Goal: Task Accomplishment & Management: Use online tool/utility

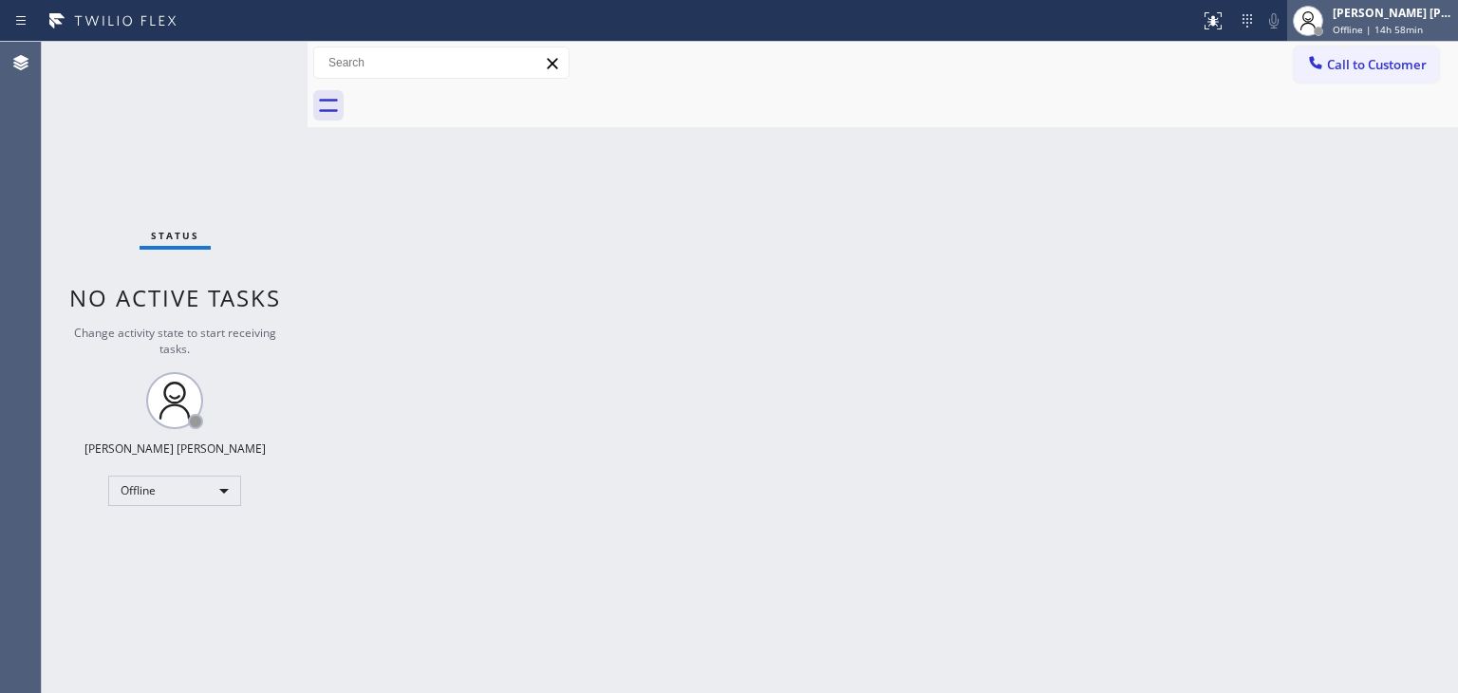
click at [1377, 23] on span "Offline | 14h 58min" at bounding box center [1378, 29] width 90 height 13
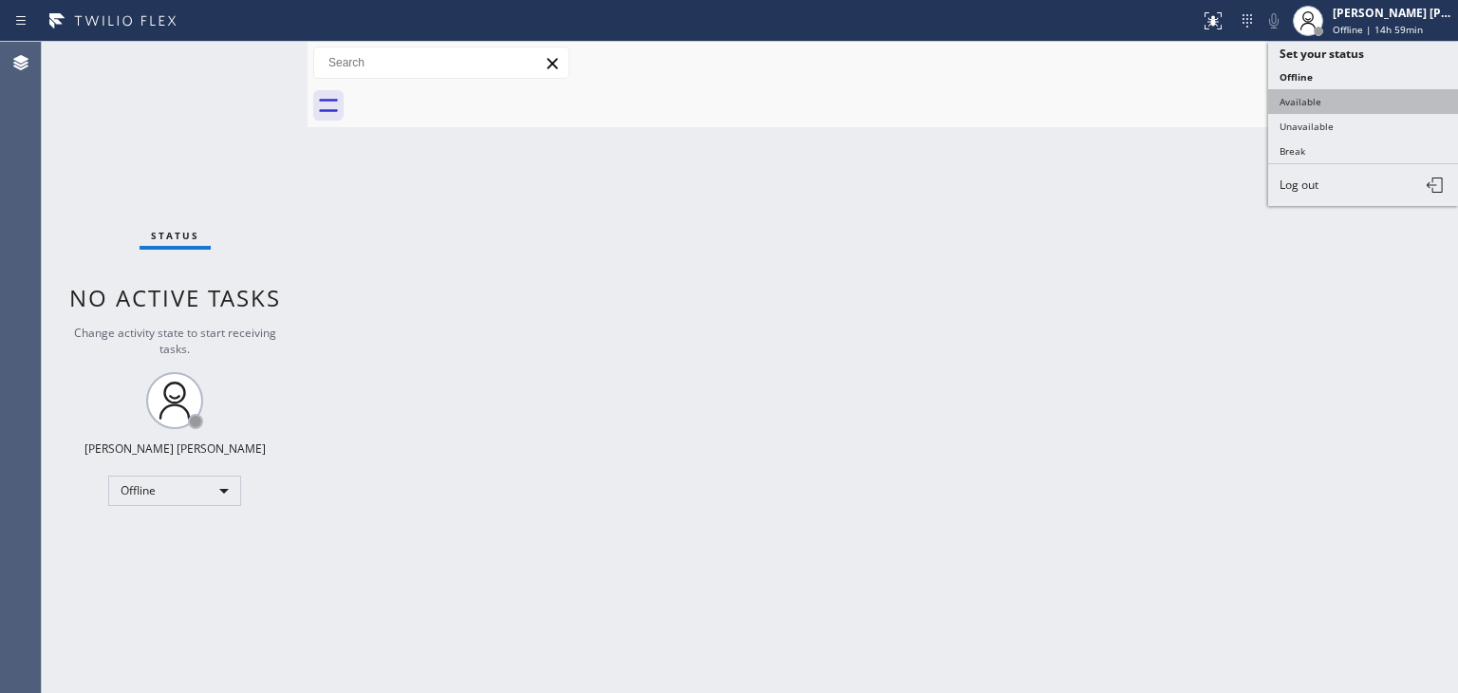
click at [1351, 90] on button "Available" at bounding box center [1363, 101] width 190 height 25
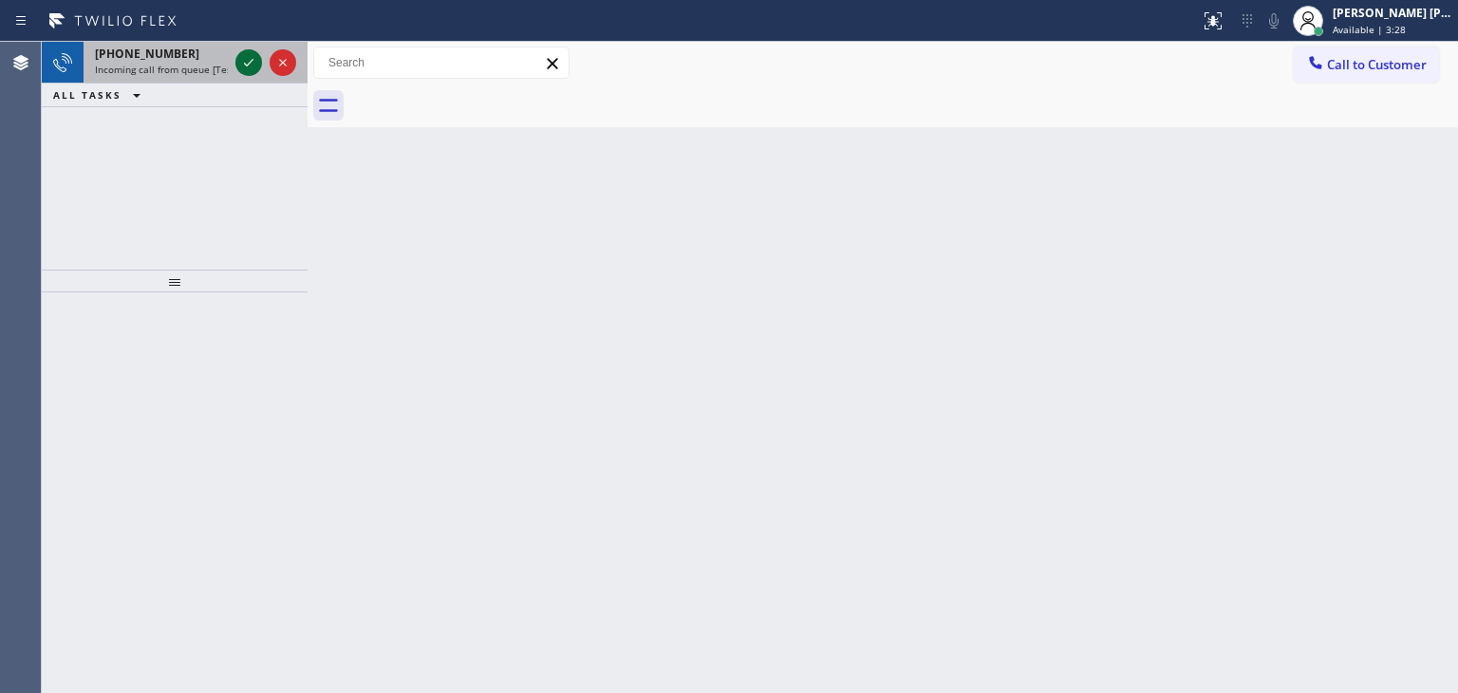
click at [247, 55] on icon at bounding box center [248, 62] width 23 height 23
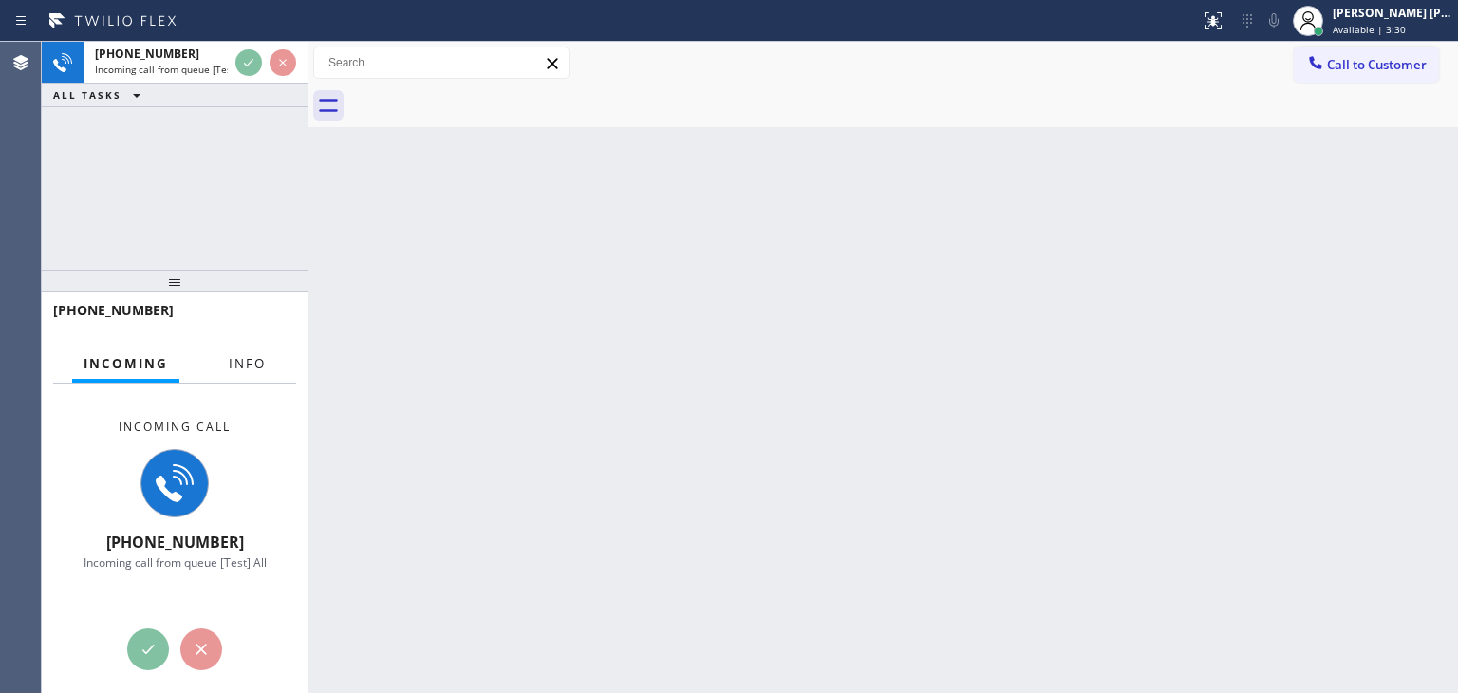
click at [246, 360] on span "Info" at bounding box center [247, 363] width 37 height 17
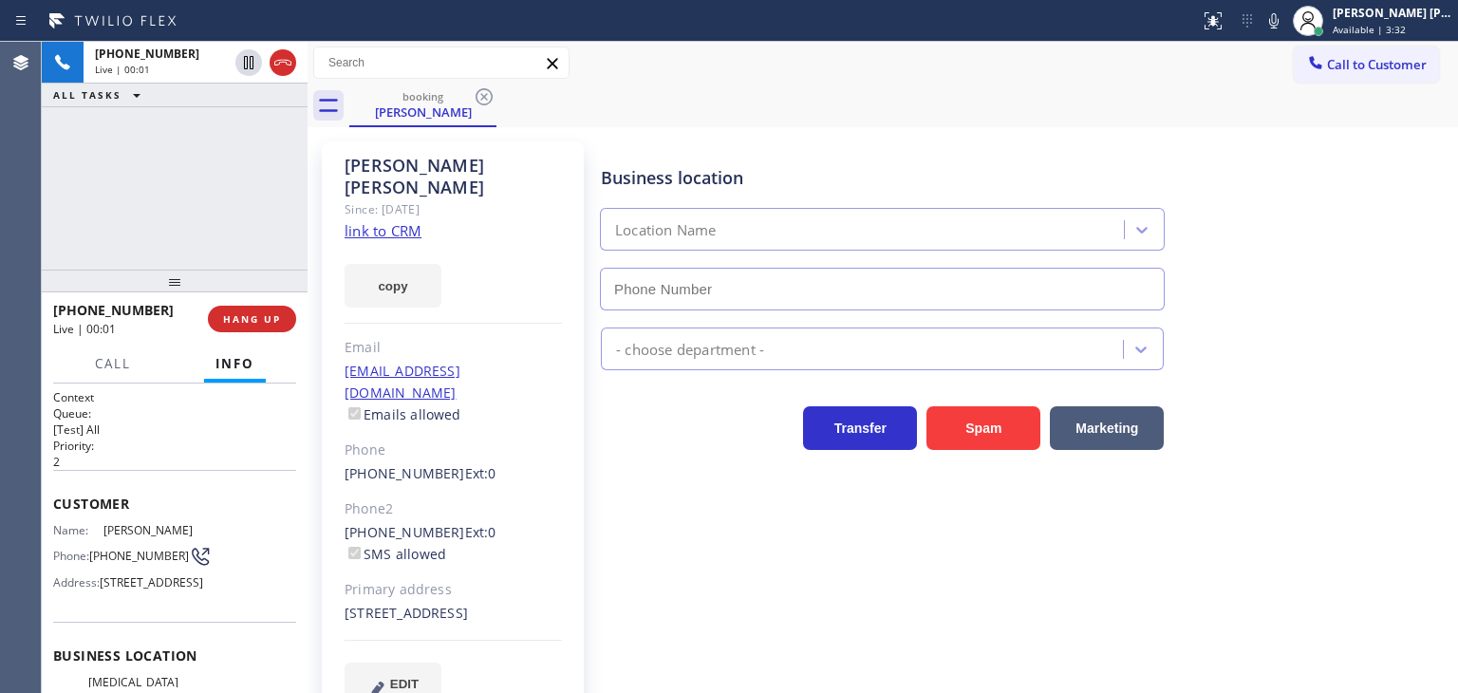
type input "[PHONE_NUMBER]"
click at [389, 221] on link "link to CRM" at bounding box center [383, 230] width 77 height 19
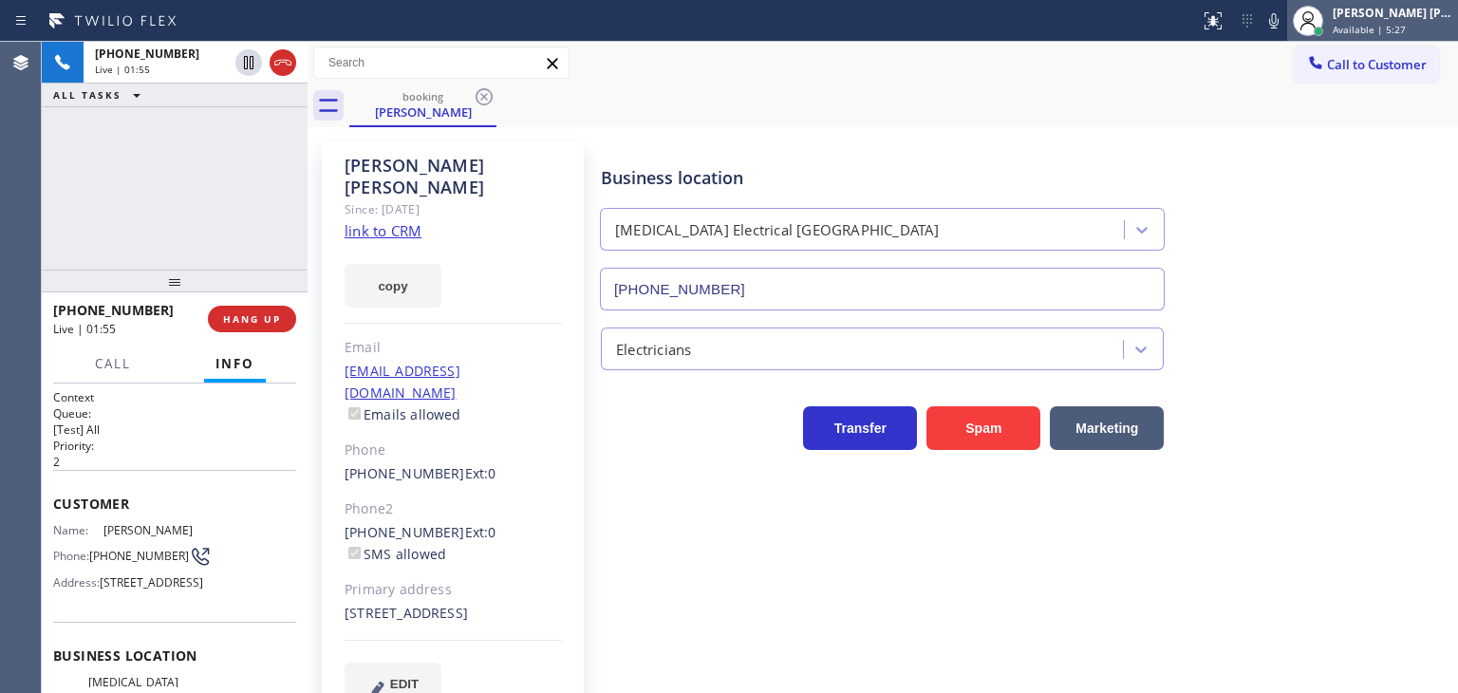
drag, startPoint x: 1306, startPoint y: 19, endPoint x: 1449, endPoint y: 19, distance: 143.3
click at [1278, 19] on icon at bounding box center [1273, 20] width 9 height 15
drag, startPoint x: 1457, startPoint y: 15, endPoint x: 1448, endPoint y: 24, distance: 12.1
click at [1455, 19] on div "[PERSON_NAME] [PERSON_NAME] Available | 5:27" at bounding box center [1393, 20] width 129 height 33
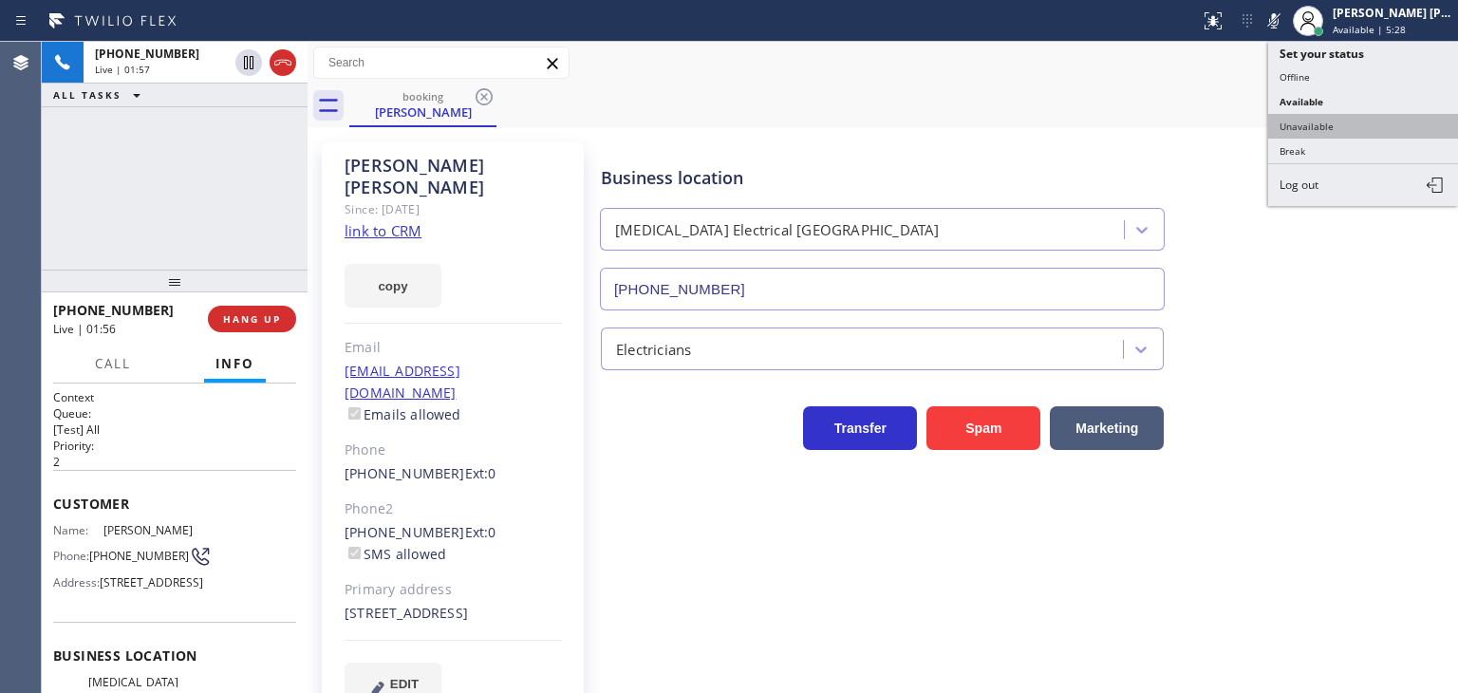
click at [1364, 128] on button "Unavailable" at bounding box center [1363, 126] width 190 height 25
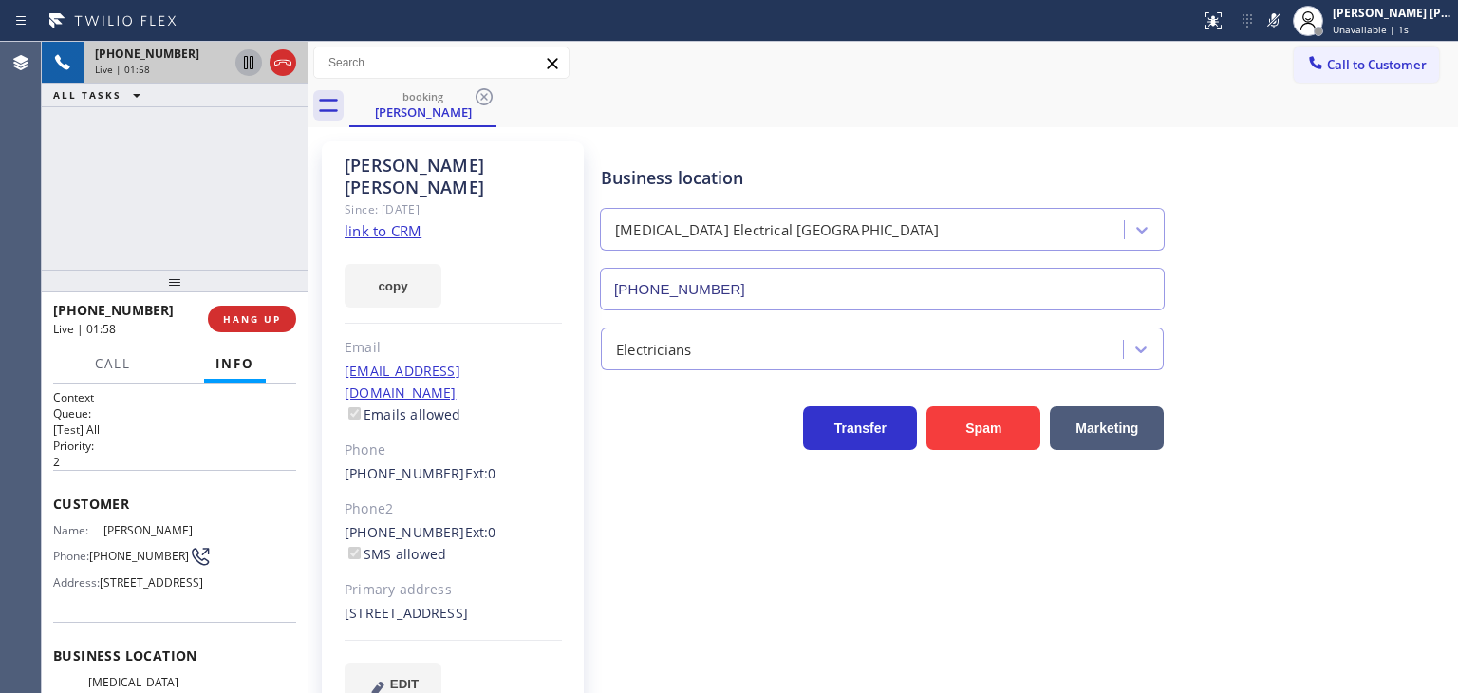
click at [247, 69] on icon at bounding box center [248, 62] width 9 height 13
click at [1285, 19] on icon at bounding box center [1273, 20] width 23 height 23
click at [252, 65] on icon at bounding box center [248, 62] width 13 height 13
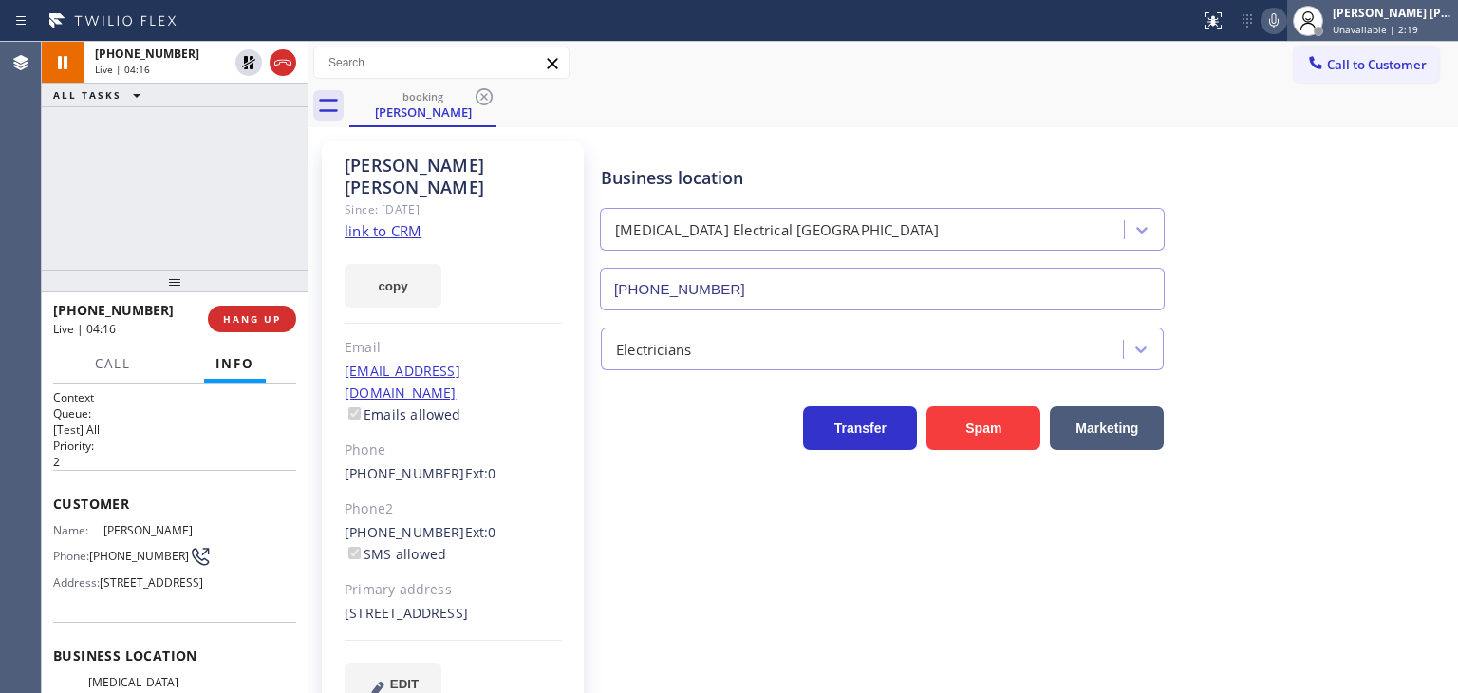
click at [1392, 19] on div "[PERSON_NAME] [PERSON_NAME]" at bounding box center [1393, 13] width 120 height 16
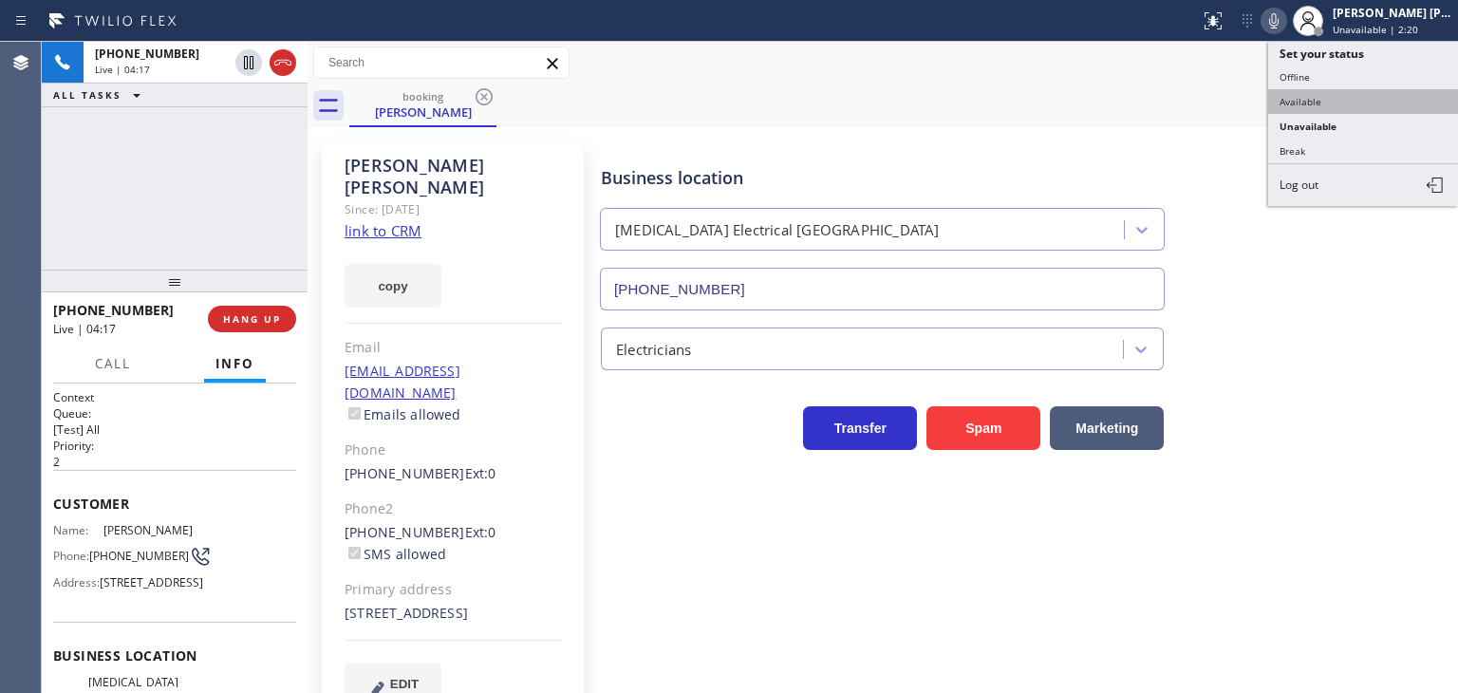
click at [1351, 95] on button "Available" at bounding box center [1363, 101] width 190 height 25
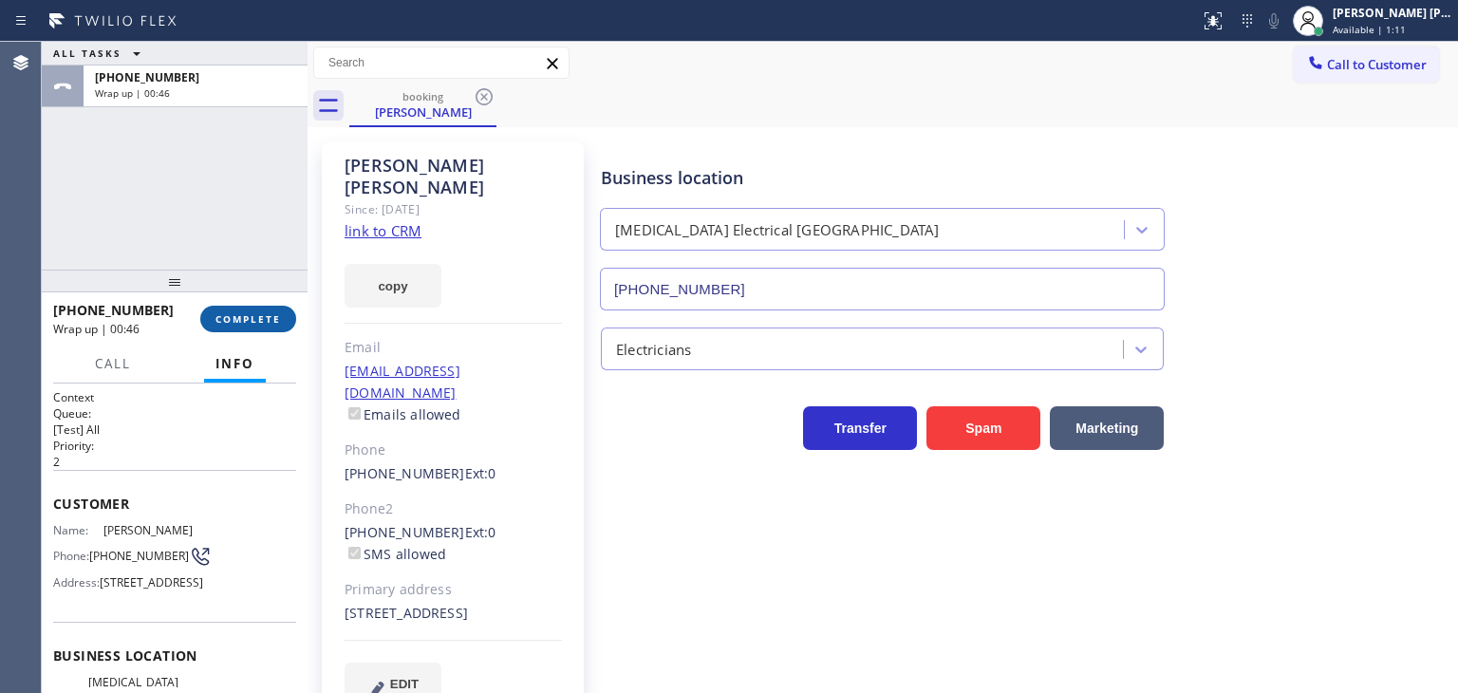
click at [212, 316] on button "COMPLETE" at bounding box center [248, 319] width 96 height 27
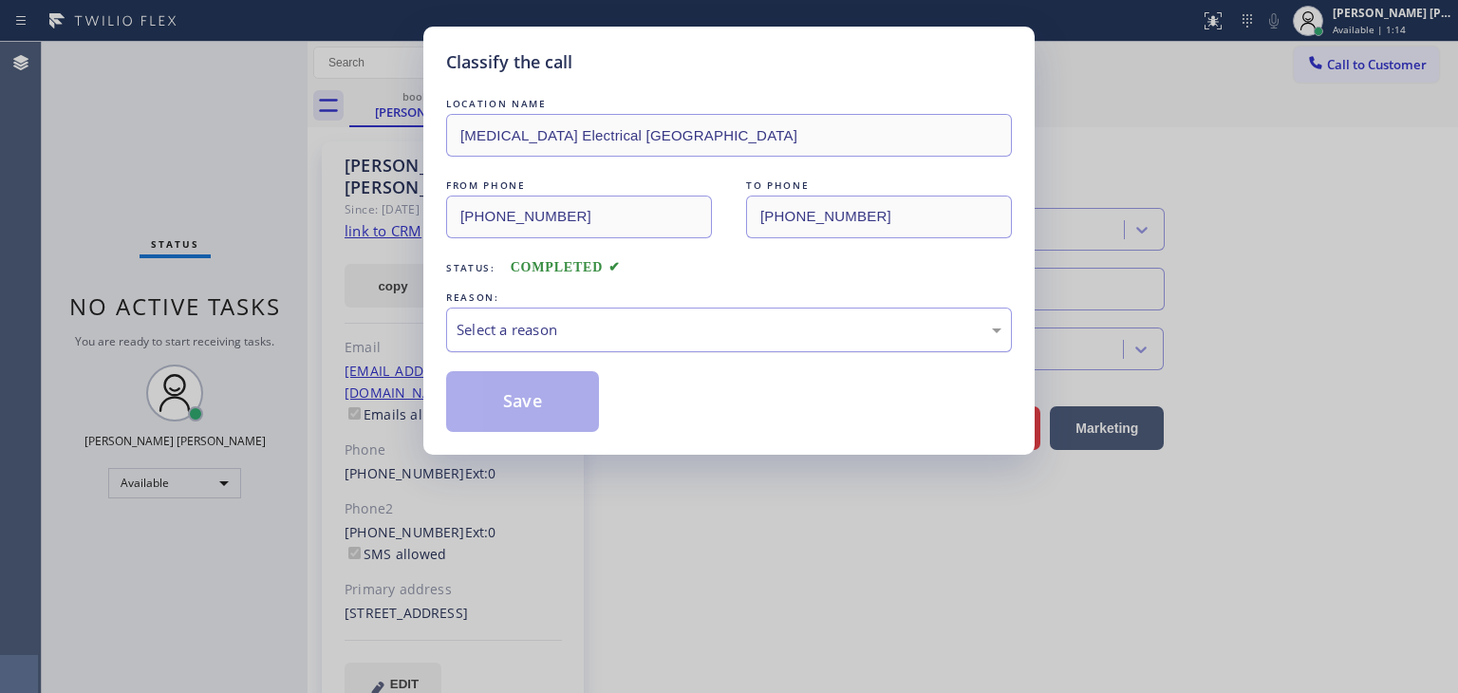
click at [610, 319] on div "Select a reason" at bounding box center [729, 330] width 545 height 22
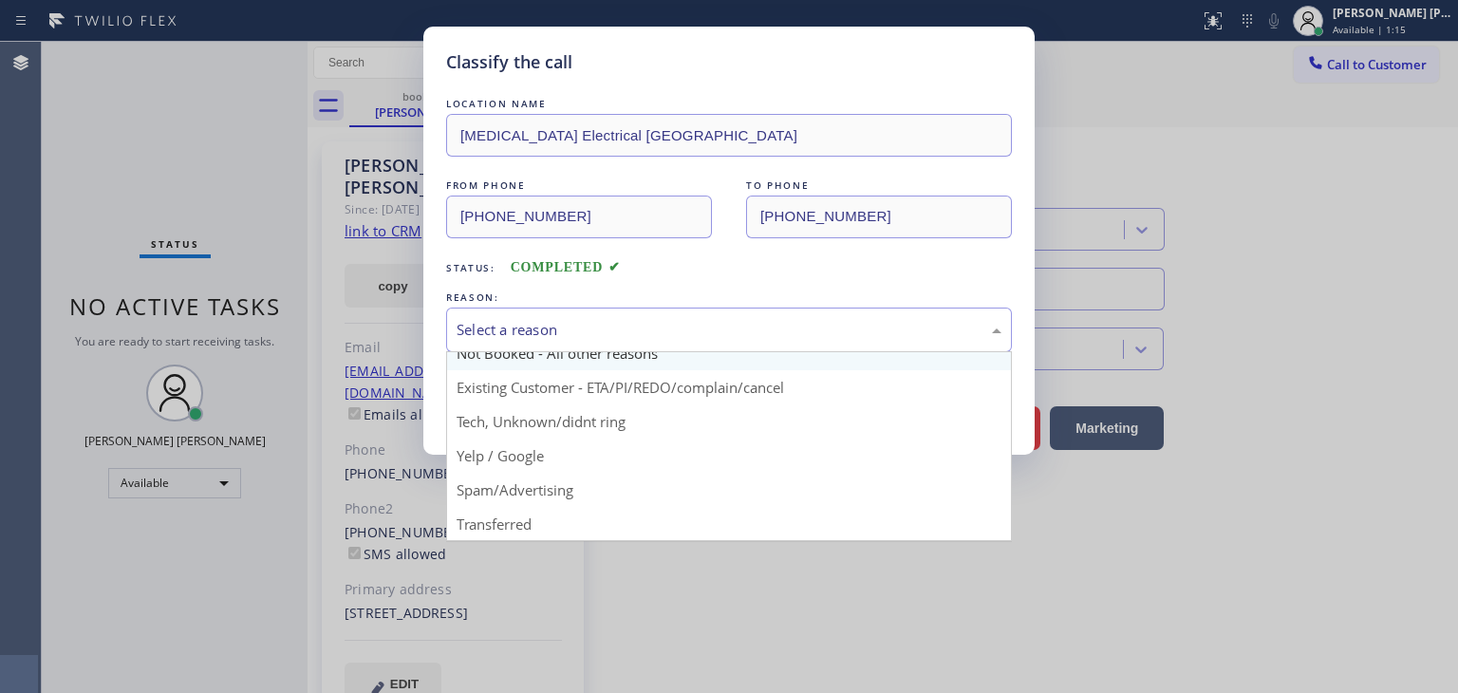
scroll to position [16, 0]
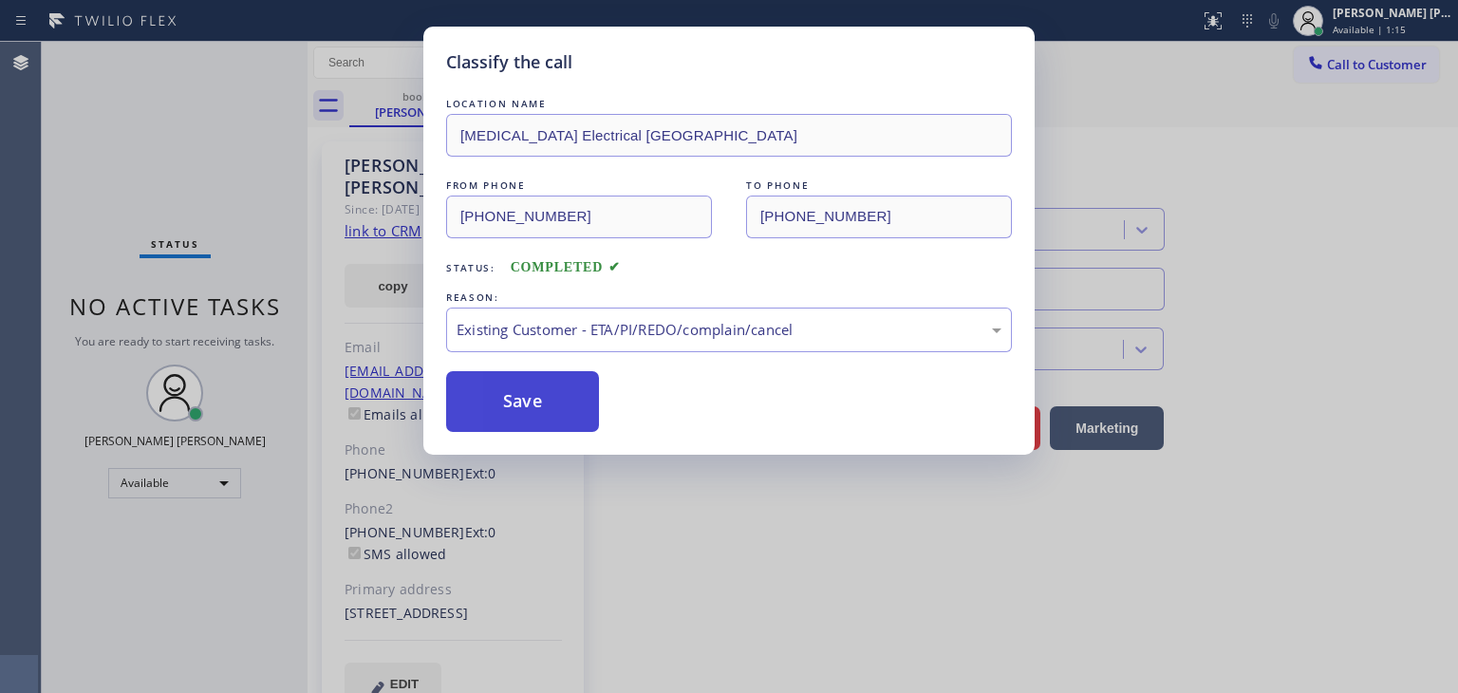
click at [532, 407] on button "Save" at bounding box center [522, 401] width 153 height 61
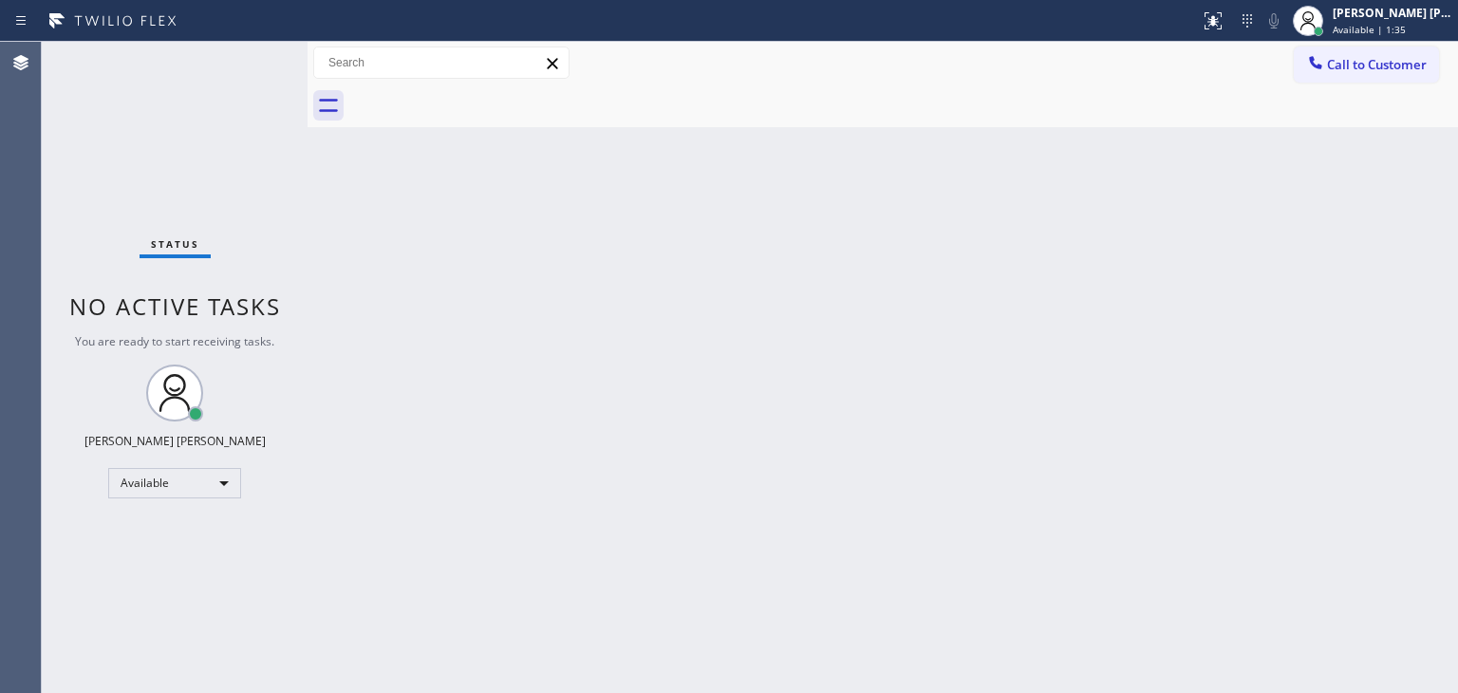
click at [244, 60] on div "Status No active tasks You are ready to start receiving tasks. [PERSON_NAME] [P…" at bounding box center [175, 367] width 266 height 651
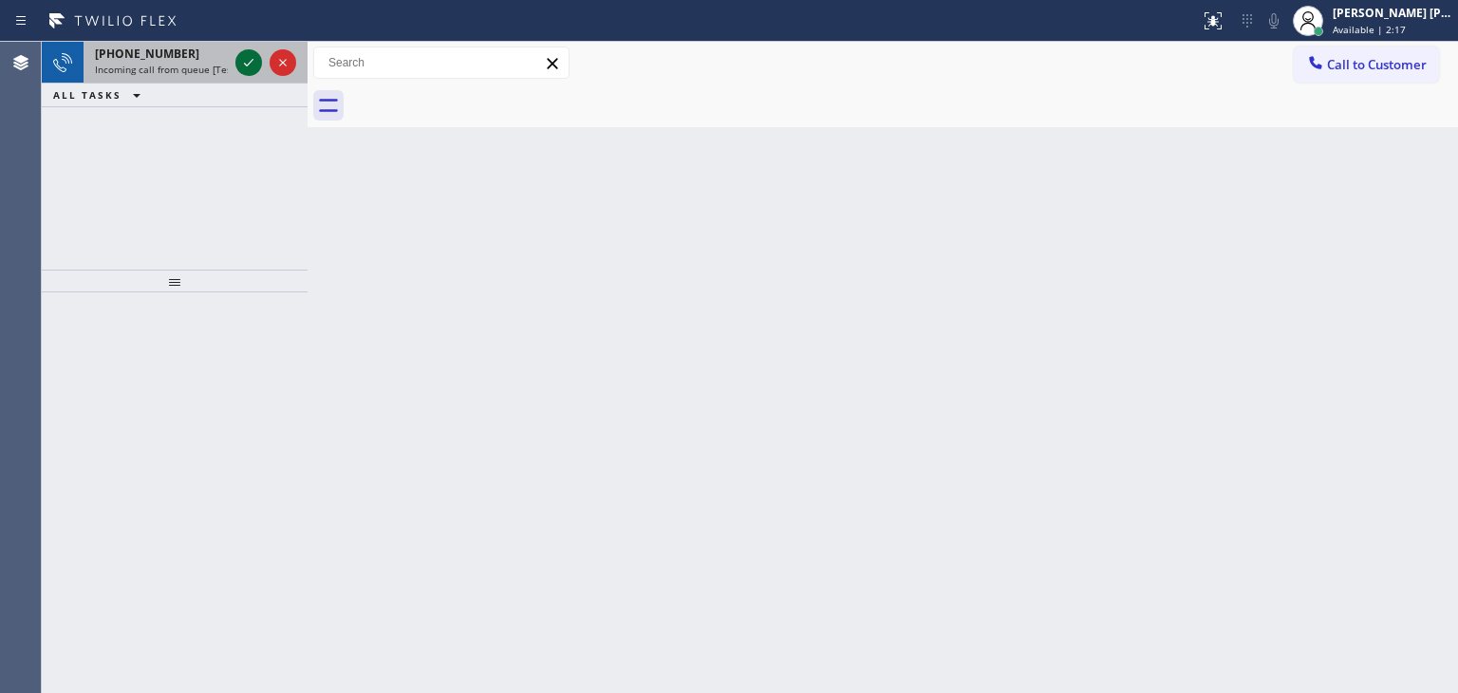
click at [244, 60] on icon at bounding box center [248, 62] width 23 height 23
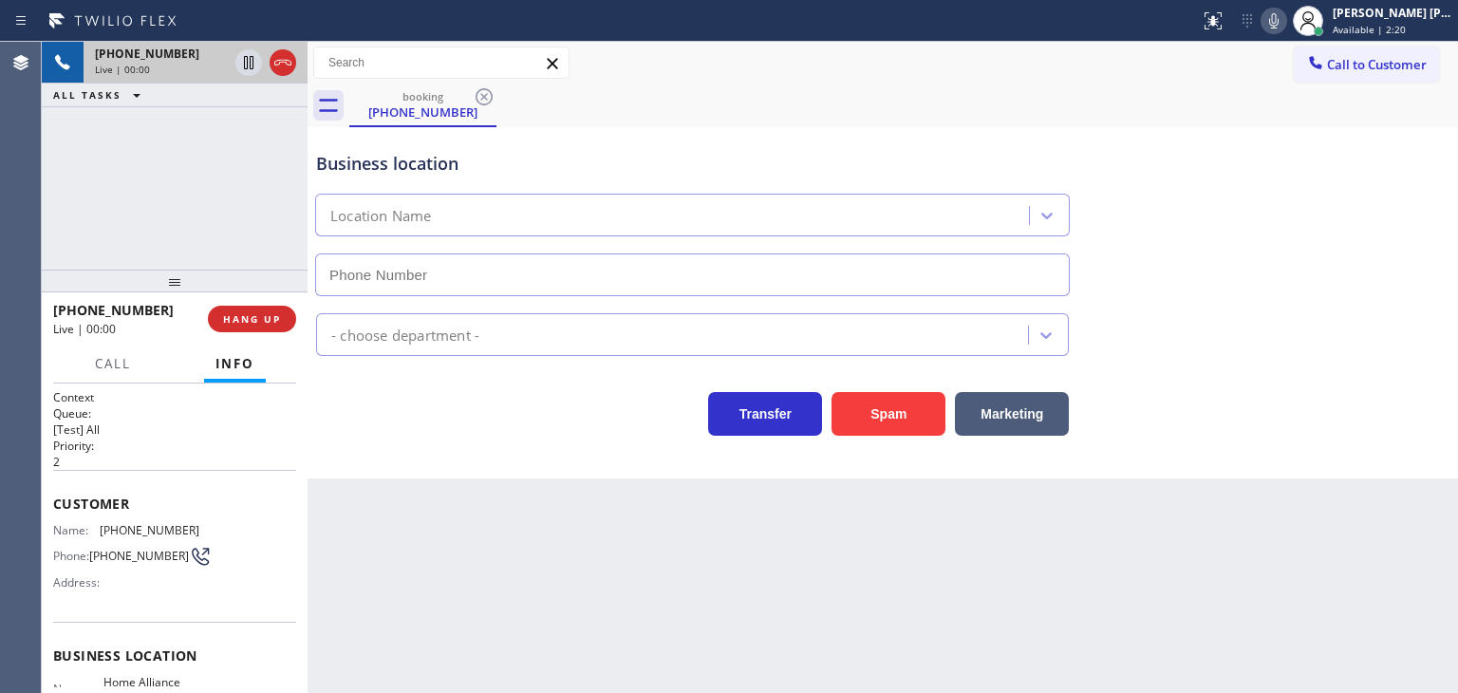
type input "[PHONE_NUMBER]"
click at [1405, 174] on div "Business location Home Alliance Homestead [PHONE_NUMBER]" at bounding box center [882, 210] width 1141 height 172
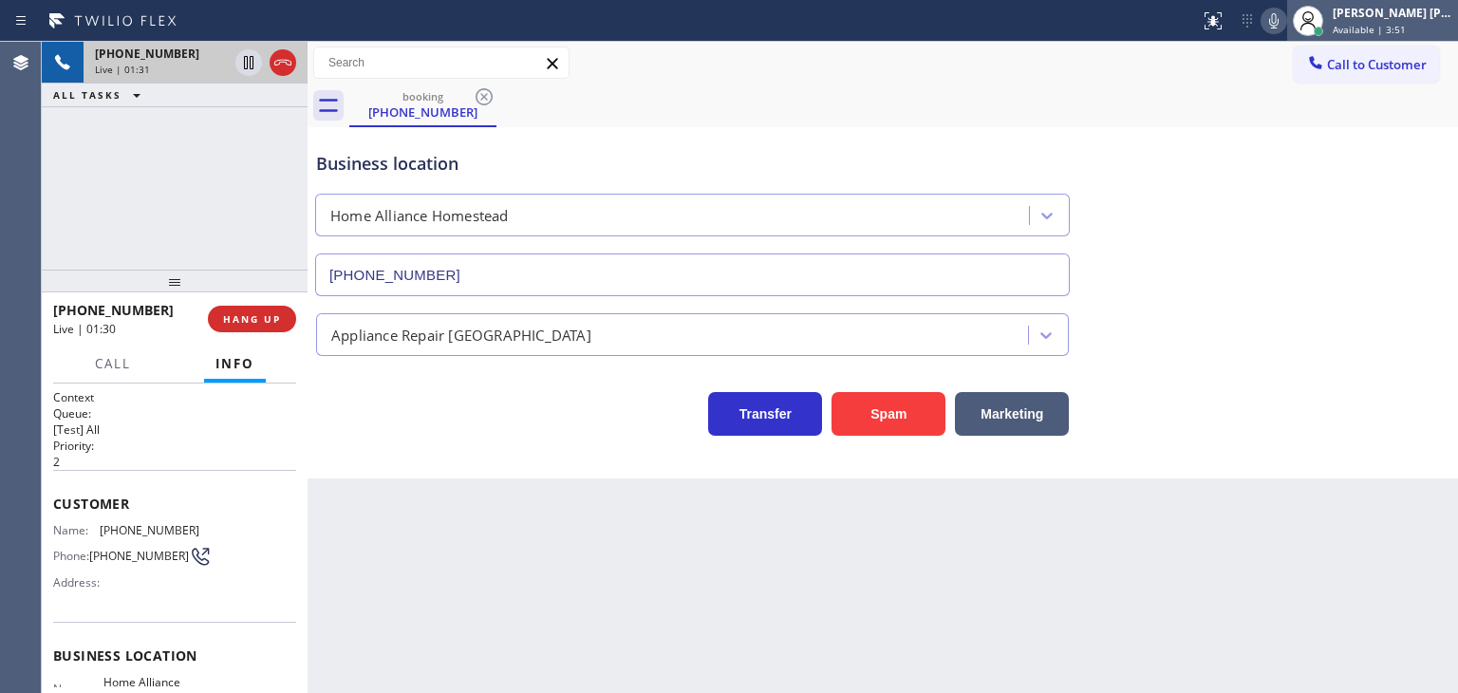
click at [1317, 22] on div at bounding box center [1308, 21] width 42 height 42
click at [1285, 25] on icon at bounding box center [1273, 20] width 23 height 23
click at [1285, 20] on icon at bounding box center [1273, 20] width 23 height 23
click at [1285, 28] on icon at bounding box center [1273, 20] width 23 height 23
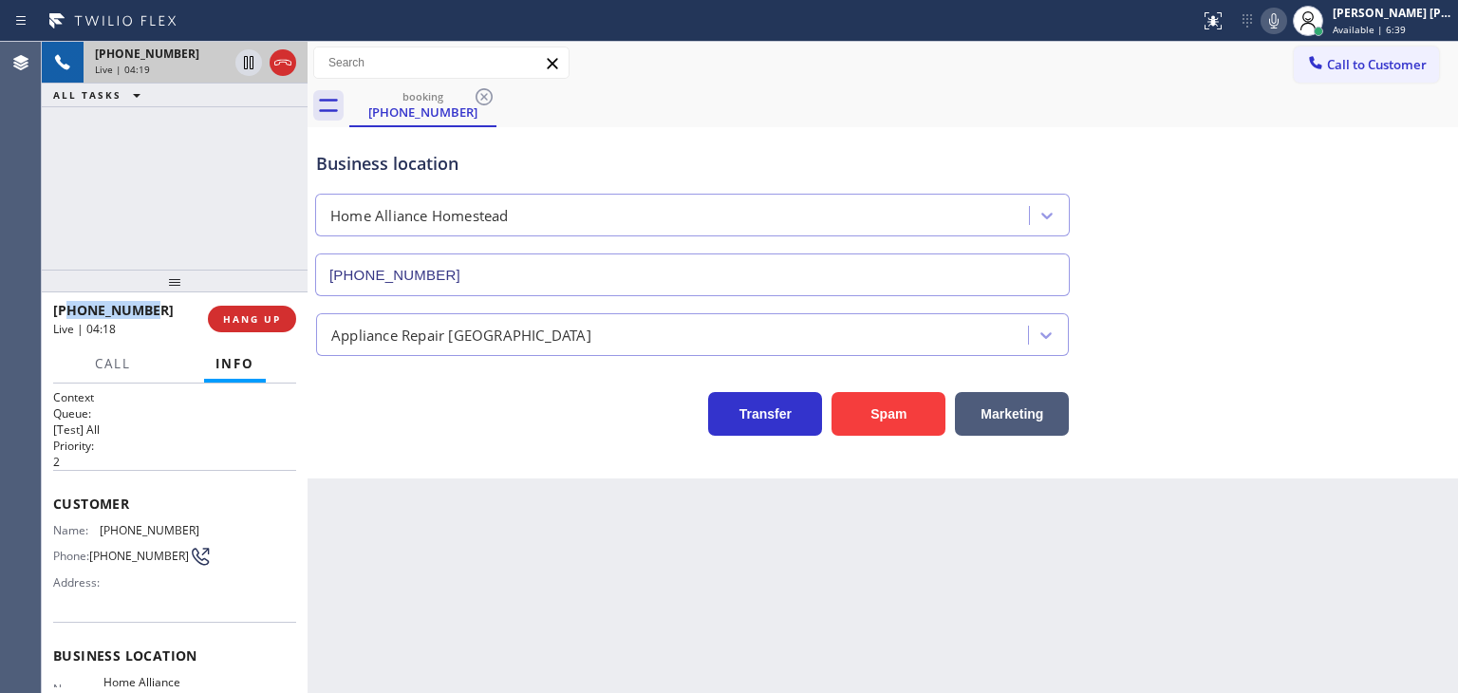
drag, startPoint x: 156, startPoint y: 310, endPoint x: 69, endPoint y: 308, distance: 86.4
click at [69, 308] on div "[PHONE_NUMBER]" at bounding box center [123, 310] width 141 height 18
copy span "7864882100"
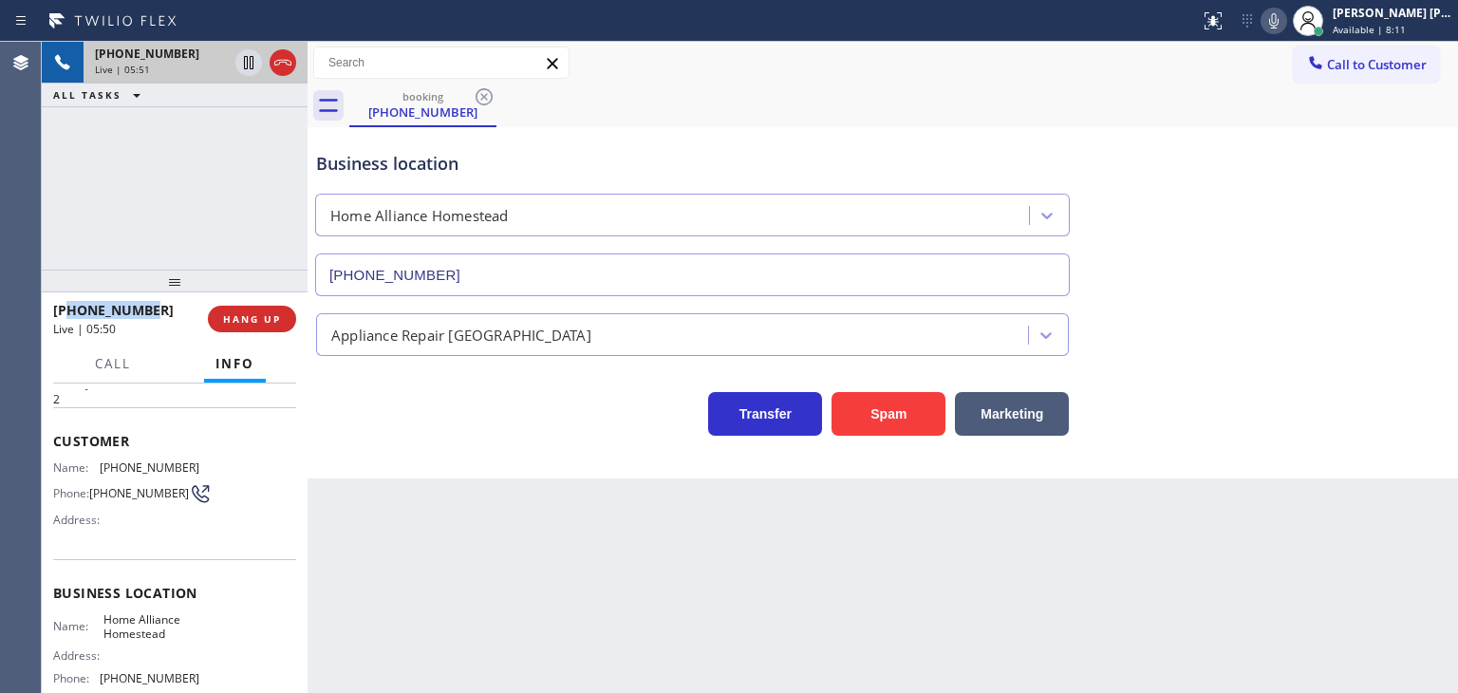
scroll to position [95, 0]
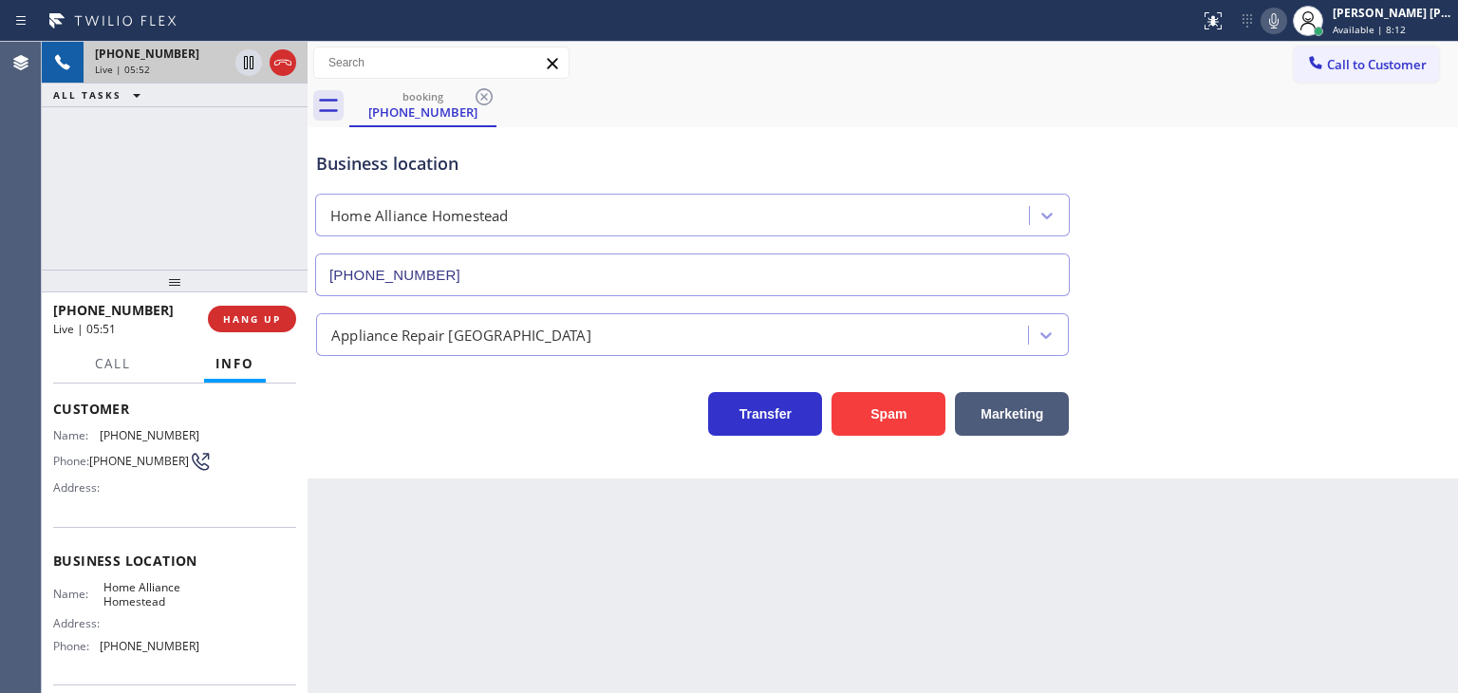
click at [183, 656] on div "Name: Home Alliance Homestead Address: Phone: [PHONE_NUMBER]" at bounding box center [126, 621] width 146 height 82
click at [183, 653] on span "[PHONE_NUMBER]" at bounding box center [150, 646] width 100 height 14
drag, startPoint x: 190, startPoint y: 653, endPoint x: 94, endPoint y: 648, distance: 96.0
click at [94, 648] on div "Name: Home Alliance Homestead Address: Phone: [PHONE_NUMBER]" at bounding box center [174, 621] width 243 height 82
copy div "[PHONE_NUMBER]"
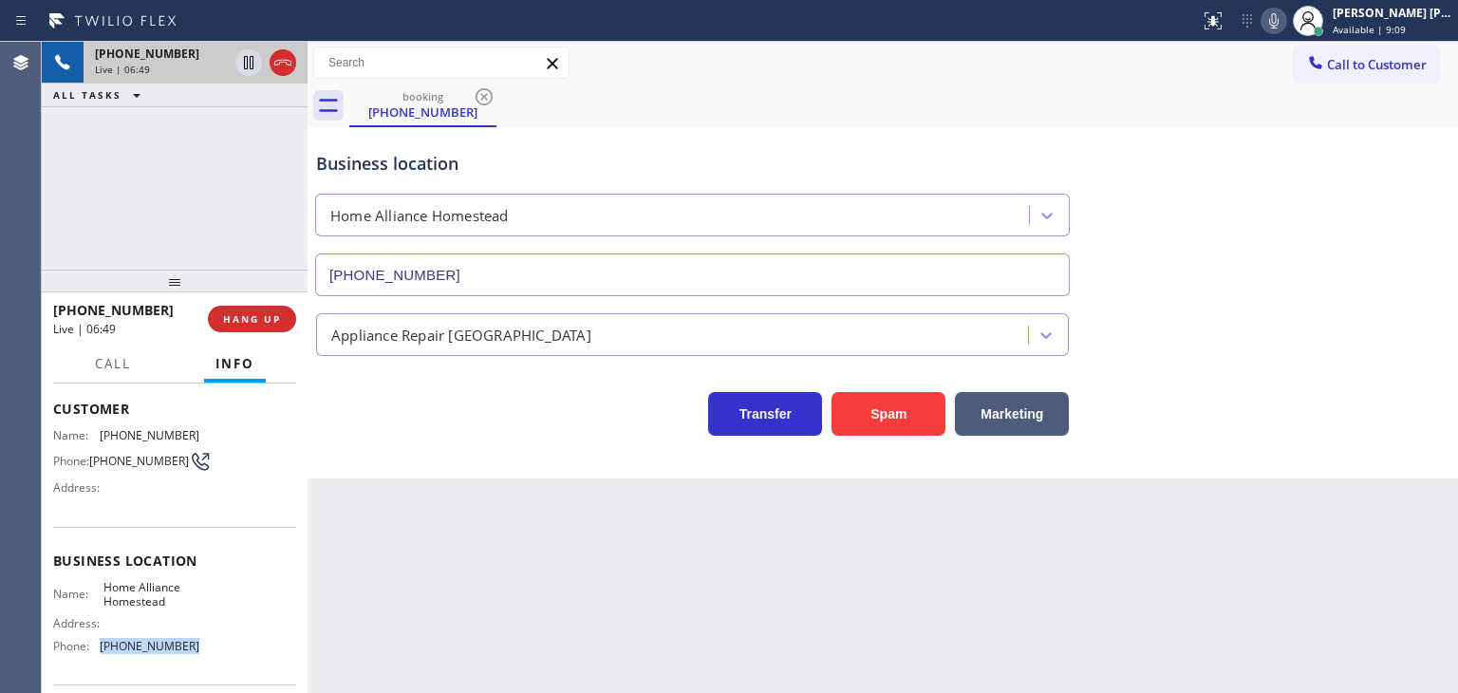
click at [1285, 15] on icon at bounding box center [1273, 20] width 23 height 23
drag, startPoint x: 1307, startPoint y: 15, endPoint x: 1310, endPoint y: 47, distance: 31.4
click at [1280, 15] on rect at bounding box center [1273, 18] width 13 height 13
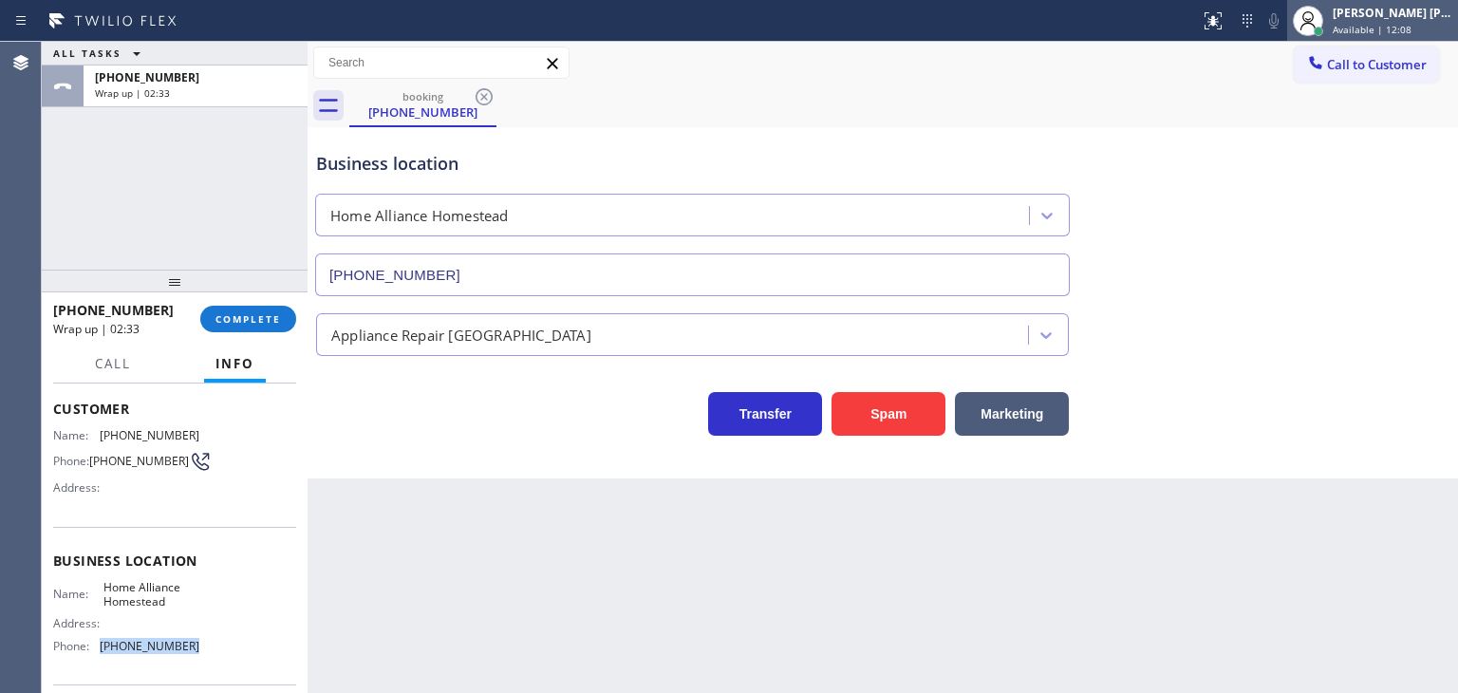
click at [1426, 18] on div "[PERSON_NAME] [PERSON_NAME]" at bounding box center [1393, 13] width 120 height 16
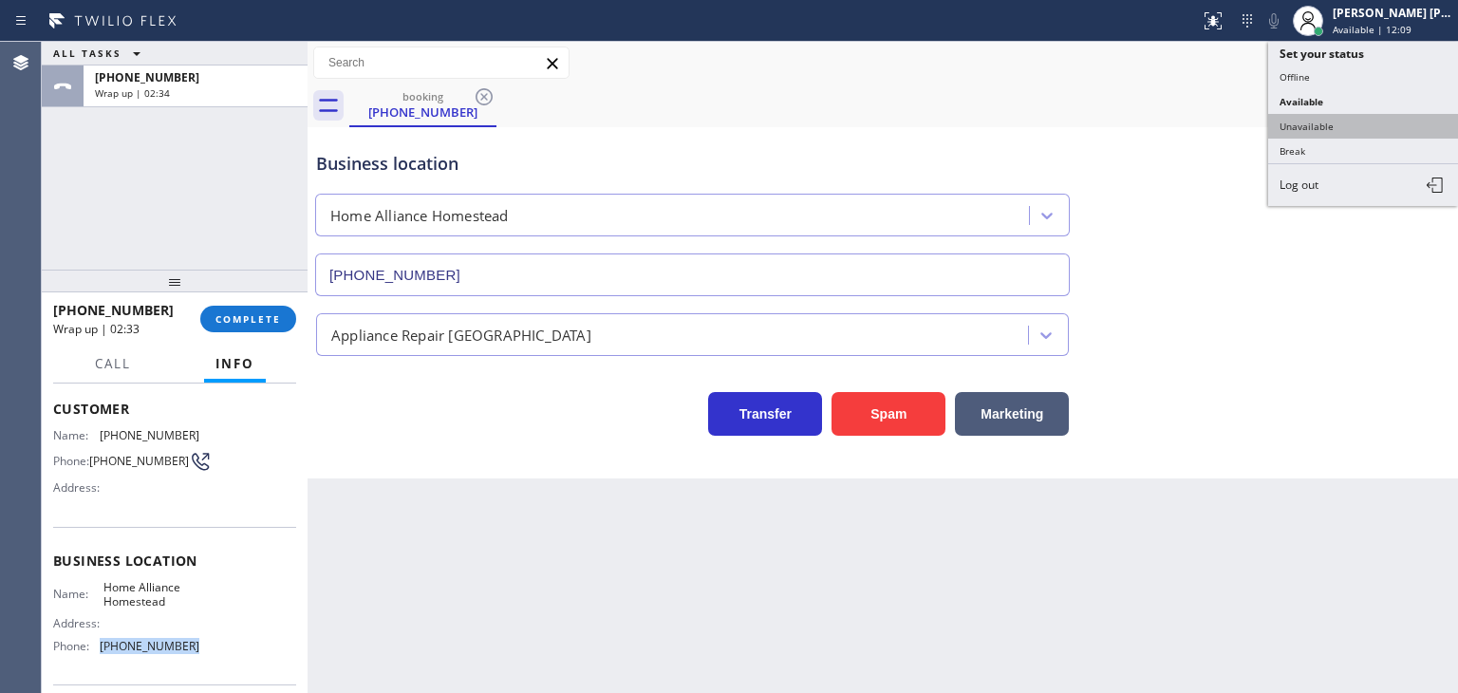
click at [1350, 116] on button "Unavailable" at bounding box center [1363, 126] width 190 height 25
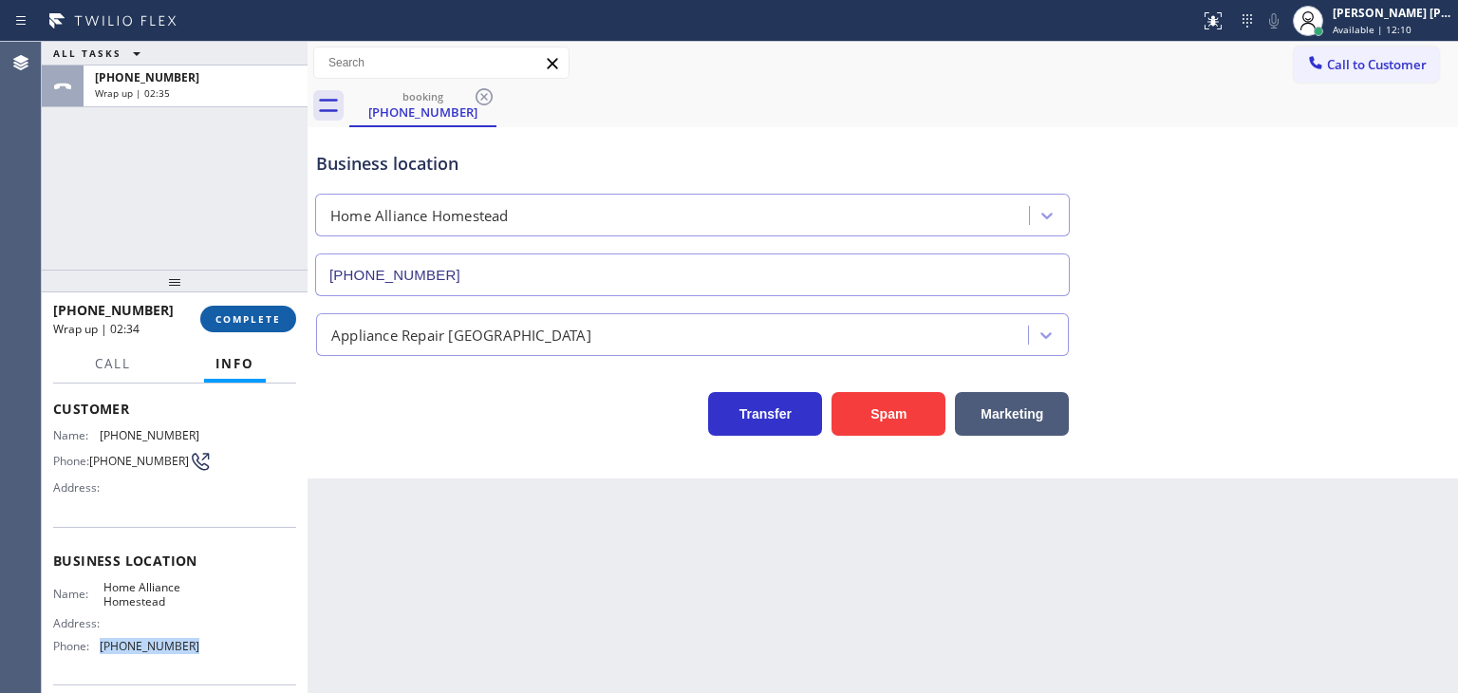
click at [248, 316] on span "COMPLETE" at bounding box center [247, 318] width 65 height 13
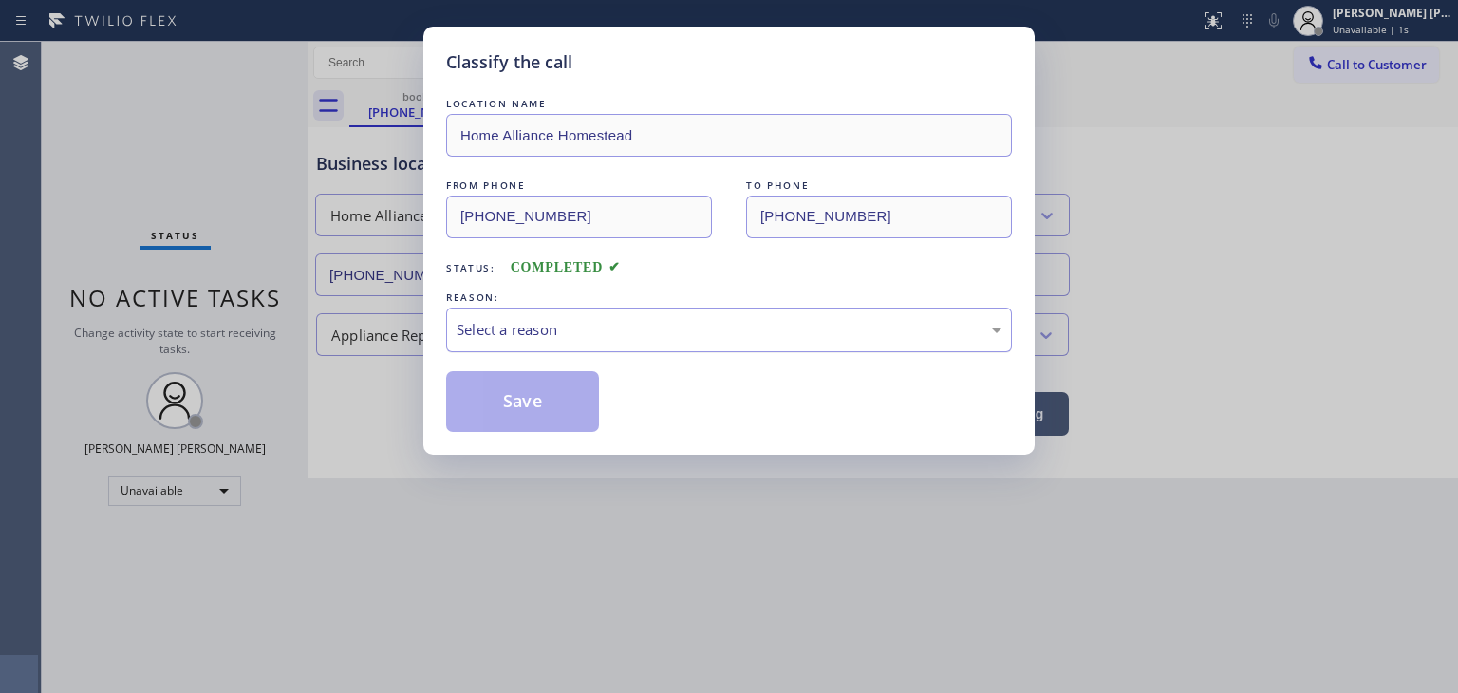
click at [543, 324] on div "Select a reason" at bounding box center [729, 330] width 545 height 22
click at [530, 385] on button "Save" at bounding box center [522, 401] width 153 height 61
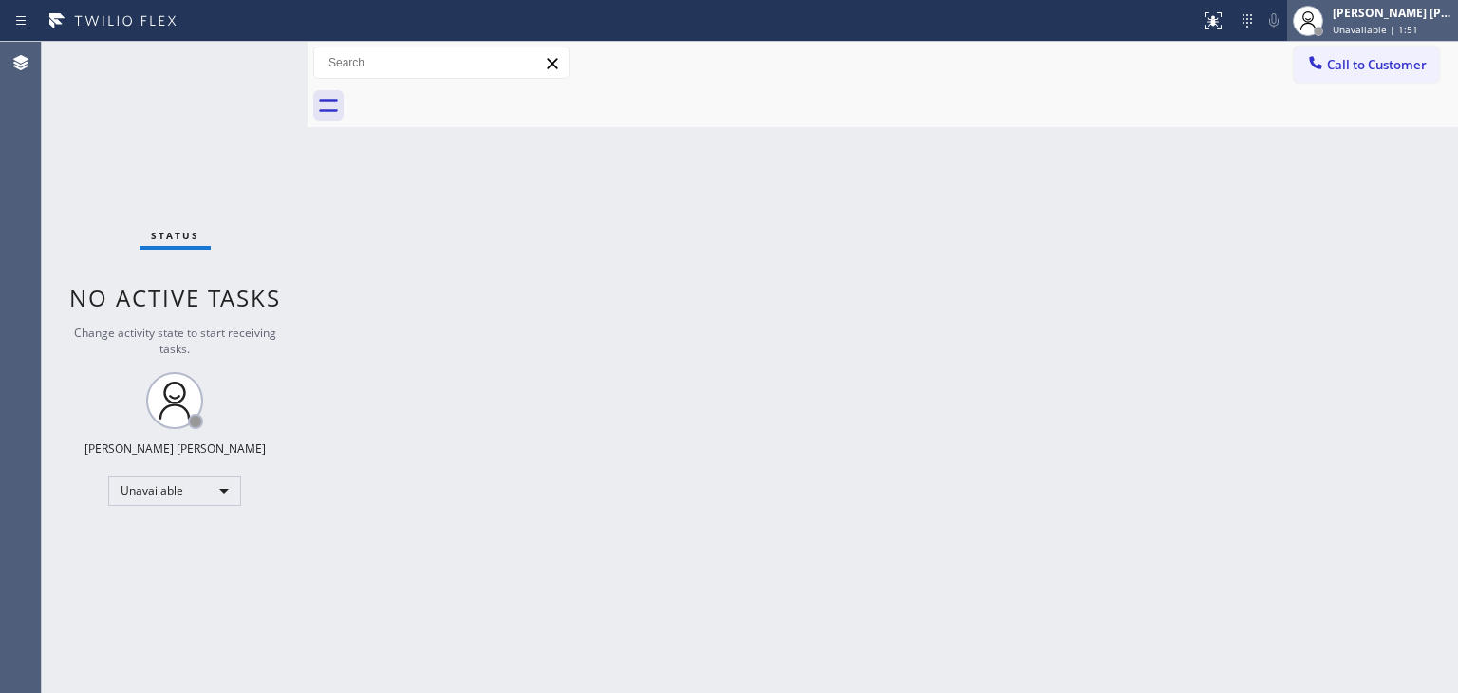
click at [1418, 24] on span "Unavailable | 1:51" at bounding box center [1375, 29] width 85 height 13
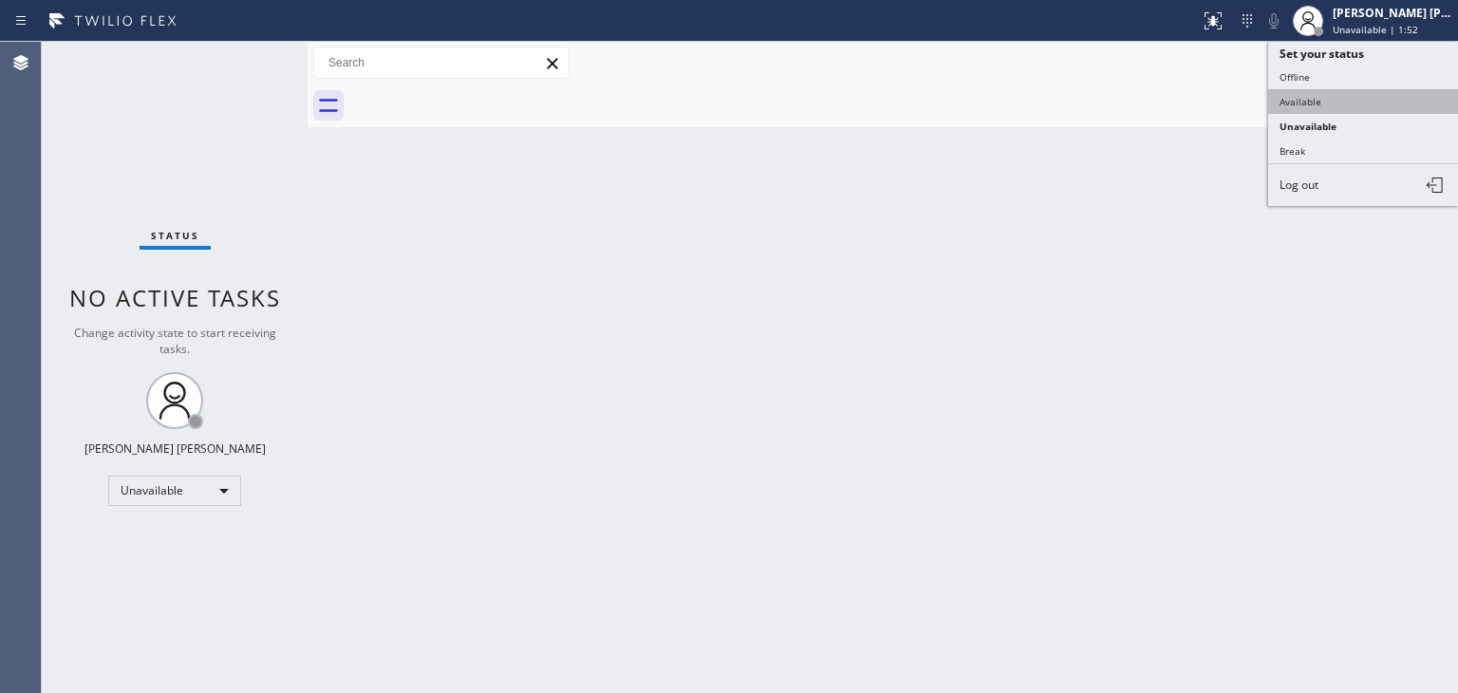
click at [1311, 103] on button "Available" at bounding box center [1363, 101] width 190 height 25
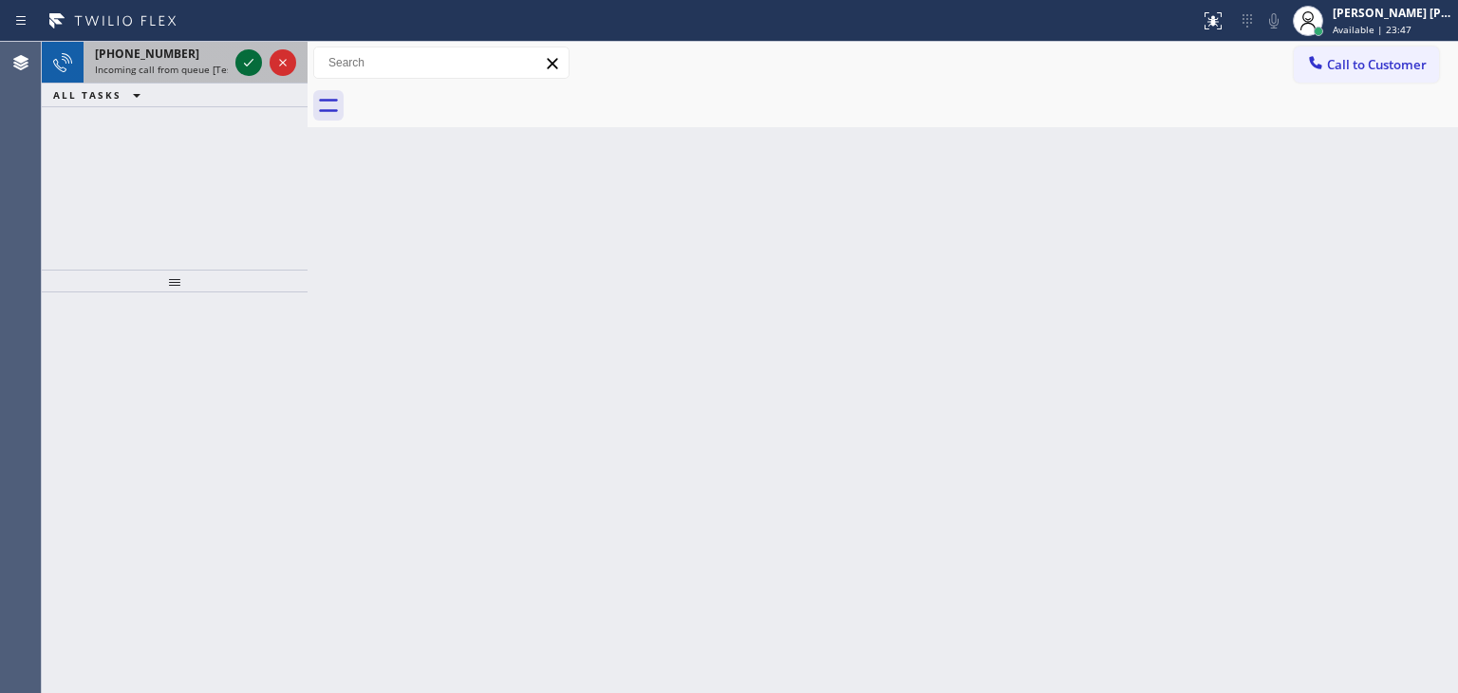
click at [254, 57] on icon at bounding box center [248, 62] width 23 height 23
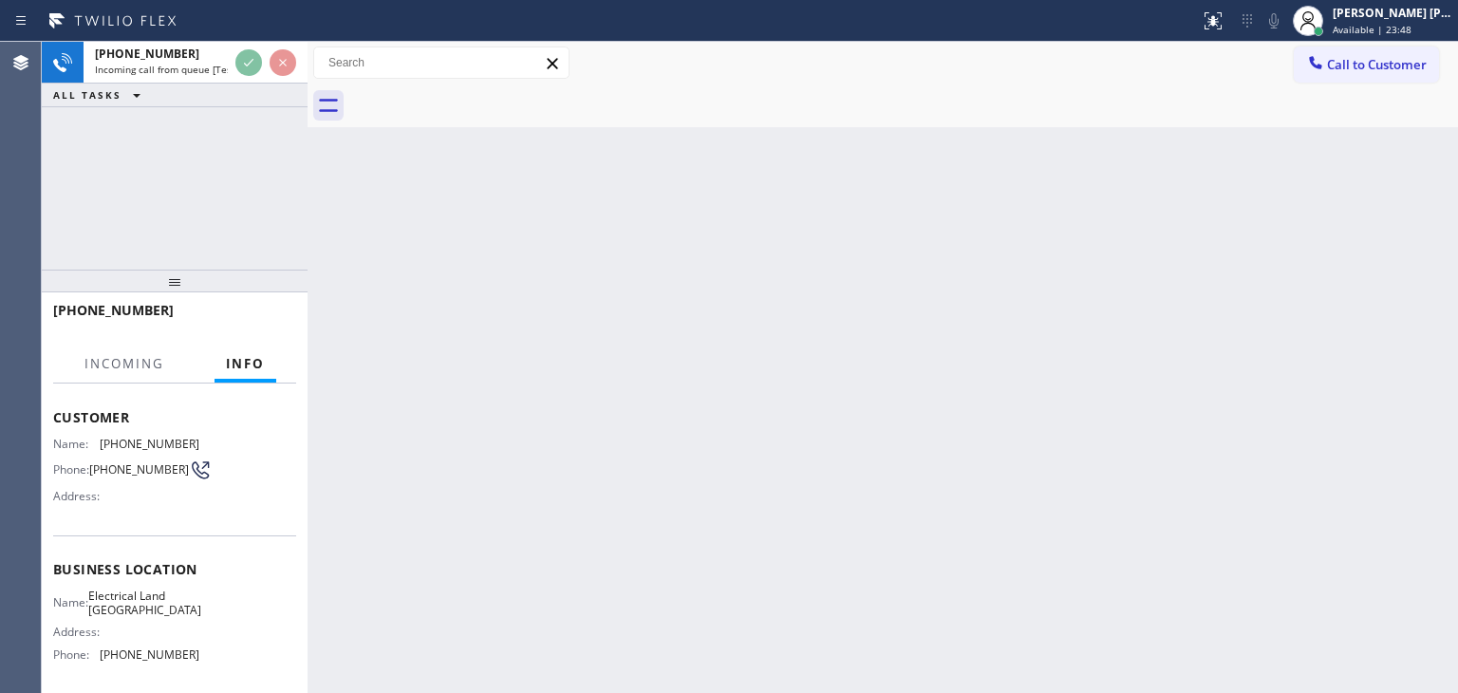
scroll to position [190, 0]
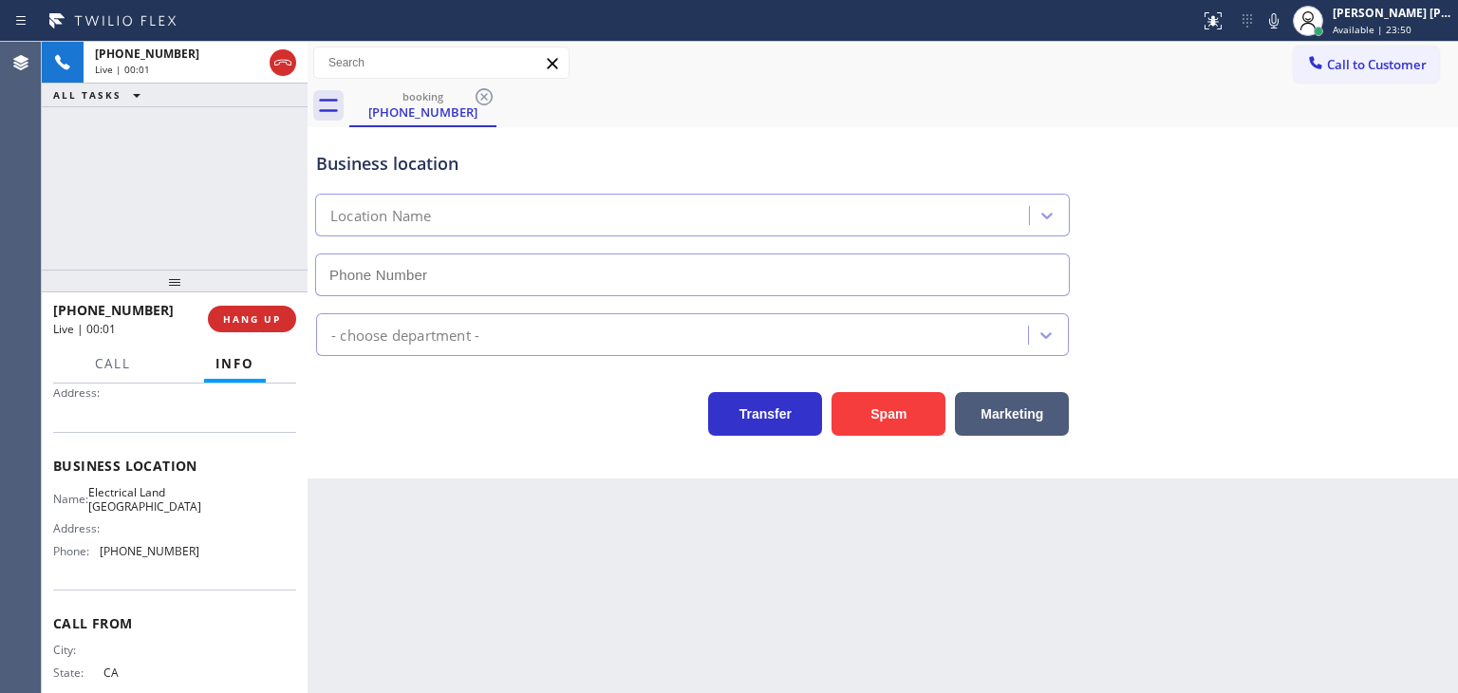
type input "[PHONE_NUMBER]"
click at [228, 216] on div "[PHONE_NUMBER] Live | 00:14 ALL TASKS ALL TASKS ACTIVE TASKS TASKS IN WRAP UP" at bounding box center [175, 156] width 266 height 228
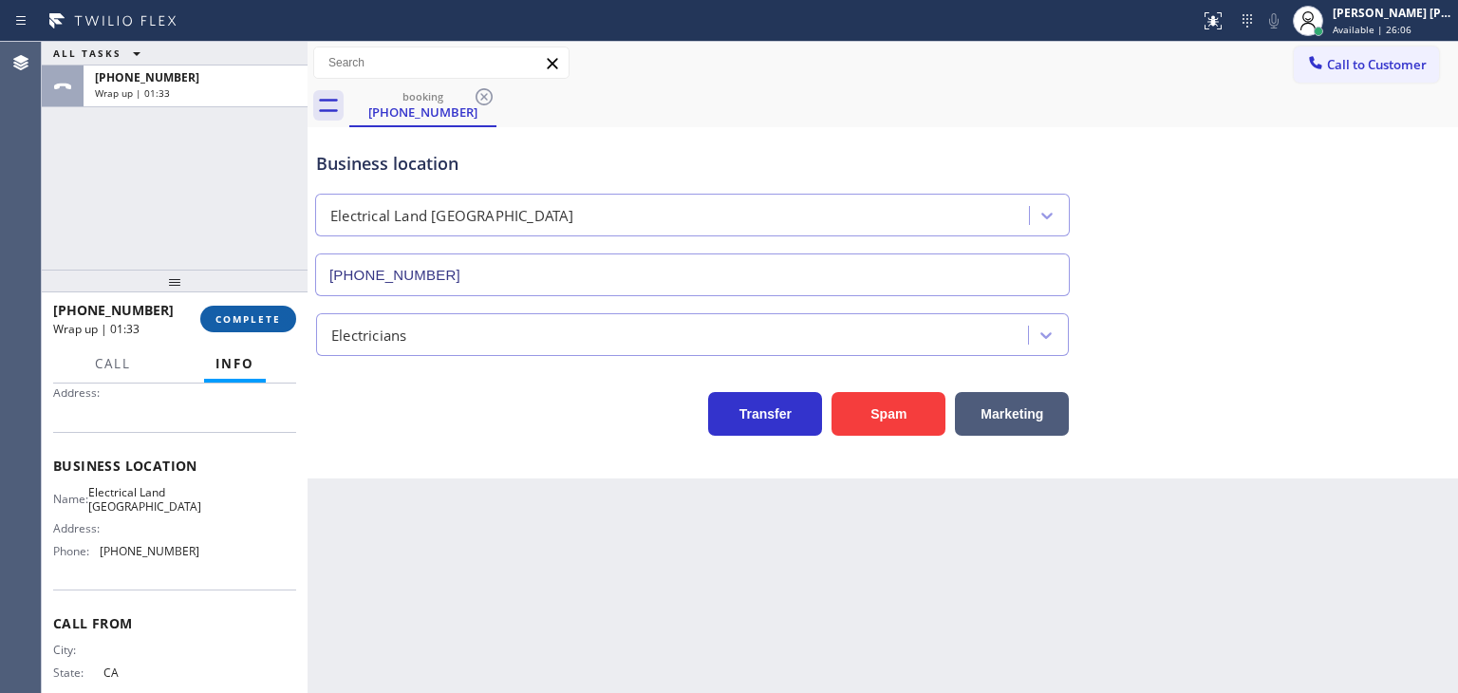
click at [239, 317] on span "COMPLETE" at bounding box center [247, 318] width 65 height 13
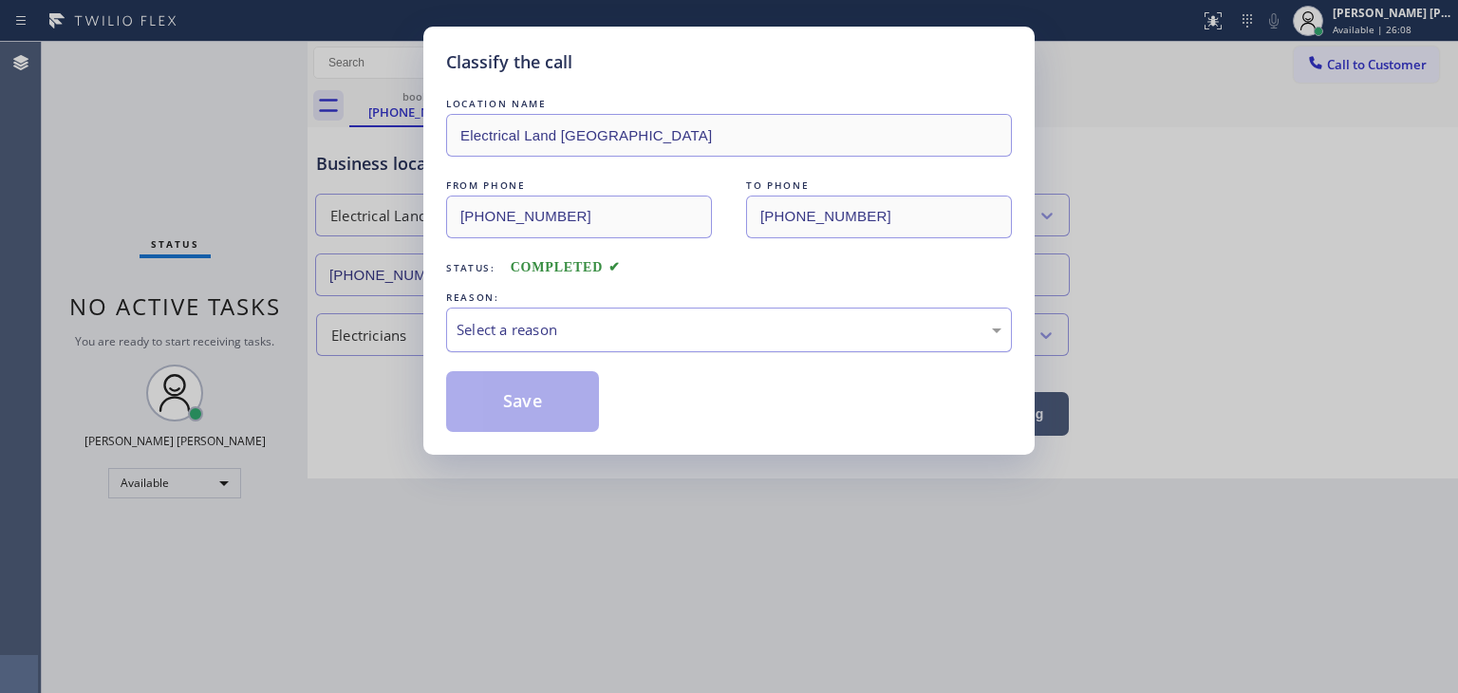
click at [581, 330] on div "Select a reason" at bounding box center [729, 330] width 545 height 22
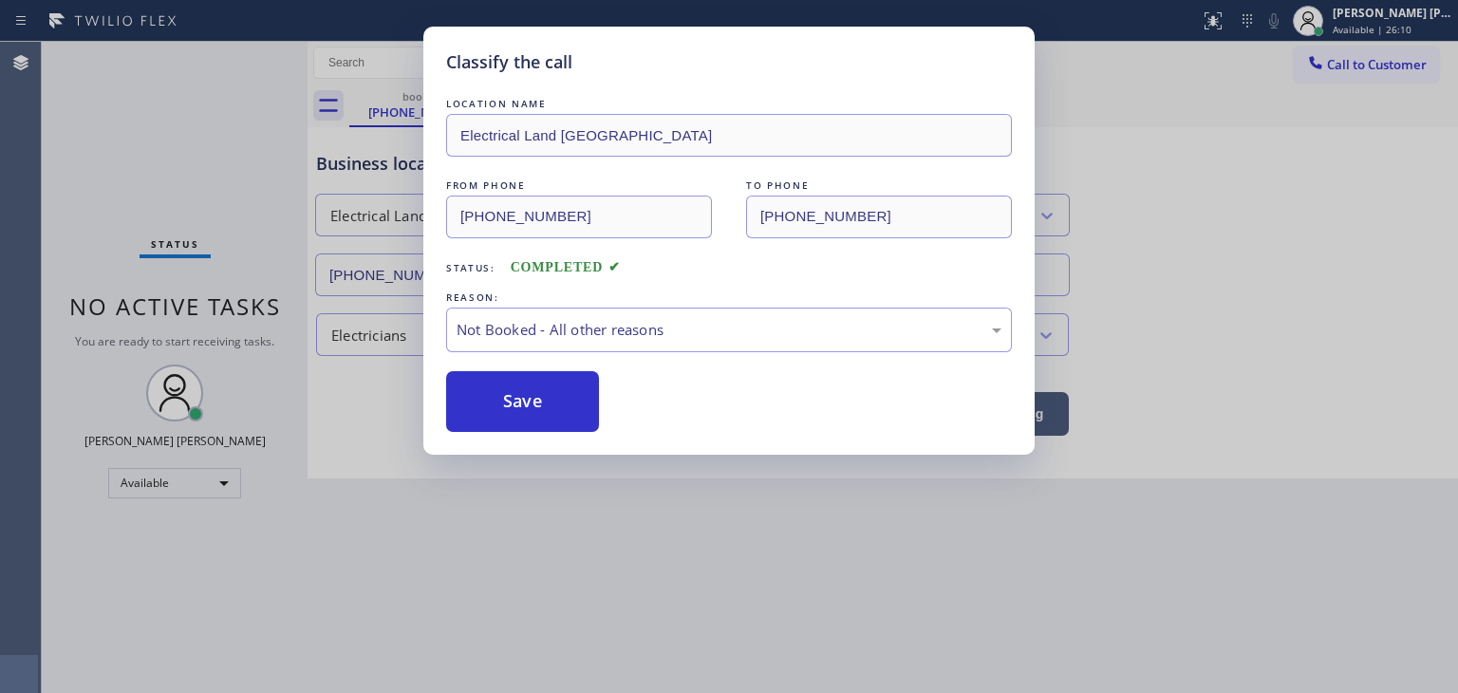
click at [516, 410] on button "Save" at bounding box center [522, 401] width 153 height 61
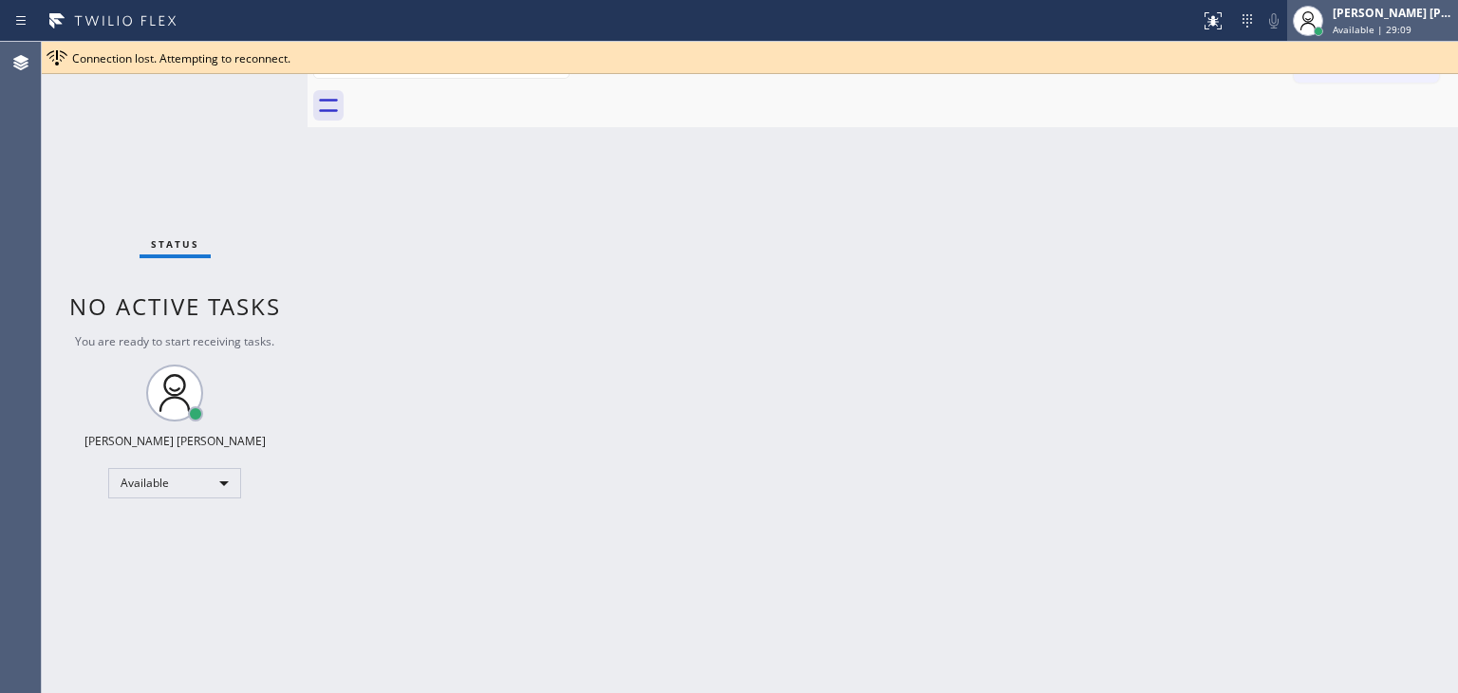
click at [1396, 20] on div "[PERSON_NAME] [PERSON_NAME]" at bounding box center [1393, 13] width 120 height 16
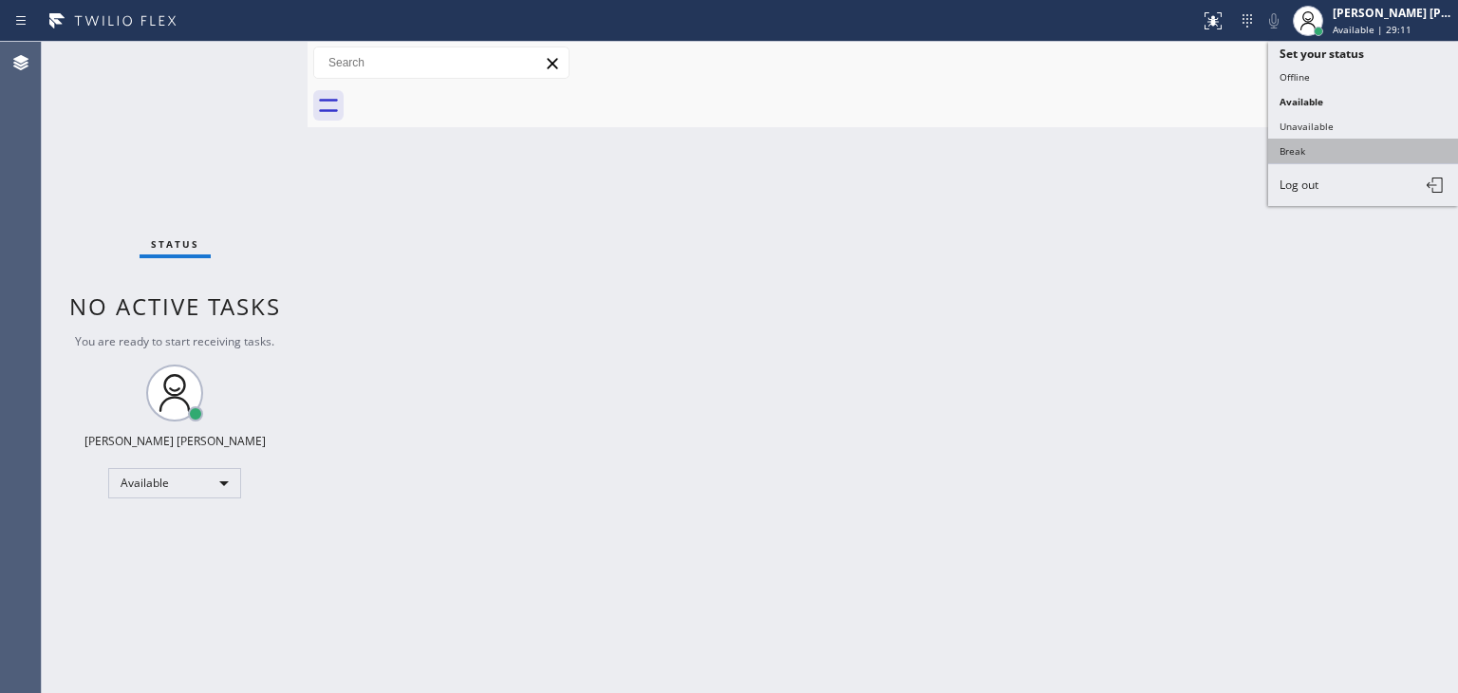
click at [1314, 146] on button "Break" at bounding box center [1363, 151] width 190 height 25
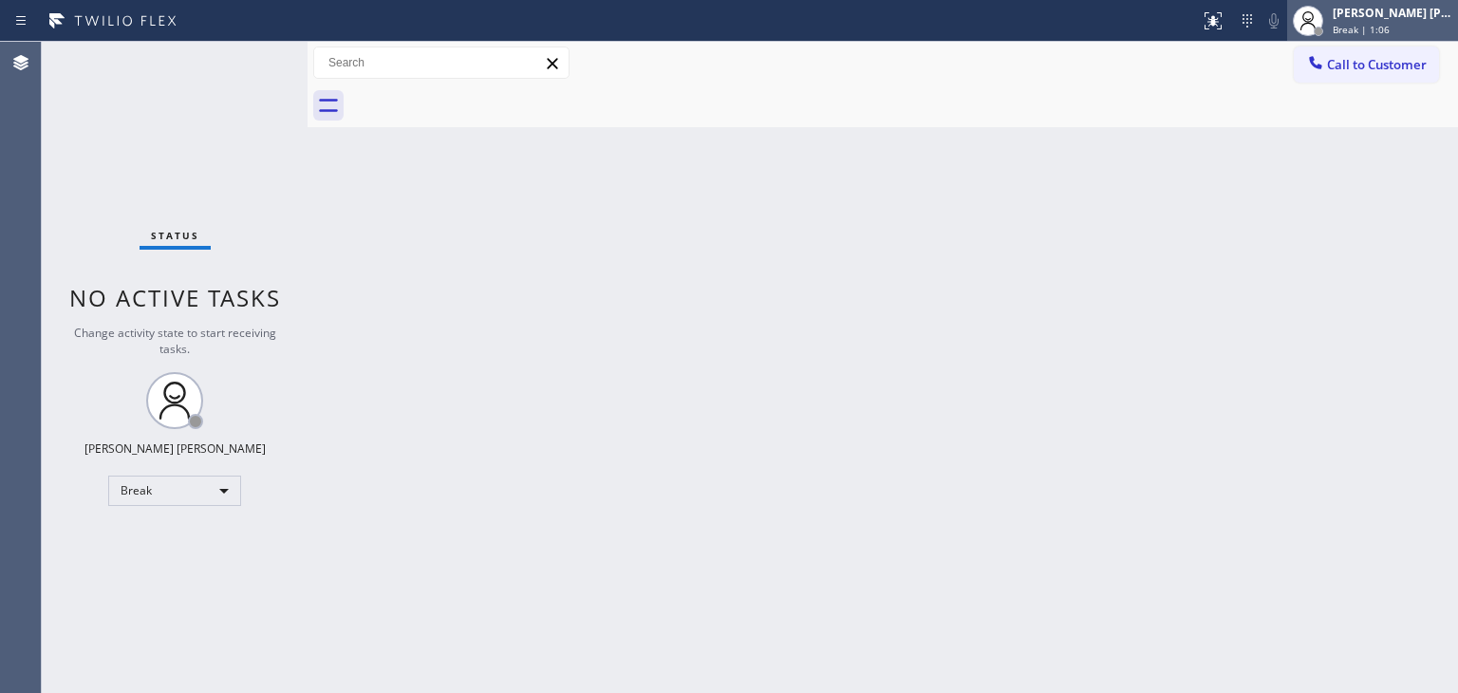
drag, startPoint x: 1381, startPoint y: 16, endPoint x: 1382, endPoint y: 35, distance: 19.0
click at [1381, 16] on div "[PERSON_NAME] [PERSON_NAME]" at bounding box center [1393, 13] width 120 height 16
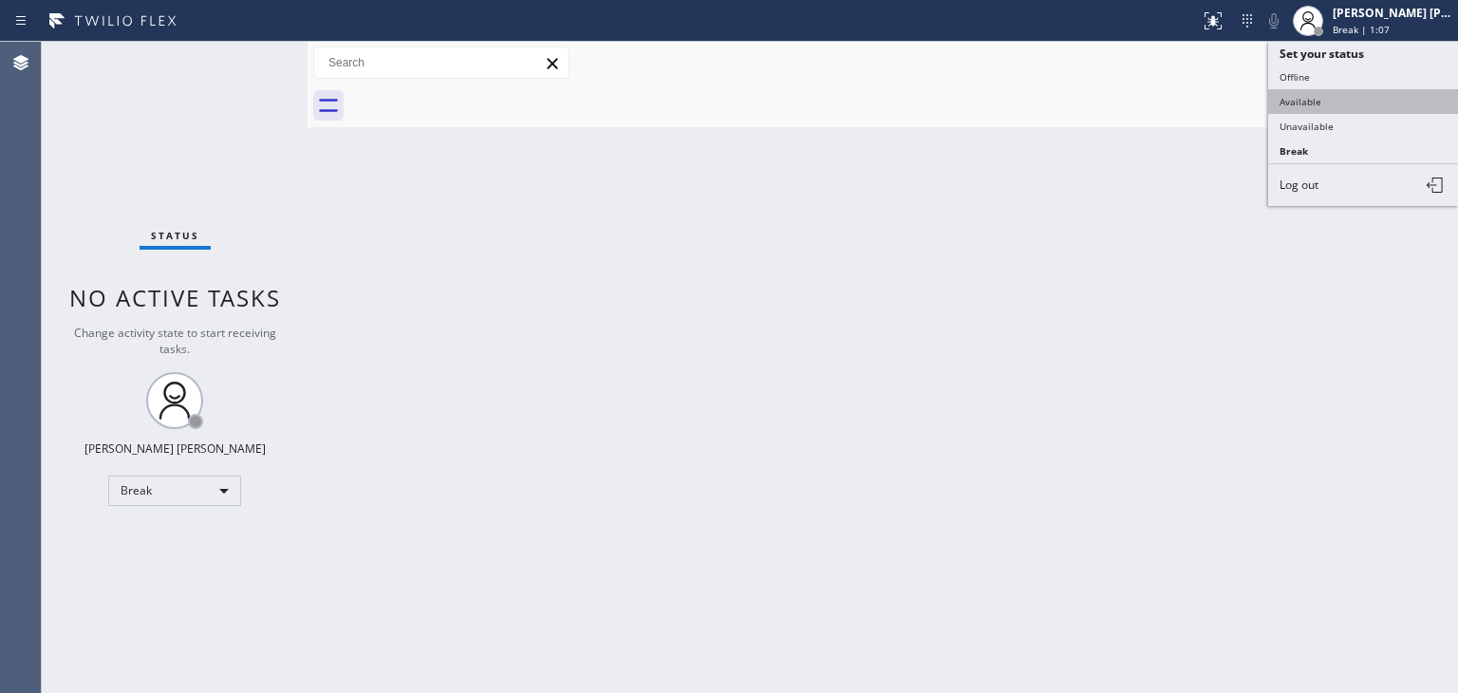
click at [1377, 89] on button "Available" at bounding box center [1363, 101] width 190 height 25
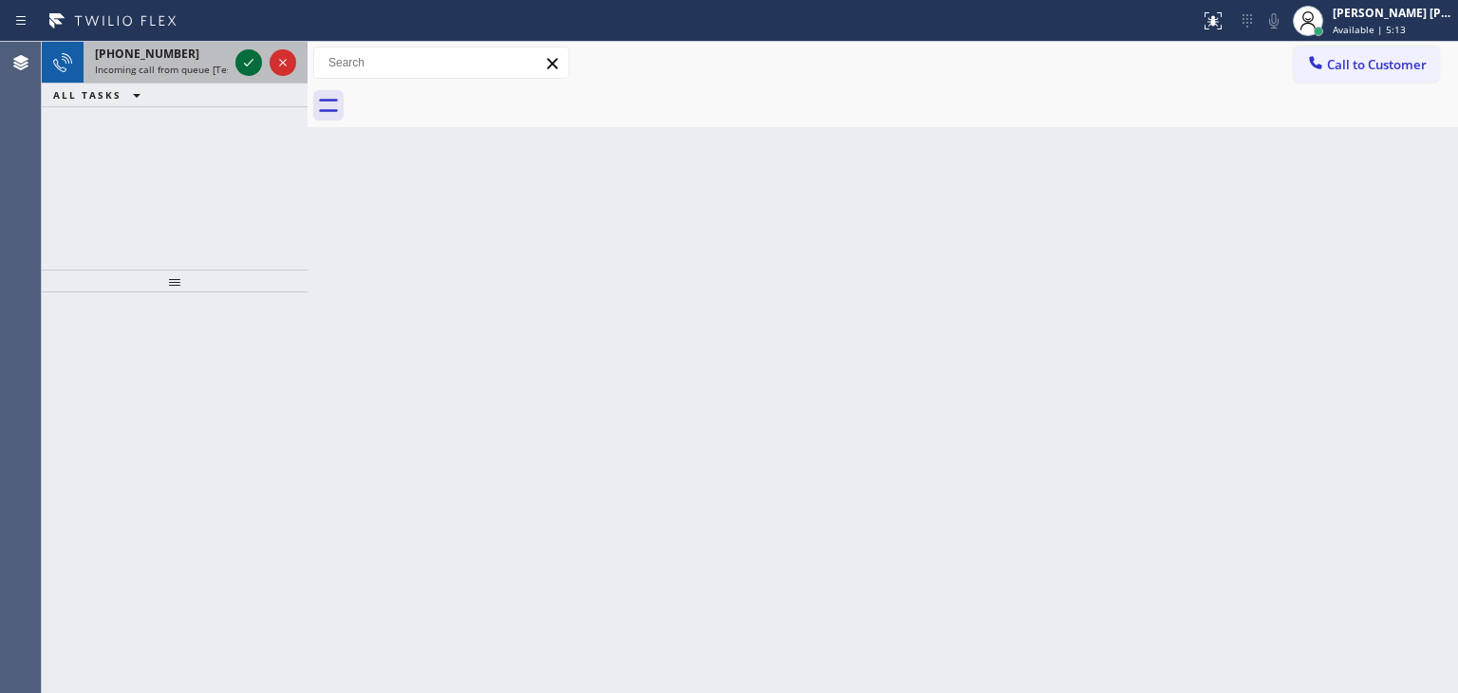
click at [254, 63] on icon at bounding box center [248, 62] width 23 height 23
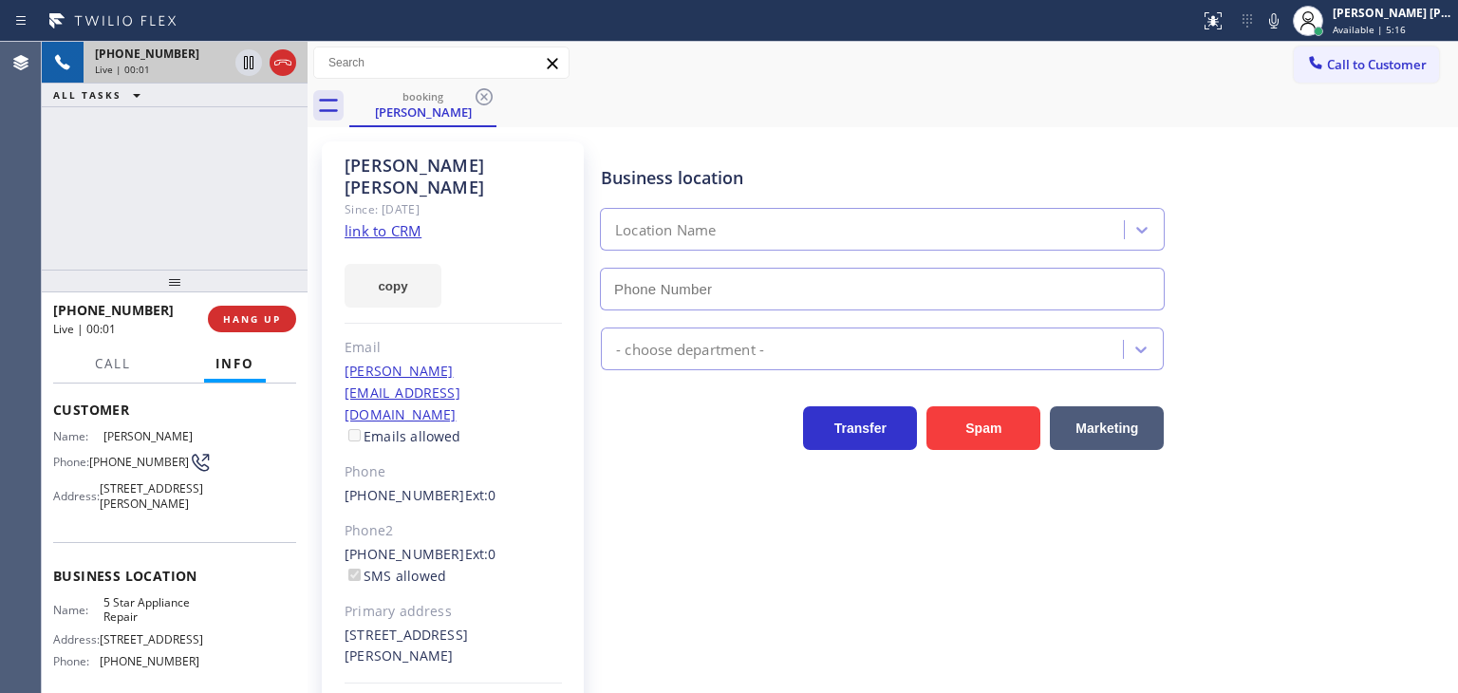
type input "[PHONE_NUMBER]"
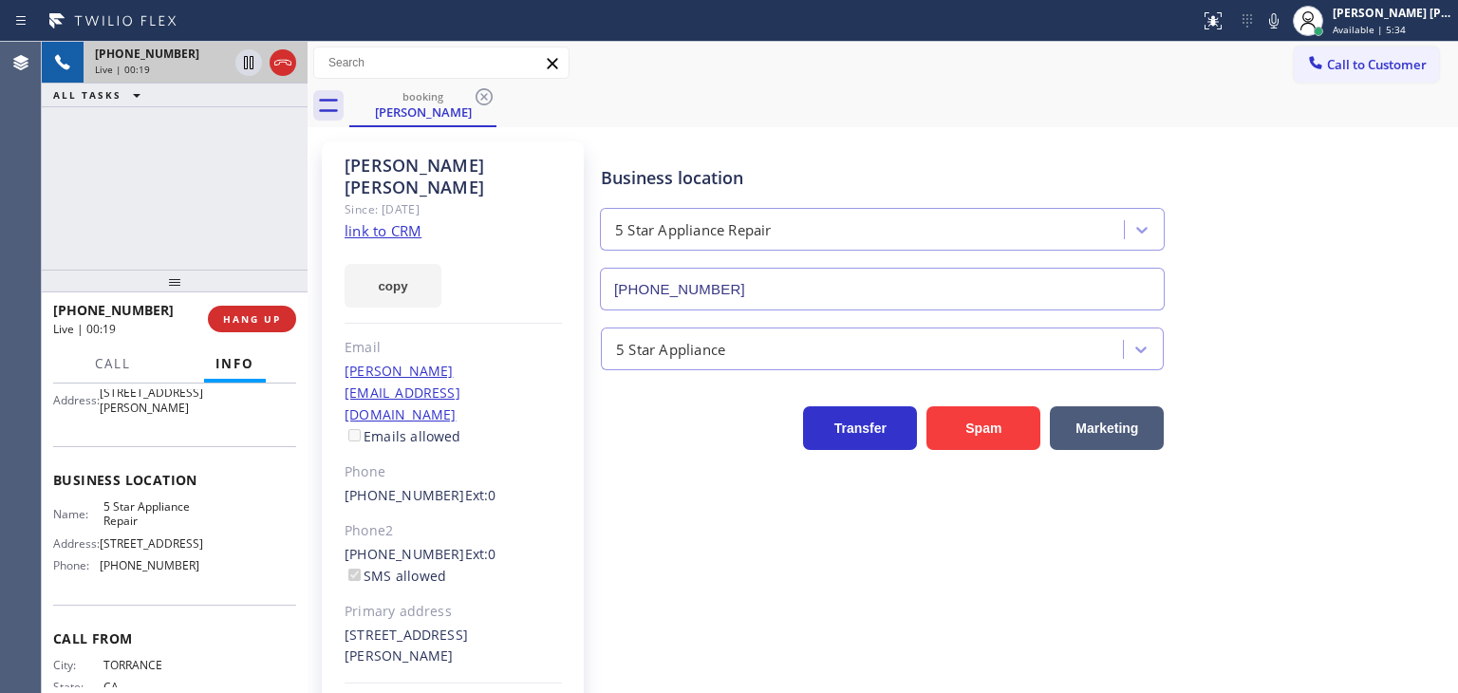
click at [253, 218] on div "[PHONE_NUMBER] Live | 00:19 ALL TASKS ALL TASKS ACTIVE TASKS TASKS IN WRAP UP" at bounding box center [175, 156] width 266 height 228
click at [412, 221] on link "link to CRM" at bounding box center [383, 230] width 77 height 19
click at [1428, 20] on div "[PERSON_NAME] [PERSON_NAME] Available | 7:09" at bounding box center [1393, 20] width 129 height 33
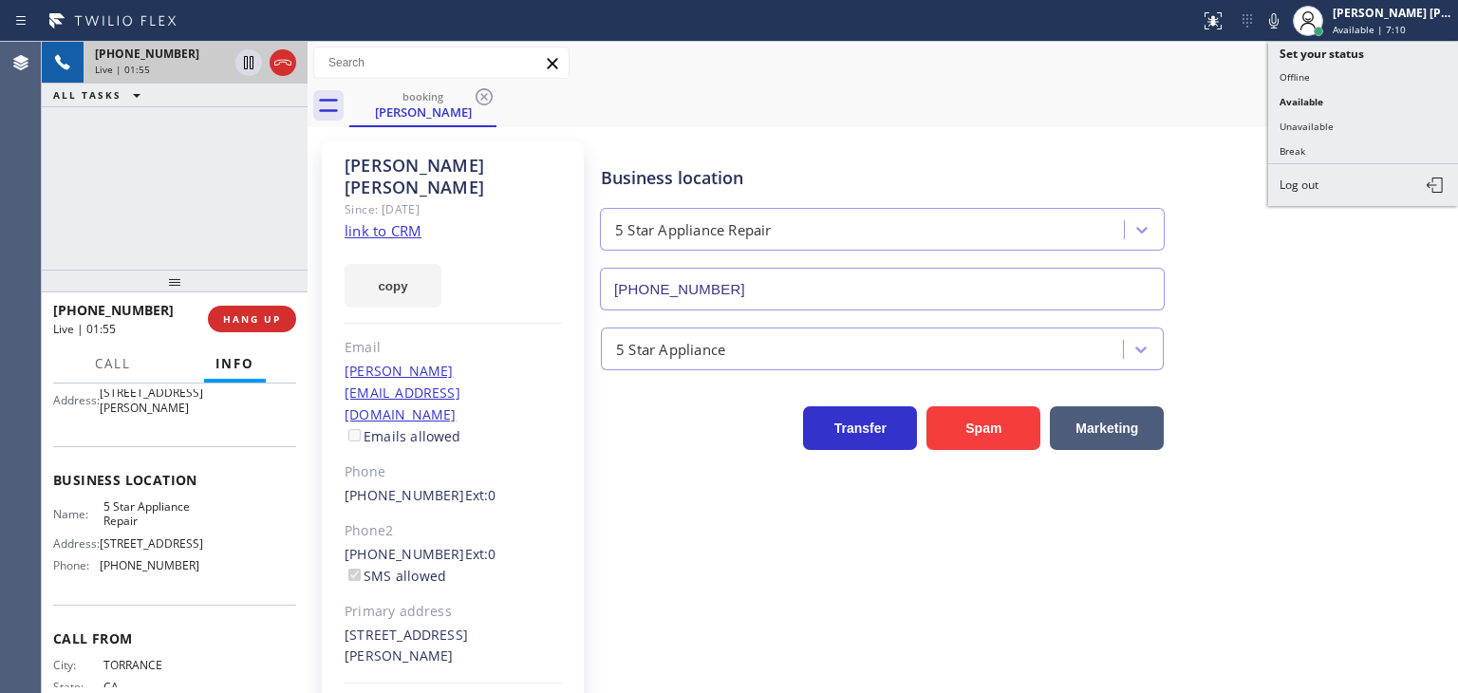
click at [1372, 116] on button "Unavailable" at bounding box center [1363, 126] width 190 height 25
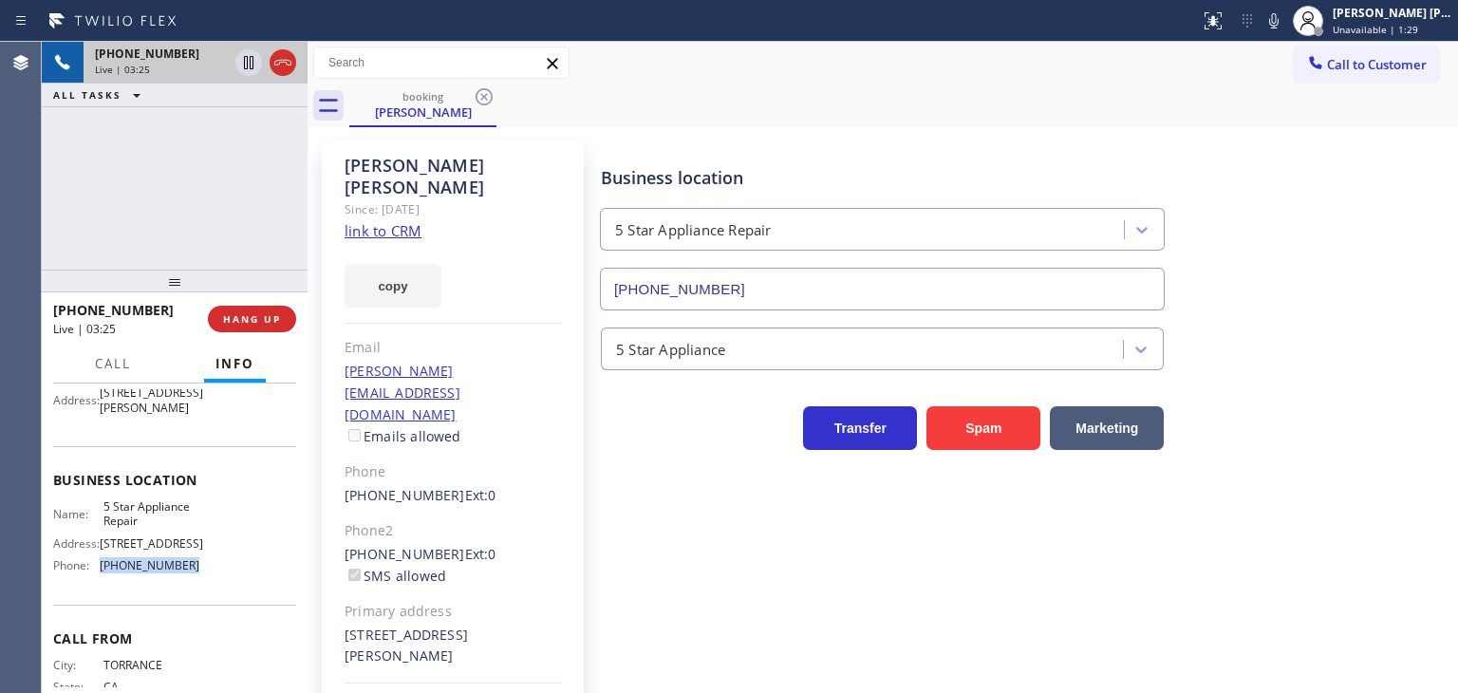
drag, startPoint x: 192, startPoint y: 600, endPoint x: 102, endPoint y: 597, distance: 90.2
click at [102, 581] on div "Name: 5 Star Appliance Repair Address: [STREET_ADDRESS] Phone: [PHONE_NUMBER]" at bounding box center [174, 540] width 243 height 82
copy span "[PHONE_NUMBER]"
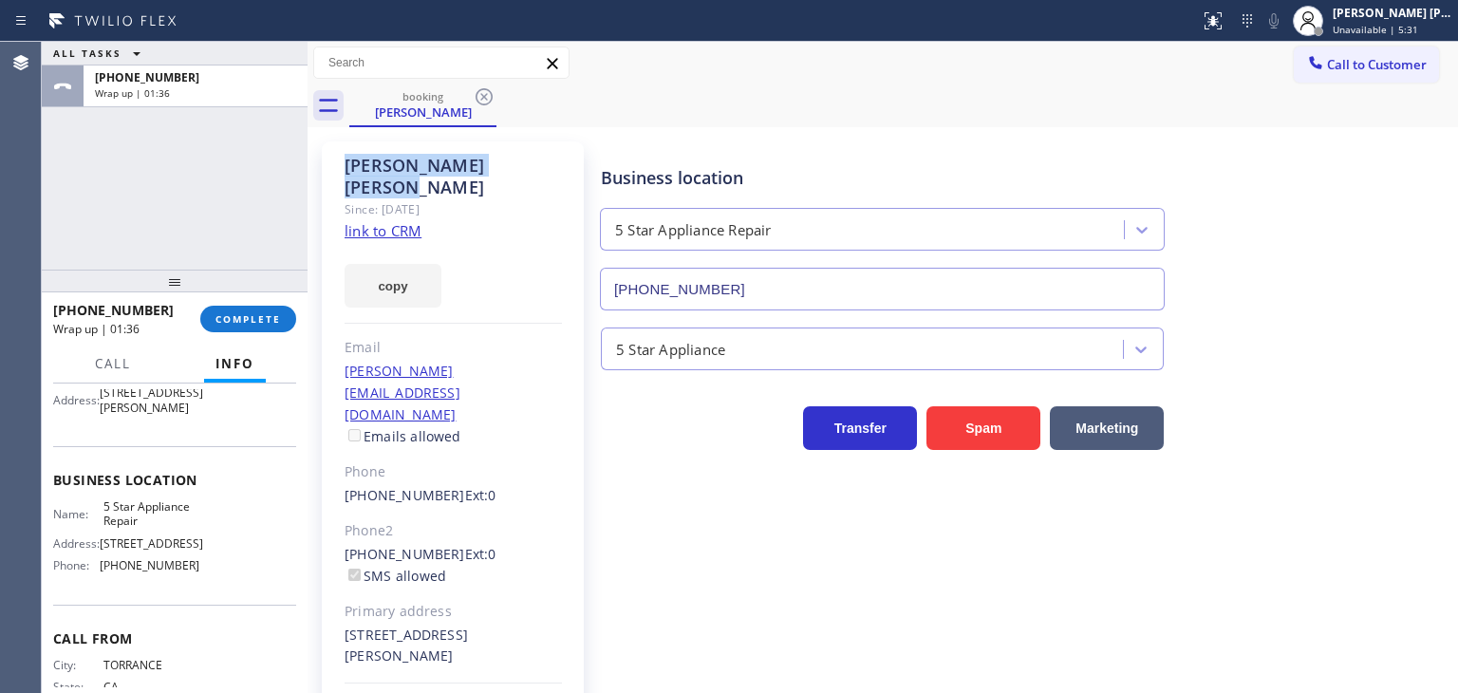
drag, startPoint x: 488, startPoint y: 161, endPoint x: 338, endPoint y: 156, distance: 150.1
click at [338, 156] on div "[PERSON_NAME] Since: [DATE] link to CRM copy Email [PERSON_NAME][EMAIL_ADDRESS]…" at bounding box center [453, 456] width 262 height 630
copy div "[PERSON_NAME]"
drag, startPoint x: 162, startPoint y: 310, endPoint x: 71, endPoint y: 304, distance: 91.4
click at [71, 304] on div "[PHONE_NUMBER]" at bounding box center [120, 310] width 134 height 18
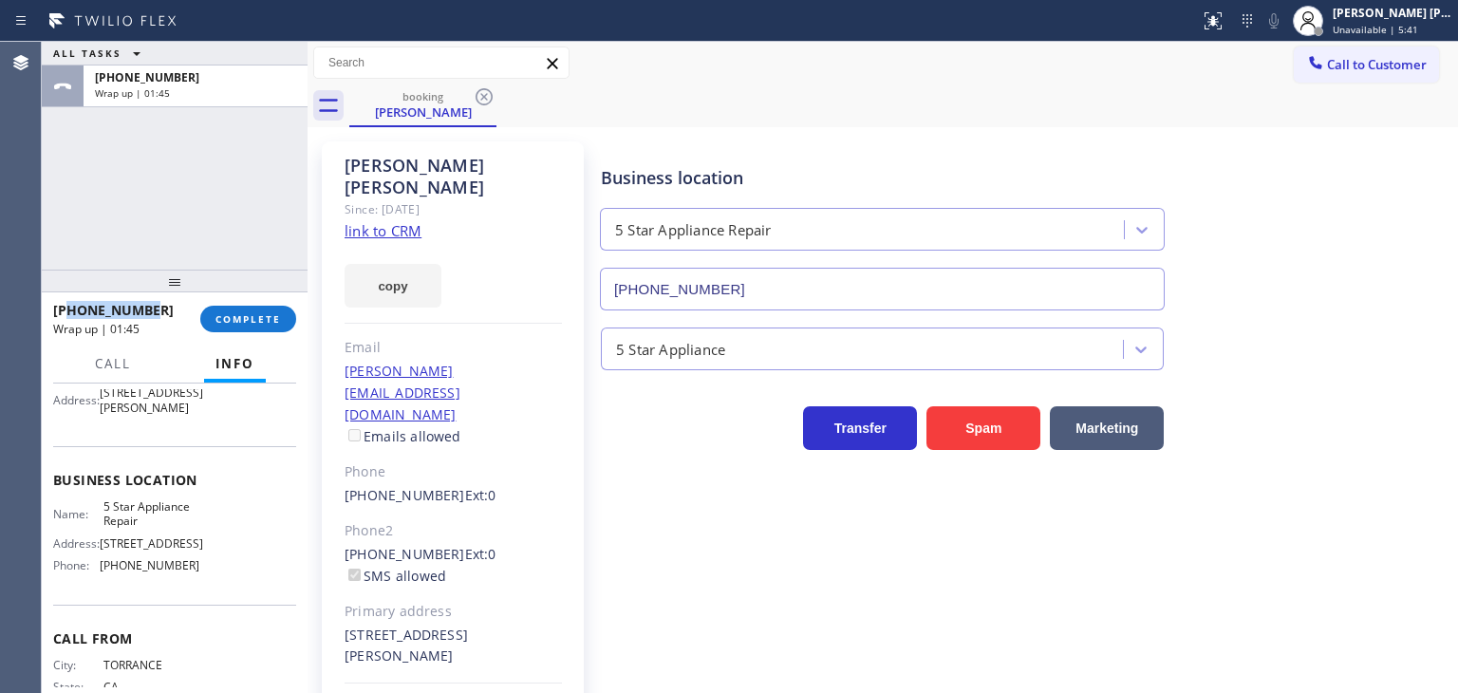
copy span "3109448841"
click at [237, 316] on span "COMPLETE" at bounding box center [247, 318] width 65 height 13
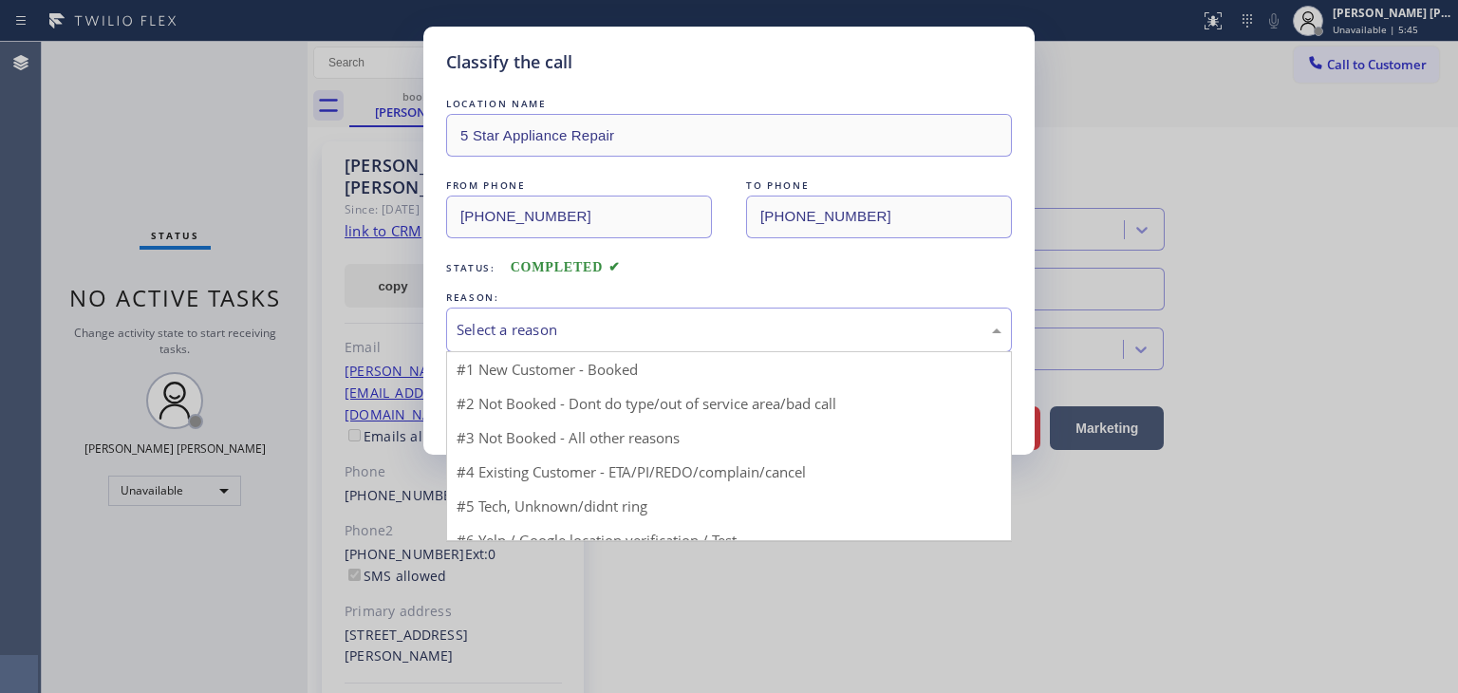
click at [467, 324] on div "Select a reason" at bounding box center [729, 330] width 545 height 22
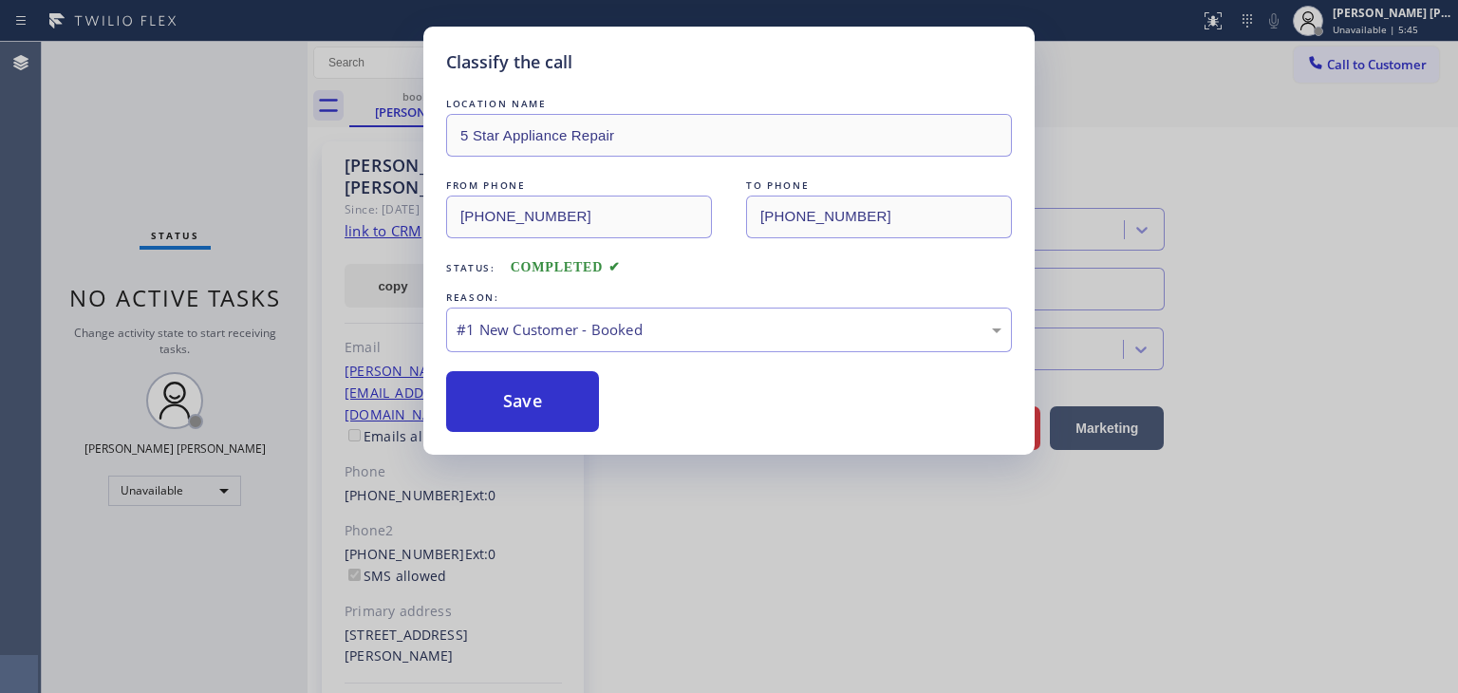
drag, startPoint x: 520, startPoint y: 362, endPoint x: 521, endPoint y: 380, distance: 18.1
click at [521, 388] on button "Save" at bounding box center [522, 401] width 153 height 61
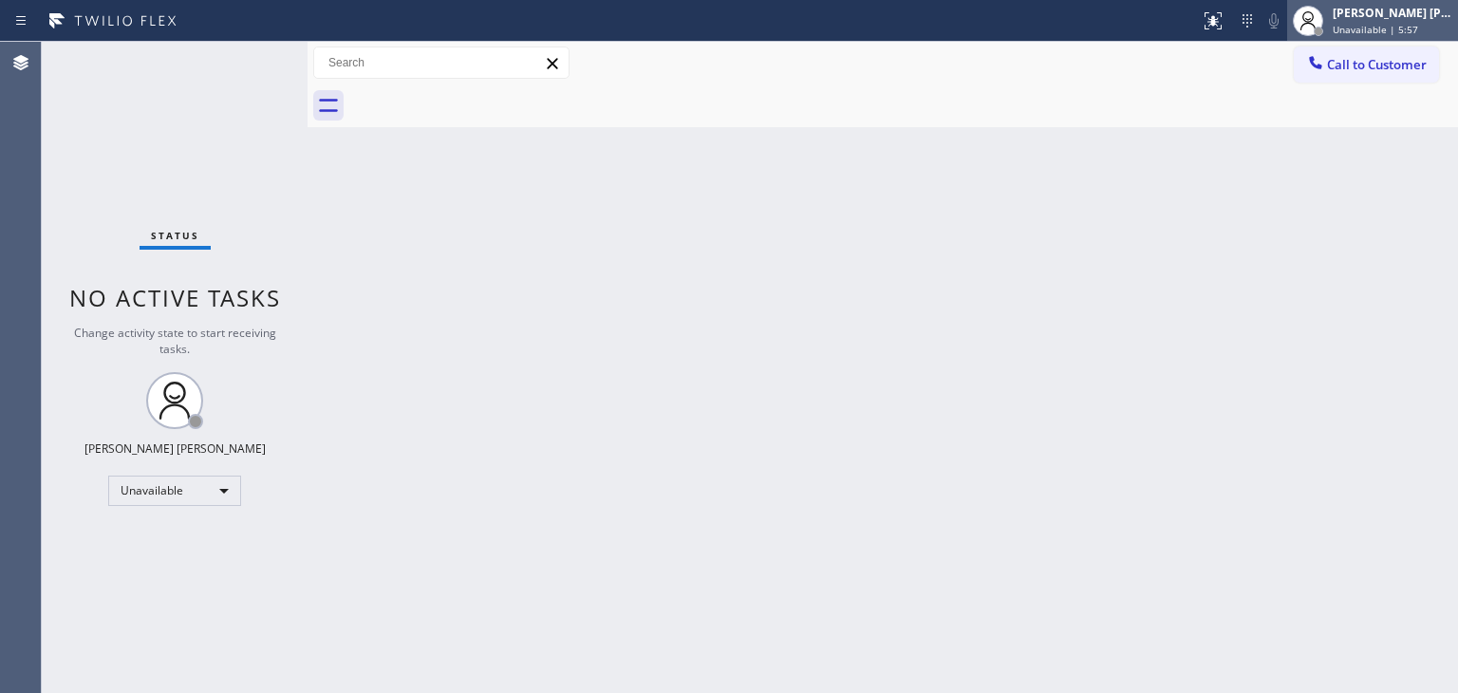
click at [1428, 18] on div "[PERSON_NAME] [PERSON_NAME]" at bounding box center [1393, 13] width 120 height 16
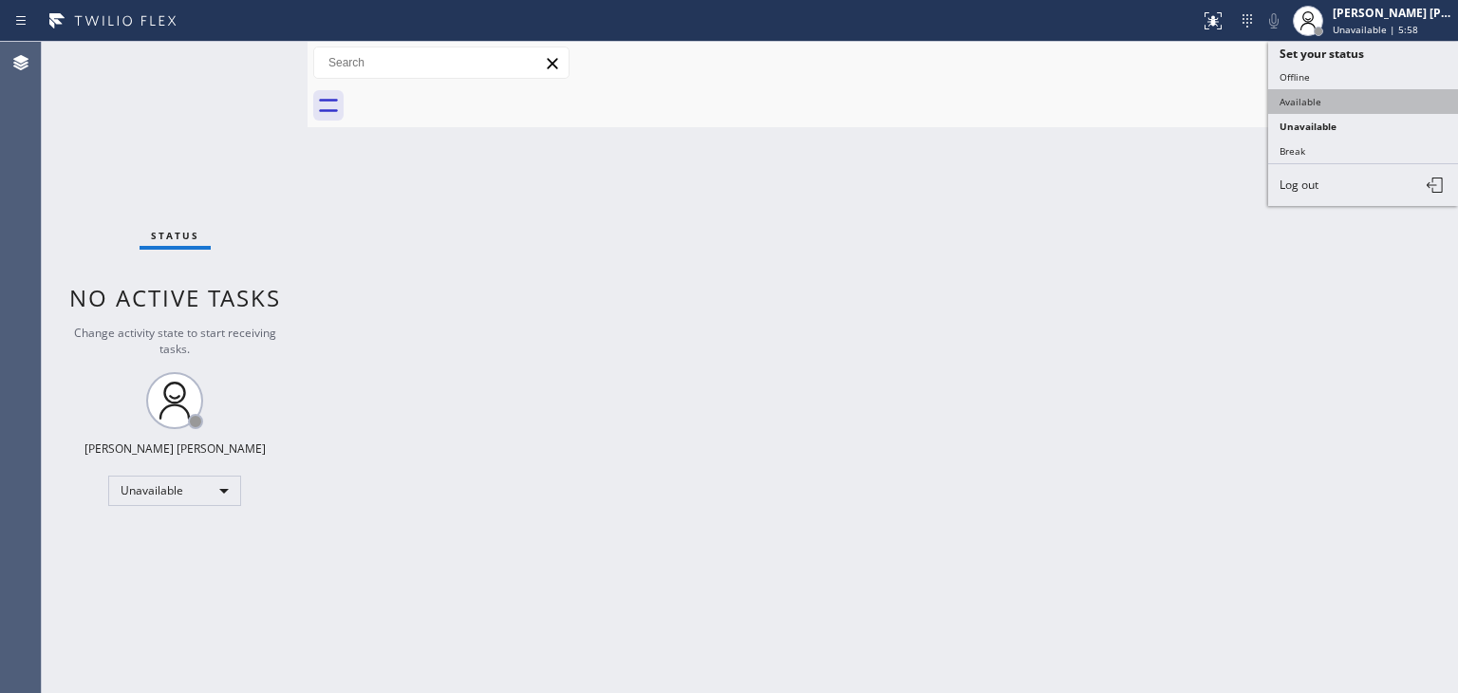
click at [1373, 98] on button "Available" at bounding box center [1363, 101] width 190 height 25
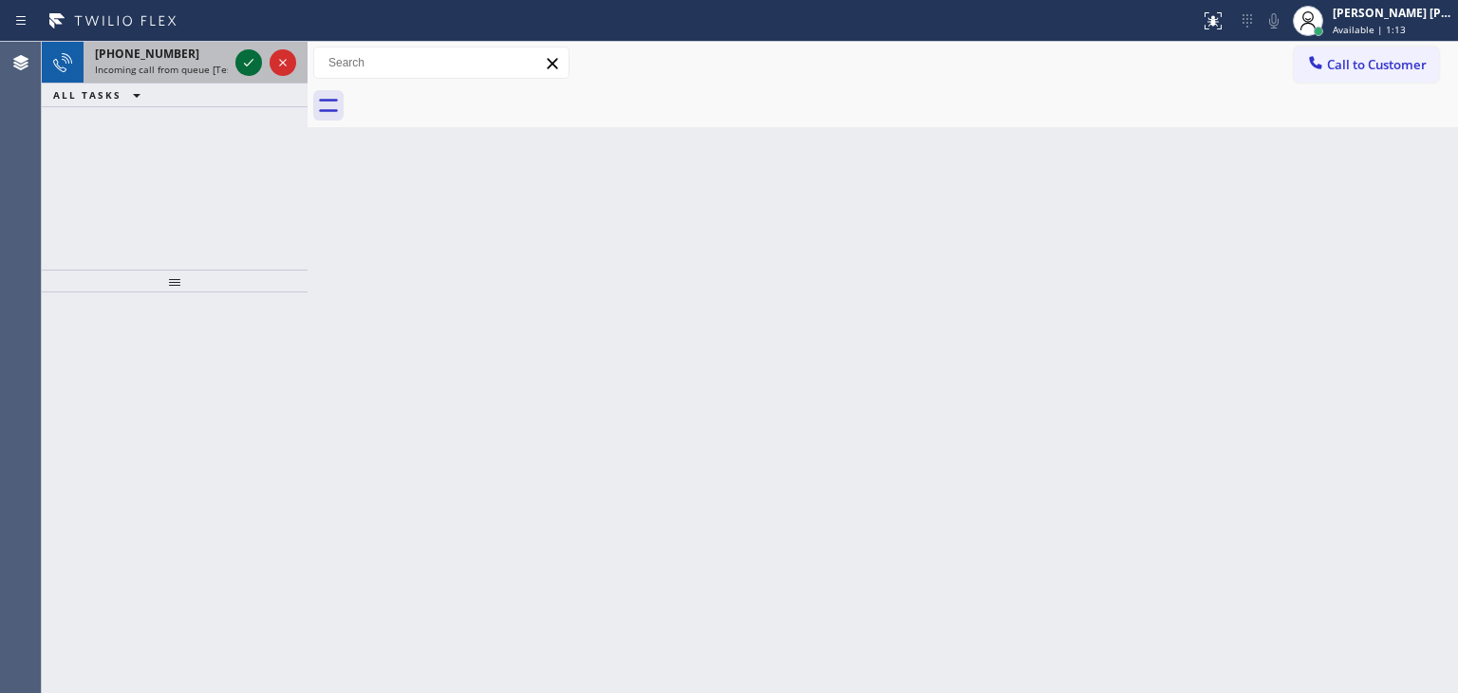
click at [251, 59] on icon at bounding box center [248, 62] width 23 height 23
click at [253, 66] on icon at bounding box center [248, 62] width 23 height 23
click at [248, 58] on icon at bounding box center [248, 62] width 23 height 23
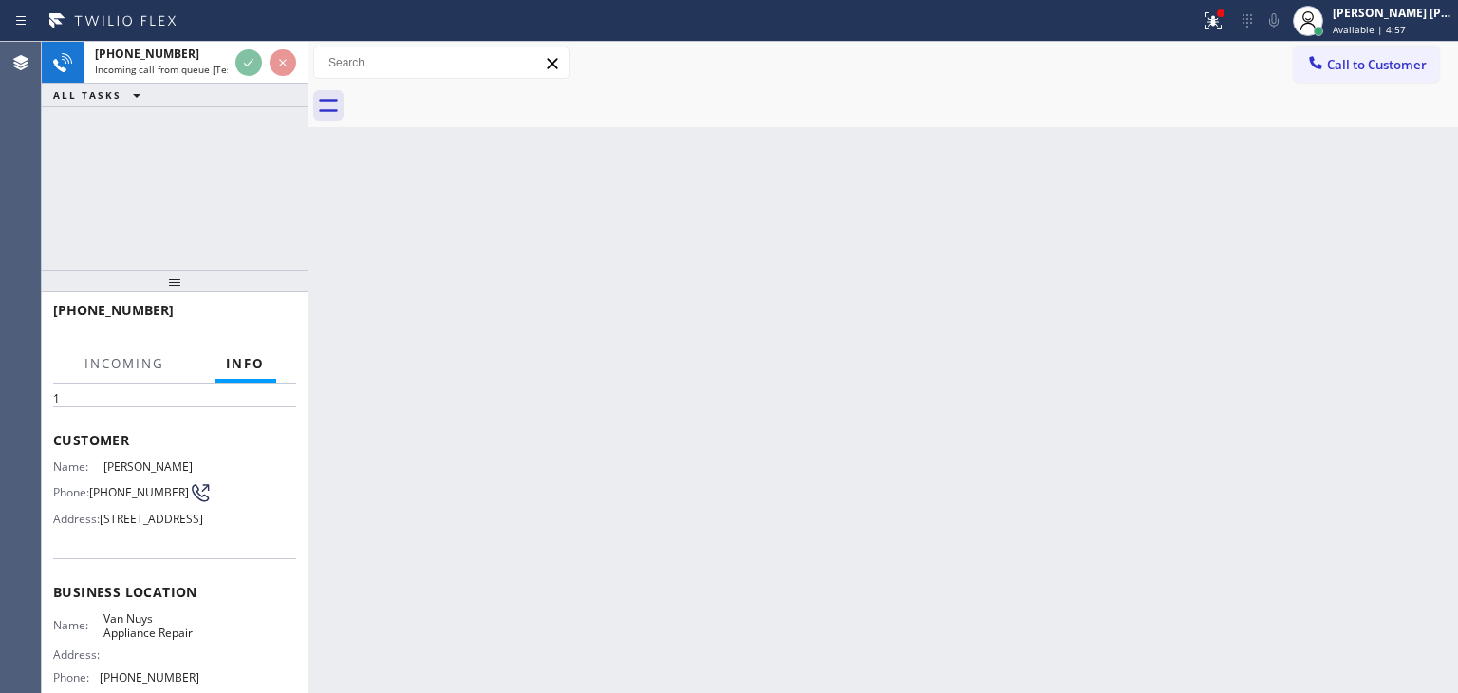
scroll to position [95, 0]
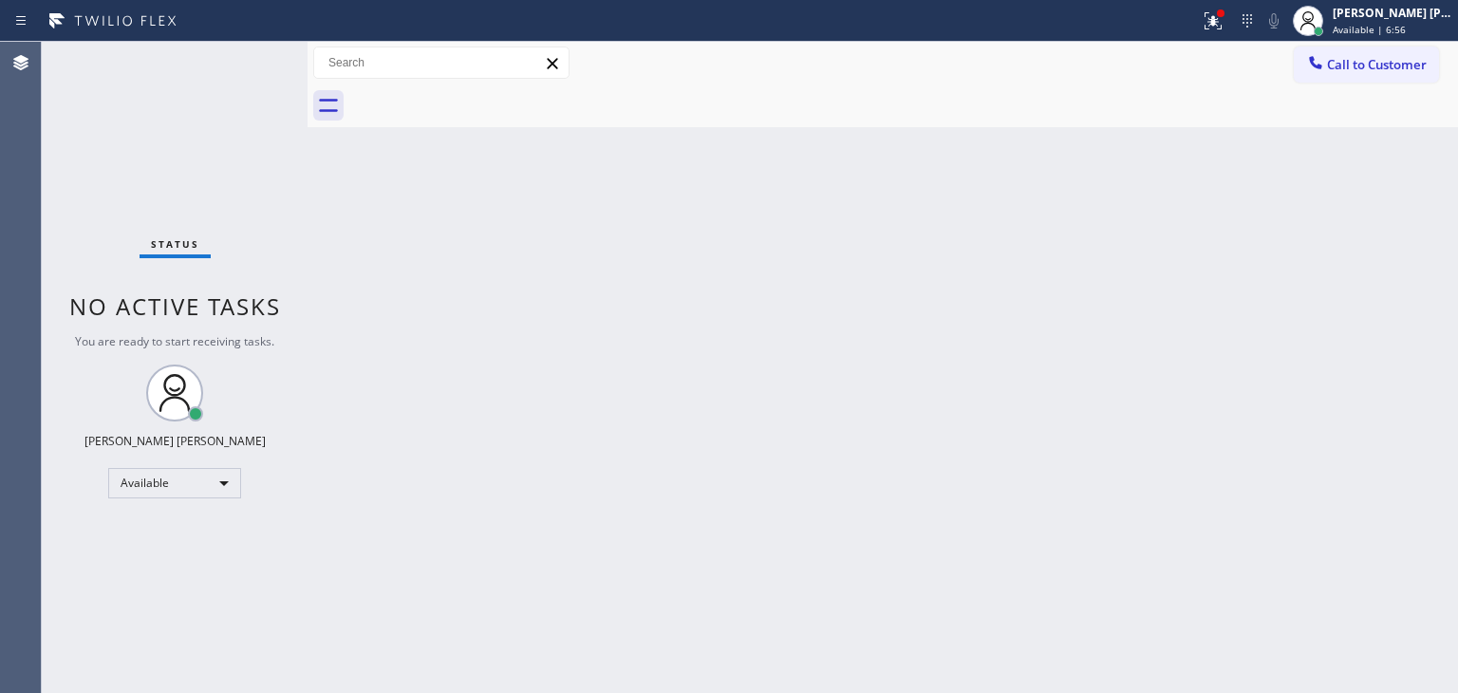
click at [252, 57] on div "Status No active tasks You are ready to start receiving tasks. [PERSON_NAME] [P…" at bounding box center [175, 367] width 266 height 651
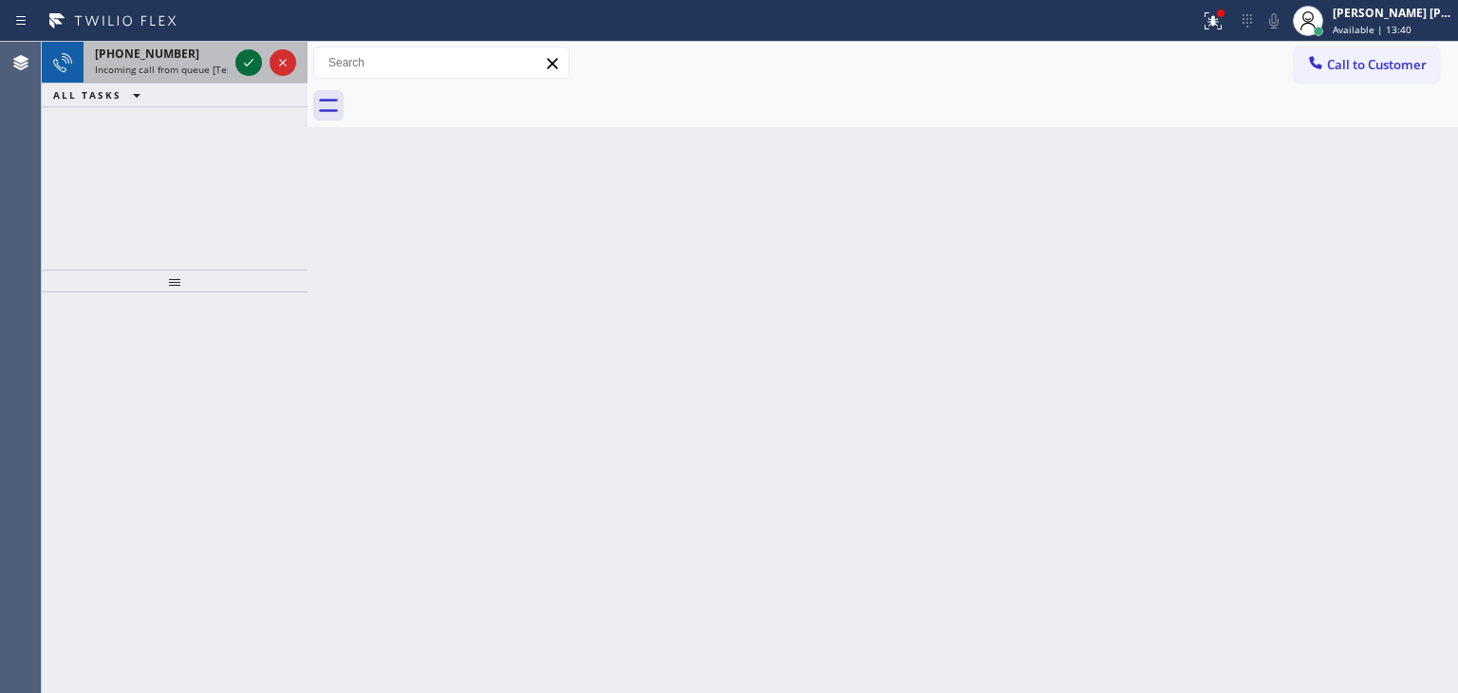
click at [237, 59] on icon at bounding box center [248, 62] width 23 height 23
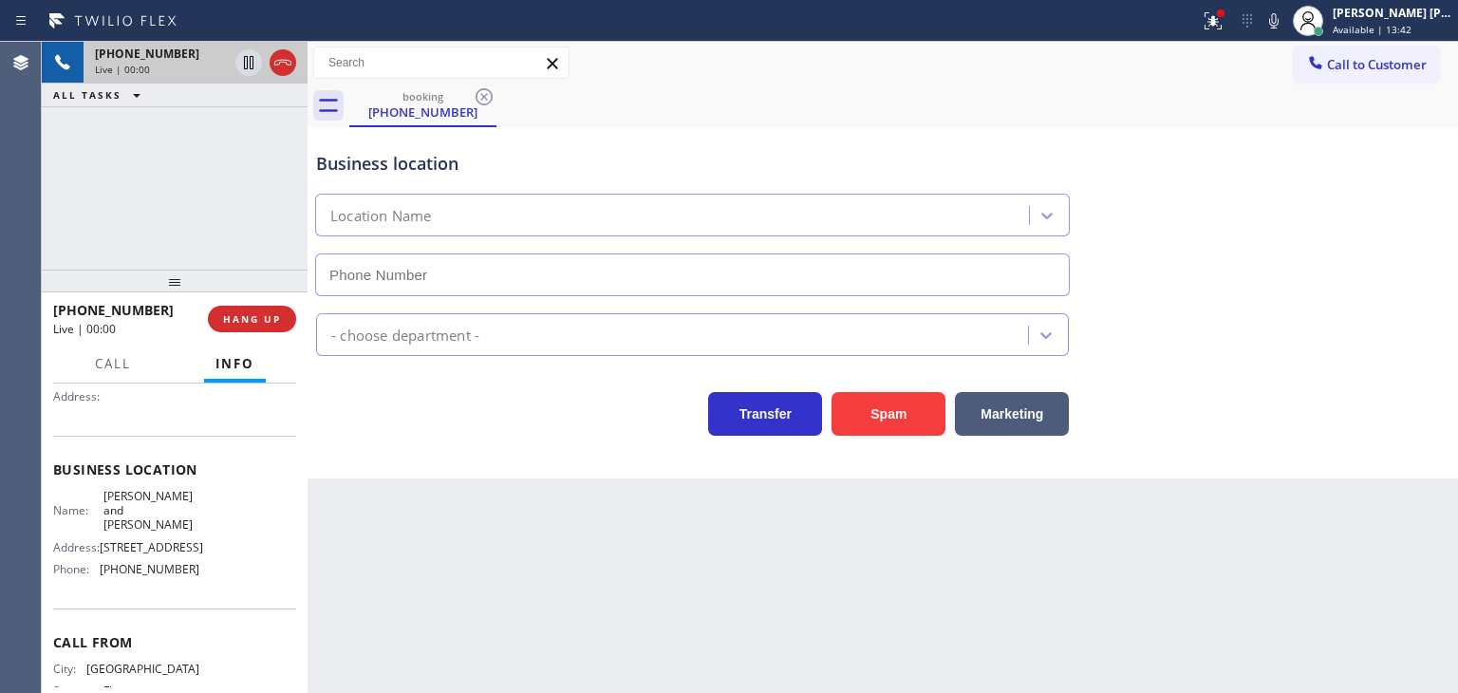
scroll to position [190, 0]
type input "[PHONE_NUMBER]"
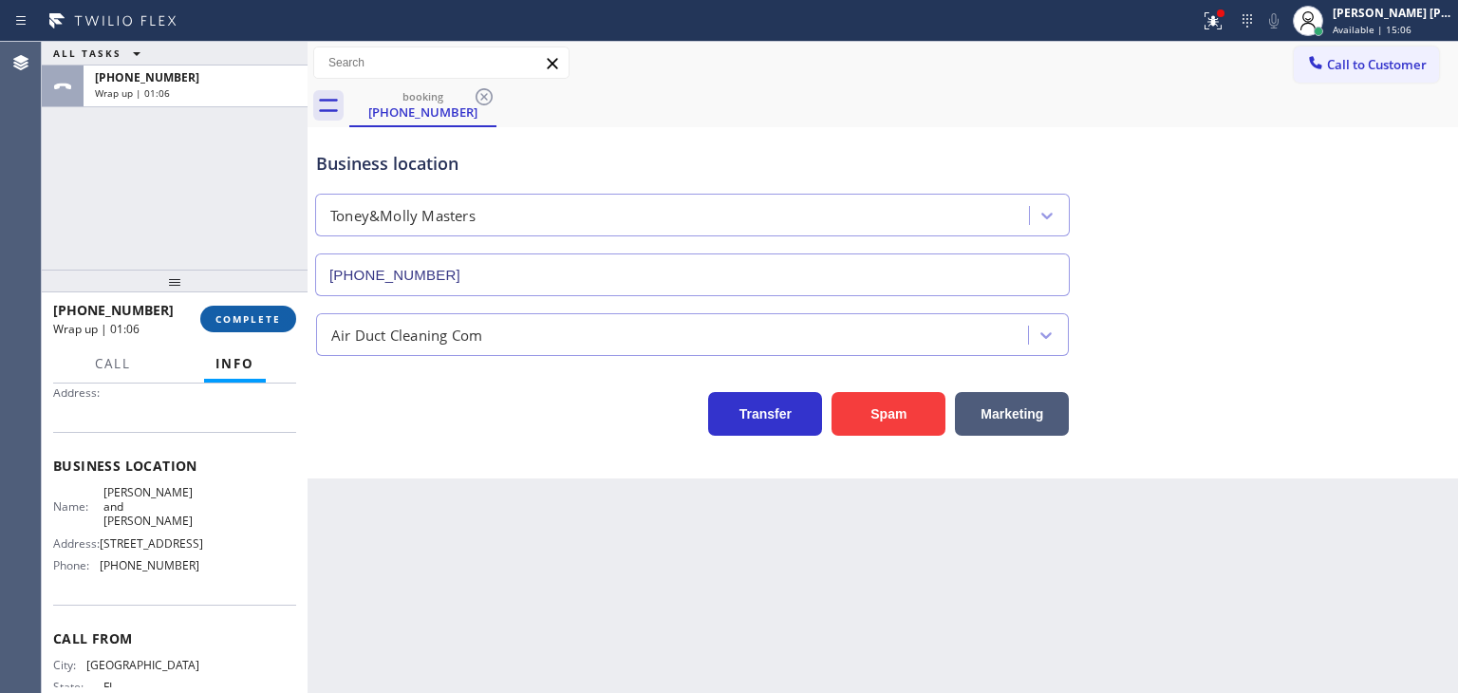
click at [266, 321] on span "COMPLETE" at bounding box center [247, 318] width 65 height 13
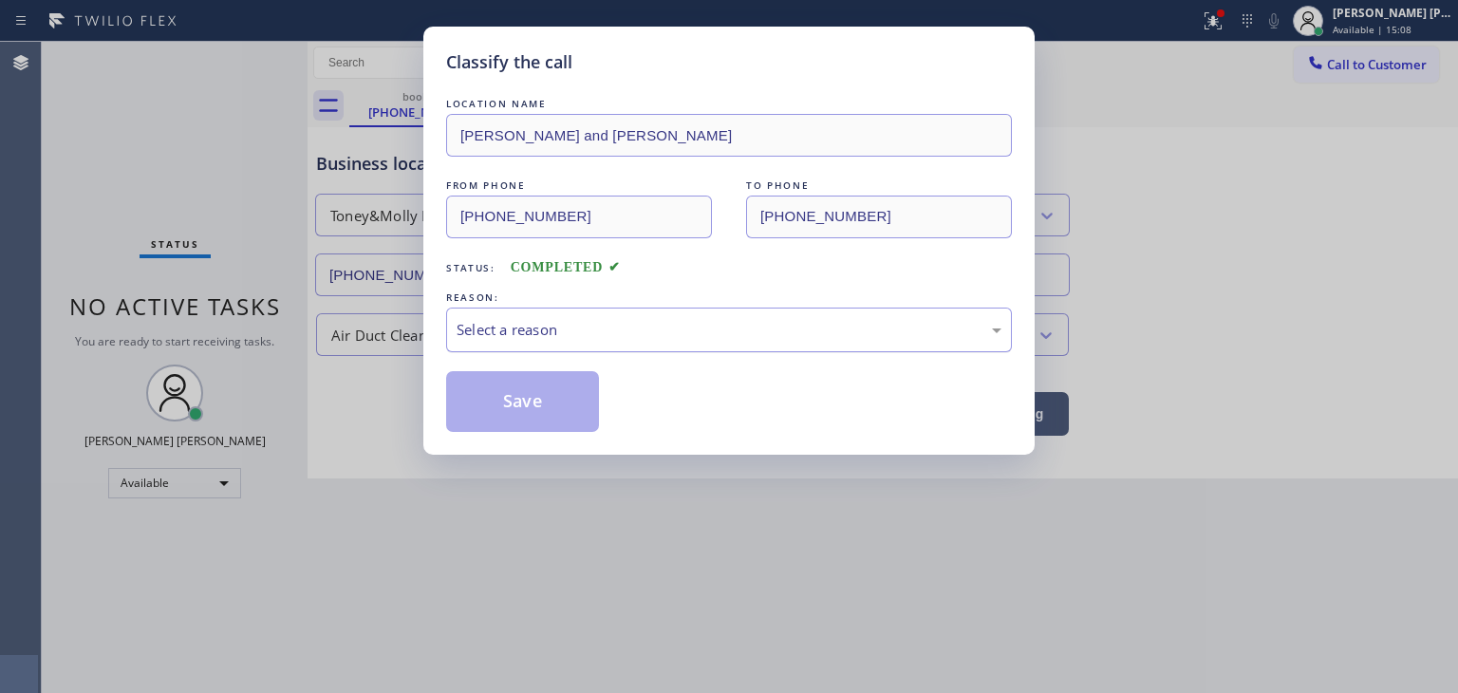
drag, startPoint x: 578, startPoint y: 325, endPoint x: 577, endPoint y: 335, distance: 10.5
click at [577, 326] on div "Select a reason" at bounding box center [729, 330] width 545 height 22
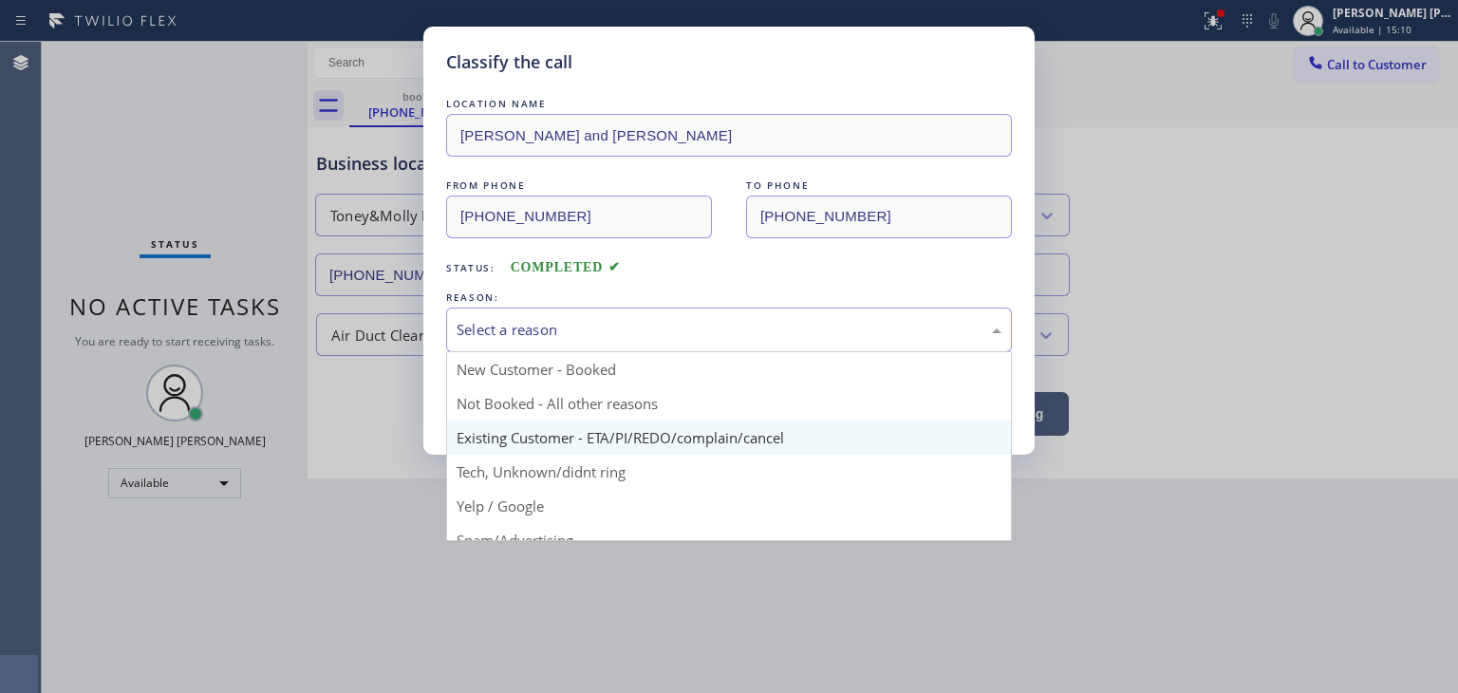
scroll to position [95, 0]
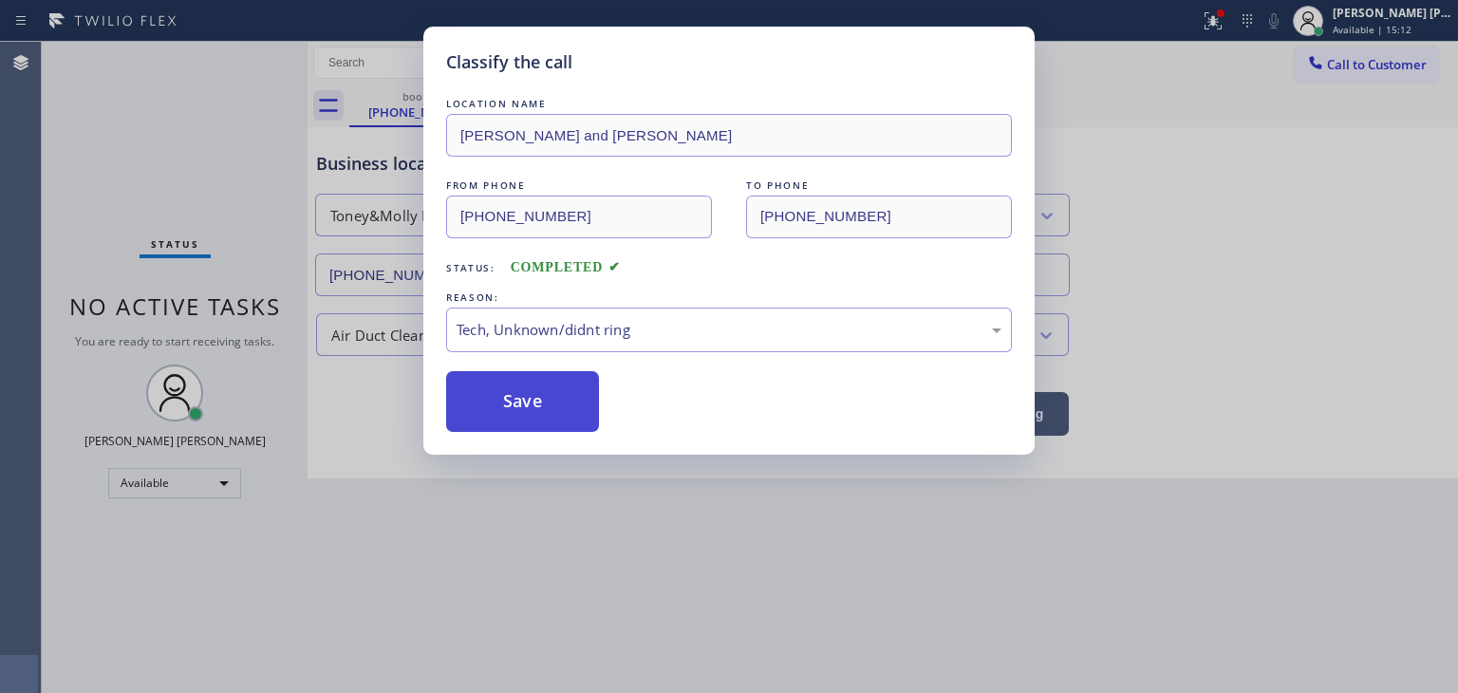
click at [545, 400] on button "Save" at bounding box center [522, 401] width 153 height 61
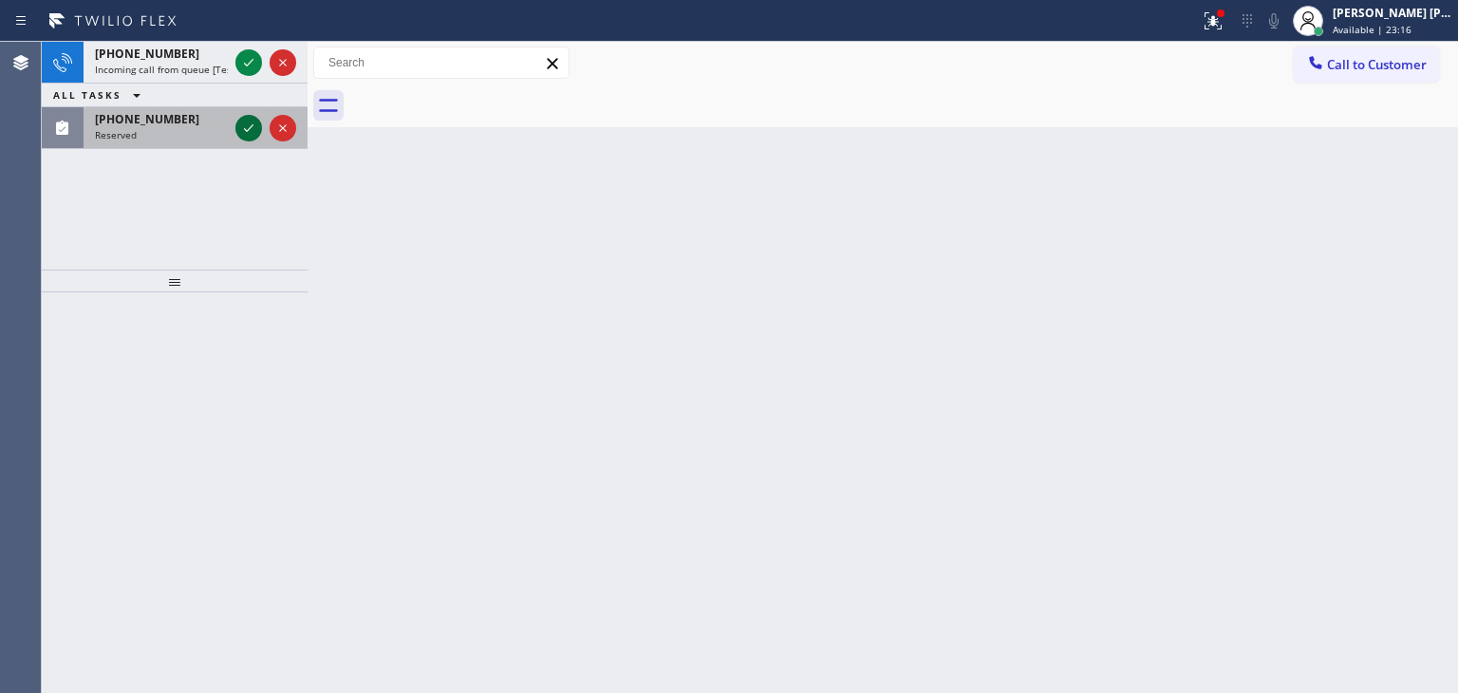
click at [252, 133] on icon at bounding box center [248, 128] width 23 height 23
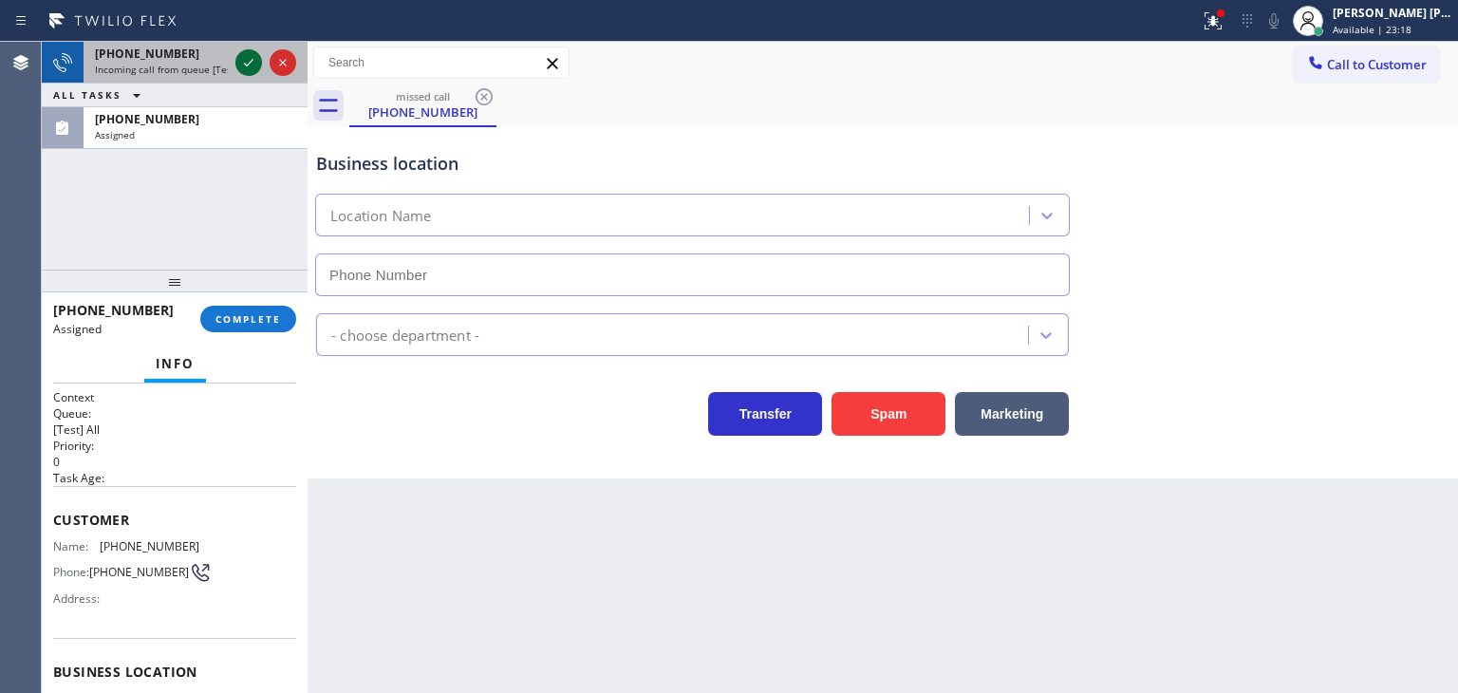
click at [250, 58] on icon at bounding box center [248, 62] width 23 height 23
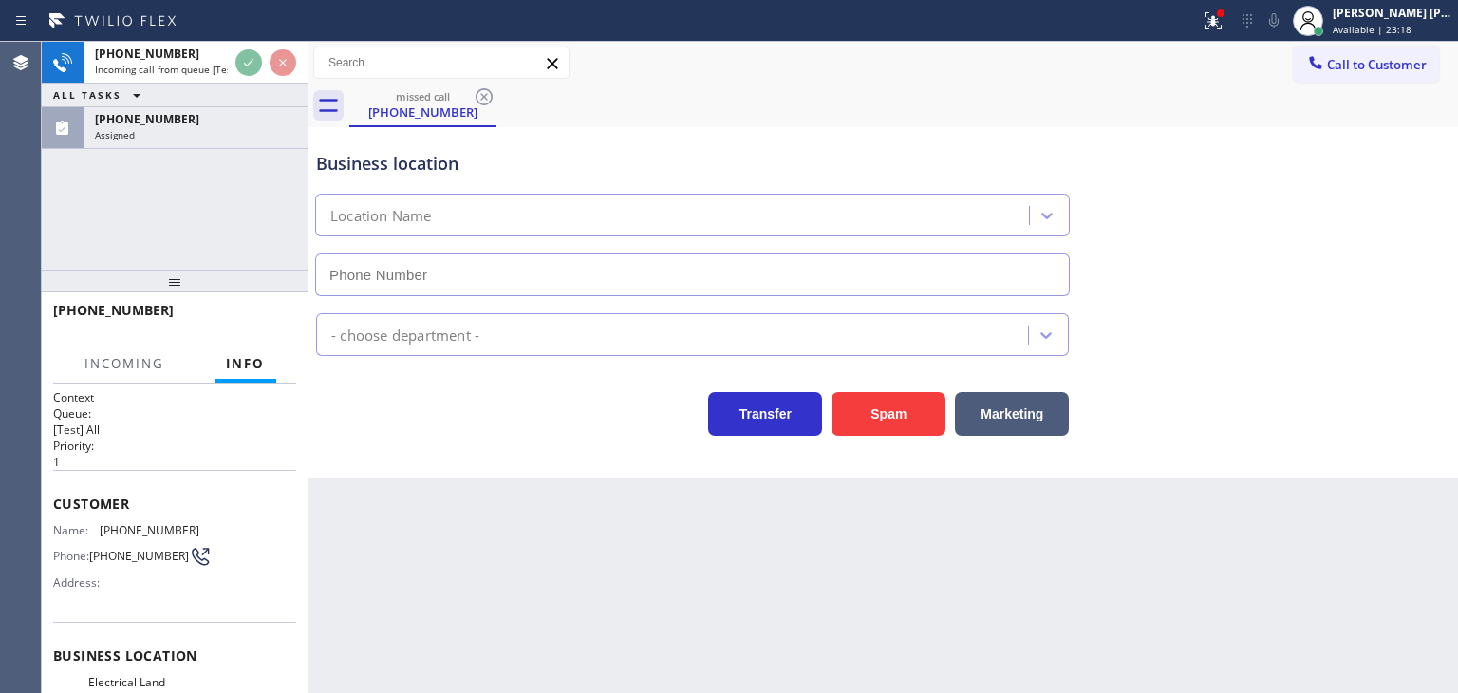
type input "[PHONE_NUMBER]"
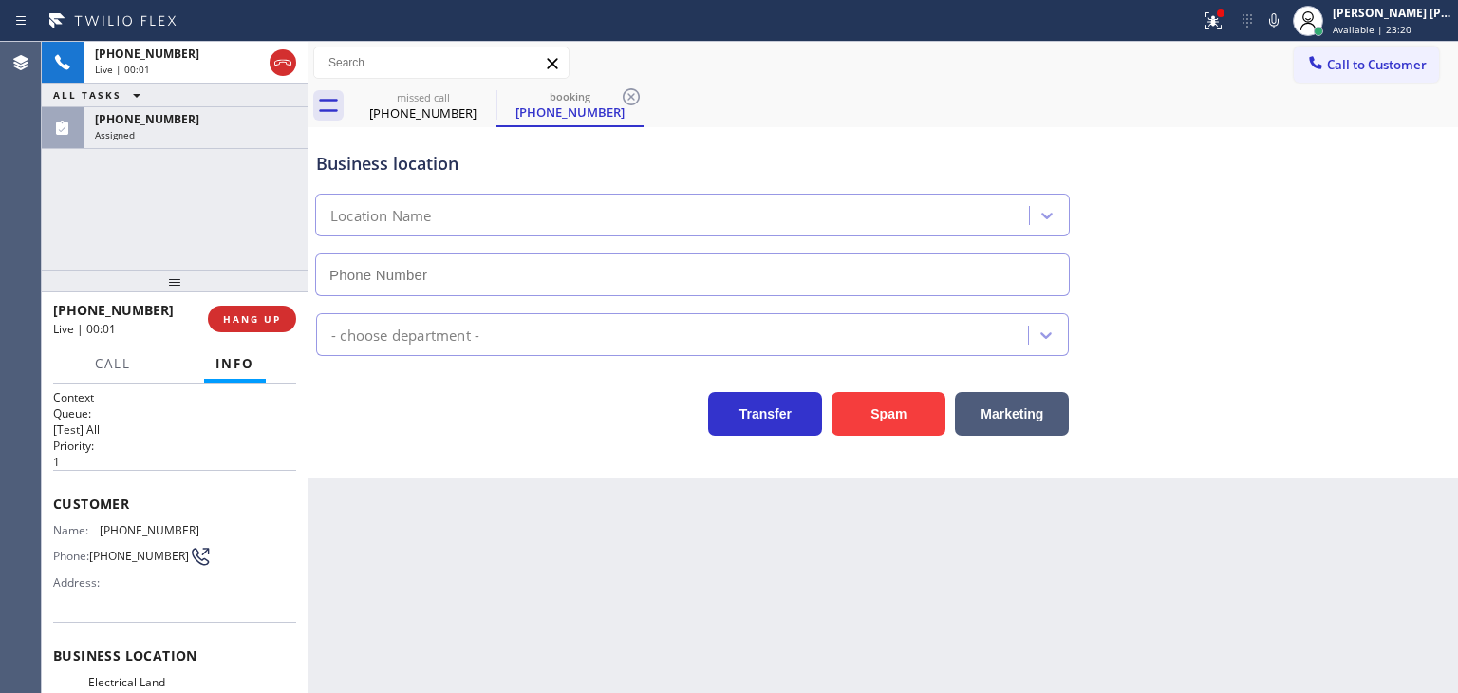
type input "[PHONE_NUMBER]"
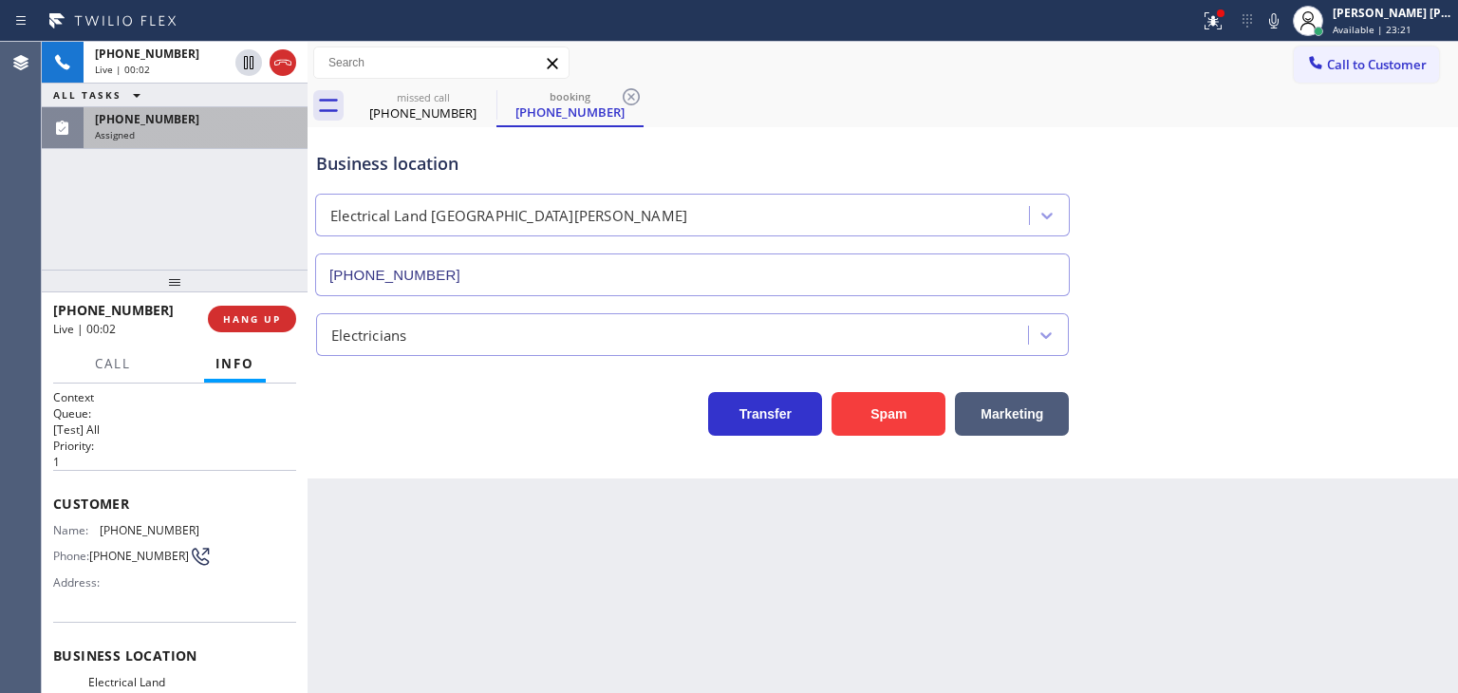
click at [169, 135] on div "Assigned" at bounding box center [195, 134] width 201 height 13
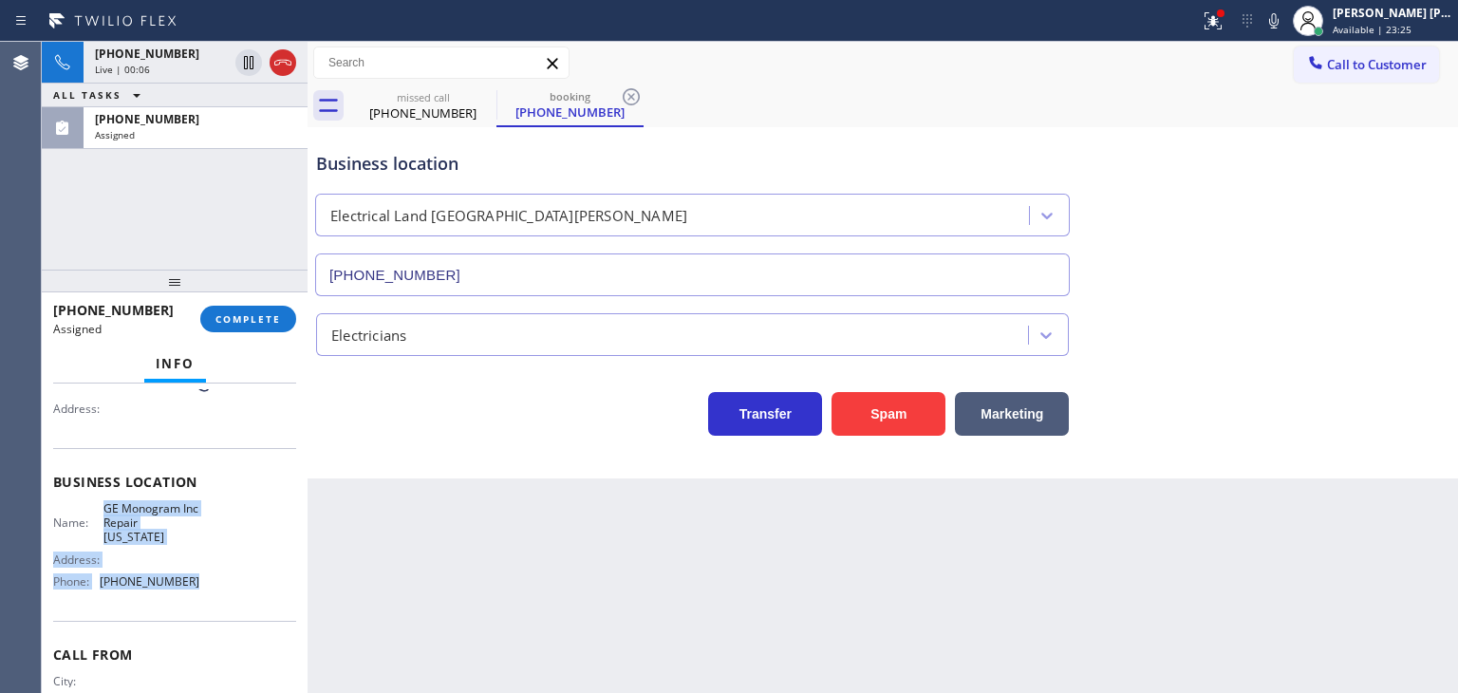
scroll to position [95, 0]
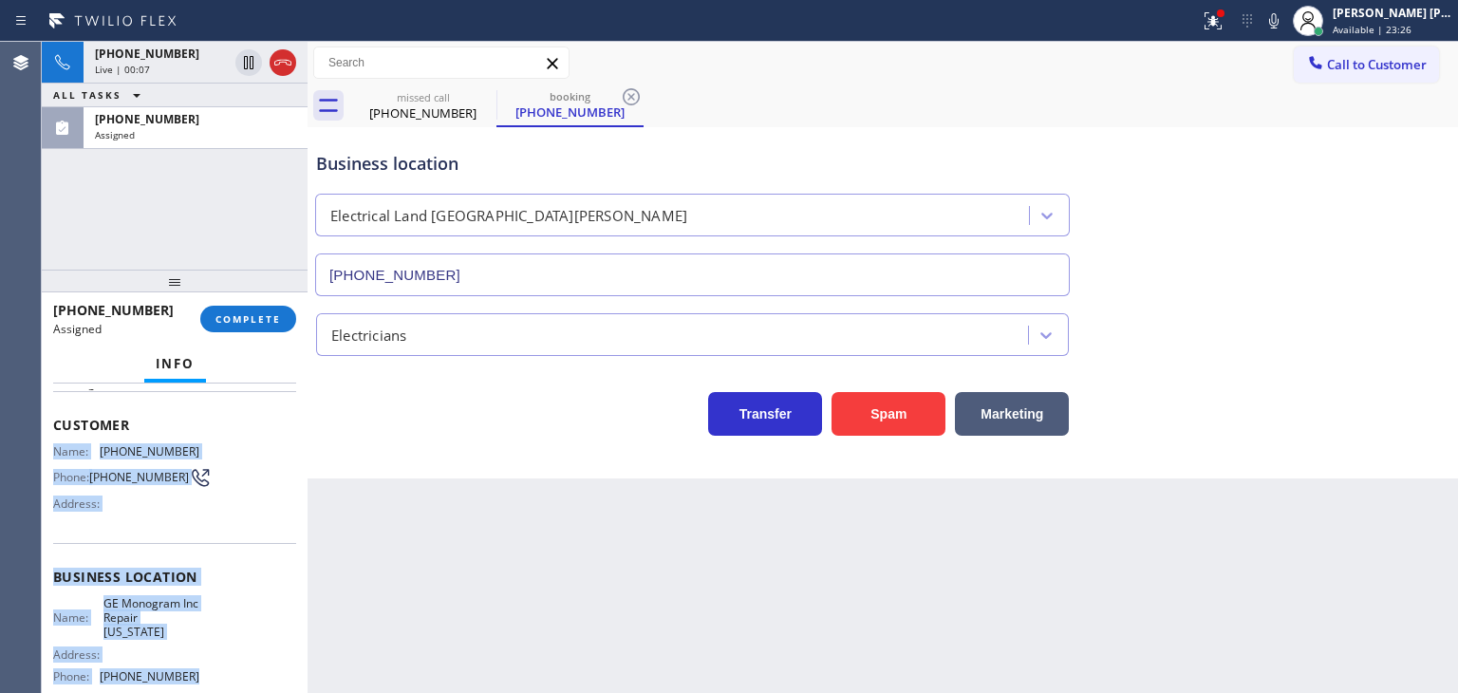
drag, startPoint x: 221, startPoint y: 589, endPoint x: 53, endPoint y: 452, distance: 217.2
click at [53, 452] on div "Context Queue: [Test] All Priority: 0 Task Age: Customer Name: [PHONE_NUMBER] P…" at bounding box center [174, 577] width 243 height 566
copy div "Name: [PHONE_NUMBER] Phone: [PHONE_NUMBER] Address: Business location Name: GE …"
click at [255, 321] on span "COMPLETE" at bounding box center [247, 318] width 65 height 13
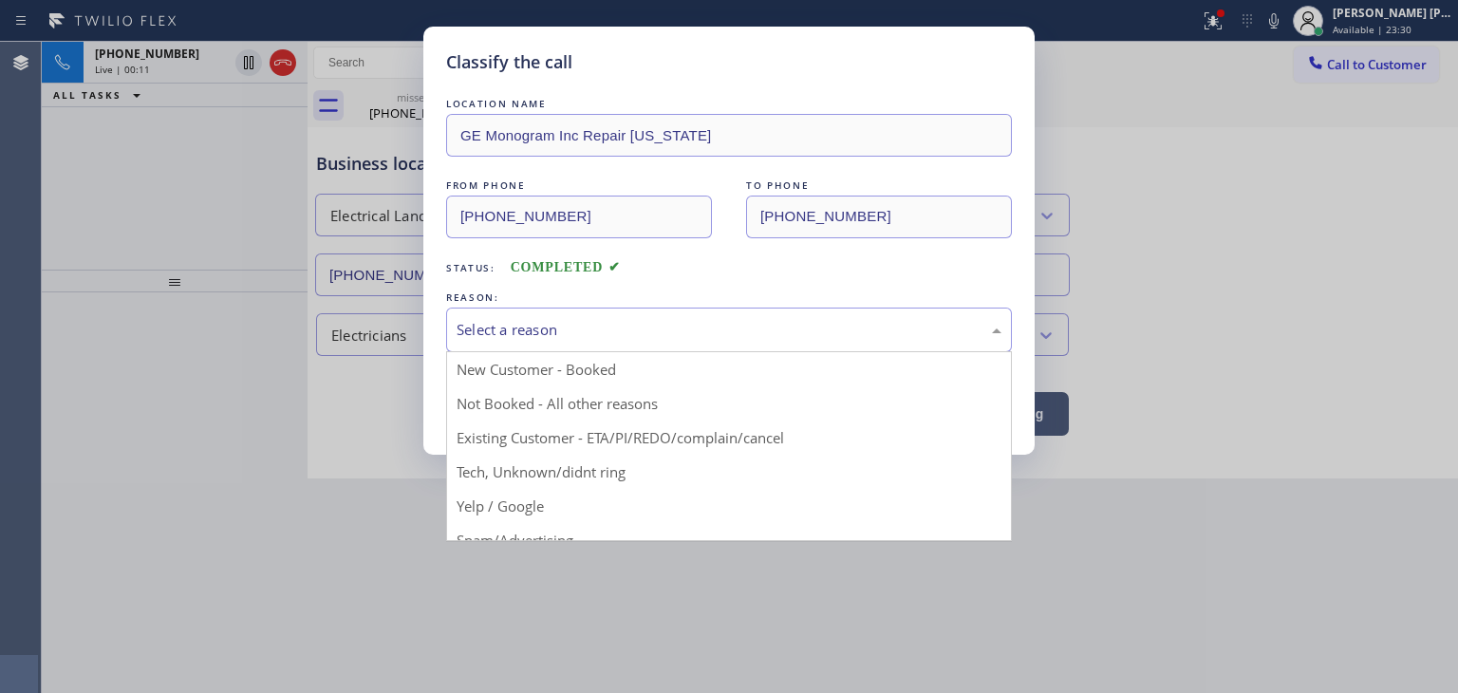
click at [539, 323] on div "Select a reason" at bounding box center [729, 330] width 545 height 22
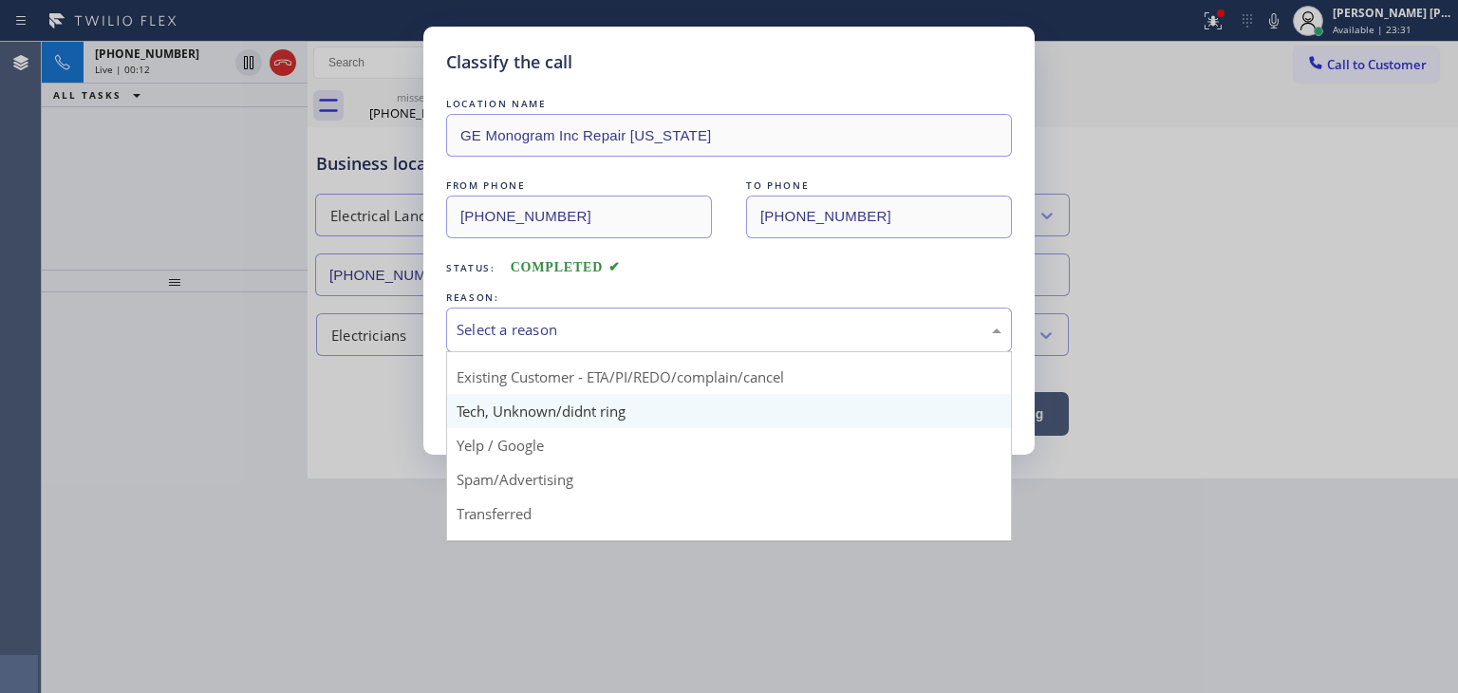
scroll to position [95, 0]
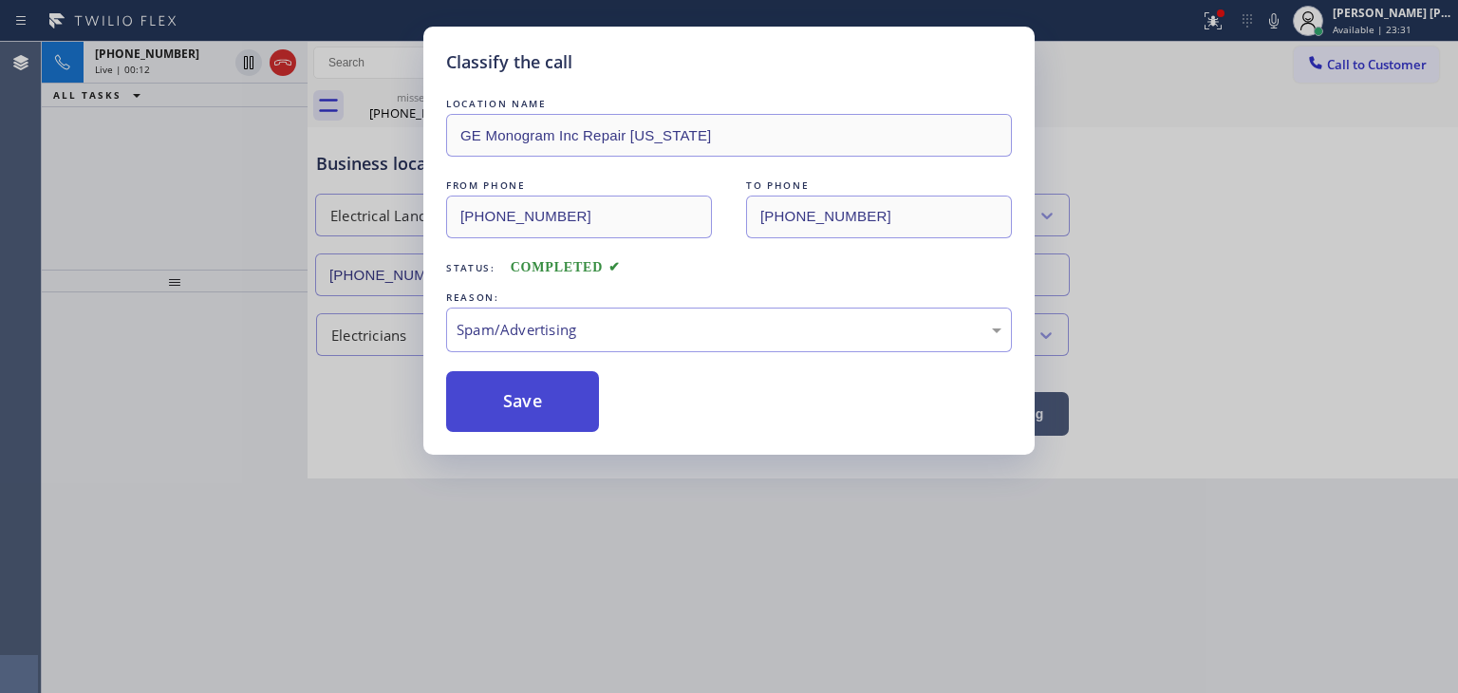
drag, startPoint x: 550, startPoint y: 412, endPoint x: 698, endPoint y: 407, distance: 148.1
click at [550, 412] on button "Save" at bounding box center [522, 401] width 153 height 61
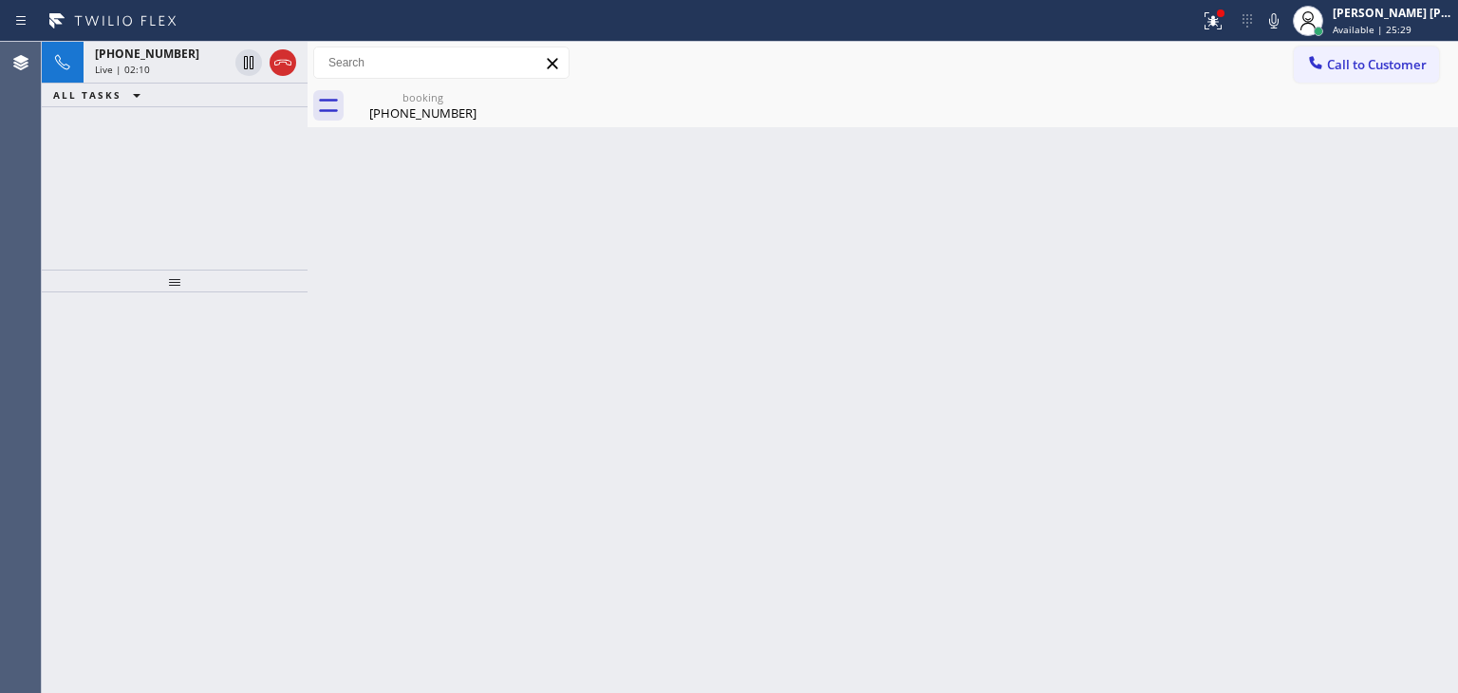
drag, startPoint x: 1371, startPoint y: 272, endPoint x: 1364, endPoint y: 285, distance: 14.5
click at [1371, 276] on div "Back to Dashboard Change Sender ID Customers Technicians Select a contact Outbo…" at bounding box center [883, 367] width 1150 height 651
click at [1285, 28] on icon at bounding box center [1273, 20] width 23 height 23
click at [1285, 24] on icon at bounding box center [1273, 20] width 23 height 23
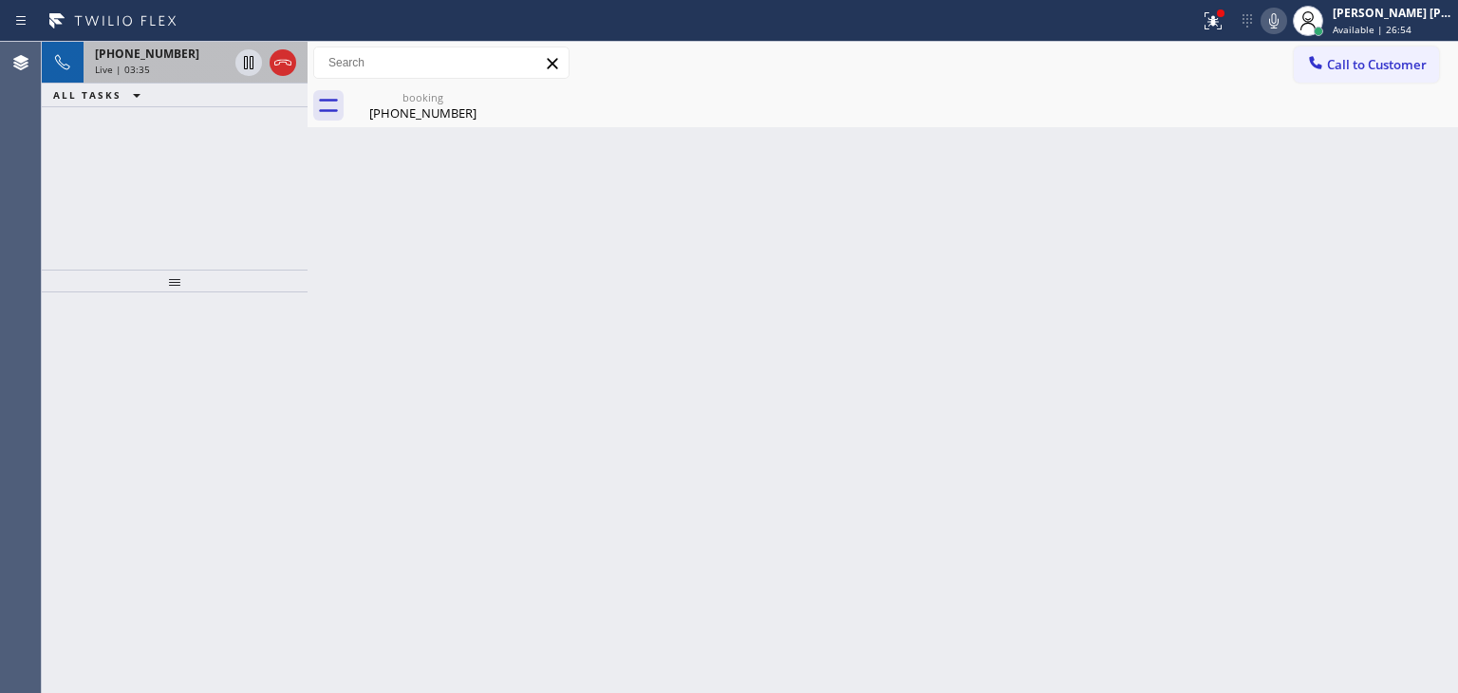
click at [155, 59] on span "[PHONE_NUMBER]" at bounding box center [147, 54] width 104 height 16
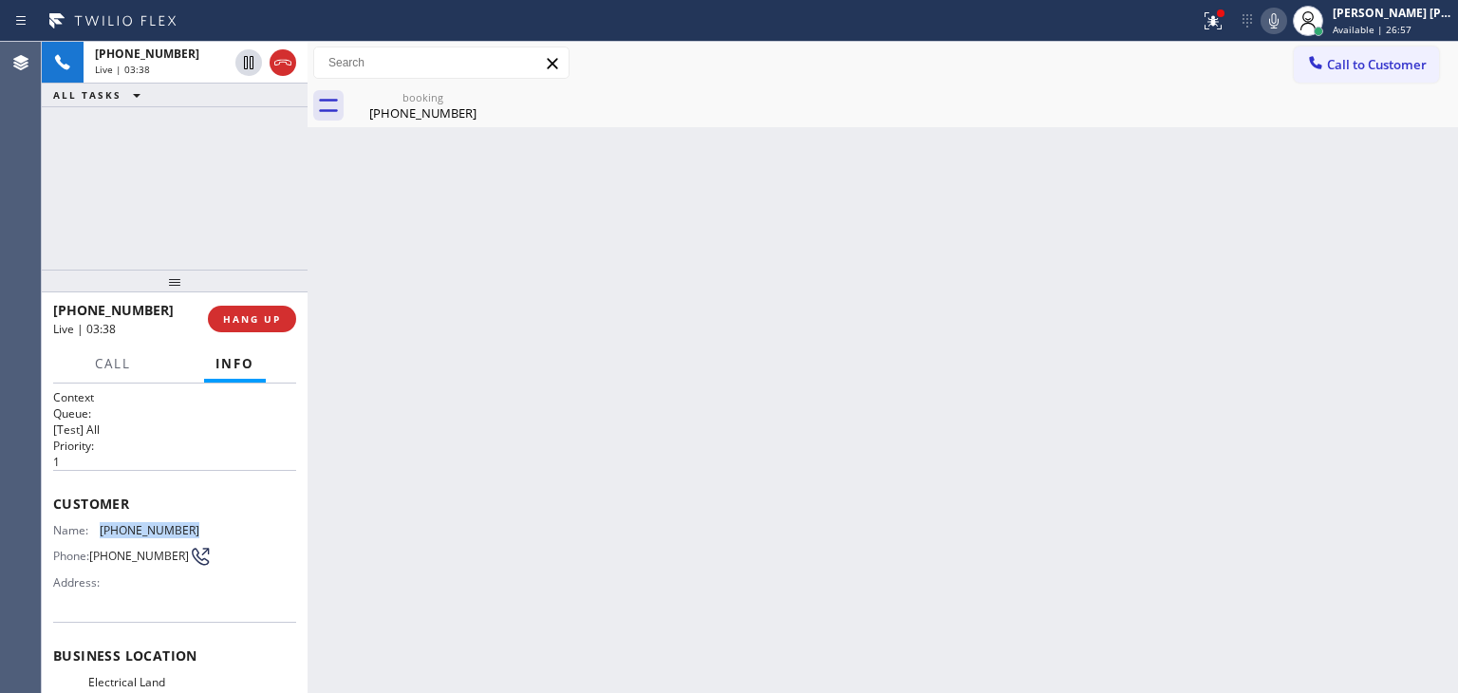
drag, startPoint x: 201, startPoint y: 530, endPoint x: 99, endPoint y: 516, distance: 103.4
click at [99, 516] on div "Customer Name: [PHONE_NUMBER] Phone: [PHONE_NUMBER] Address:" at bounding box center [174, 546] width 243 height 152
copy div "[PHONE_NUMBER]"
click at [1432, 20] on div "[PERSON_NAME] [PERSON_NAME] Available | 27:11" at bounding box center [1393, 20] width 129 height 33
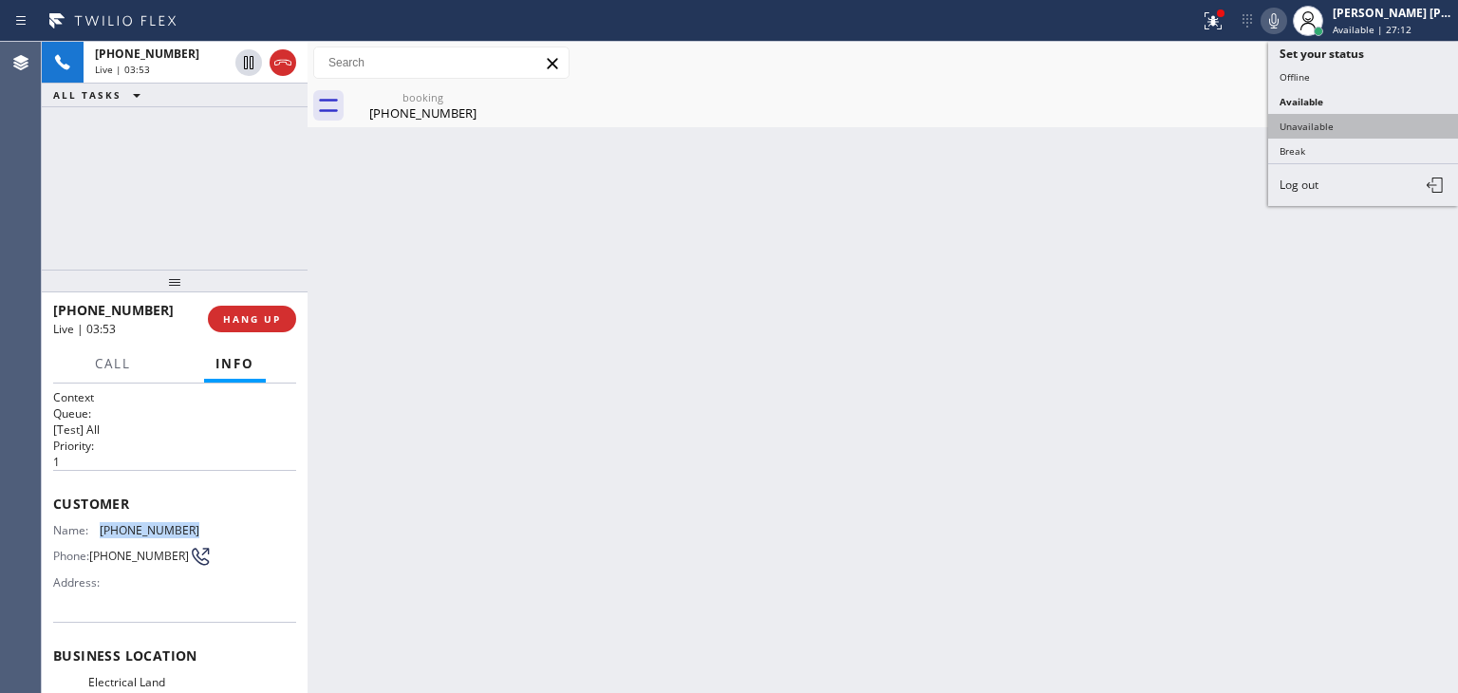
click at [1363, 130] on button "Unavailable" at bounding box center [1363, 126] width 190 height 25
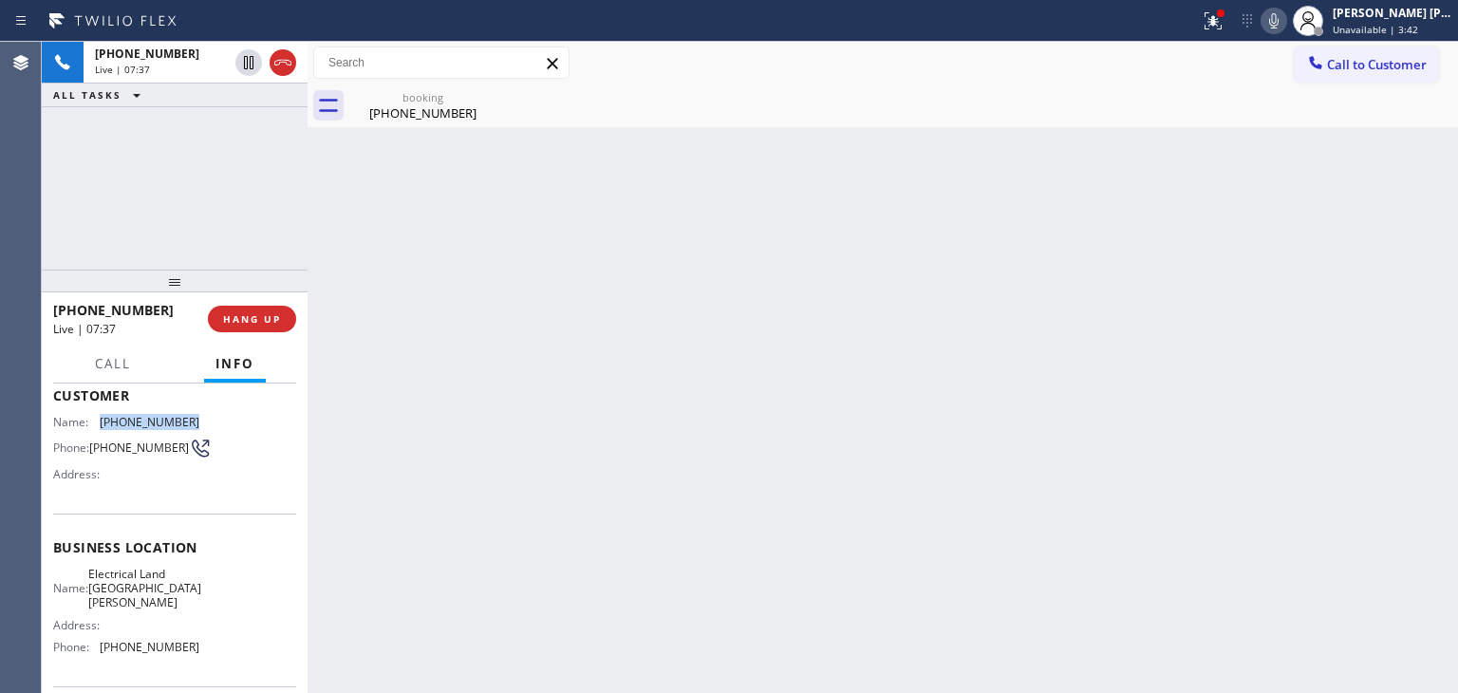
scroll to position [190, 0]
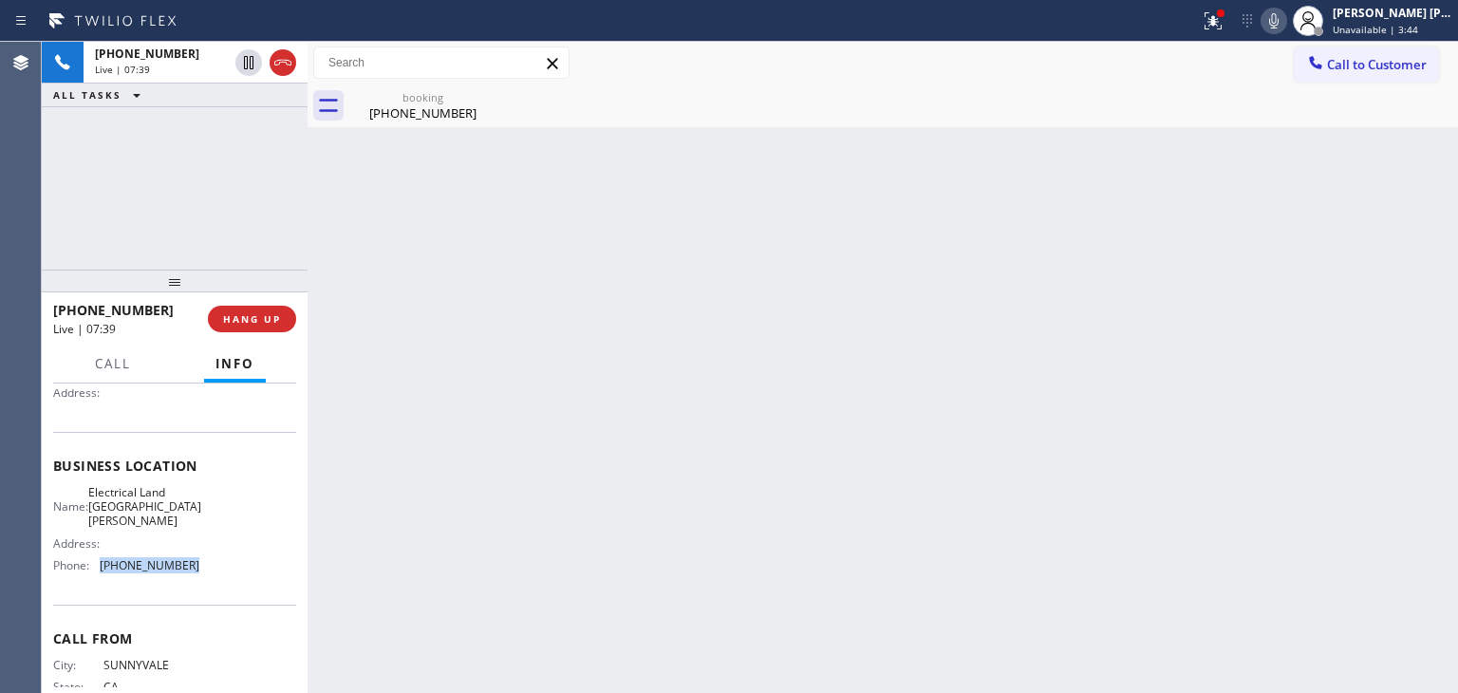
drag, startPoint x: 218, startPoint y: 549, endPoint x: 95, endPoint y: 557, distance: 123.7
click at [95, 557] on div "Name: Electrical Land [GEOGRAPHIC_DATA][PERSON_NAME] Address: Phone: [PHONE_NUM…" at bounding box center [174, 533] width 243 height 96
copy div "[PHONE_NUMBER]"
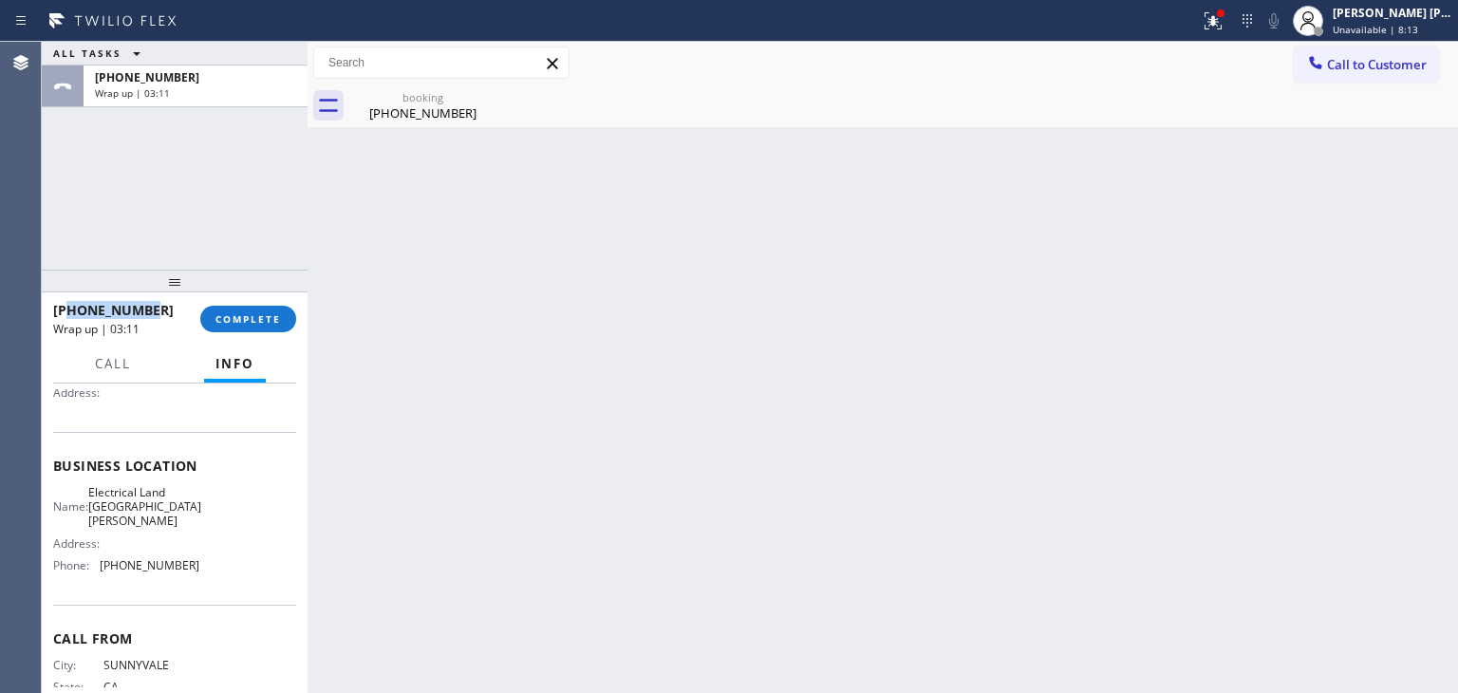
drag, startPoint x: 169, startPoint y: 308, endPoint x: 69, endPoint y: 303, distance: 99.8
click at [69, 303] on div "[PHONE_NUMBER]" at bounding box center [120, 310] width 134 height 18
copy span "4083938066"
click at [268, 321] on span "COMPLETE" at bounding box center [247, 318] width 65 height 13
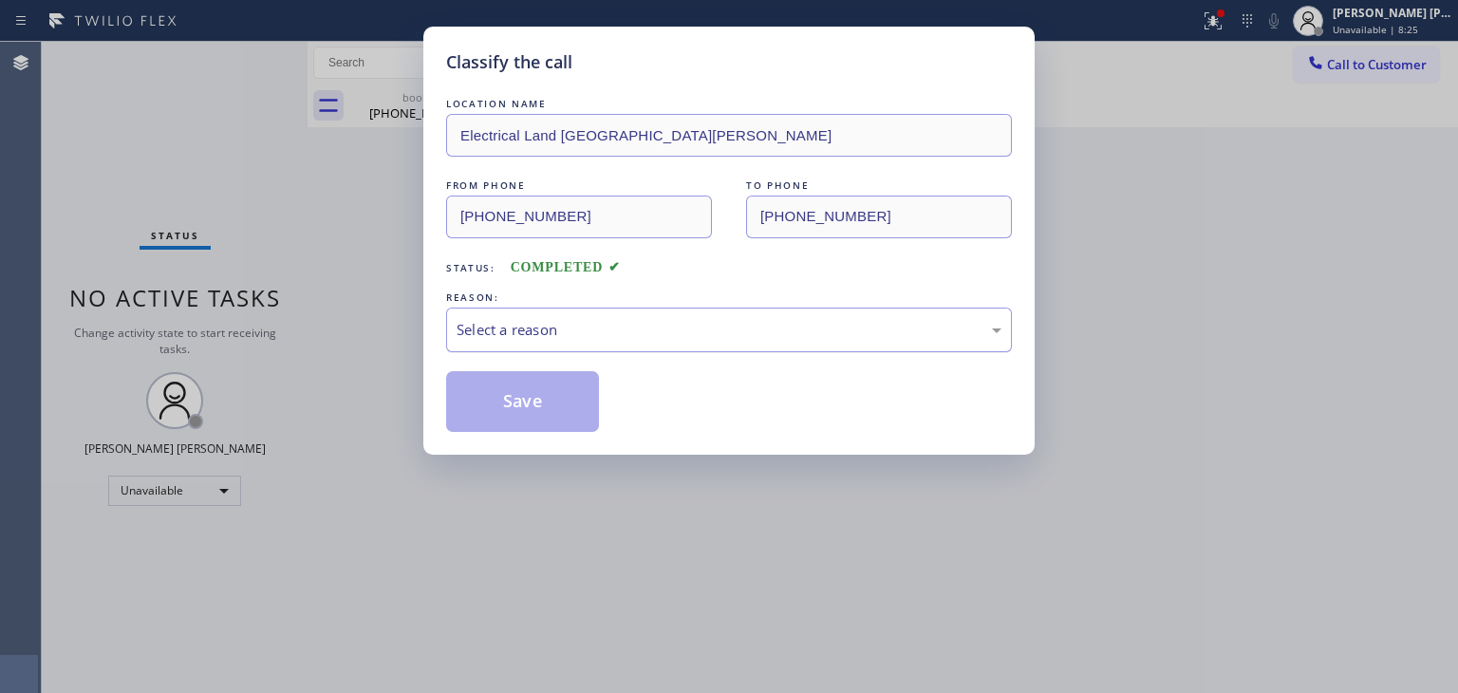
click at [505, 329] on div "Select a reason" at bounding box center [729, 330] width 545 height 22
click at [528, 393] on button "Save" at bounding box center [522, 401] width 153 height 61
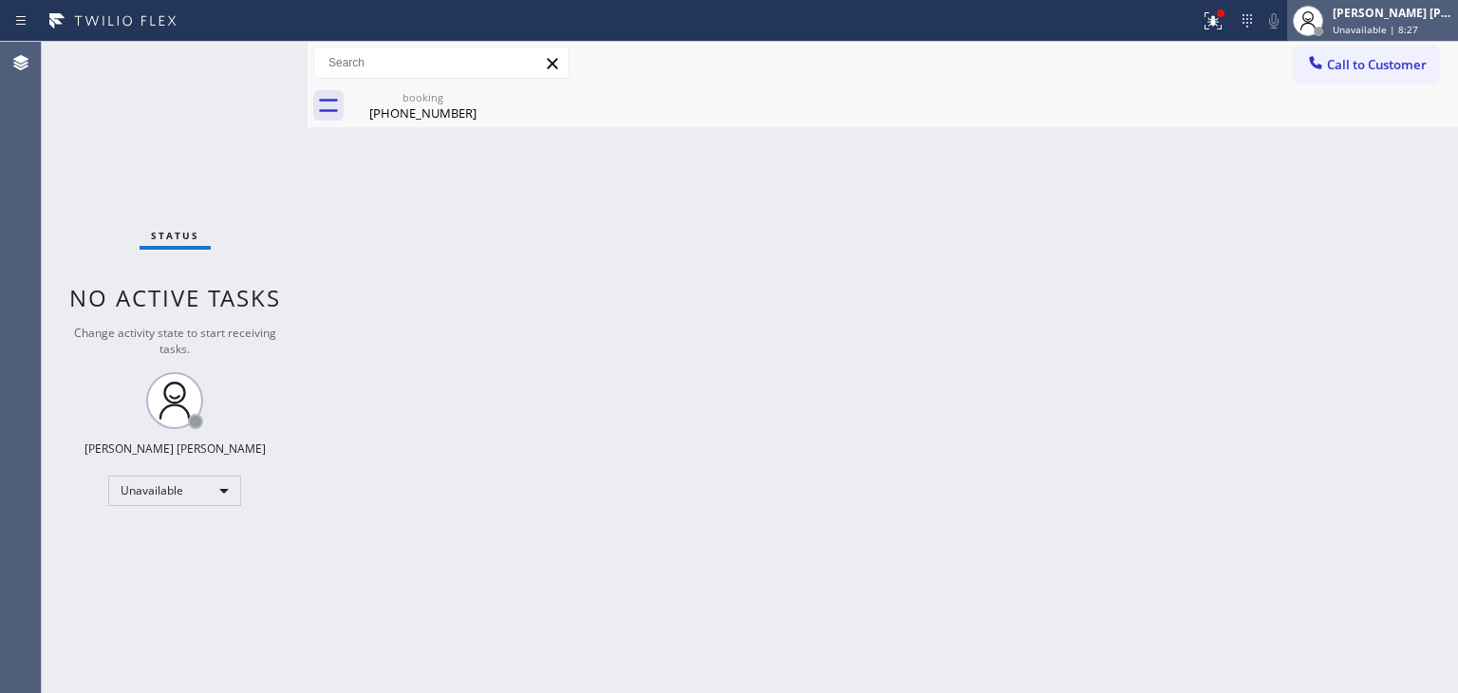
click at [1411, 19] on div "[PERSON_NAME] [PERSON_NAME]" at bounding box center [1393, 13] width 120 height 16
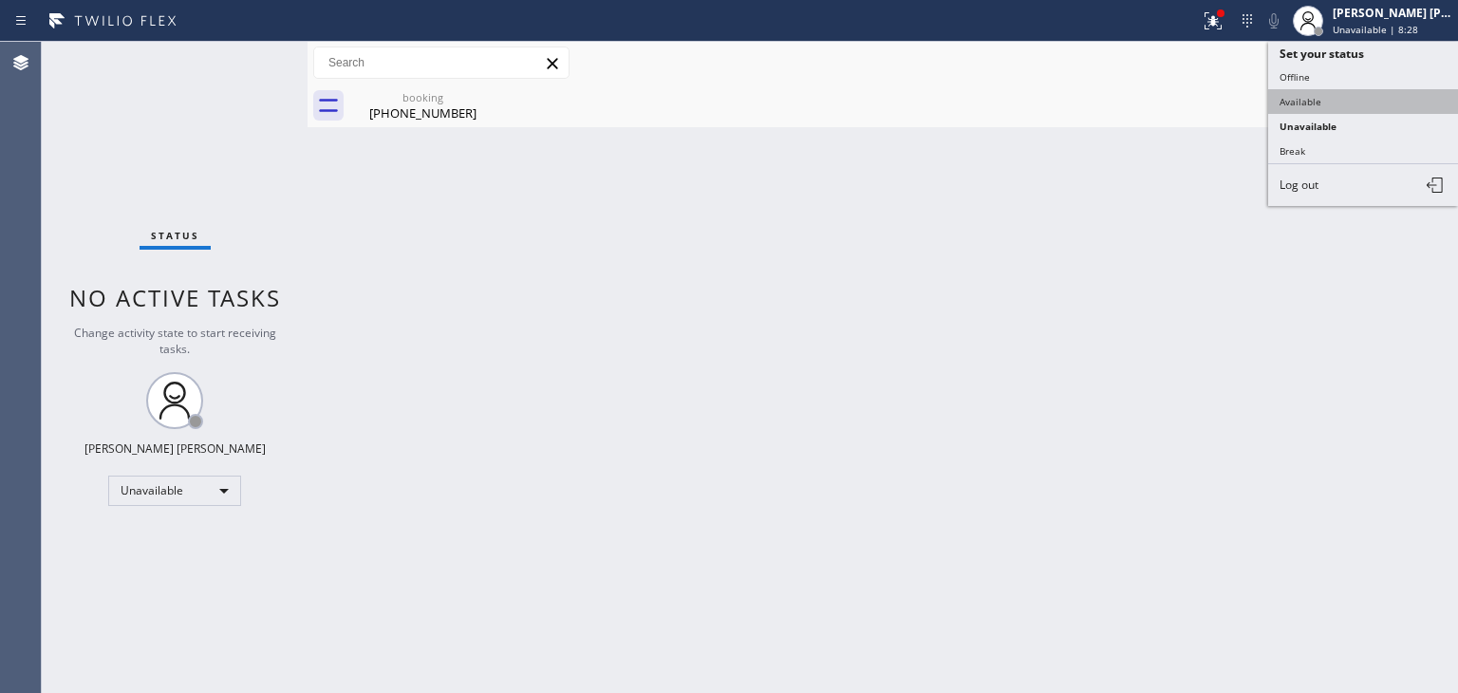
click at [1333, 92] on button "Available" at bounding box center [1363, 101] width 190 height 25
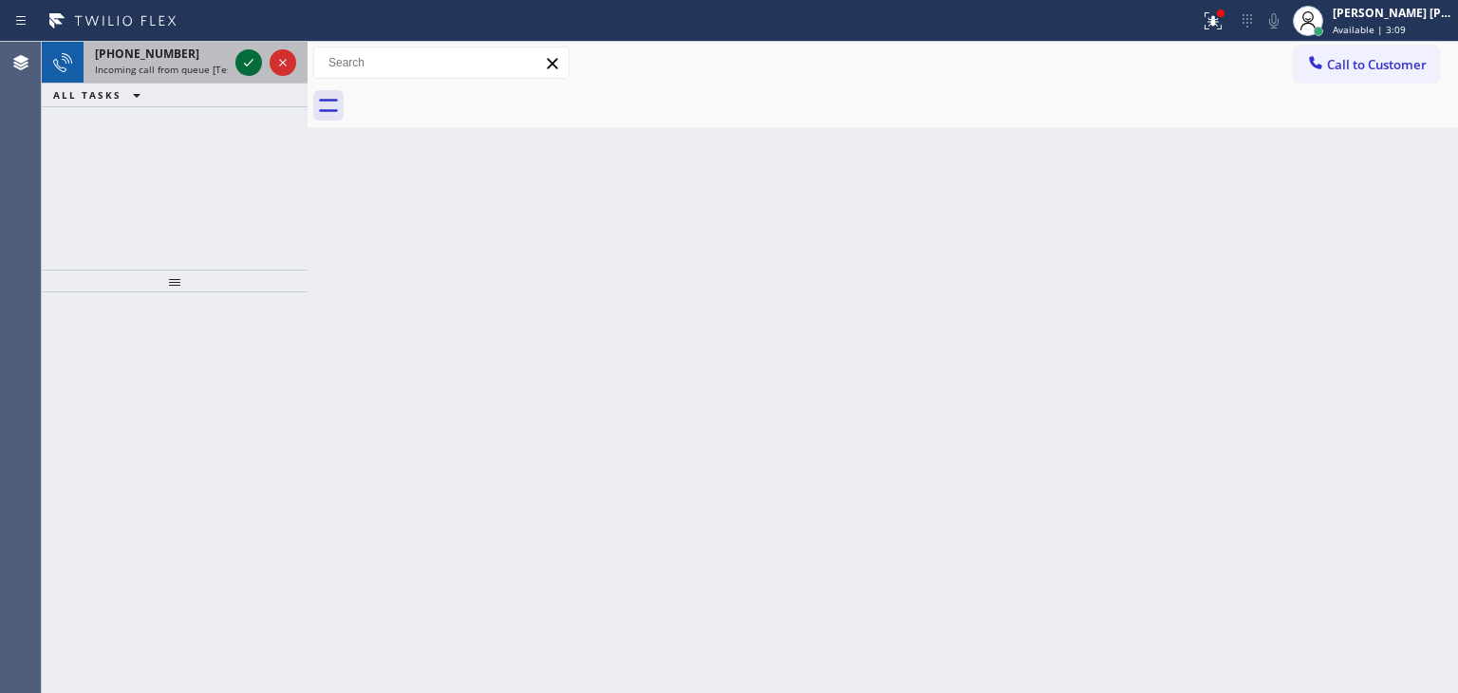
click at [248, 64] on icon at bounding box center [248, 63] width 9 height 8
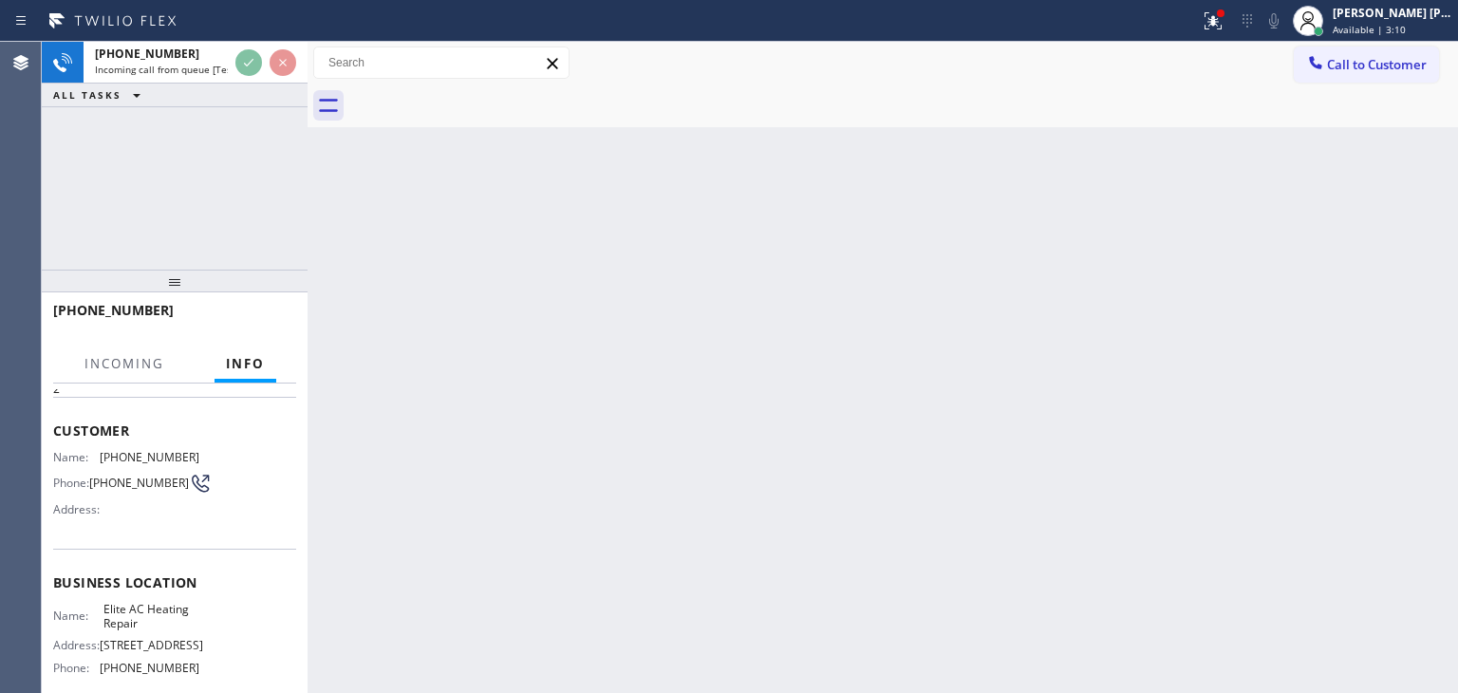
scroll to position [95, 0]
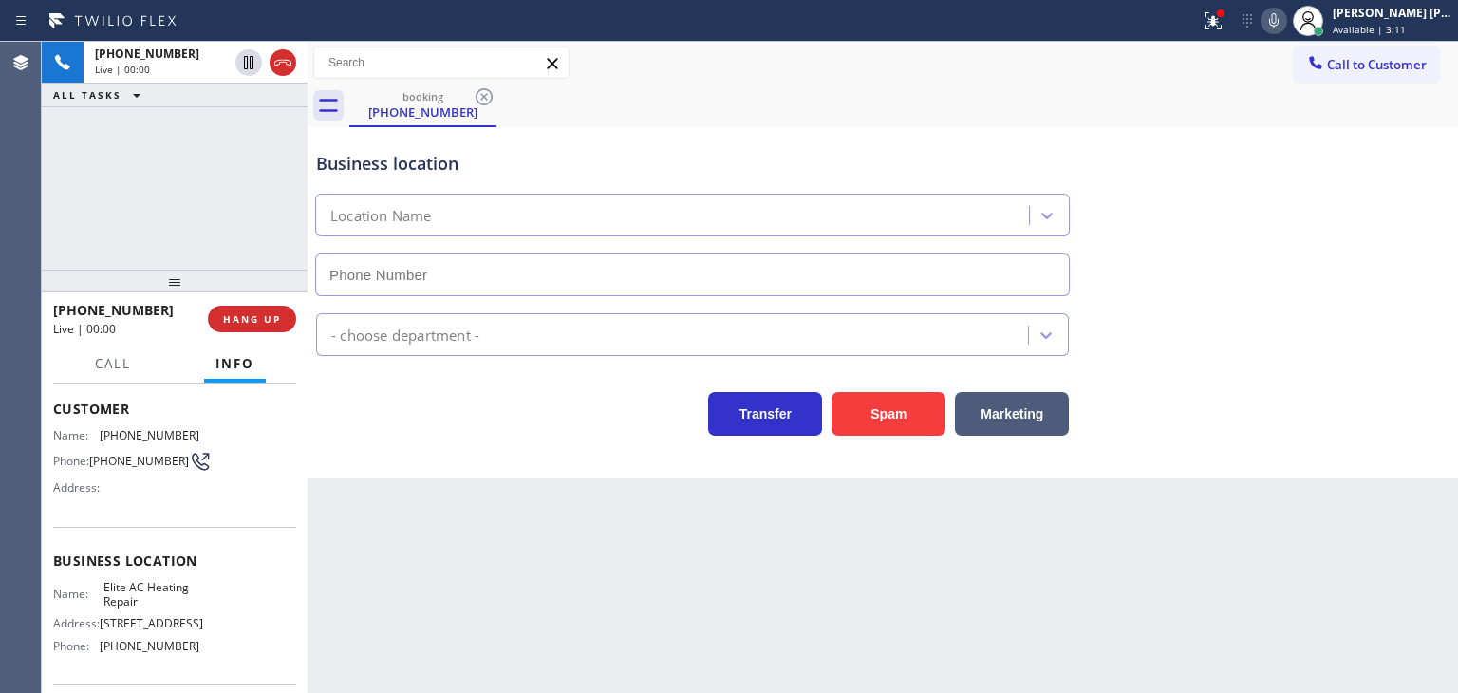
type input "[PHONE_NUMBER]"
click at [1278, 22] on icon at bounding box center [1273, 20] width 9 height 15
click at [1285, 26] on icon at bounding box center [1273, 20] width 23 height 23
click at [1278, 23] on icon at bounding box center [1273, 20] width 9 height 15
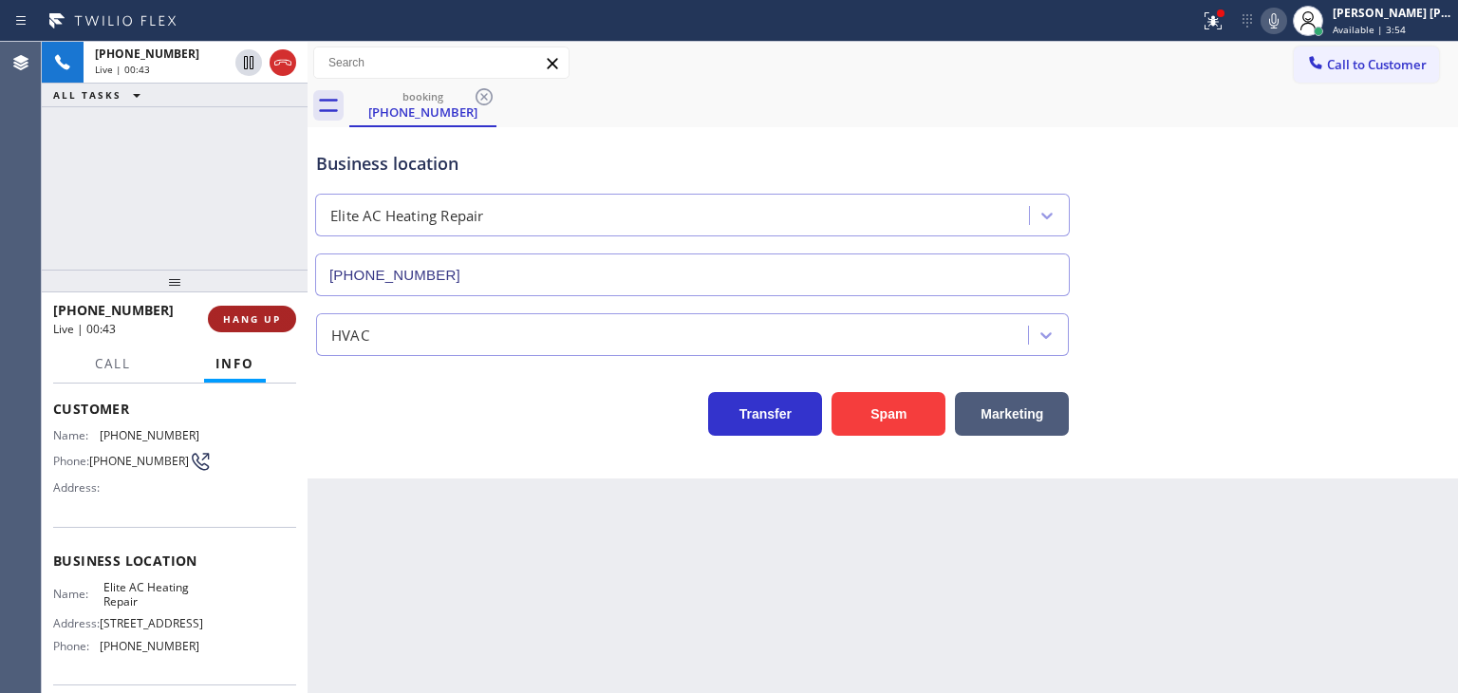
click at [273, 326] on button "HANG UP" at bounding box center [252, 319] width 88 height 27
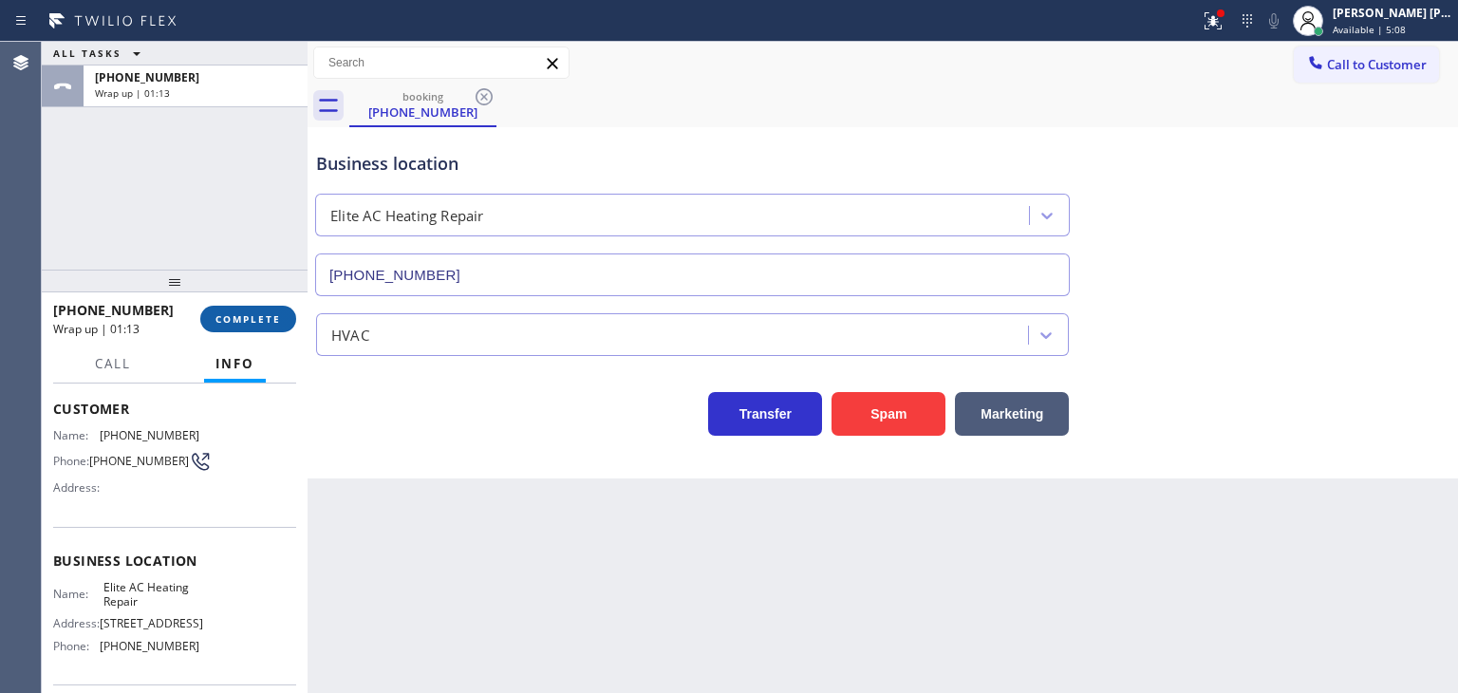
click at [266, 308] on button "COMPLETE" at bounding box center [248, 319] width 96 height 27
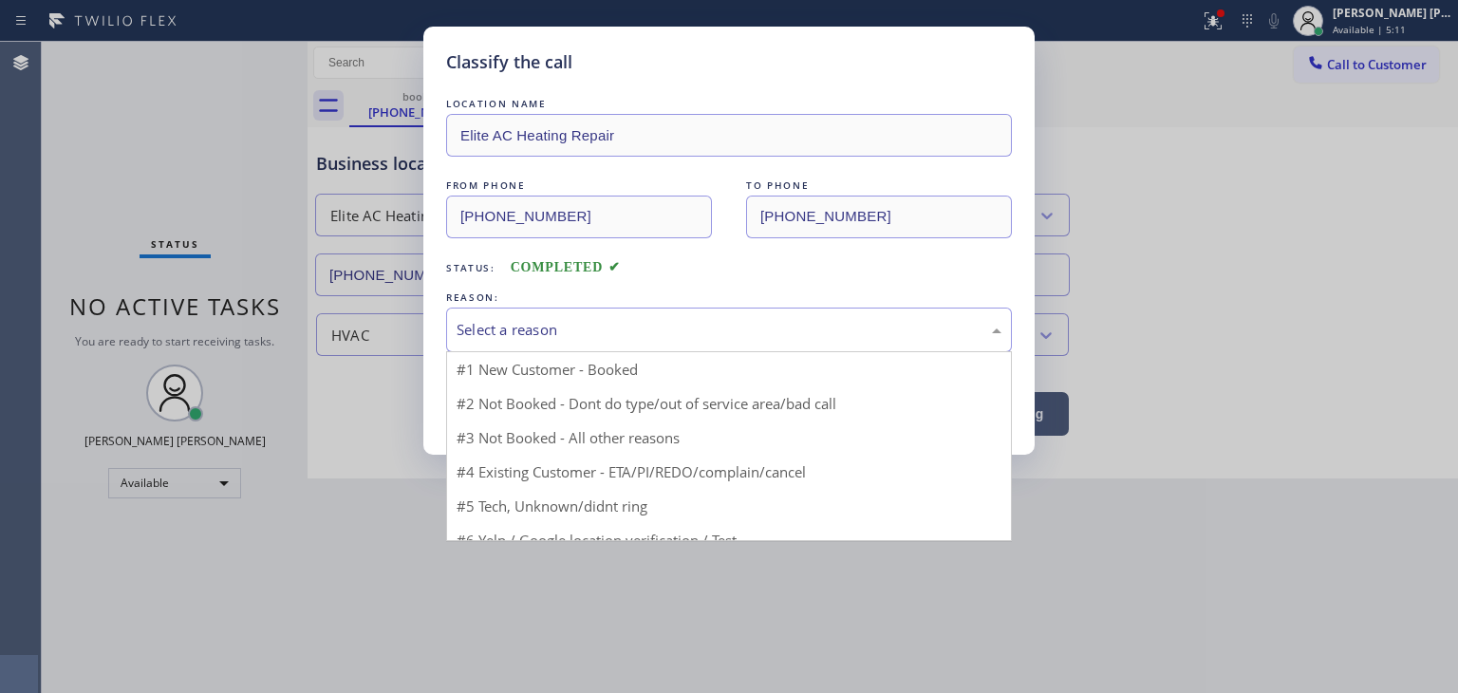
click at [547, 324] on div "Select a reason" at bounding box center [729, 330] width 545 height 22
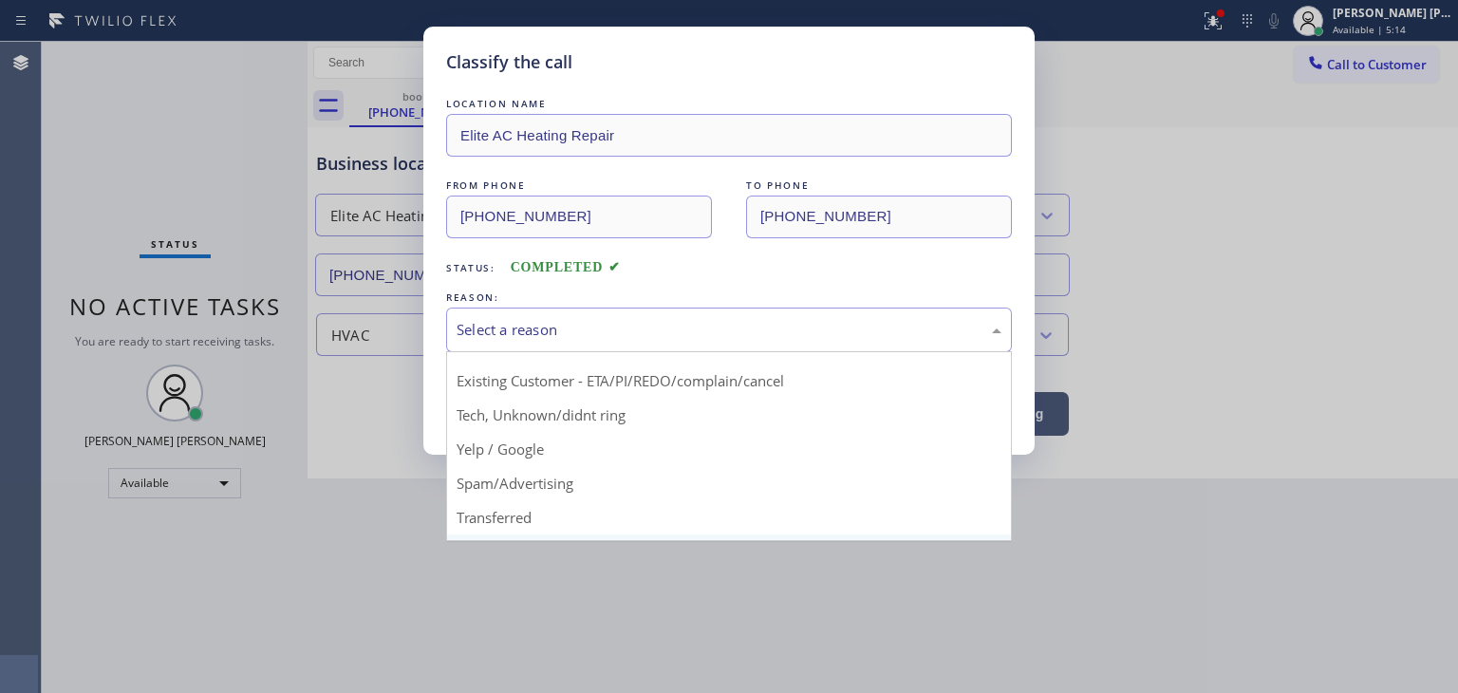
scroll to position [119, 0]
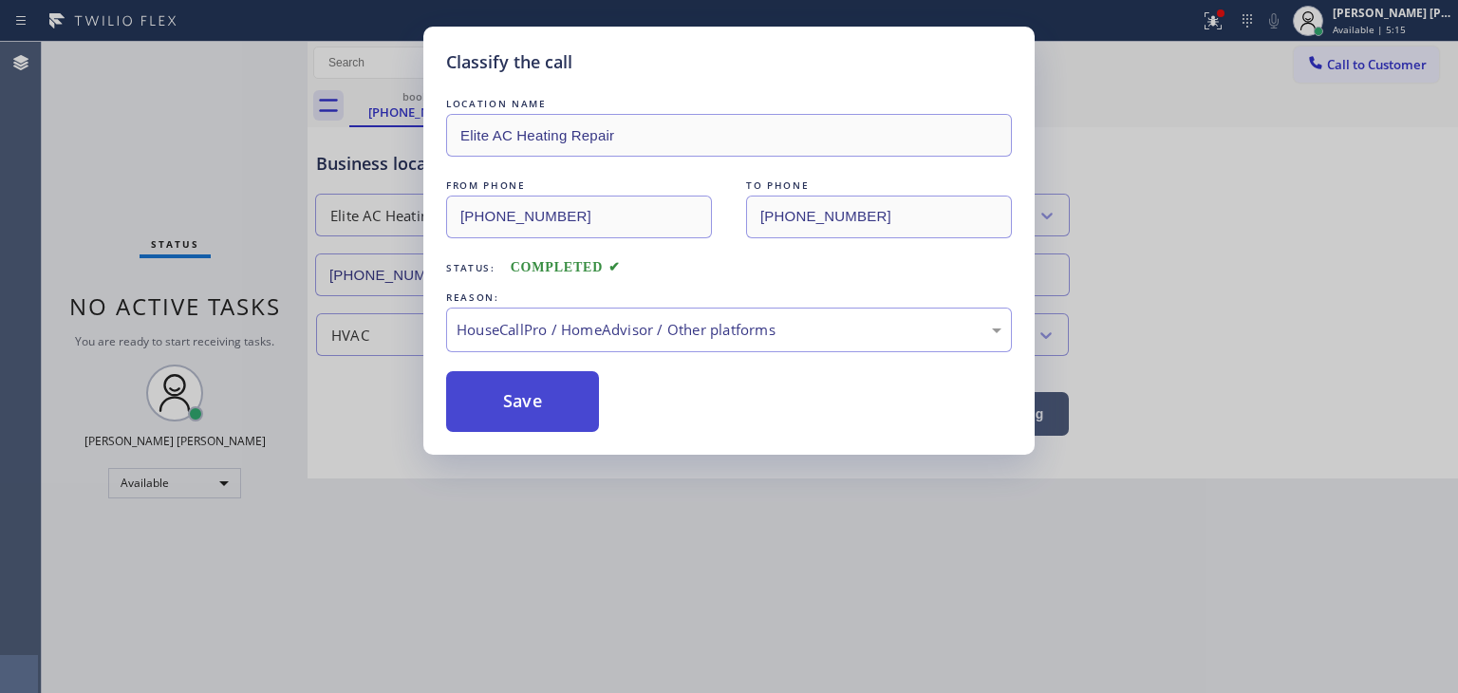
click at [569, 411] on button "Save" at bounding box center [522, 401] width 153 height 61
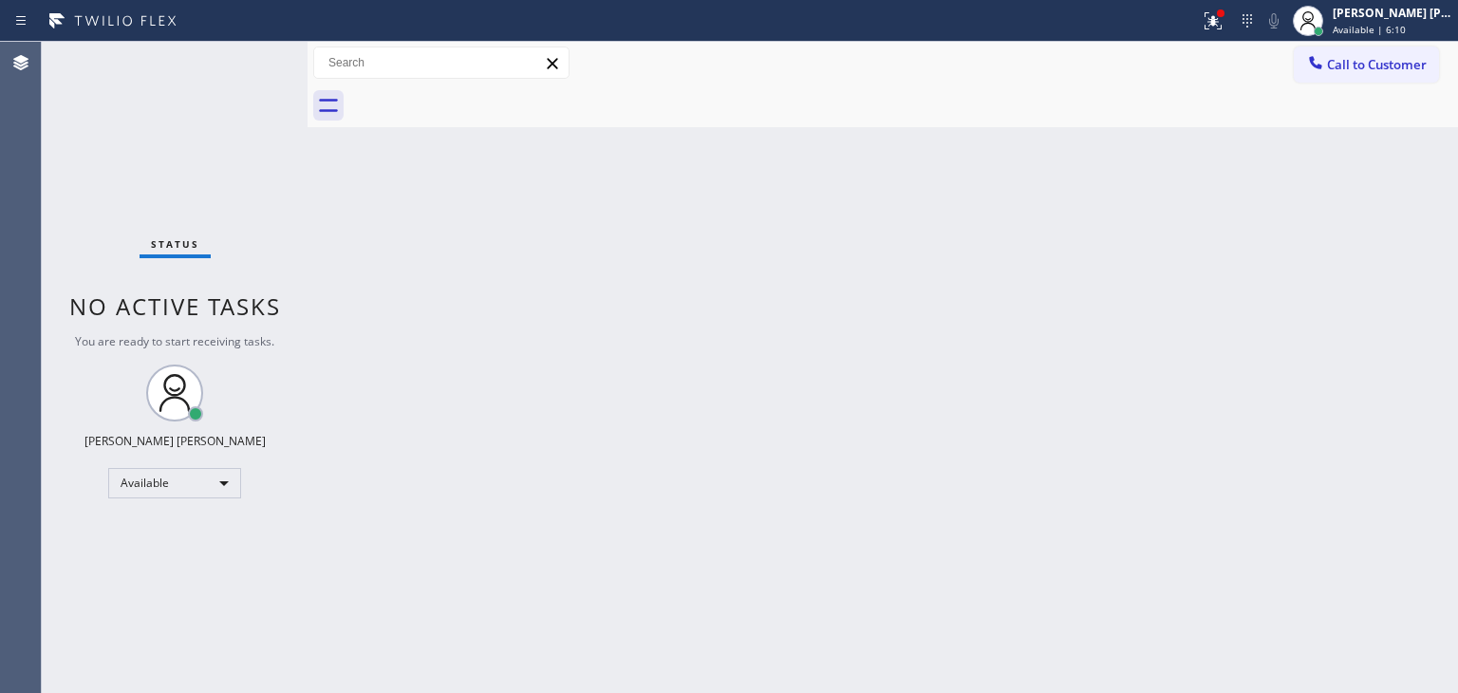
click at [252, 79] on div "Status No active tasks You are ready to start receiving tasks. [PERSON_NAME] [P…" at bounding box center [175, 367] width 266 height 651
click at [1394, 25] on span "Available | 8:53" at bounding box center [1369, 29] width 73 height 13
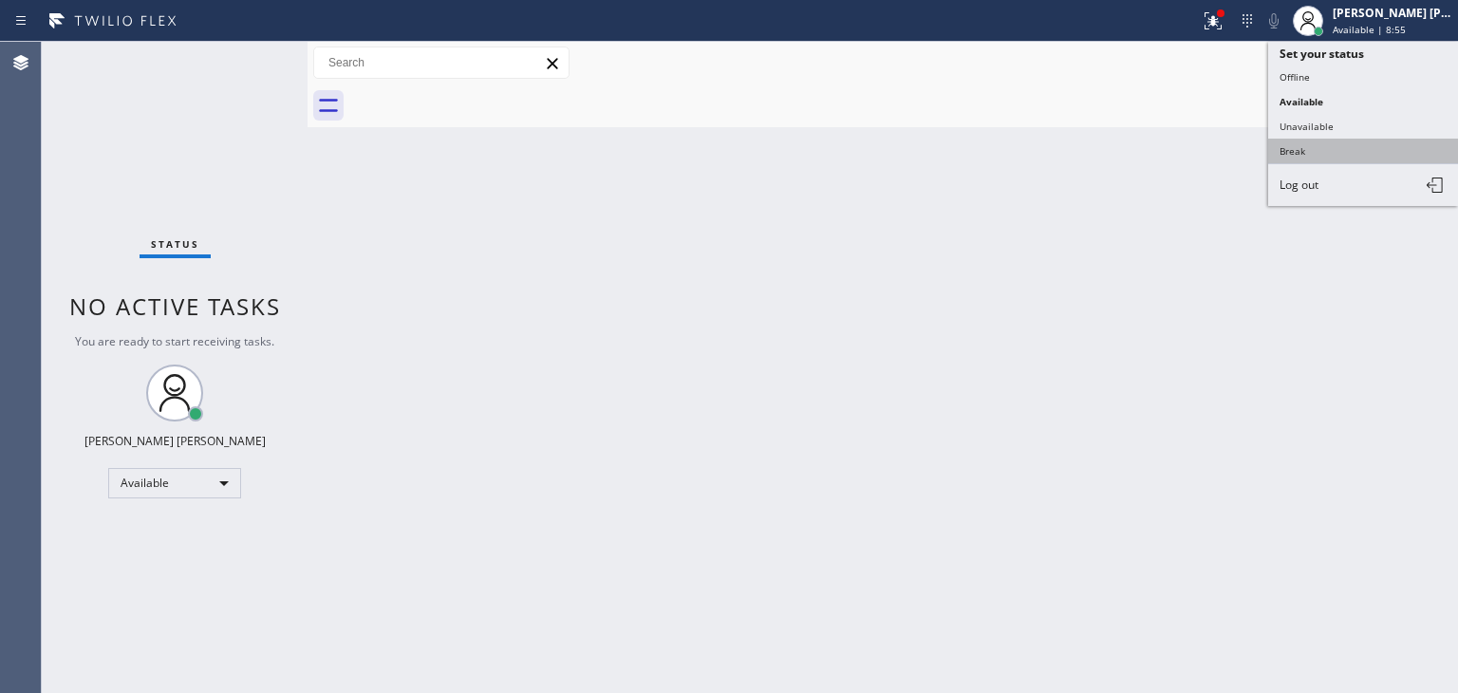
click at [1330, 141] on button "Break" at bounding box center [1363, 151] width 190 height 25
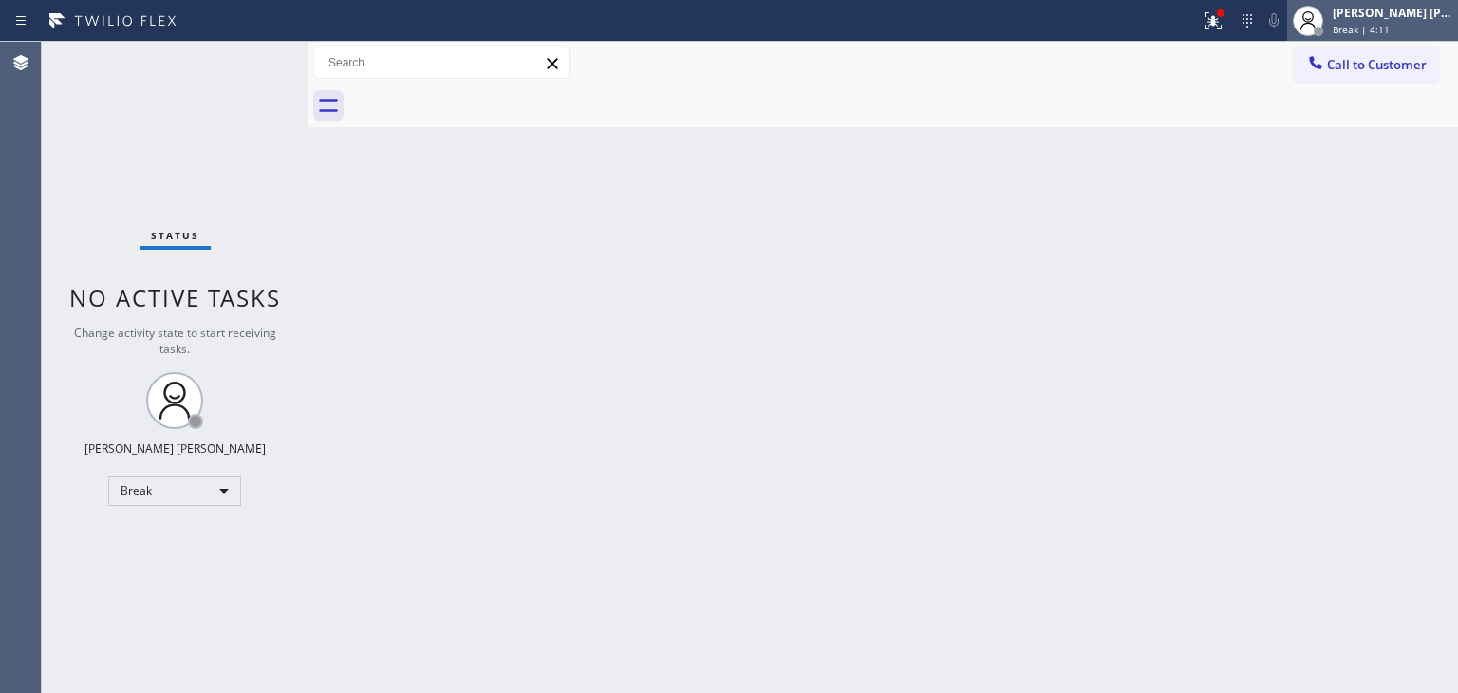
drag, startPoint x: 1406, startPoint y: 20, endPoint x: 1390, endPoint y: 26, distance: 16.2
click at [1406, 20] on div "[PERSON_NAME] [PERSON_NAME]" at bounding box center [1393, 13] width 120 height 16
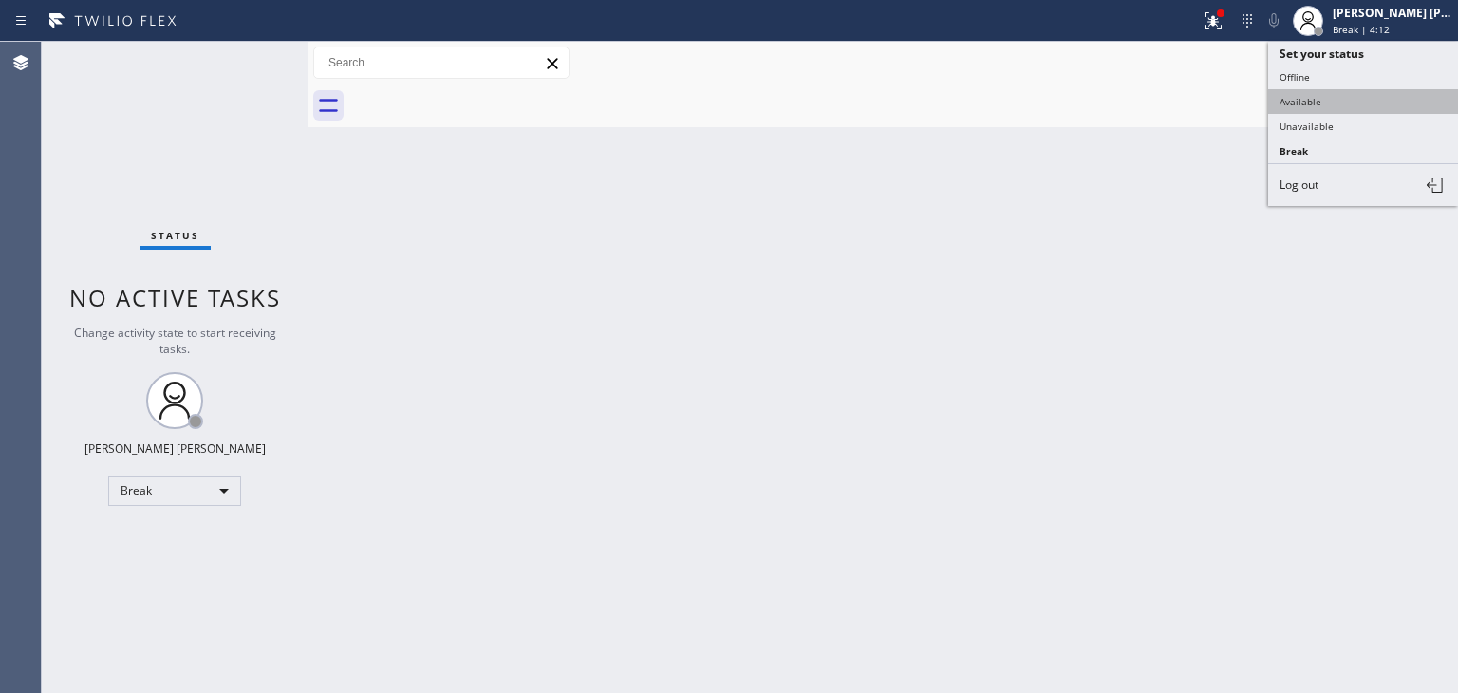
click at [1347, 102] on button "Available" at bounding box center [1363, 101] width 190 height 25
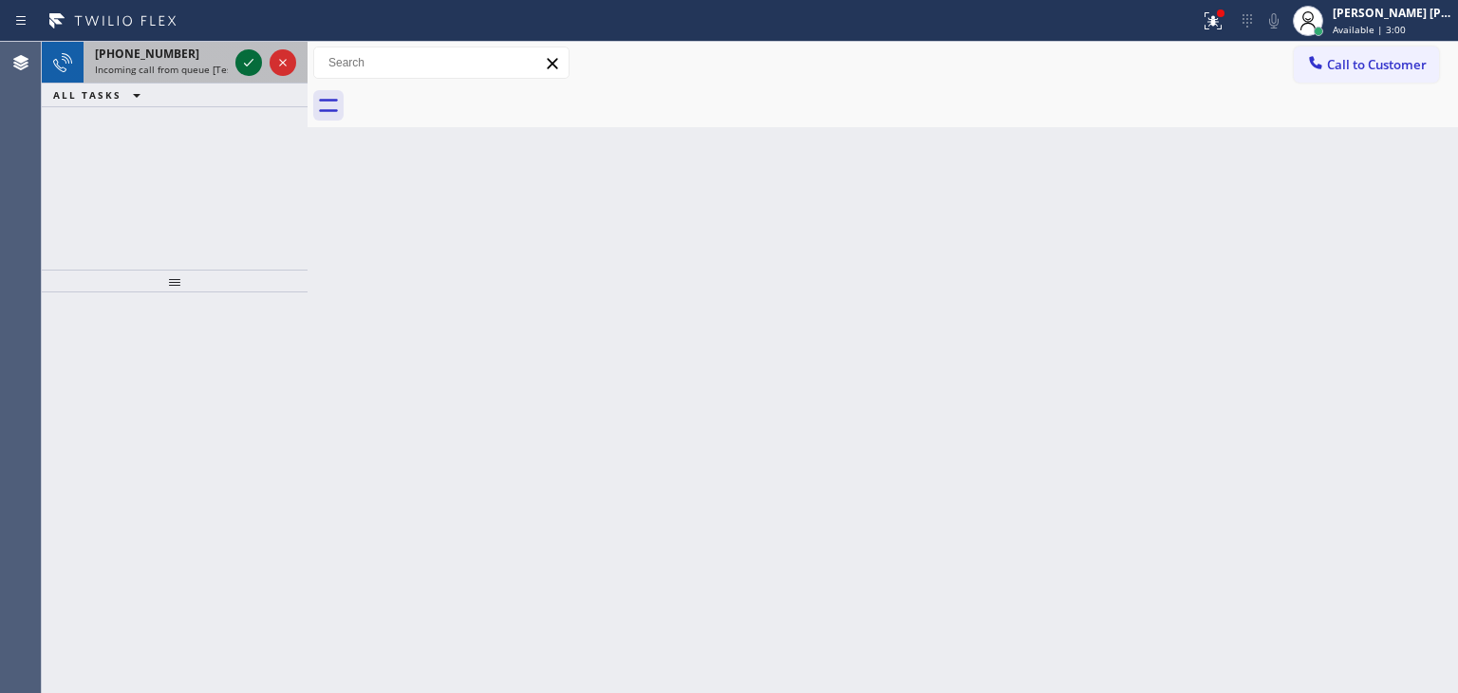
click at [249, 65] on icon at bounding box center [248, 62] width 23 height 23
click at [251, 67] on icon at bounding box center [248, 62] width 23 height 23
click at [252, 65] on icon at bounding box center [248, 62] width 23 height 23
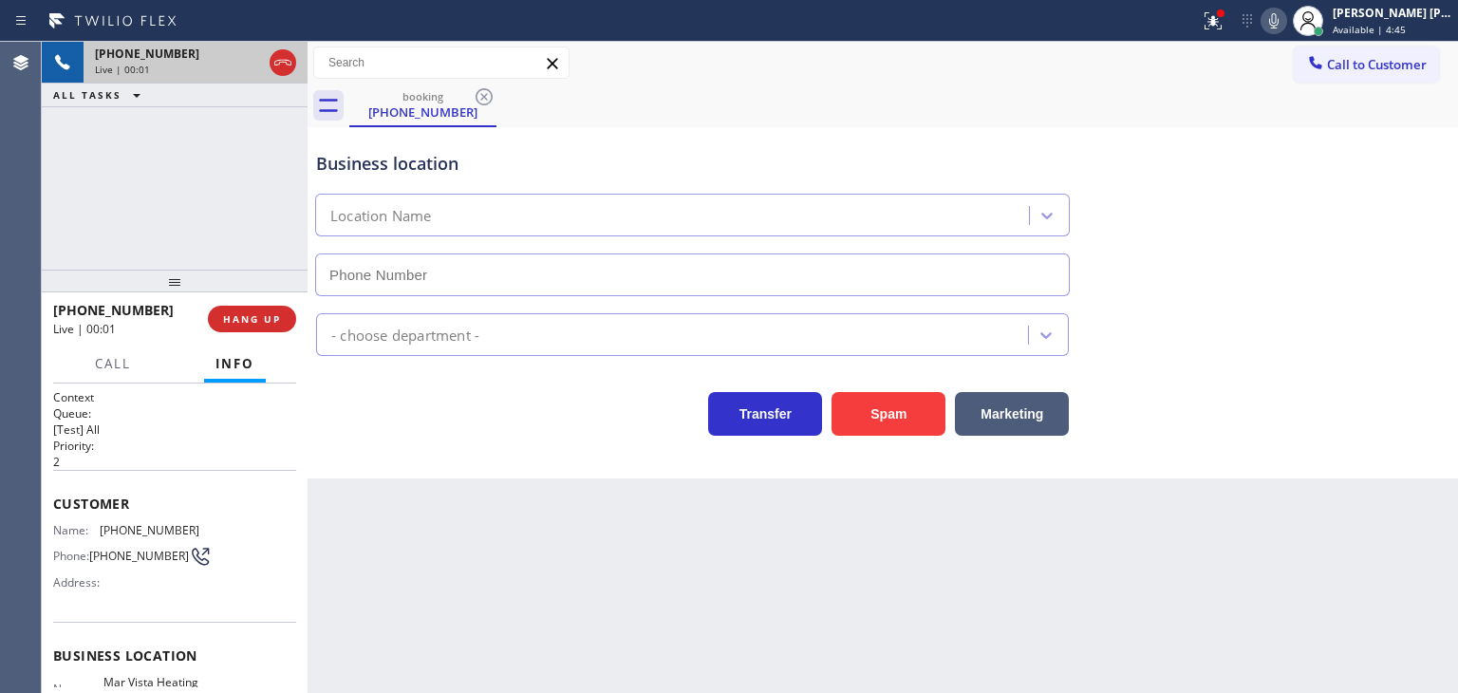
type input "[PHONE_NUMBER]"
click at [1278, 20] on icon at bounding box center [1273, 20] width 9 height 15
click at [1285, 20] on icon at bounding box center [1273, 20] width 23 height 23
click at [1285, 22] on icon at bounding box center [1273, 20] width 23 height 23
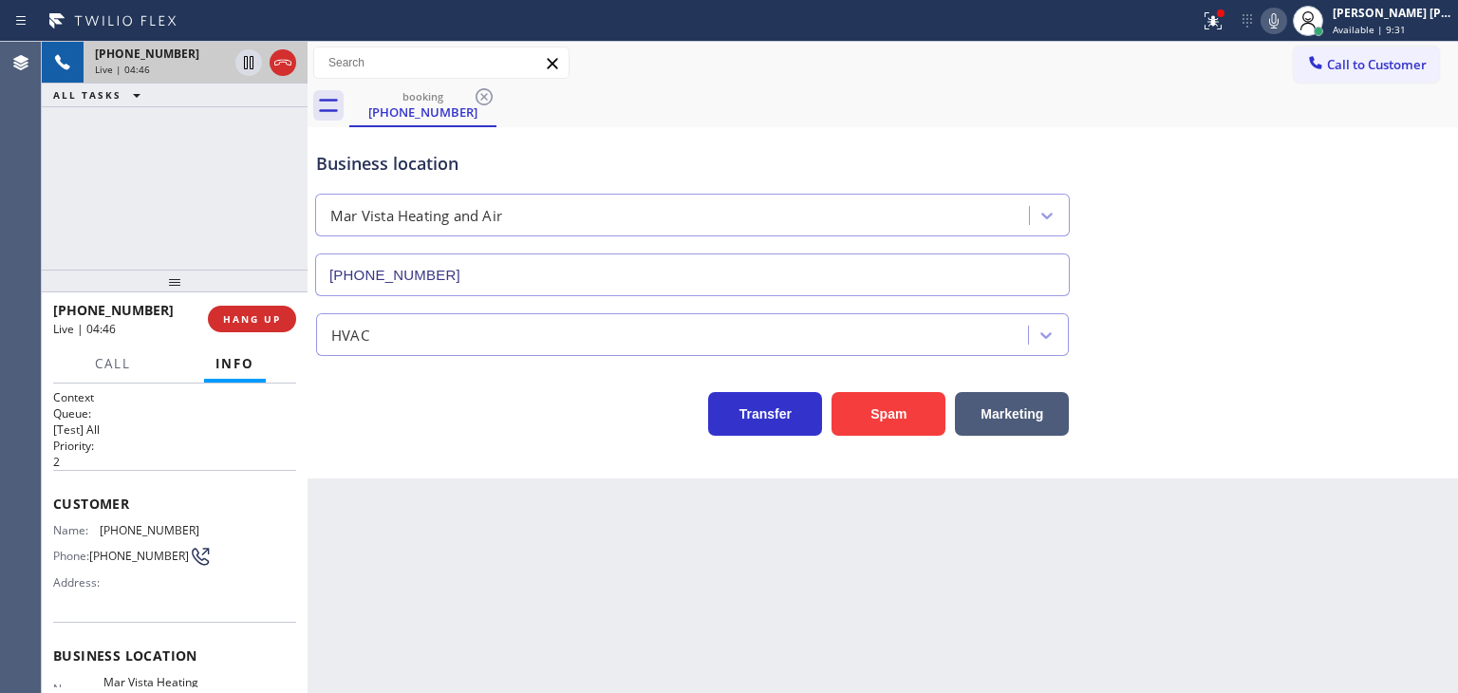
click at [1285, 17] on icon at bounding box center [1273, 20] width 23 height 23
click at [1278, 24] on icon at bounding box center [1273, 20] width 9 height 15
click at [251, 130] on icon at bounding box center [248, 128] width 23 height 23
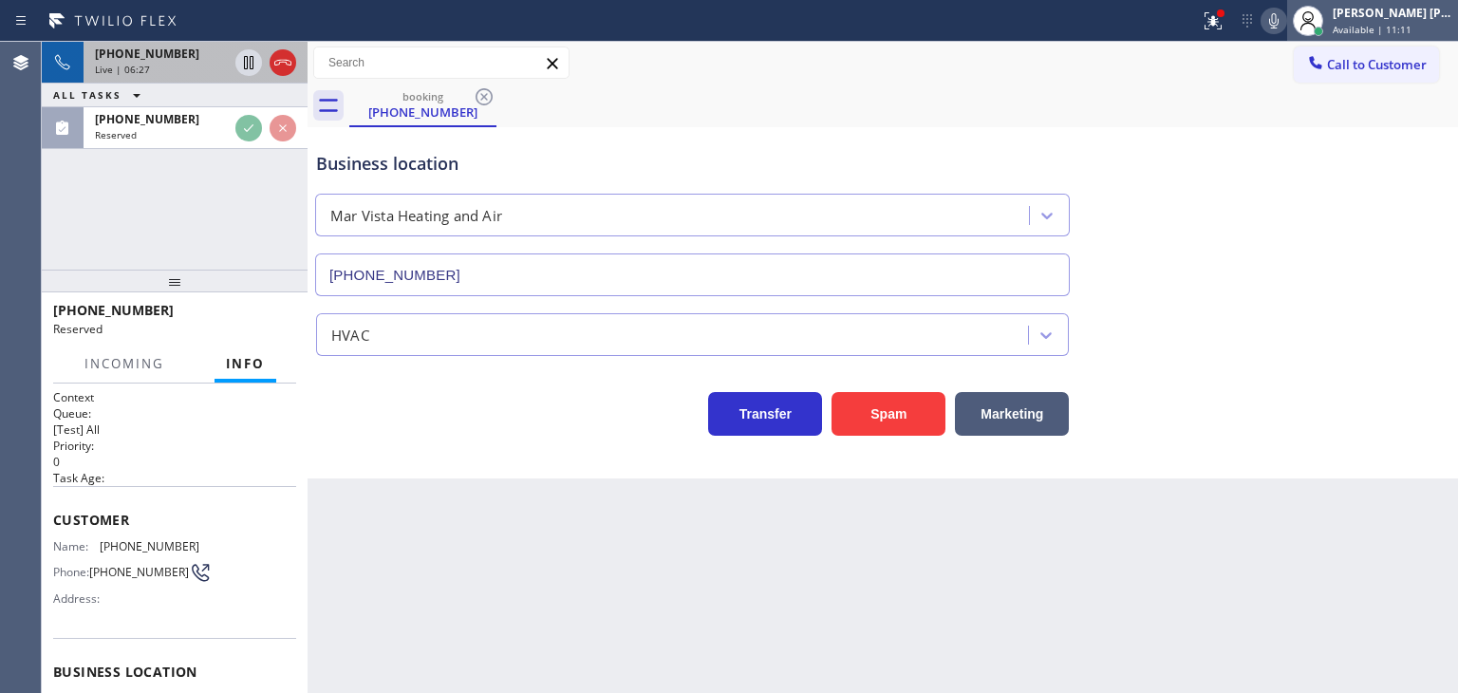
click at [1383, 13] on div "[PERSON_NAME] [PERSON_NAME]" at bounding box center [1393, 13] width 120 height 16
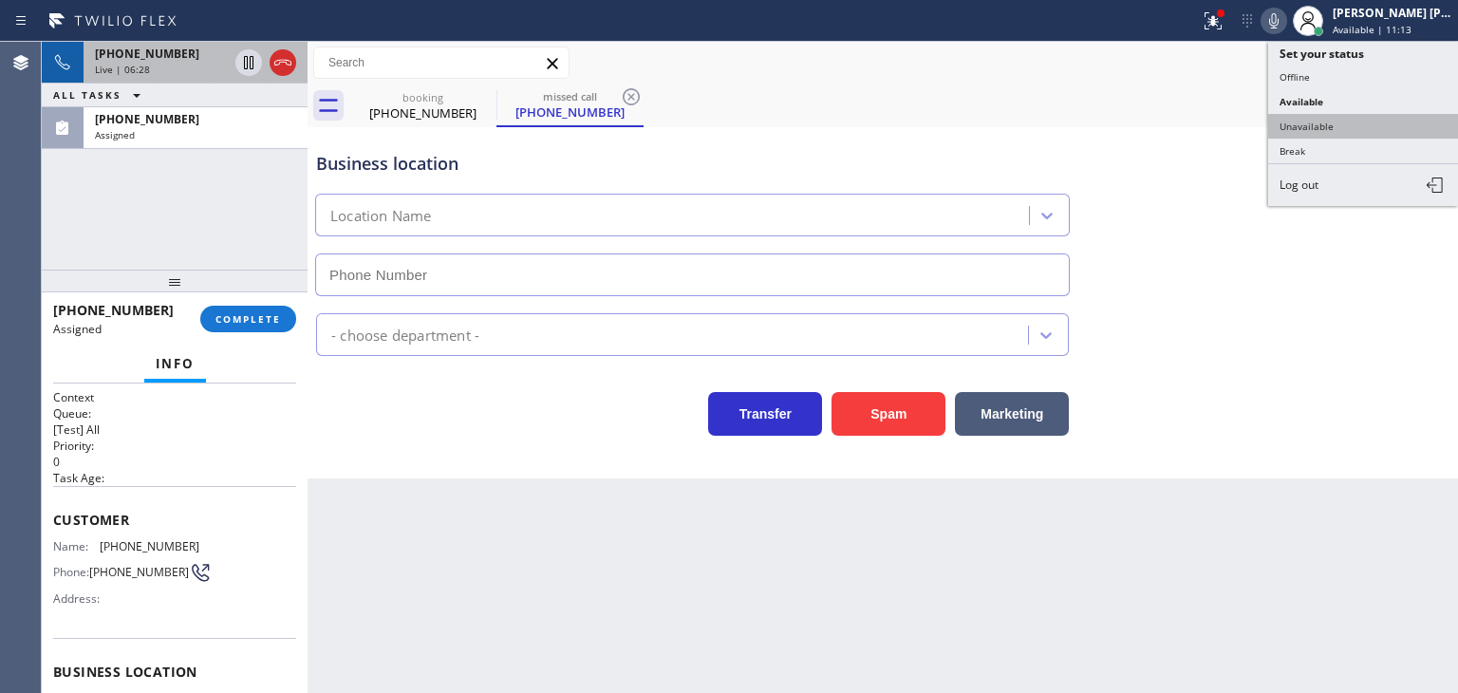
type input "[PHONE_NUMBER]"
click at [1354, 121] on button "Unavailable" at bounding box center [1363, 126] width 190 height 25
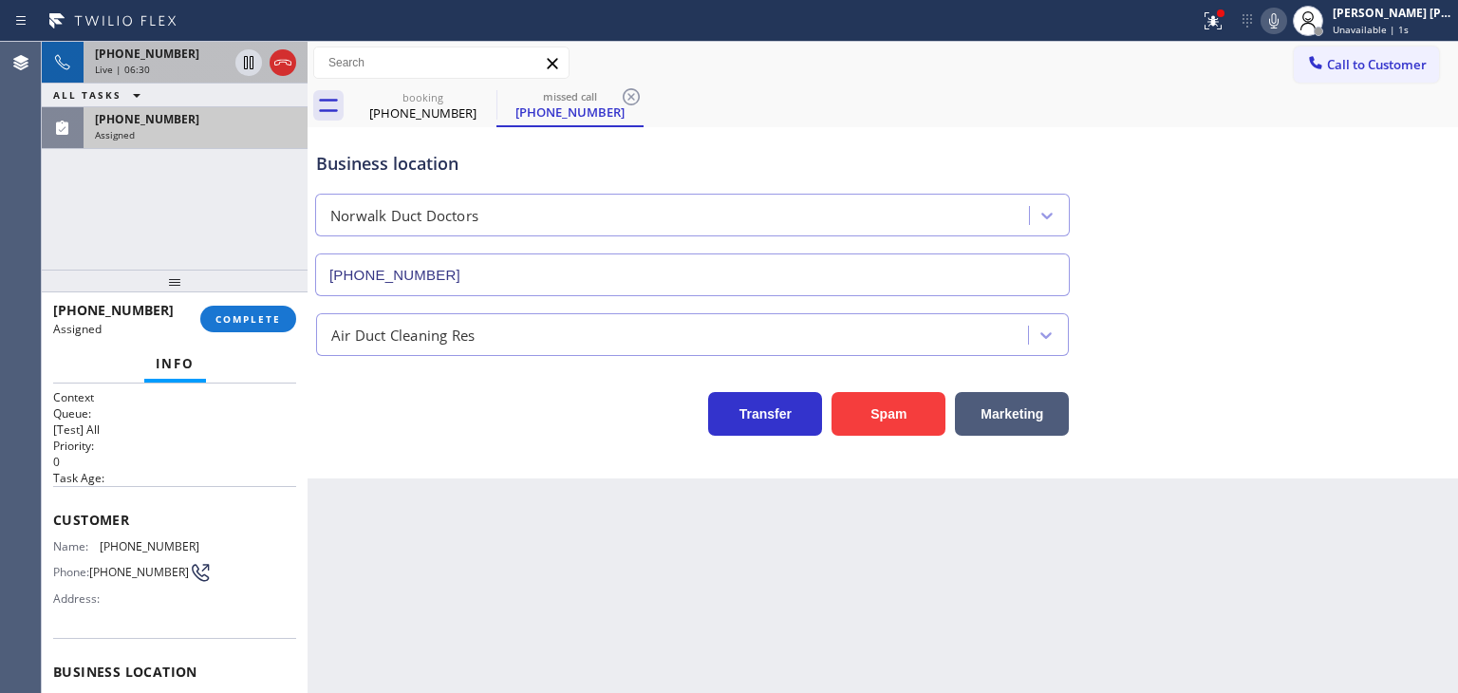
click at [129, 131] on span "Assigned" at bounding box center [115, 134] width 40 height 13
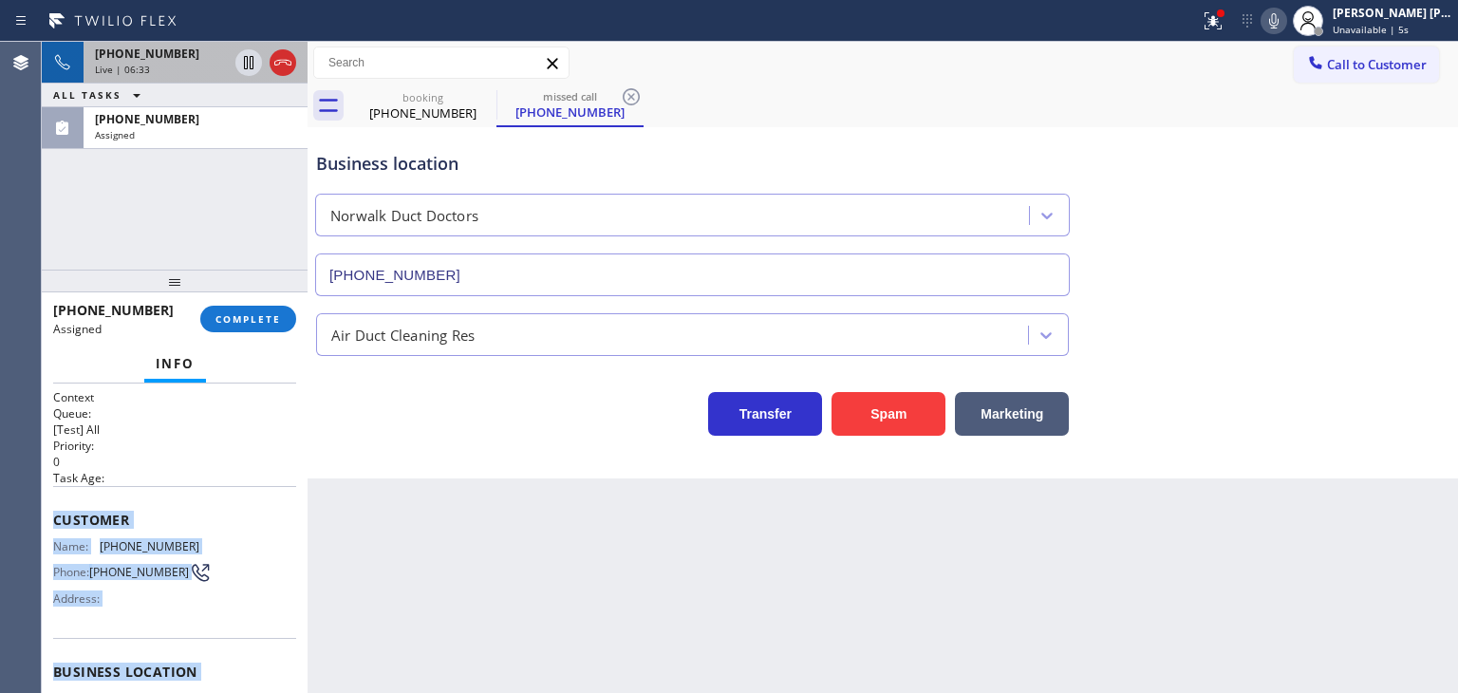
drag, startPoint x: 201, startPoint y: 587, endPoint x: 52, endPoint y: 506, distance: 169.4
click at [52, 506] on div "Context Queue: [Test] All Priority: 0 Task Age: Customer Name: [PHONE_NUMBER] P…" at bounding box center [175, 537] width 266 height 309
copy div "Customer Name: [PHONE_NUMBER] Phone: [PHONE_NUMBER] Address: Business location …"
click at [254, 324] on span "COMPLETE" at bounding box center [247, 318] width 65 height 13
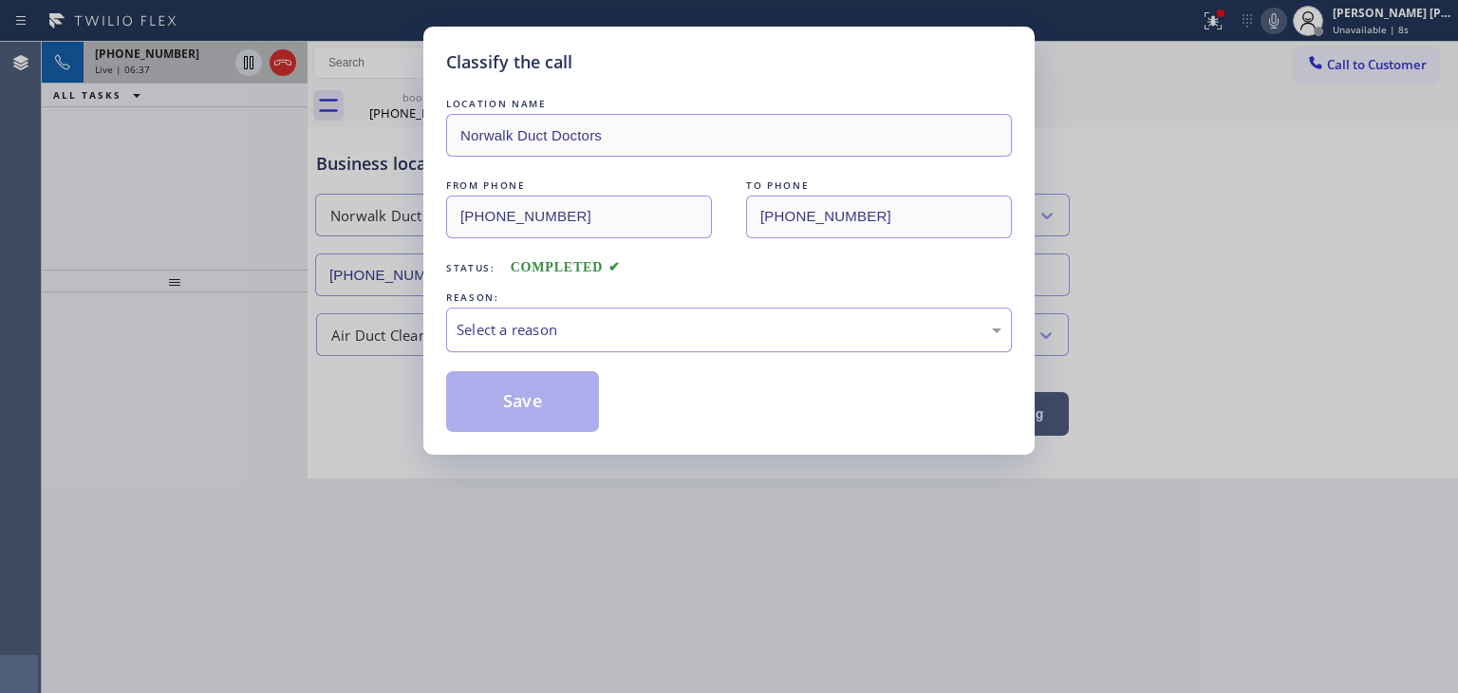
click at [529, 334] on div "Select a reason" at bounding box center [729, 330] width 545 height 22
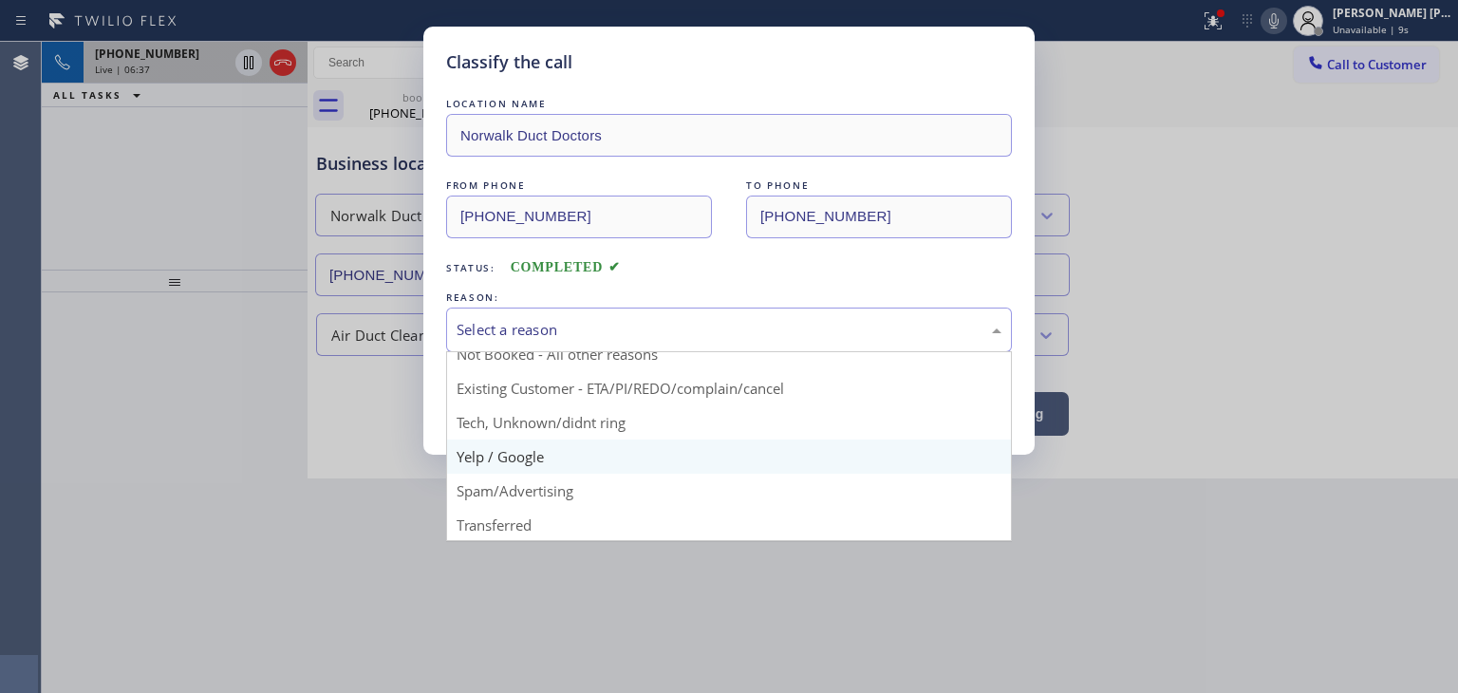
scroll to position [16, 0]
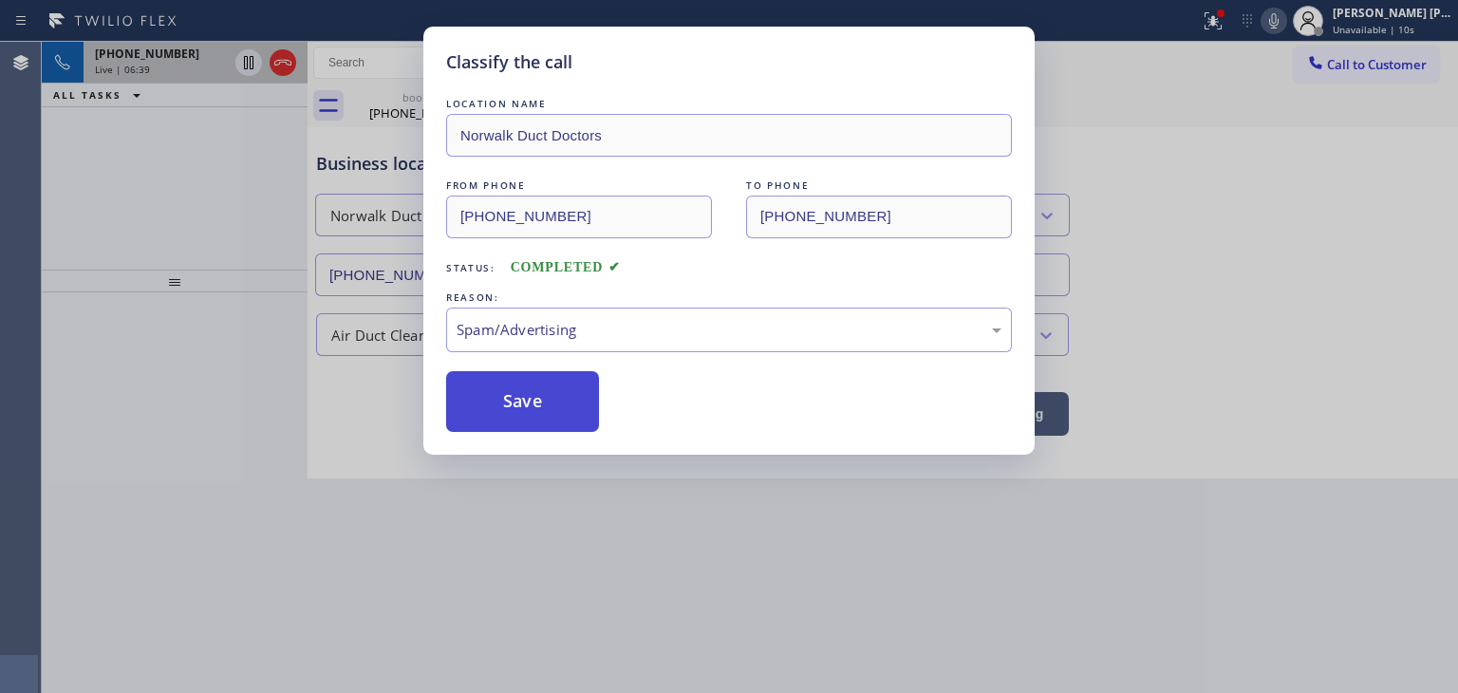
click at [541, 400] on button "Save" at bounding box center [522, 401] width 153 height 61
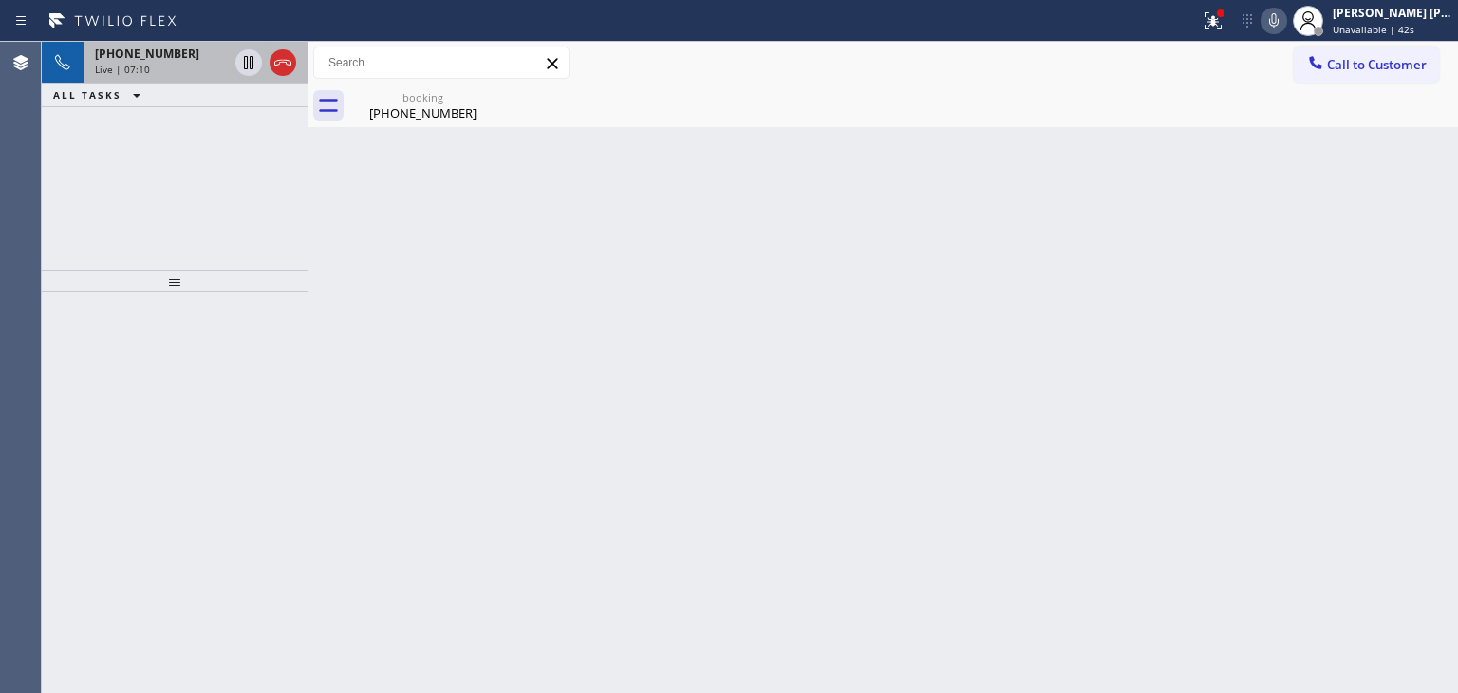
click at [151, 67] on div "Live | 07:10" at bounding box center [161, 69] width 133 height 13
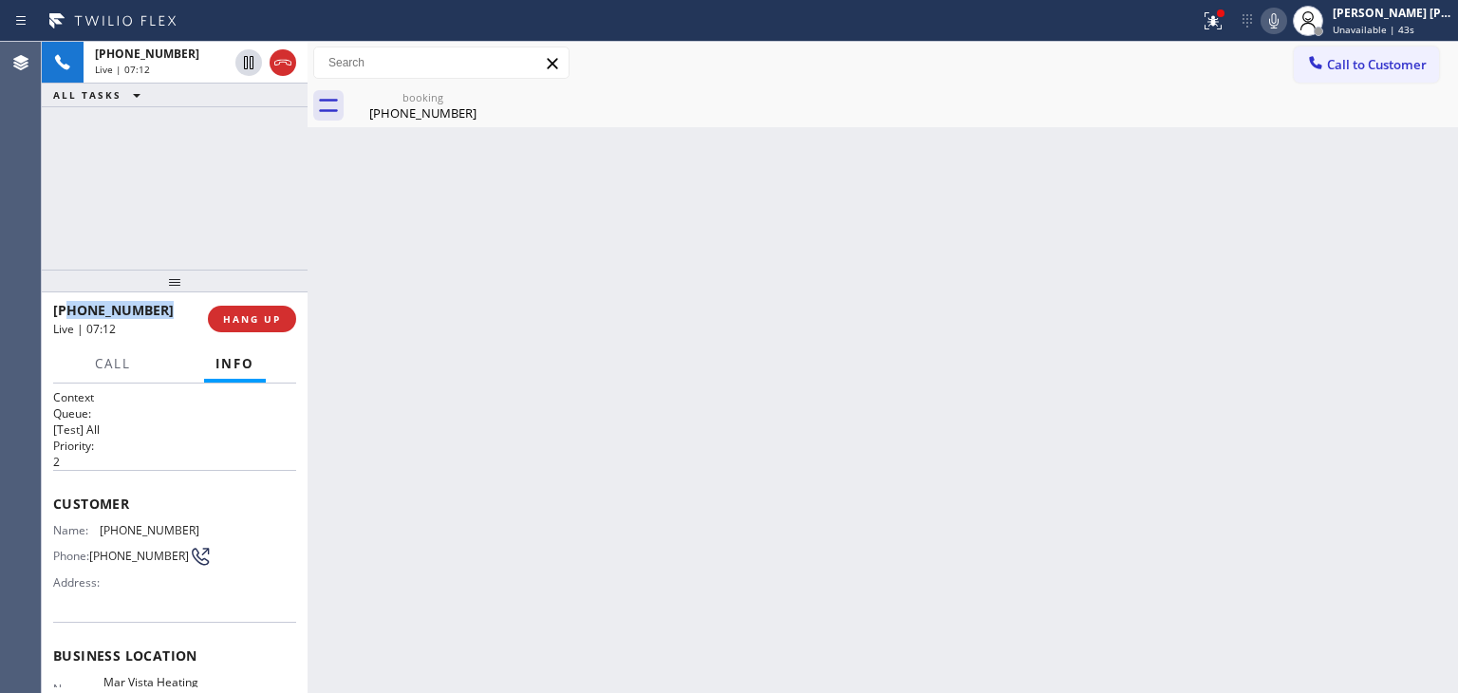
drag, startPoint x: 169, startPoint y: 323, endPoint x: 68, endPoint y: 305, distance: 102.2
click at [68, 305] on div "[PHONE_NUMBER] Live | 07:12" at bounding box center [130, 318] width 155 height 49
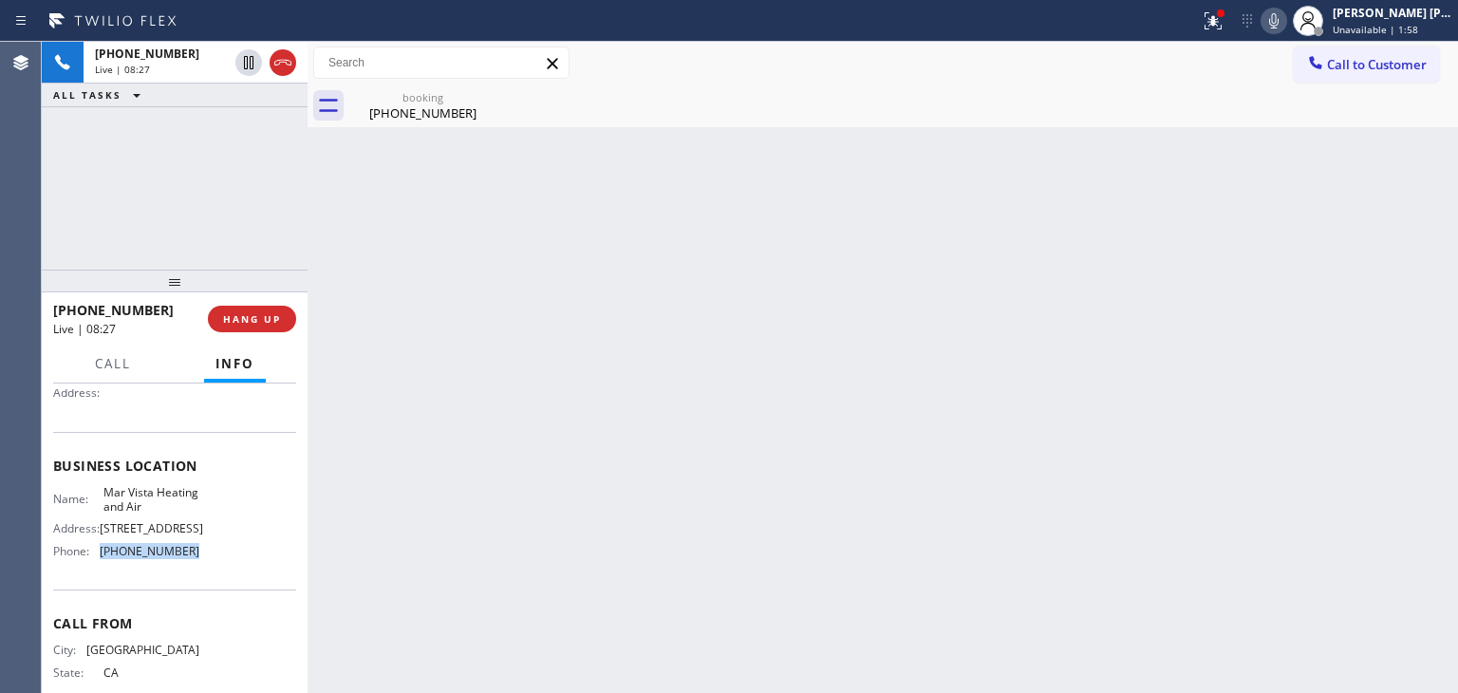
drag, startPoint x: 183, startPoint y: 570, endPoint x: 96, endPoint y: 572, distance: 87.3
click at [96, 567] on div "Name: Mar Vista Heating and Air Address: [STREET_ADDRESS] Phone: [PHONE_NUMBER]" at bounding box center [174, 526] width 243 height 82
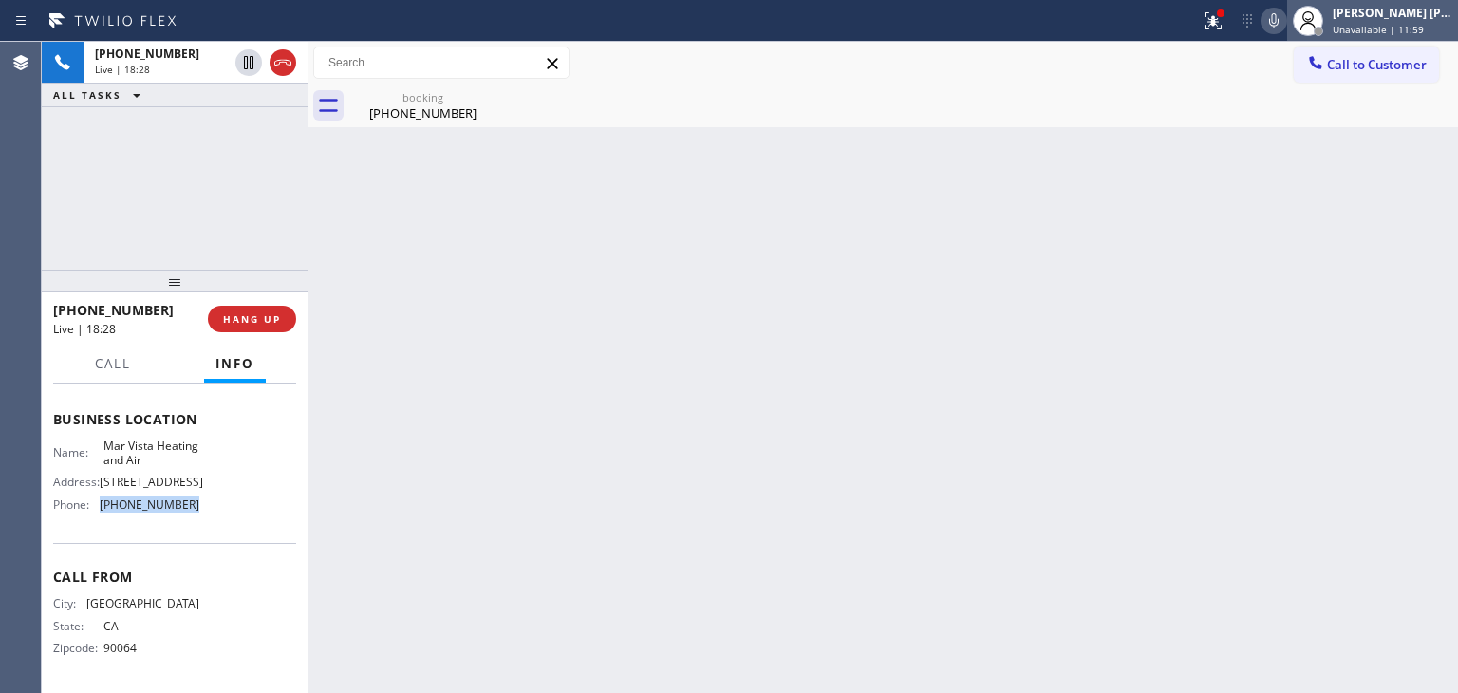
click at [1403, 23] on span "Unavailable | 11:59" at bounding box center [1378, 29] width 91 height 13
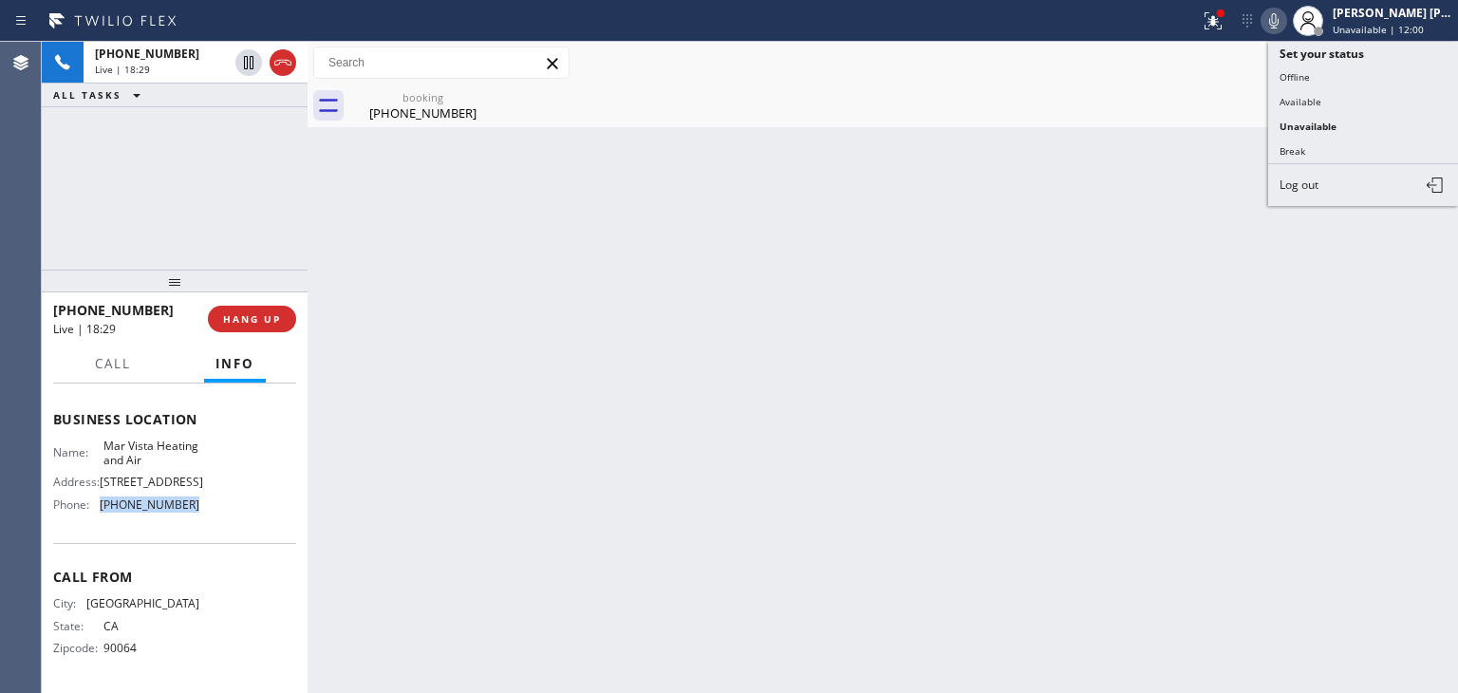
click at [1325, 100] on button "Available" at bounding box center [1363, 101] width 190 height 25
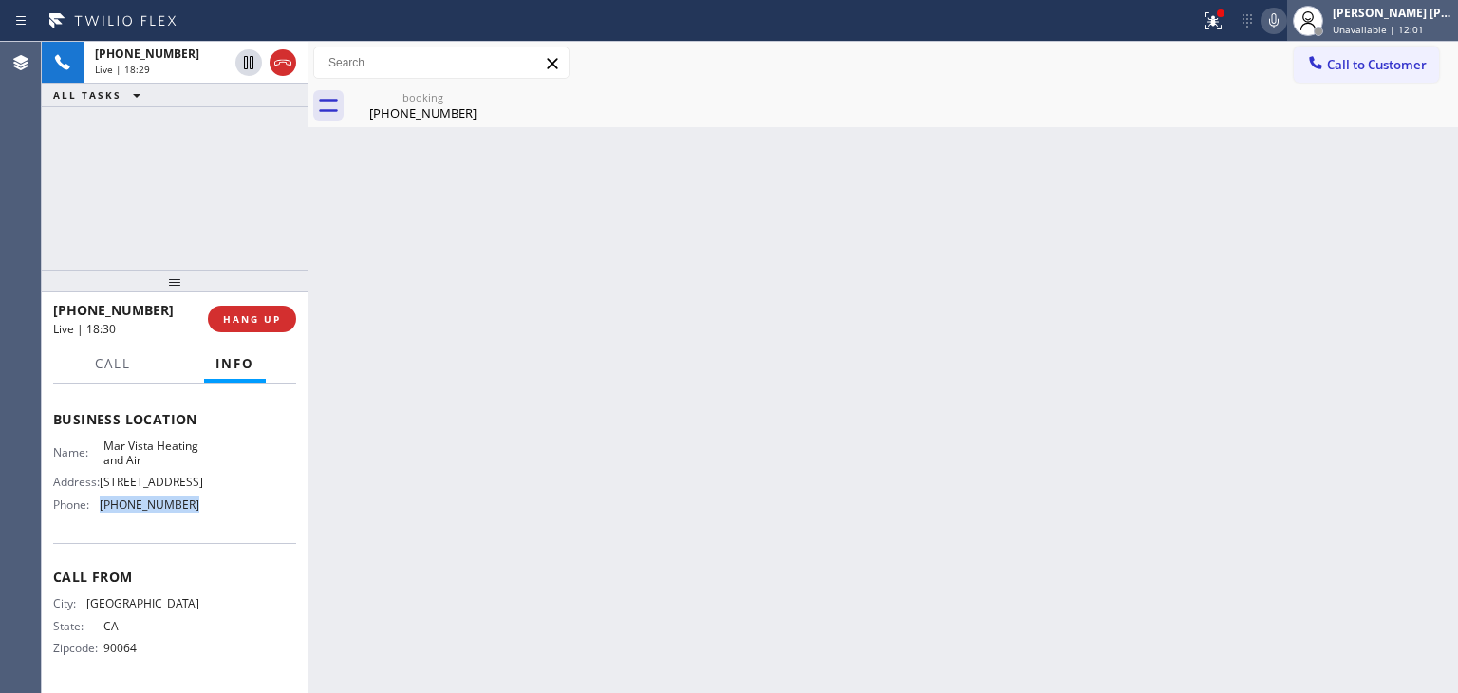
click at [1403, 23] on span "Unavailable | 12:01" at bounding box center [1378, 29] width 91 height 13
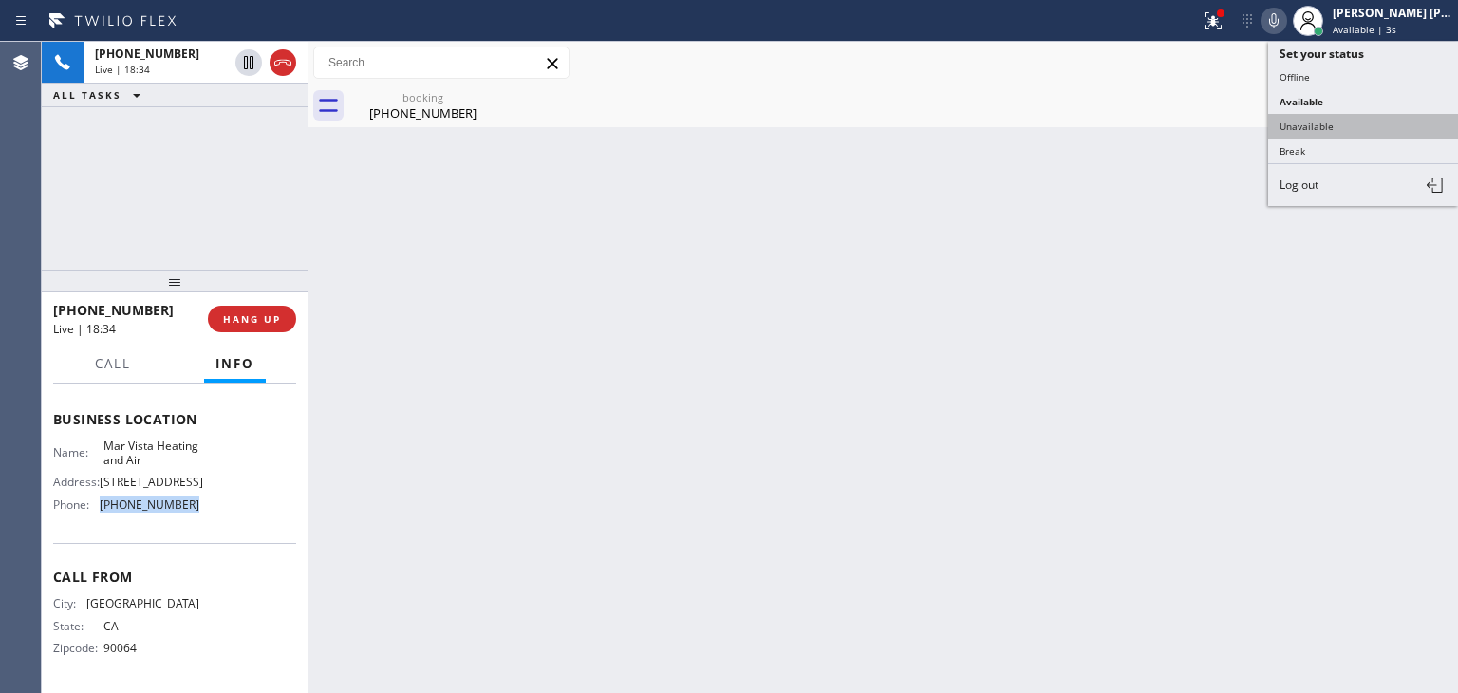
click at [1326, 126] on button "Unavailable" at bounding box center [1363, 126] width 190 height 25
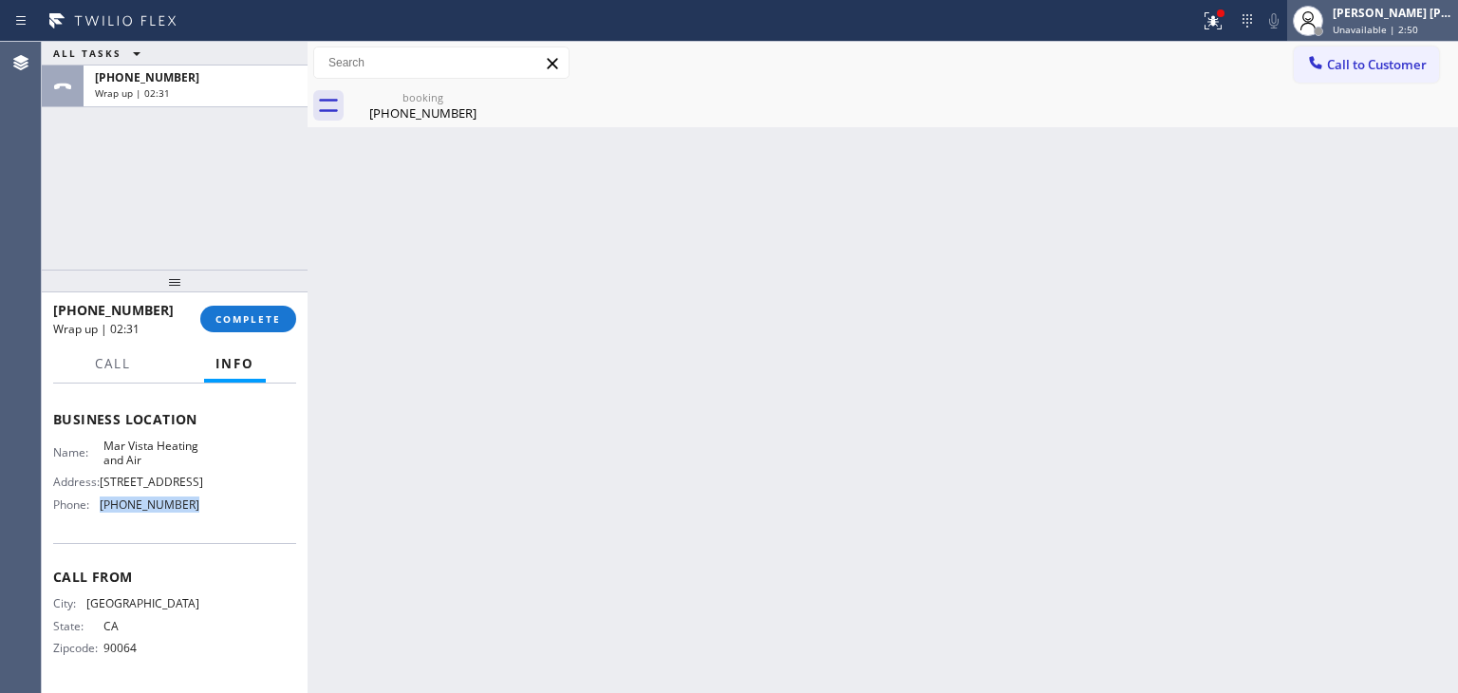
click at [1435, 14] on div "[PERSON_NAME] [PERSON_NAME]" at bounding box center [1393, 13] width 120 height 16
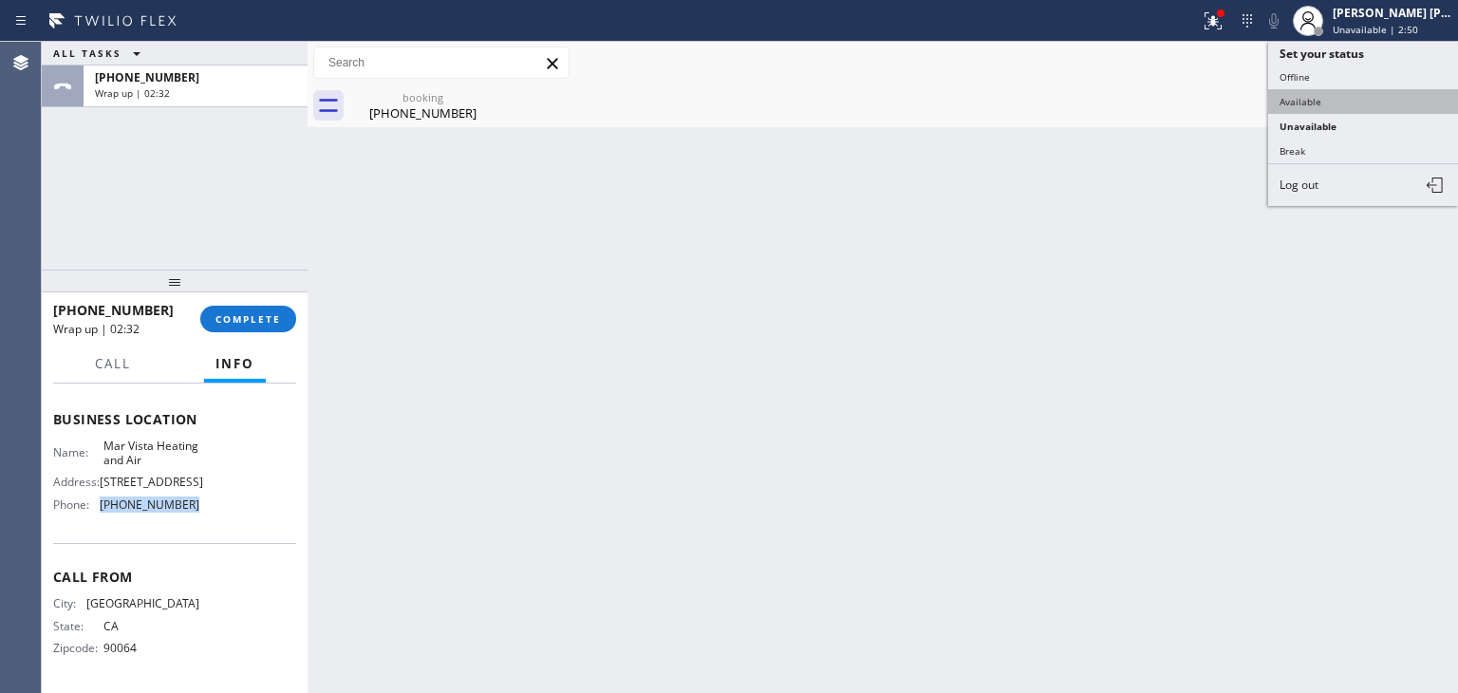
click at [1349, 89] on button "Available" at bounding box center [1363, 101] width 190 height 25
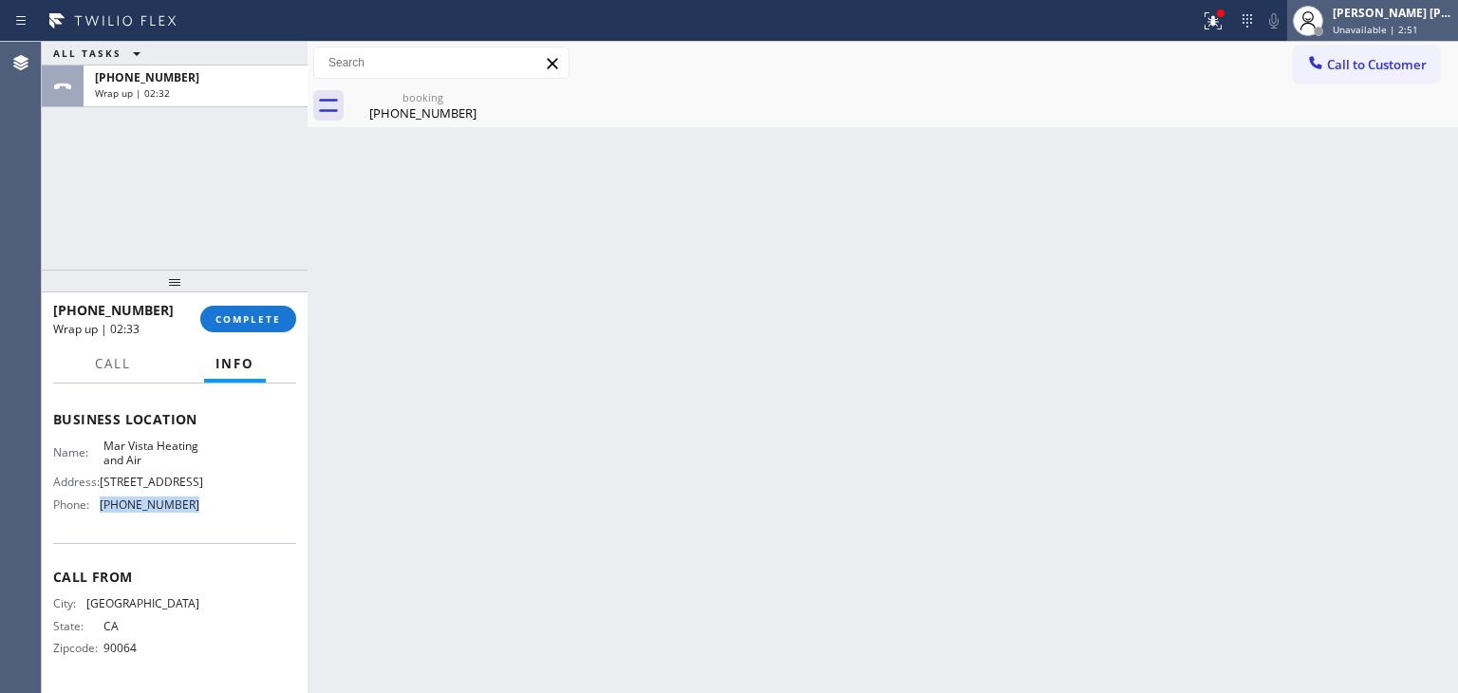
click at [1402, 9] on div "[PERSON_NAME] [PERSON_NAME]" at bounding box center [1393, 13] width 120 height 16
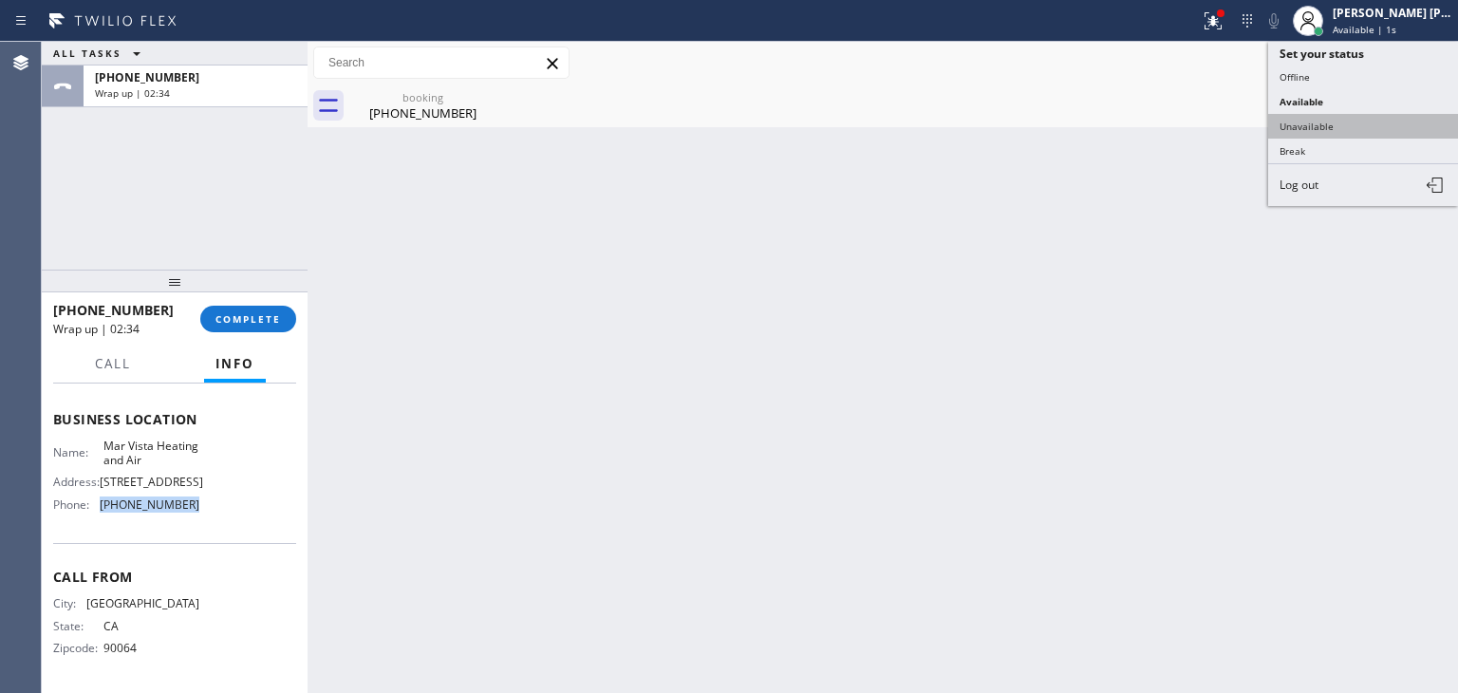
click at [1337, 117] on button "Unavailable" at bounding box center [1363, 126] width 190 height 25
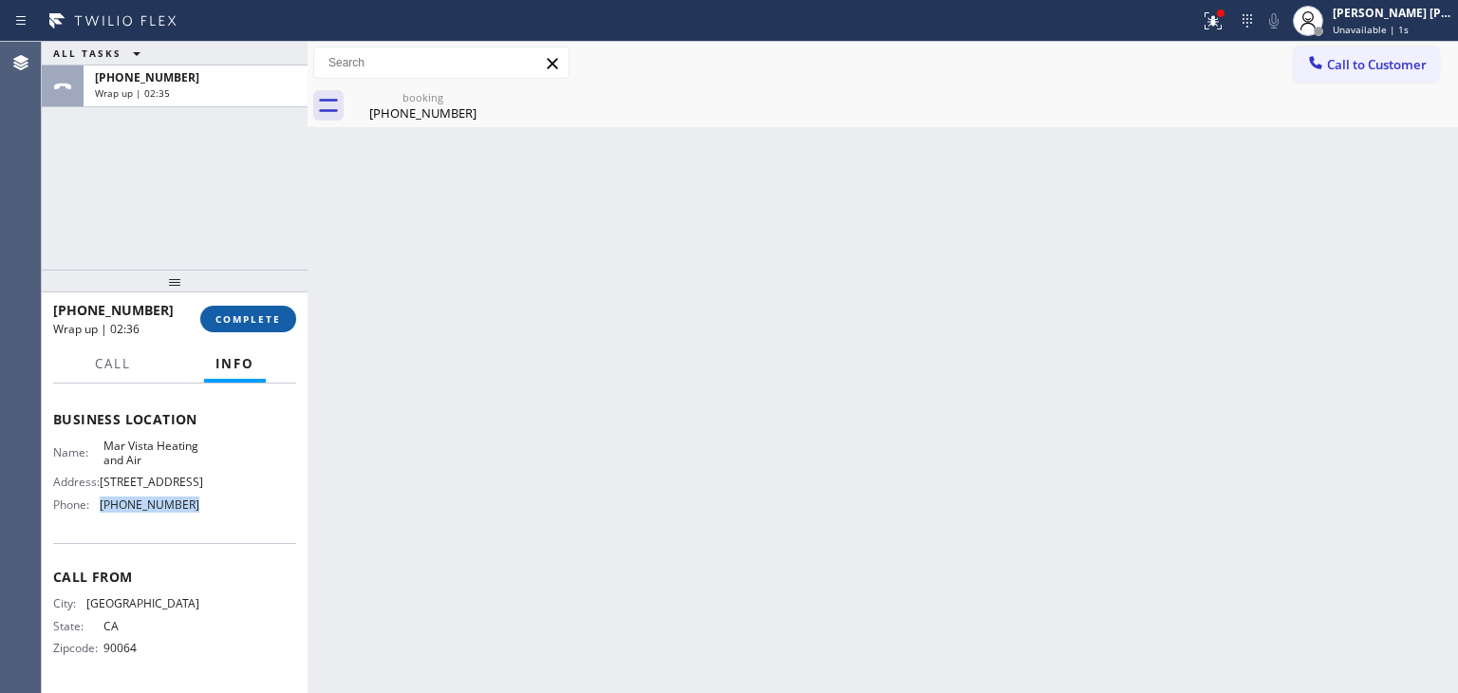
click at [240, 328] on button "COMPLETE" at bounding box center [248, 319] width 96 height 27
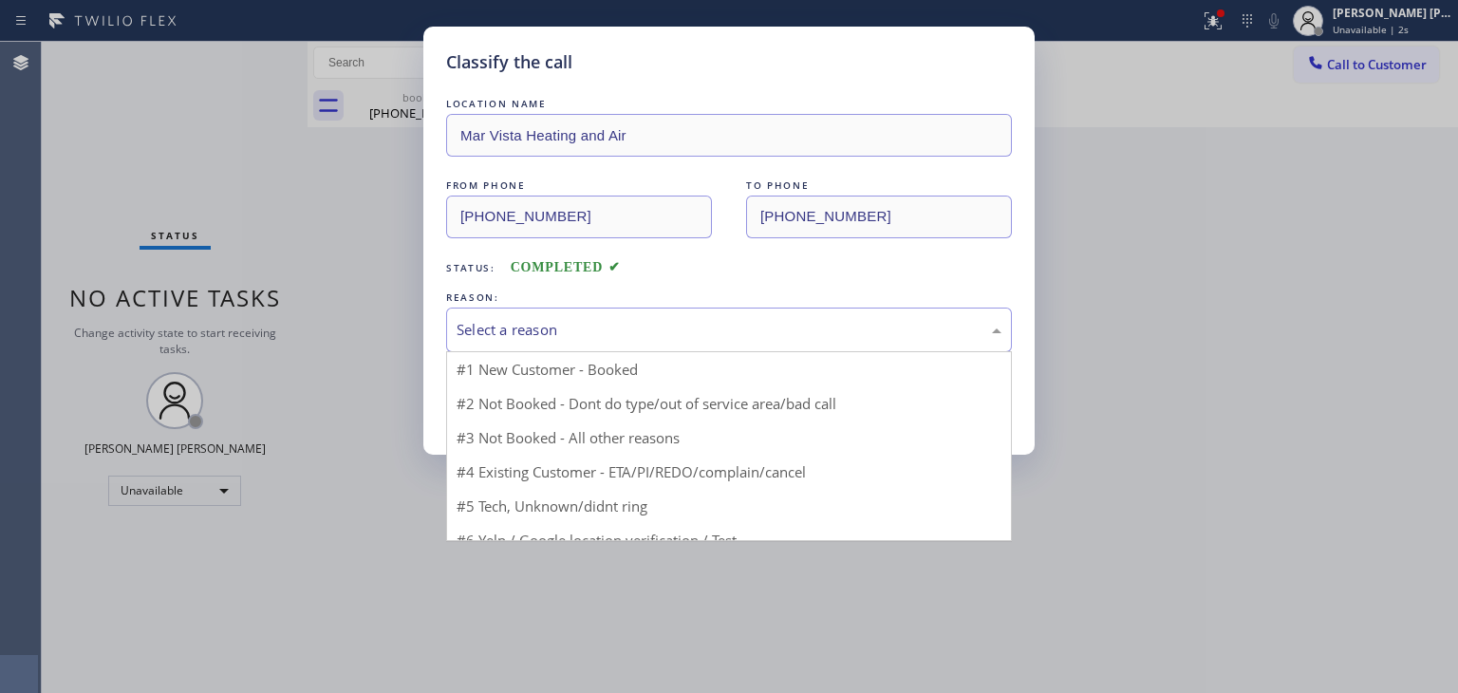
click at [581, 331] on div "Select a reason" at bounding box center [729, 330] width 545 height 22
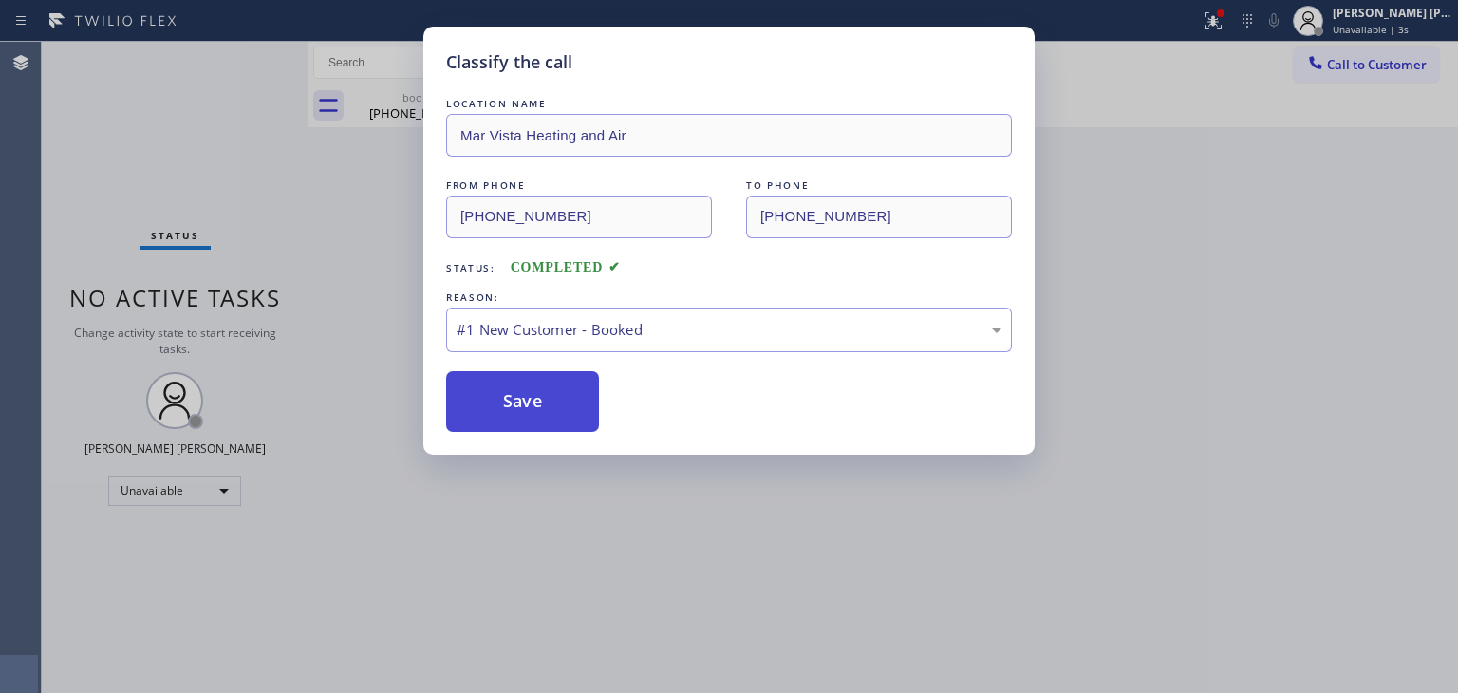
click at [550, 396] on button "Save" at bounding box center [522, 401] width 153 height 61
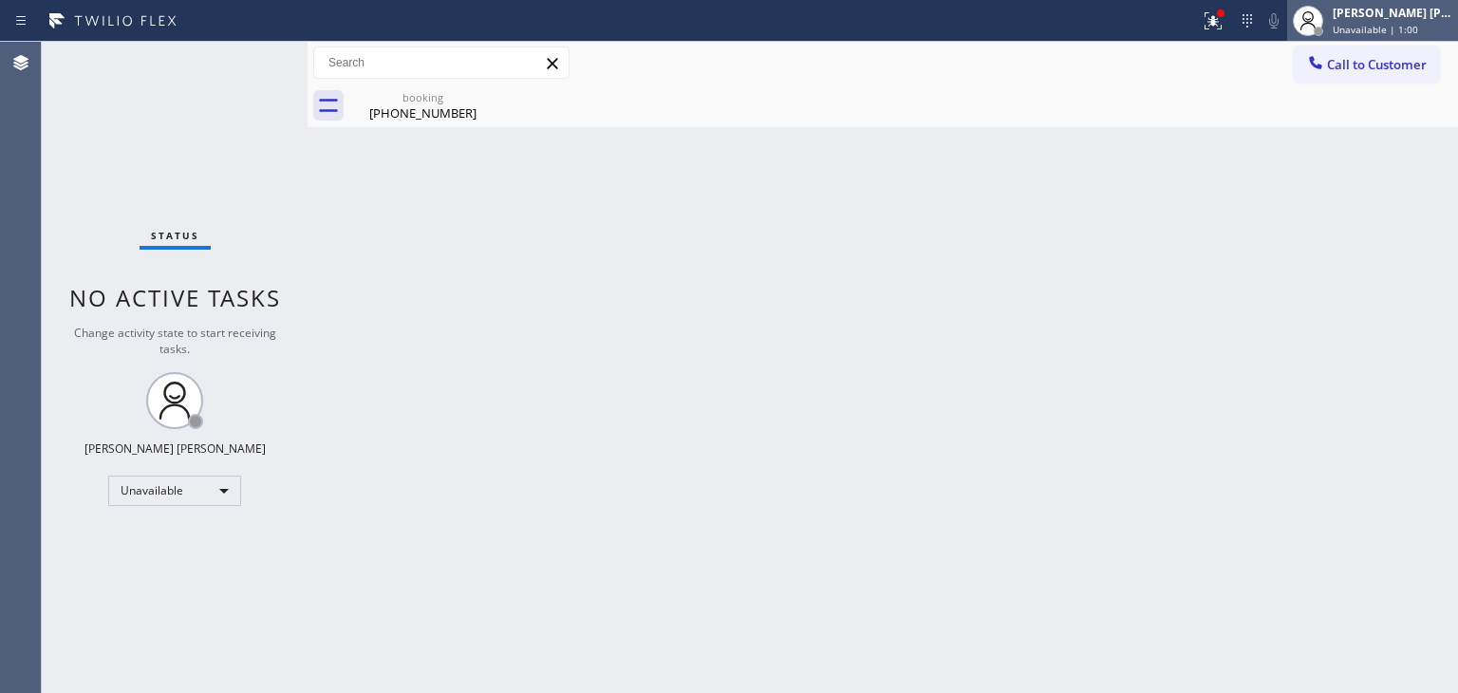
click at [1438, 16] on div "[PERSON_NAME] [PERSON_NAME]" at bounding box center [1393, 13] width 120 height 16
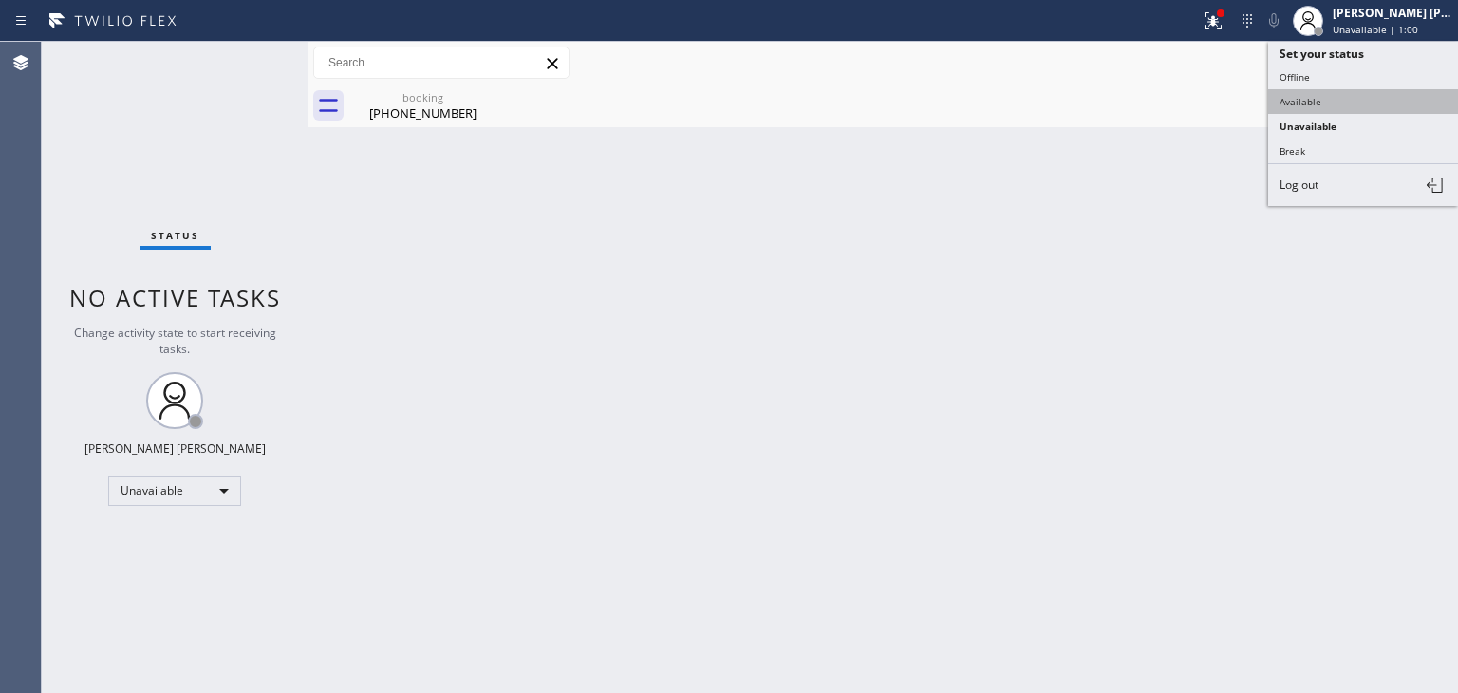
click at [1318, 95] on button "Available" at bounding box center [1363, 101] width 190 height 25
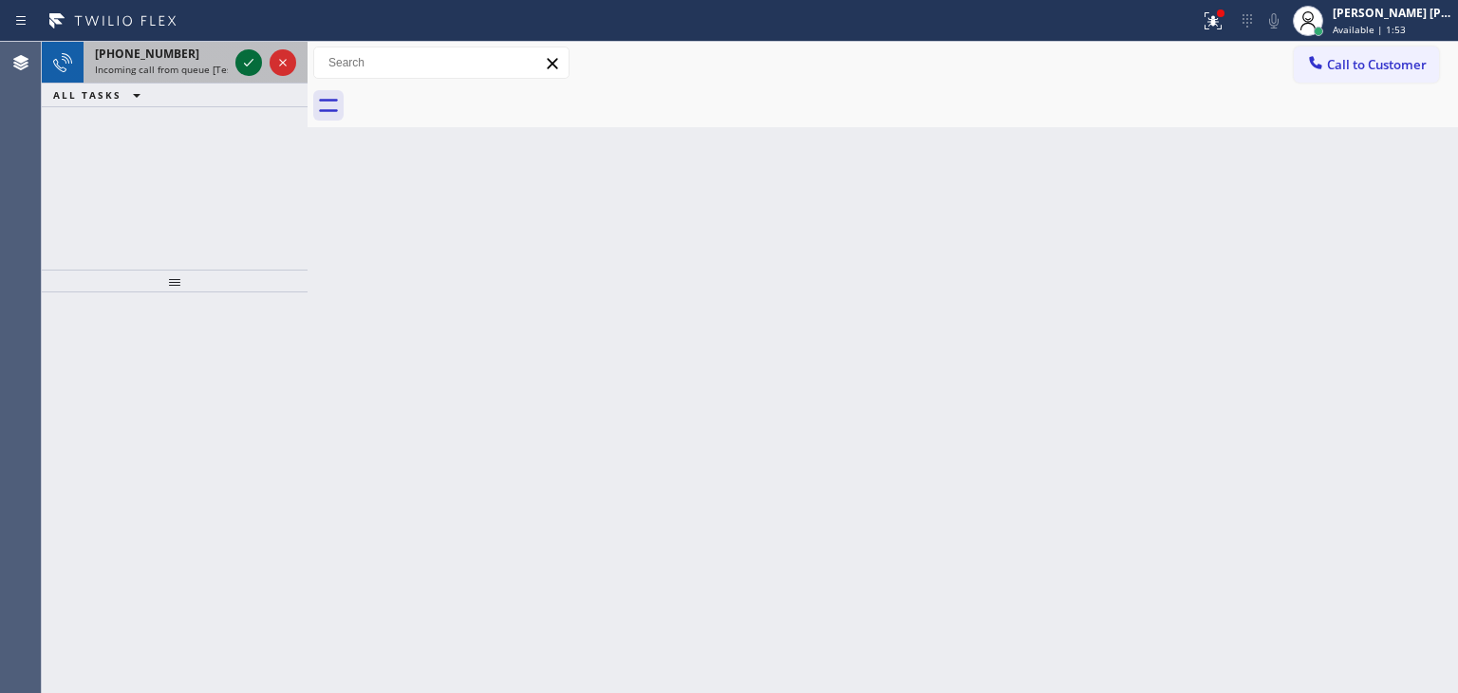
click at [251, 62] on icon at bounding box center [248, 63] width 9 height 8
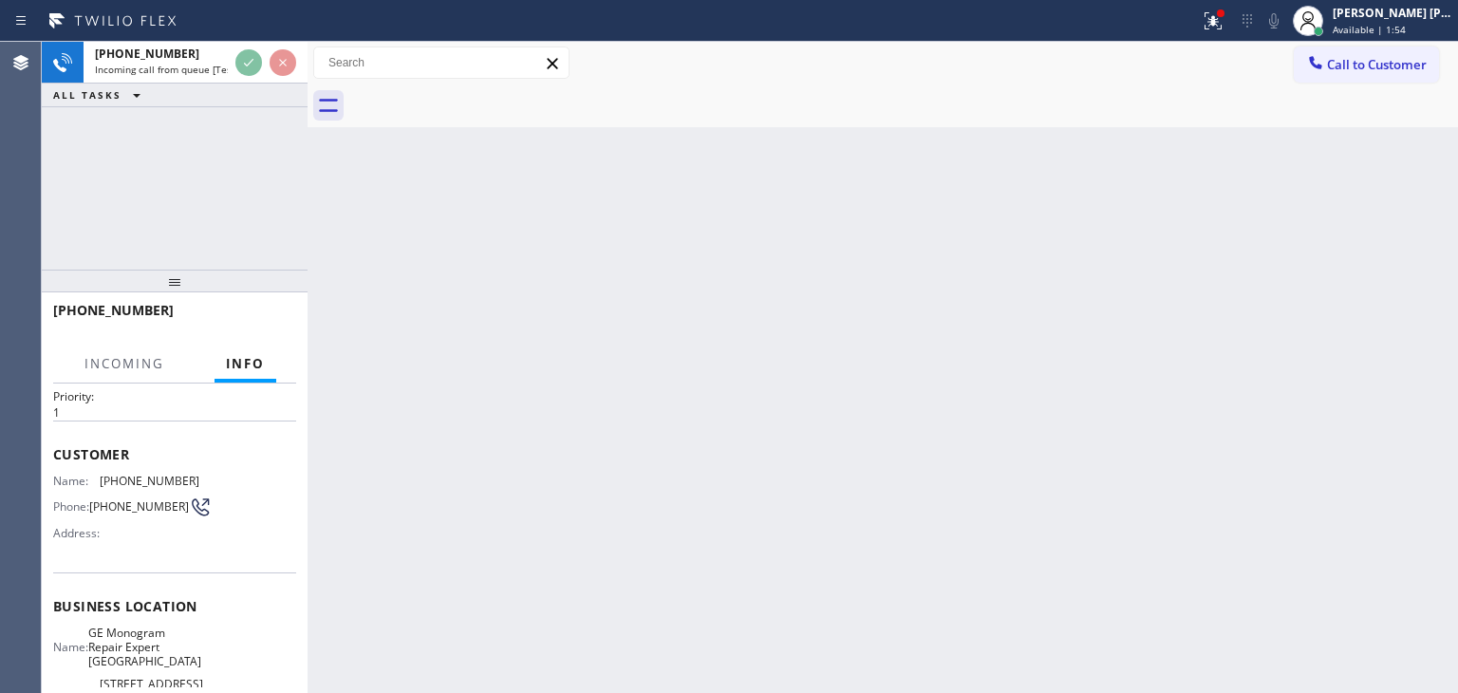
scroll to position [95, 0]
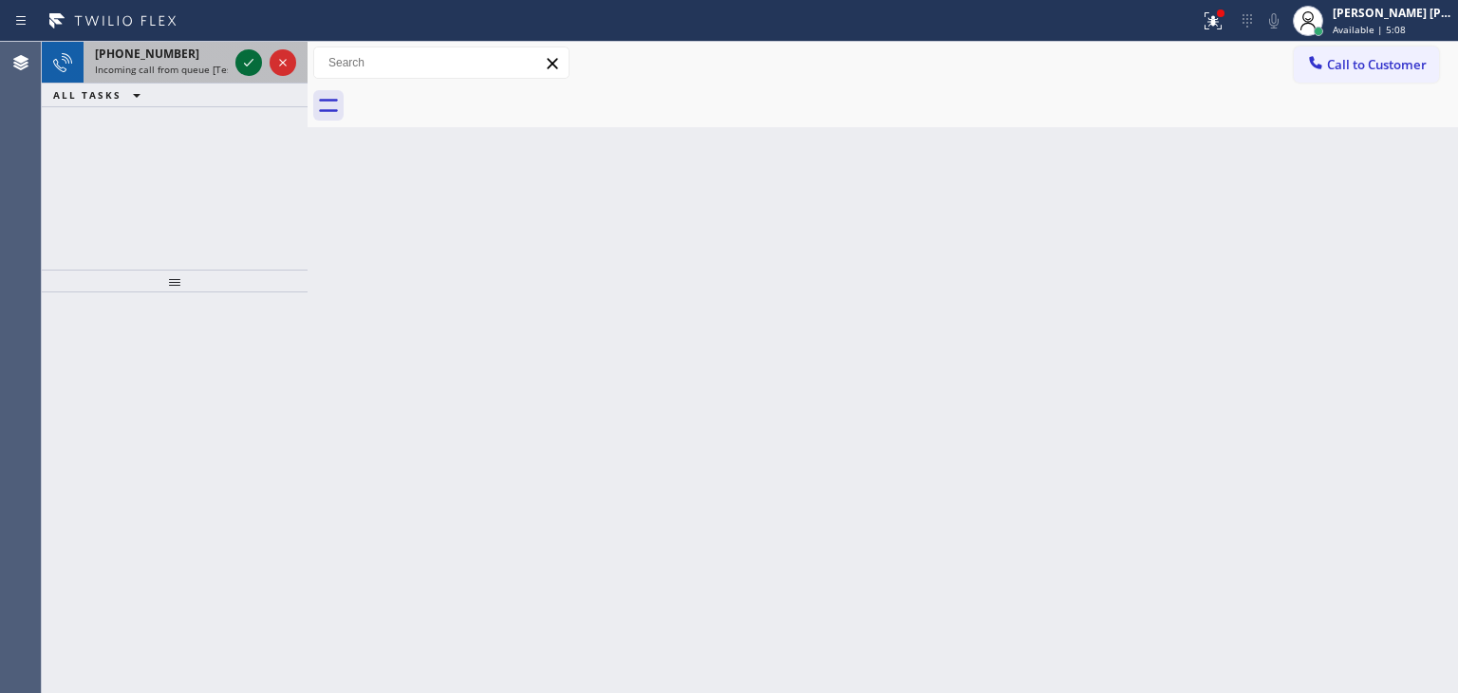
click at [254, 62] on icon at bounding box center [248, 62] width 23 height 23
click at [251, 54] on icon at bounding box center [248, 62] width 23 height 23
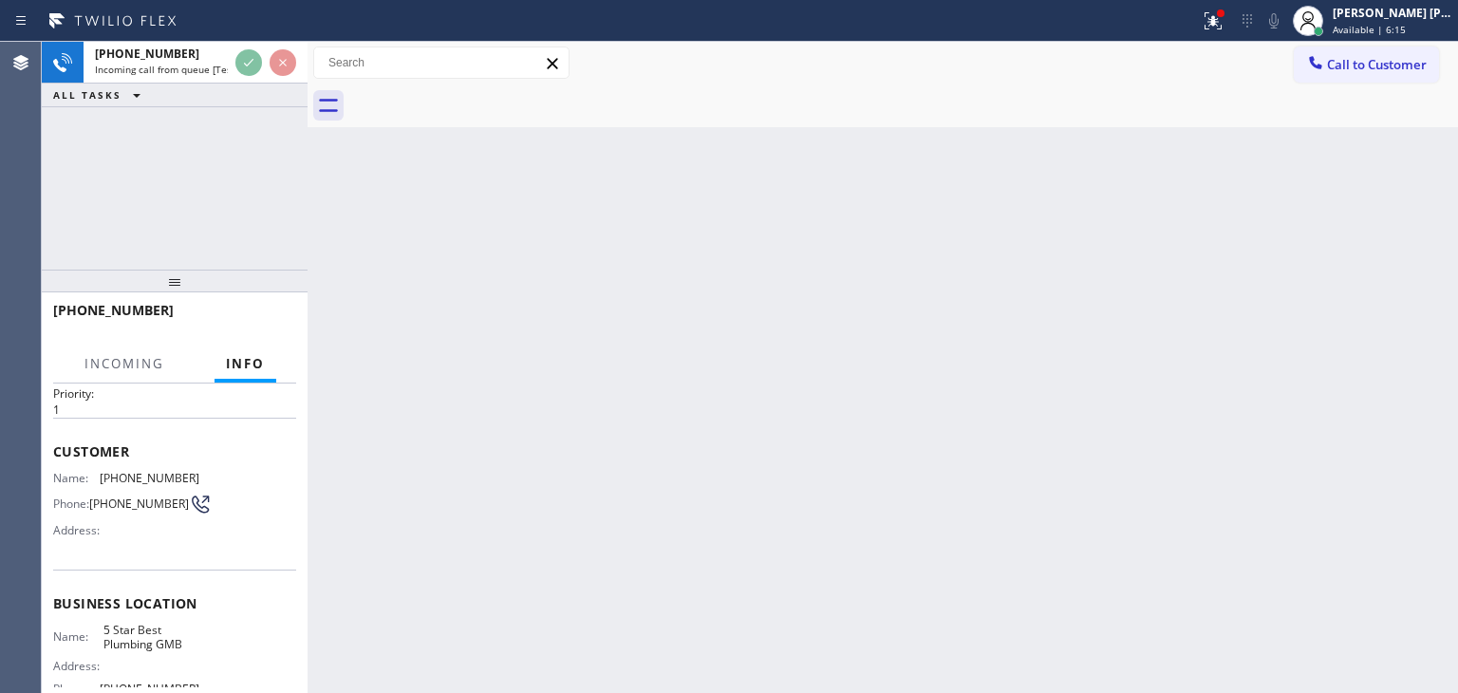
scroll to position [95, 0]
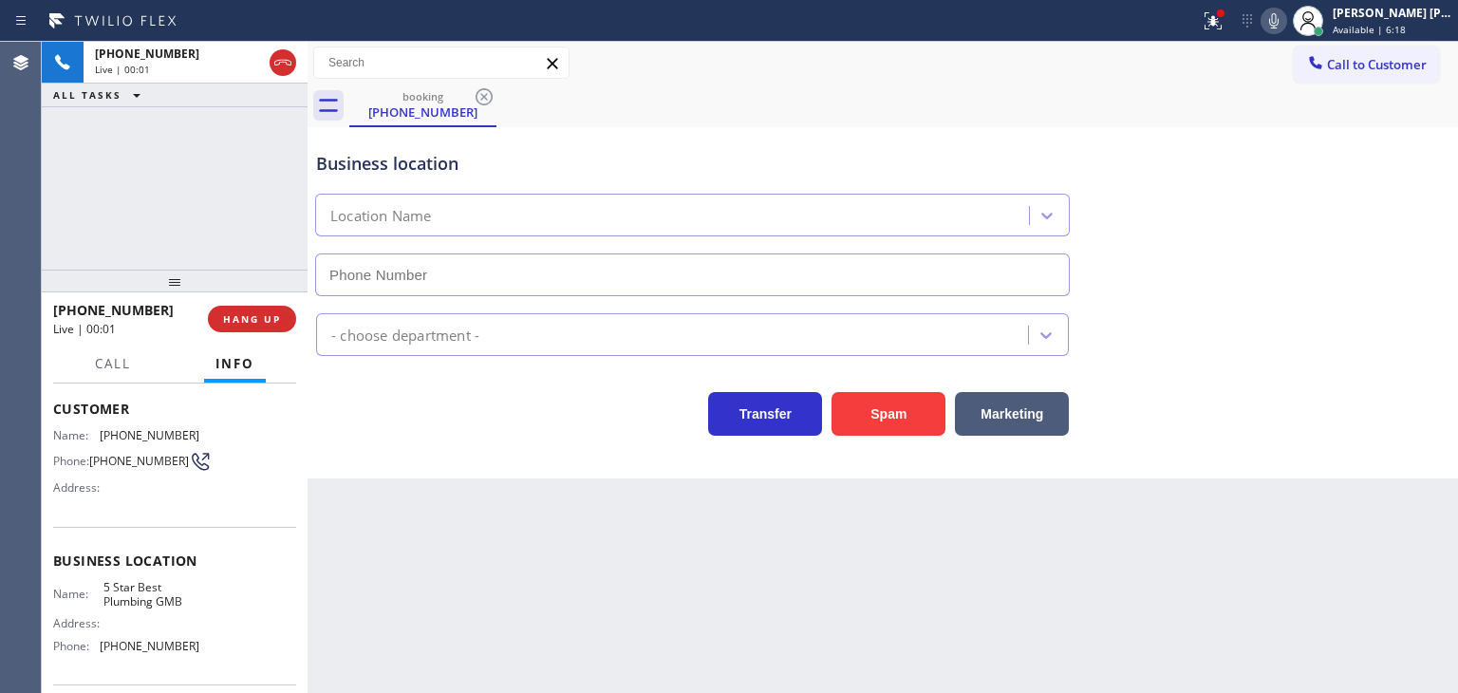
type input "[PHONE_NUMBER]"
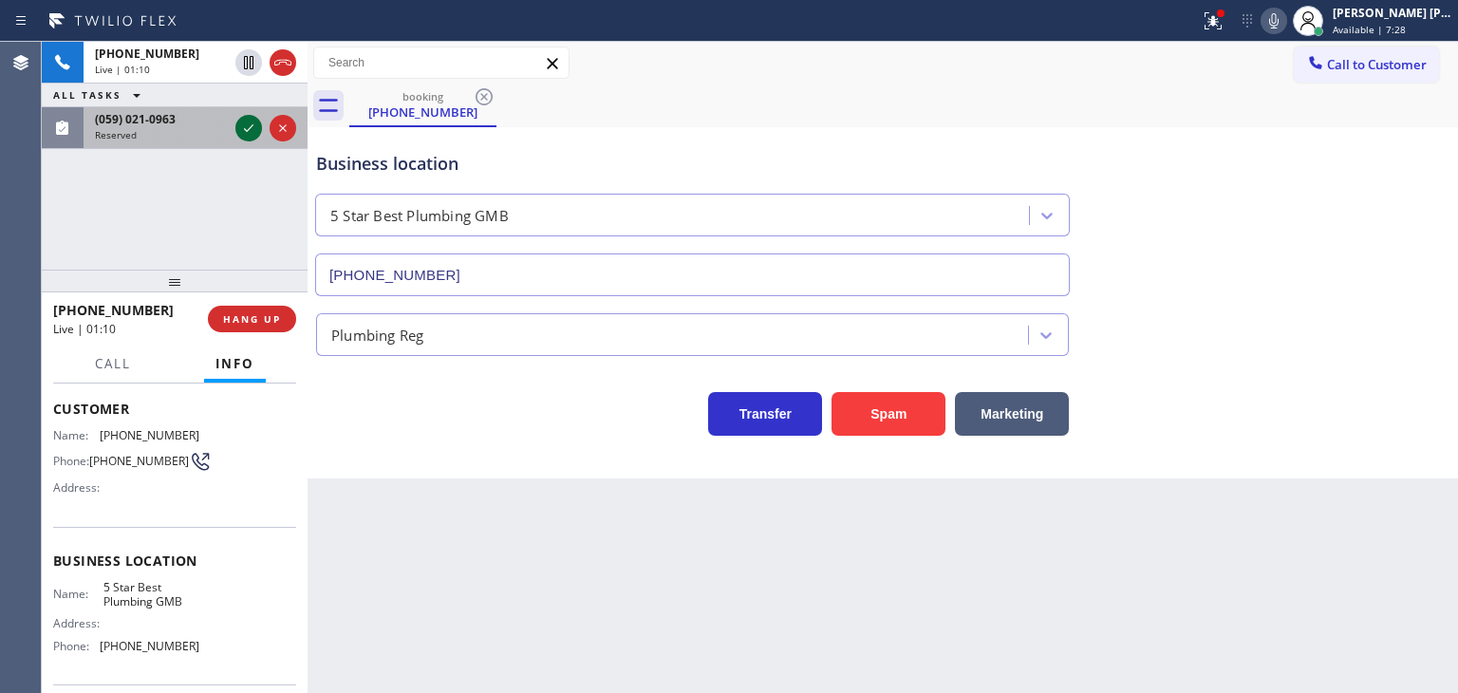
click at [250, 130] on icon at bounding box center [248, 128] width 23 height 23
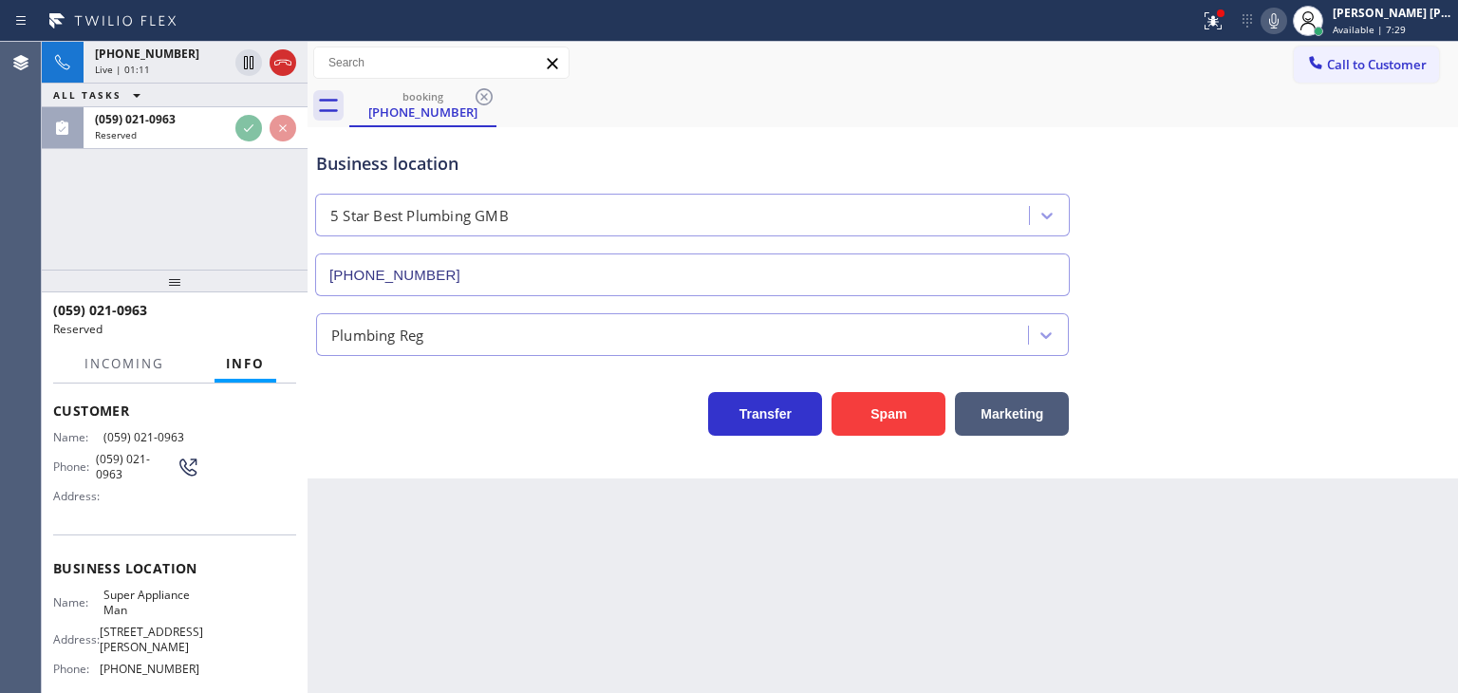
scroll to position [110, 0]
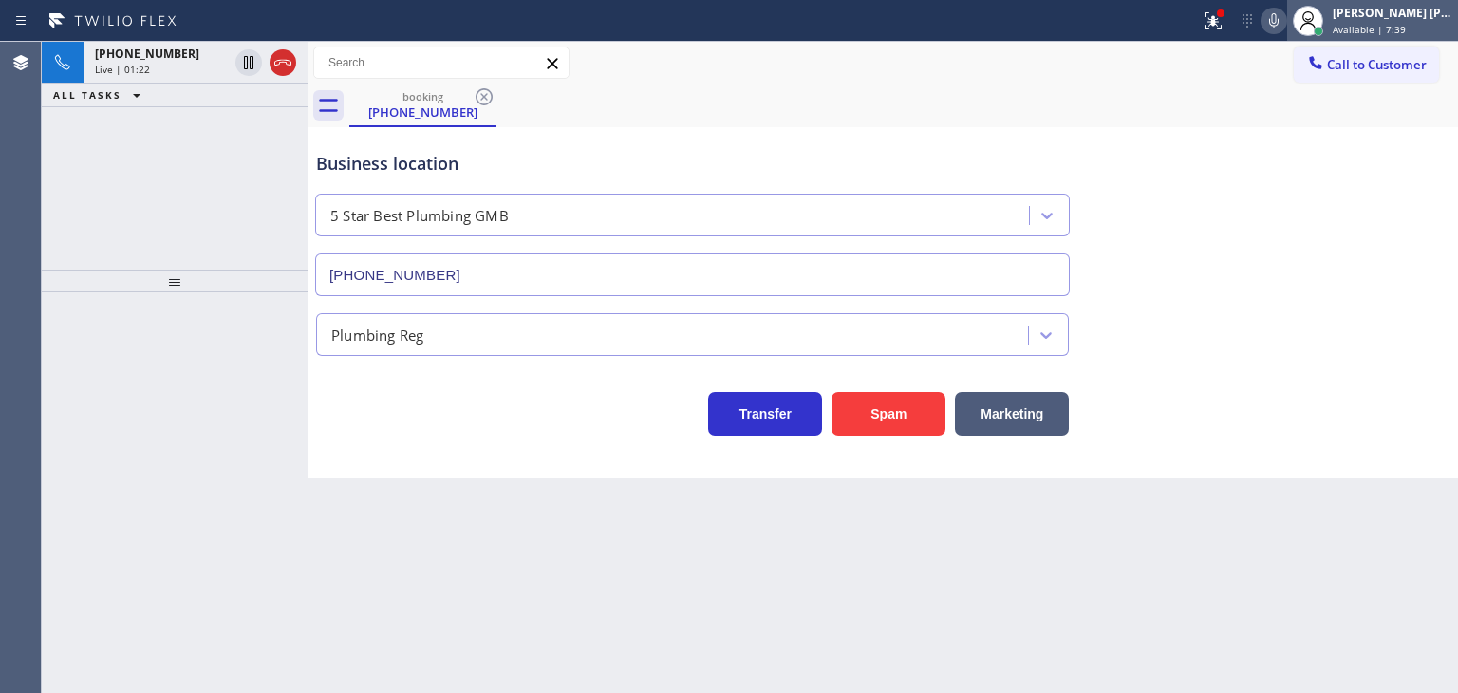
click at [1420, 7] on div "[PERSON_NAME] [PERSON_NAME]" at bounding box center [1393, 13] width 120 height 16
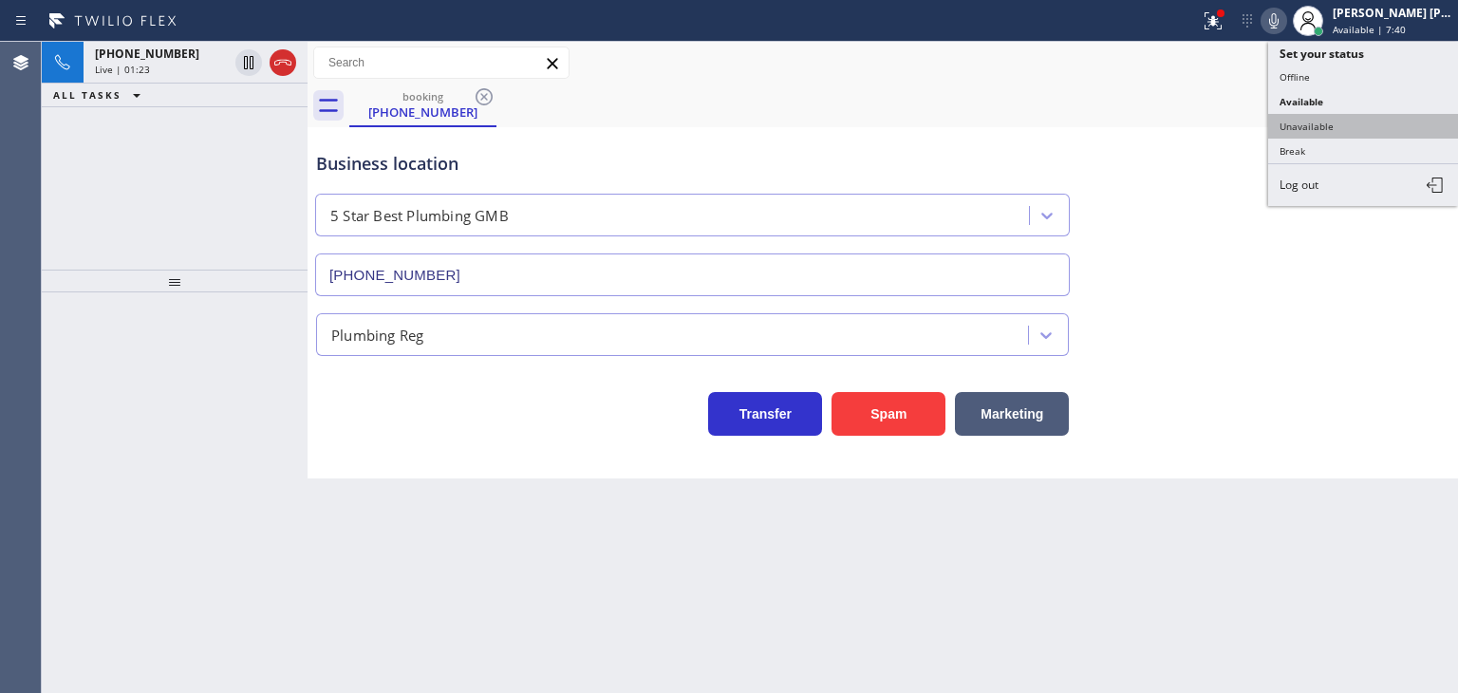
click at [1355, 121] on button "Unavailable" at bounding box center [1363, 126] width 190 height 25
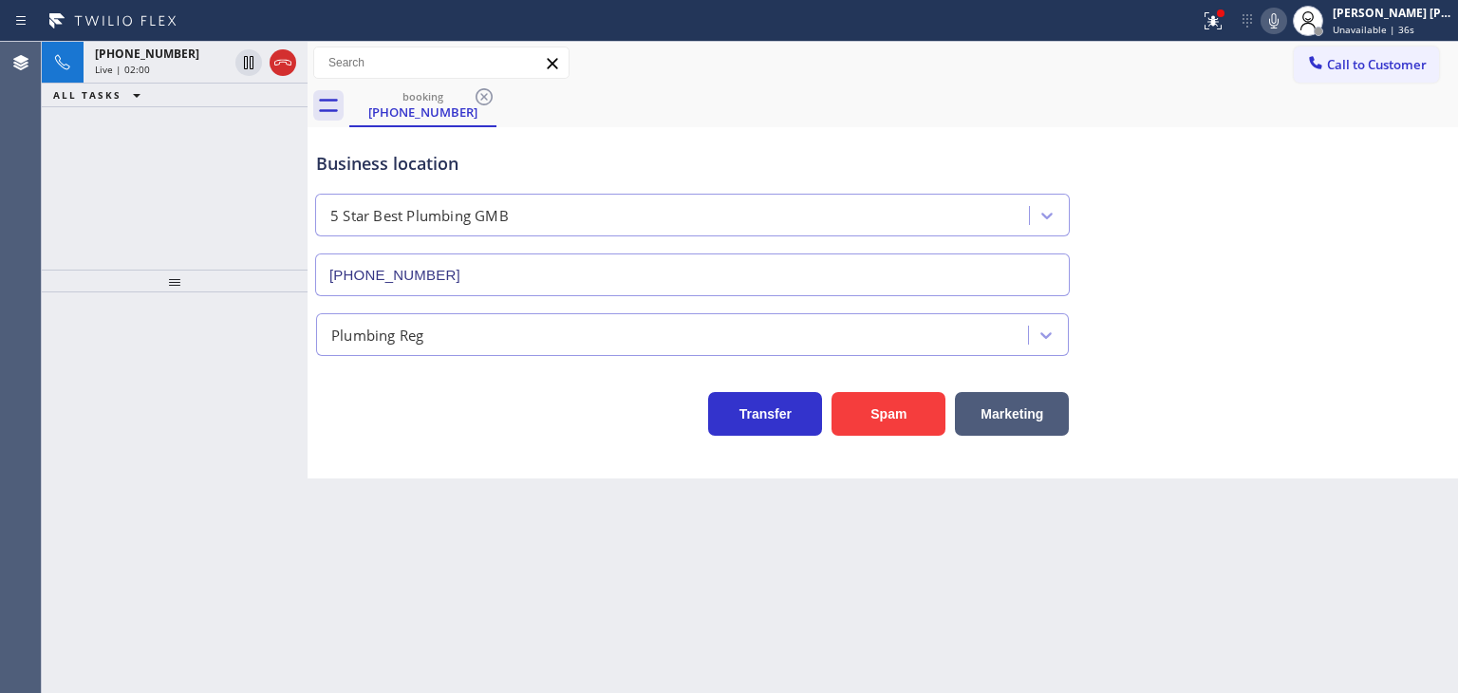
click at [1278, 16] on icon at bounding box center [1273, 20] width 9 height 15
click at [1285, 12] on icon at bounding box center [1273, 20] width 23 height 23
drag, startPoint x: 289, startPoint y: 67, endPoint x: 1265, endPoint y: 330, distance: 1011.4
click at [289, 67] on icon at bounding box center [282, 62] width 23 height 23
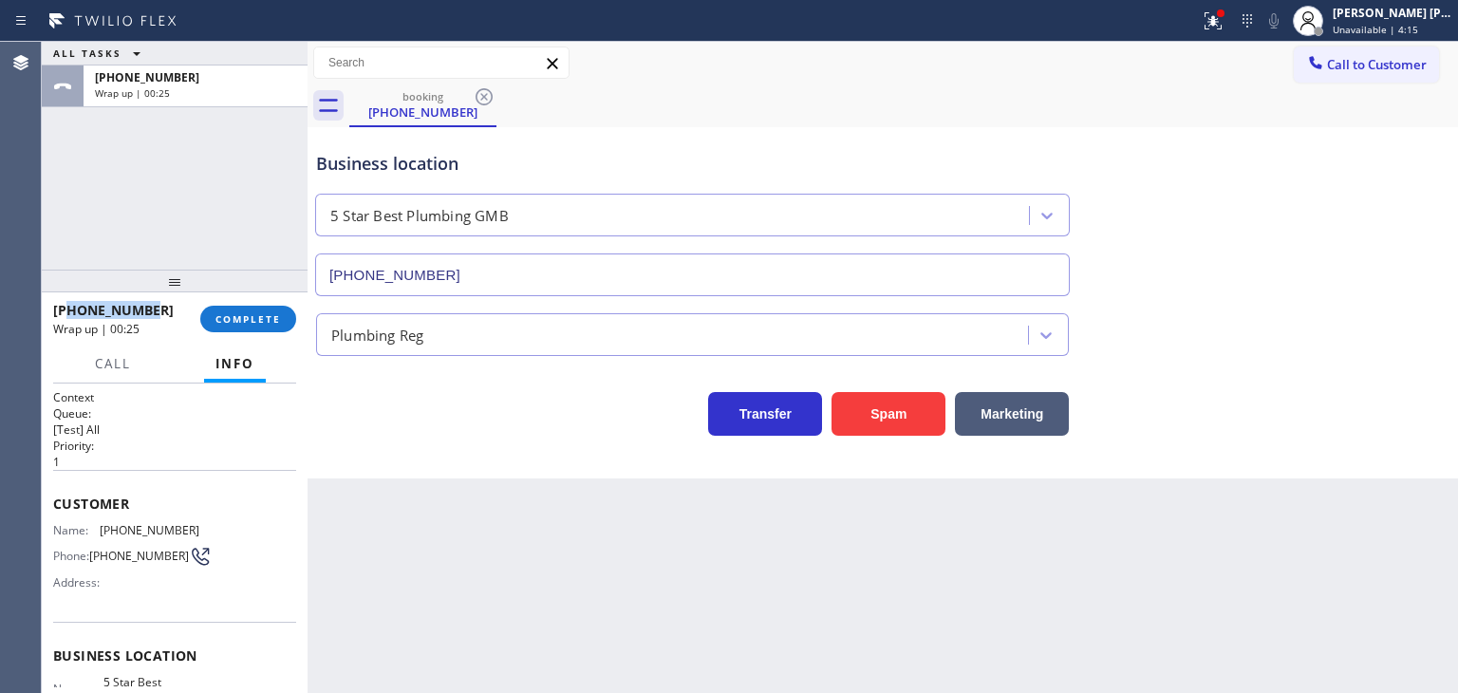
drag, startPoint x: 144, startPoint y: 312, endPoint x: 67, endPoint y: 312, distance: 76.9
click at [67, 312] on span "[PHONE_NUMBER]" at bounding box center [113, 310] width 121 height 18
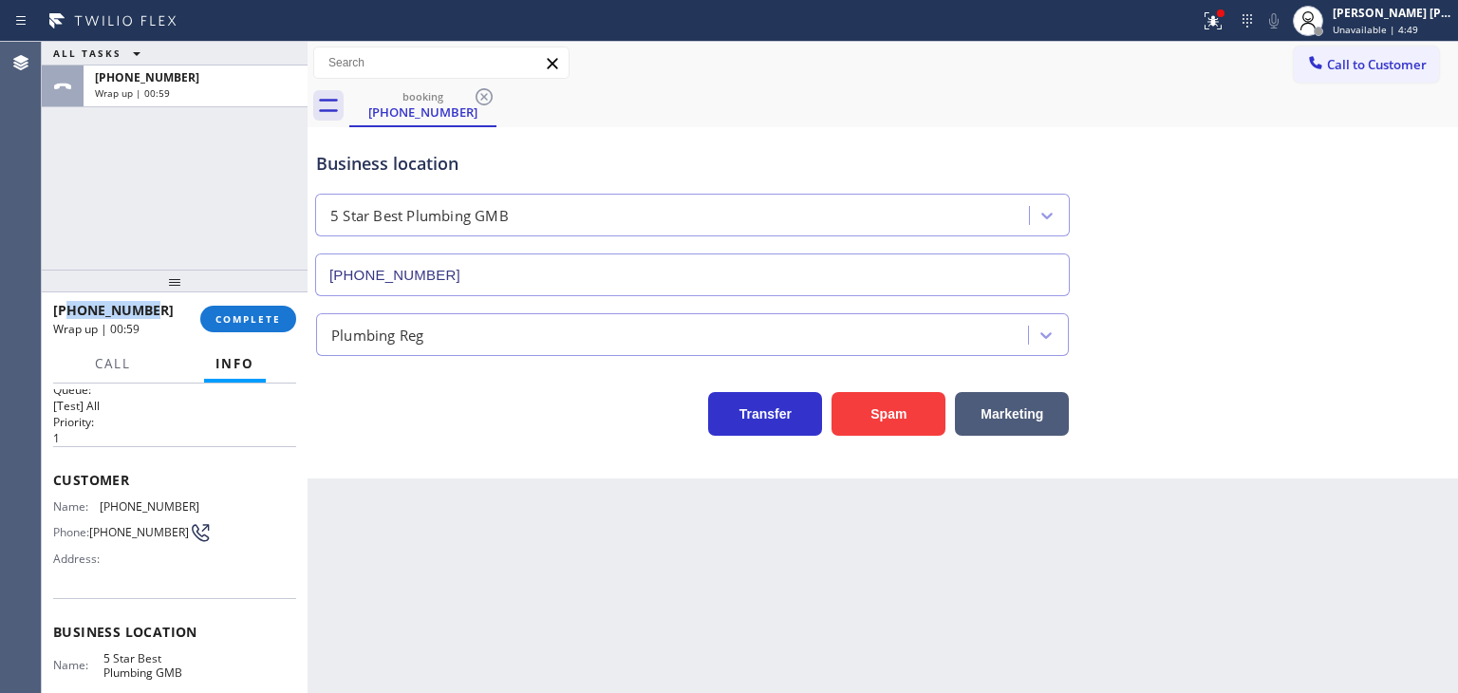
scroll to position [95, 0]
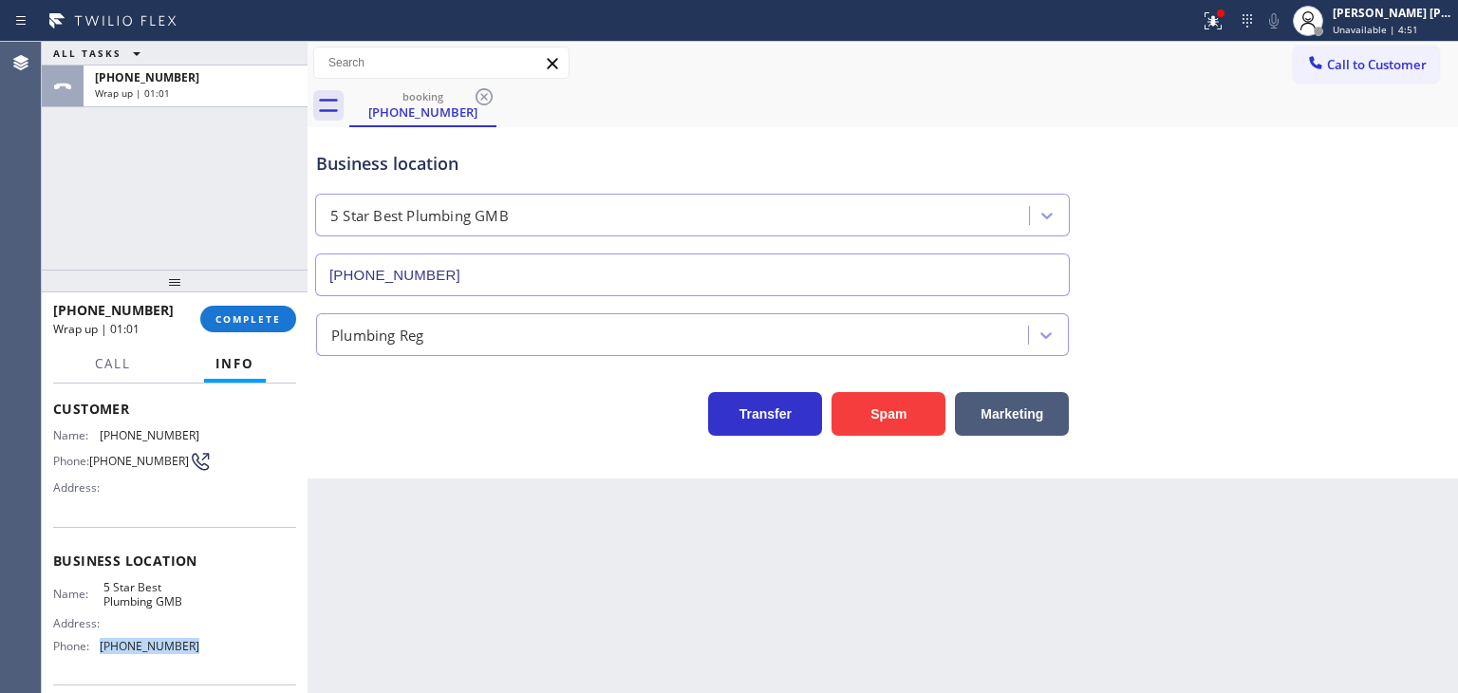
drag, startPoint x: 196, startPoint y: 643, endPoint x: 96, endPoint y: 656, distance: 101.5
click at [96, 656] on div "Name: 5 Star Best Plumbing GMB Address: Phone: [PHONE_NUMBER]" at bounding box center [174, 621] width 243 height 82
click at [250, 323] on span "COMPLETE" at bounding box center [247, 318] width 65 height 13
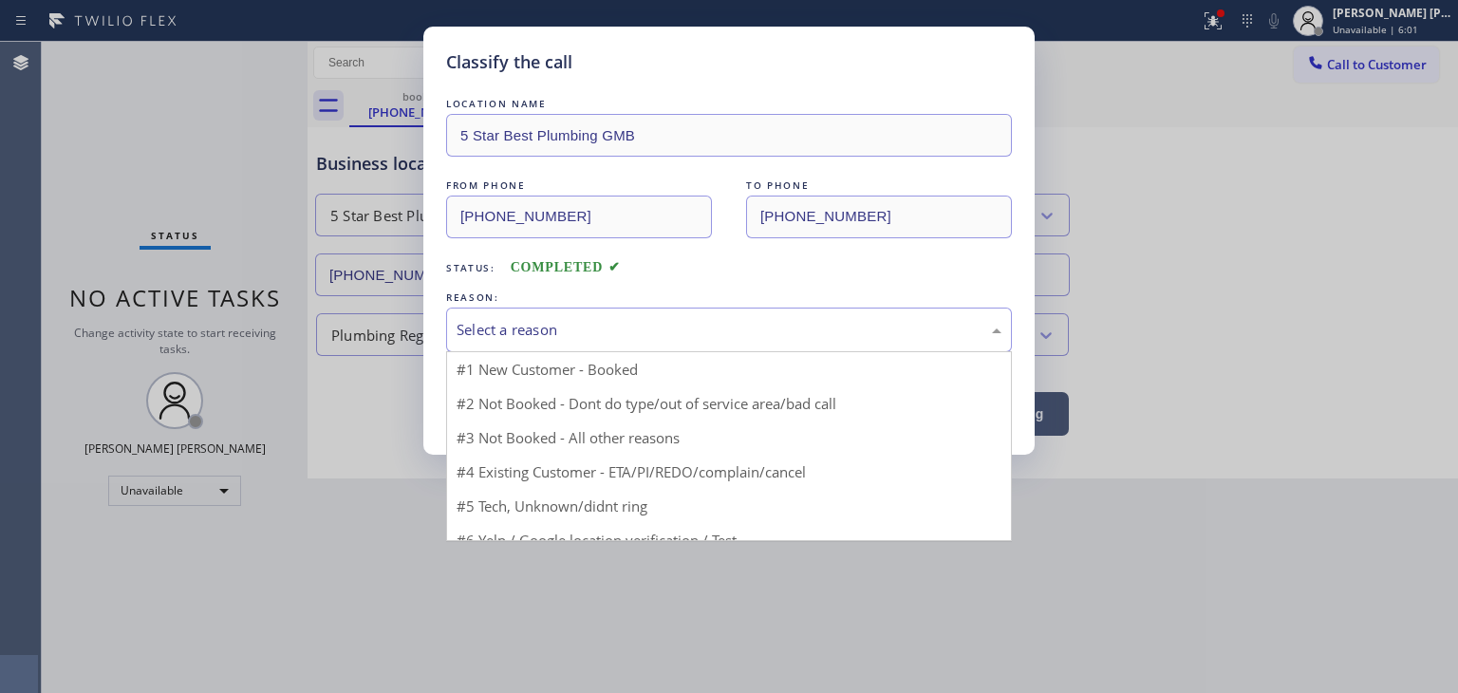
click at [528, 326] on div "Select a reason" at bounding box center [729, 330] width 545 height 22
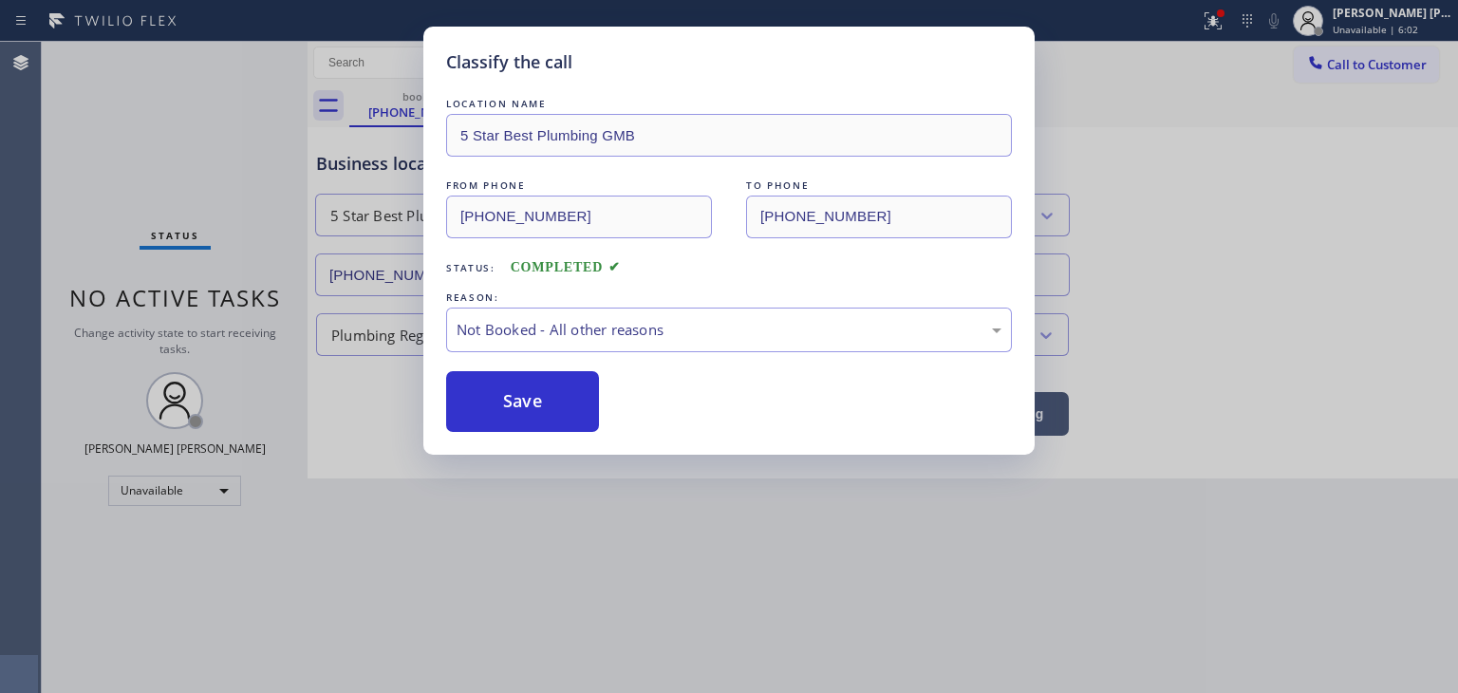
click at [518, 404] on button "Save" at bounding box center [522, 401] width 153 height 61
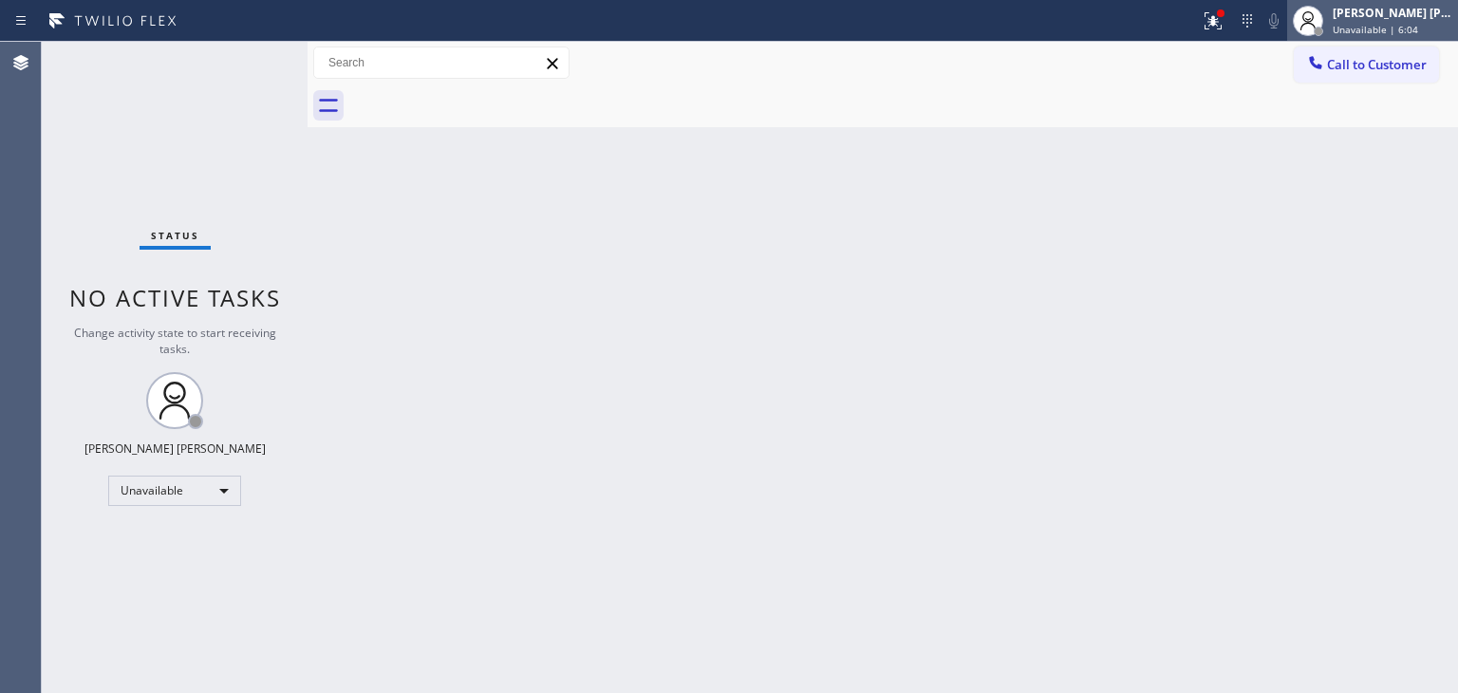
click at [1399, 3] on div "[PERSON_NAME] [PERSON_NAME] Unavailable | 6:04" at bounding box center [1372, 21] width 171 height 42
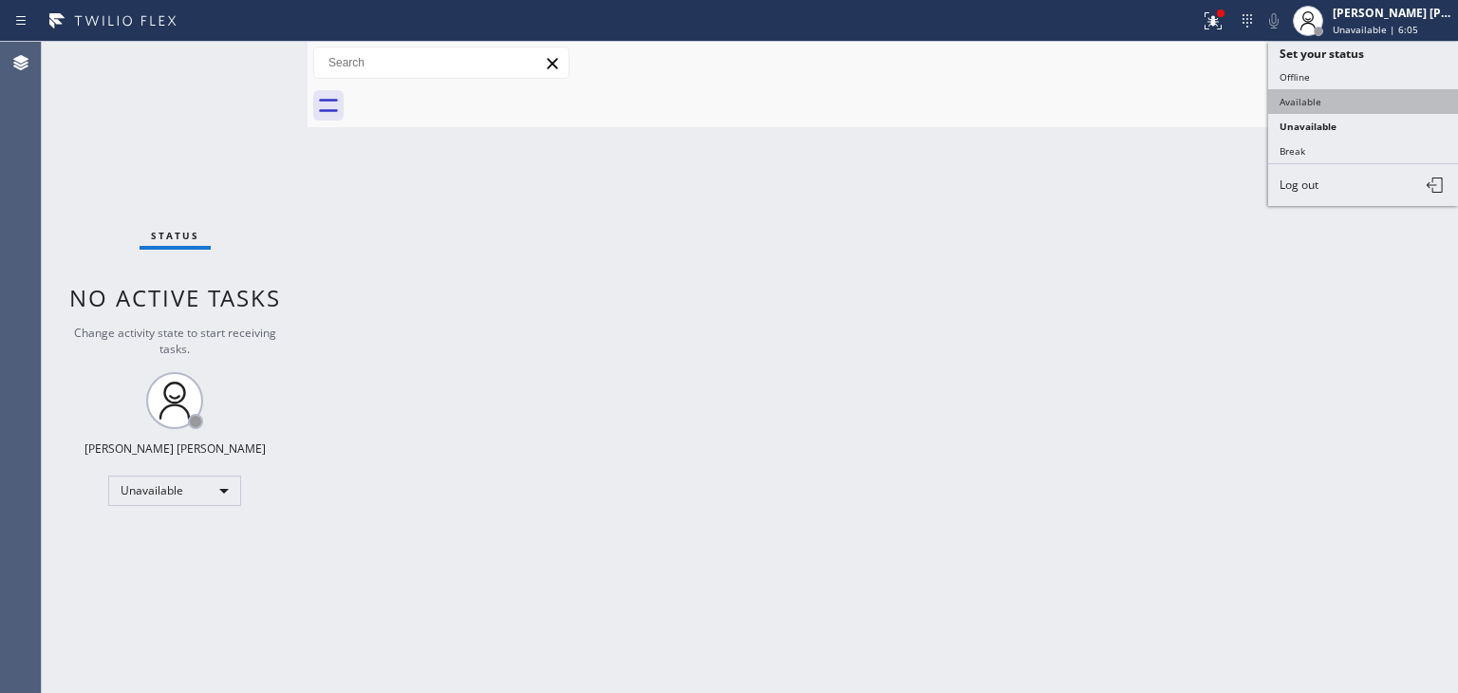
click at [1299, 93] on button "Available" at bounding box center [1363, 101] width 190 height 25
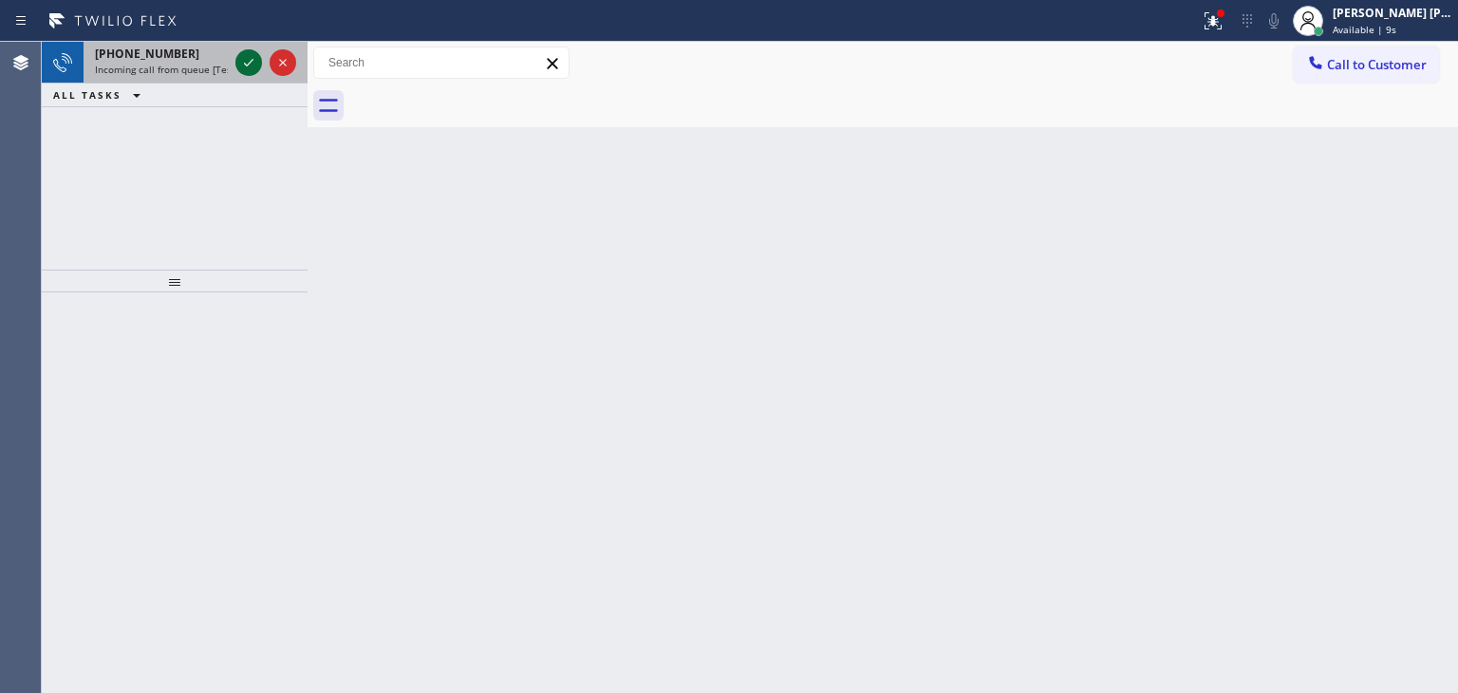
click at [252, 60] on icon at bounding box center [248, 62] width 23 height 23
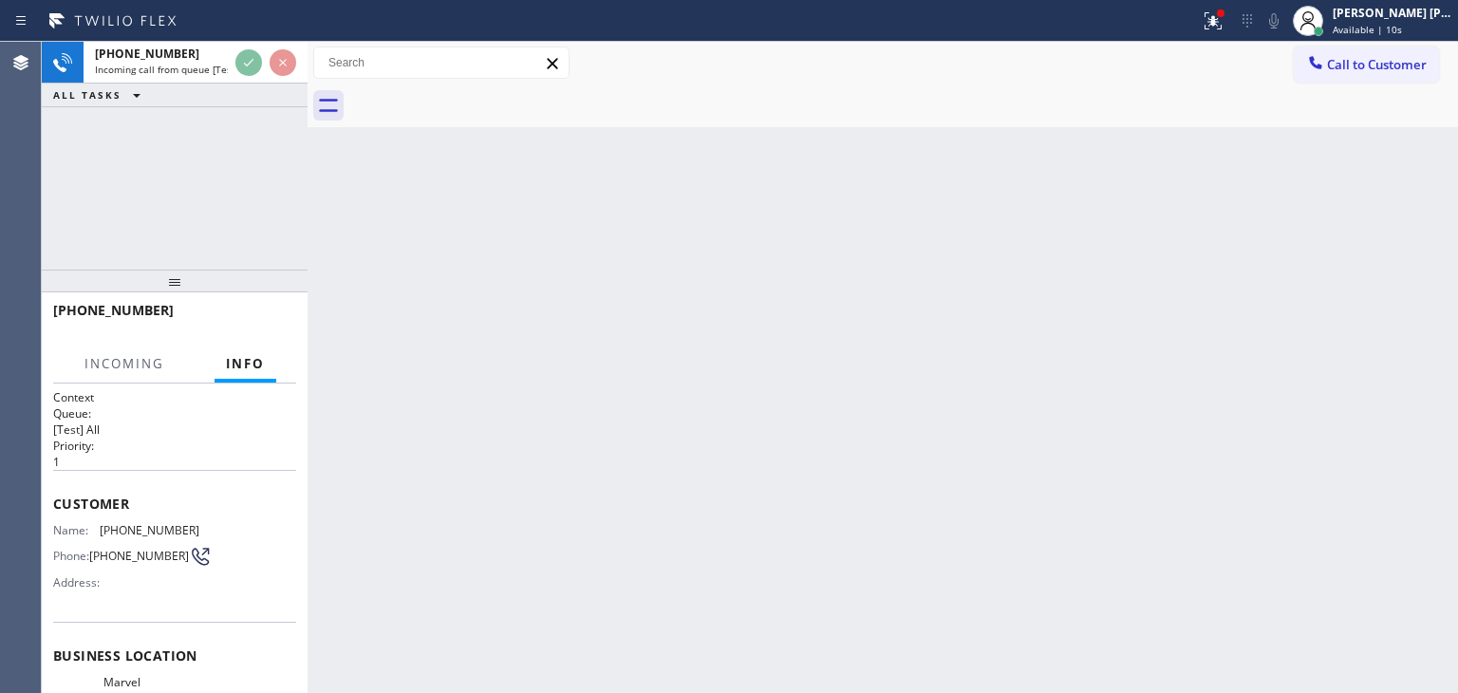
scroll to position [76, 0]
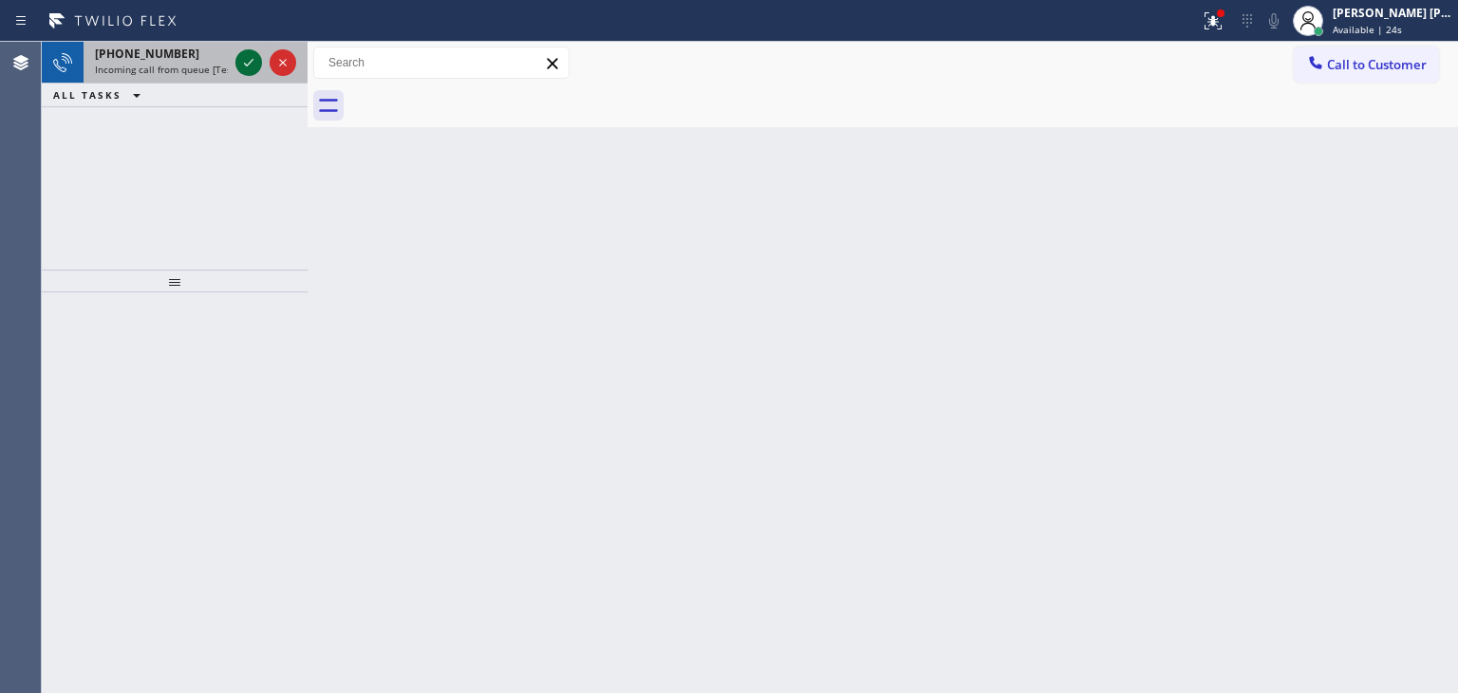
click at [250, 65] on icon at bounding box center [248, 62] width 23 height 23
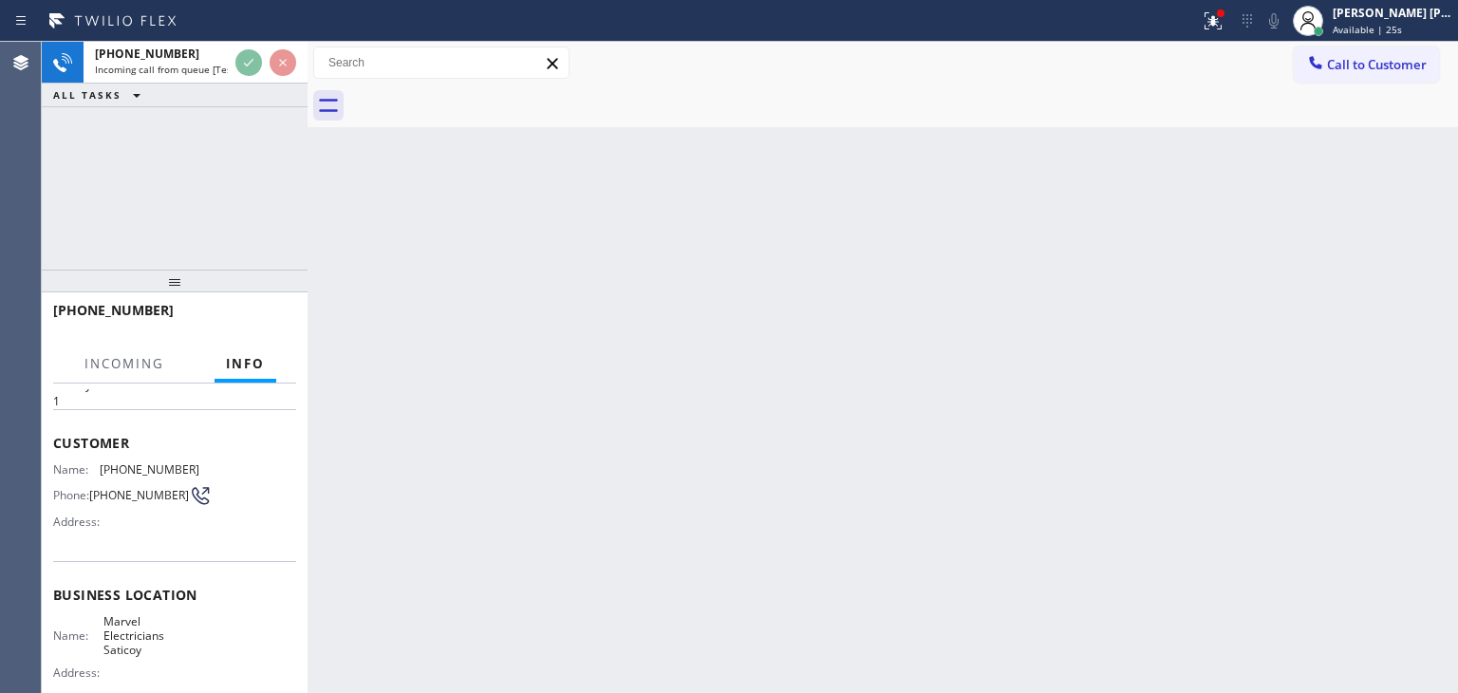
scroll to position [95, 0]
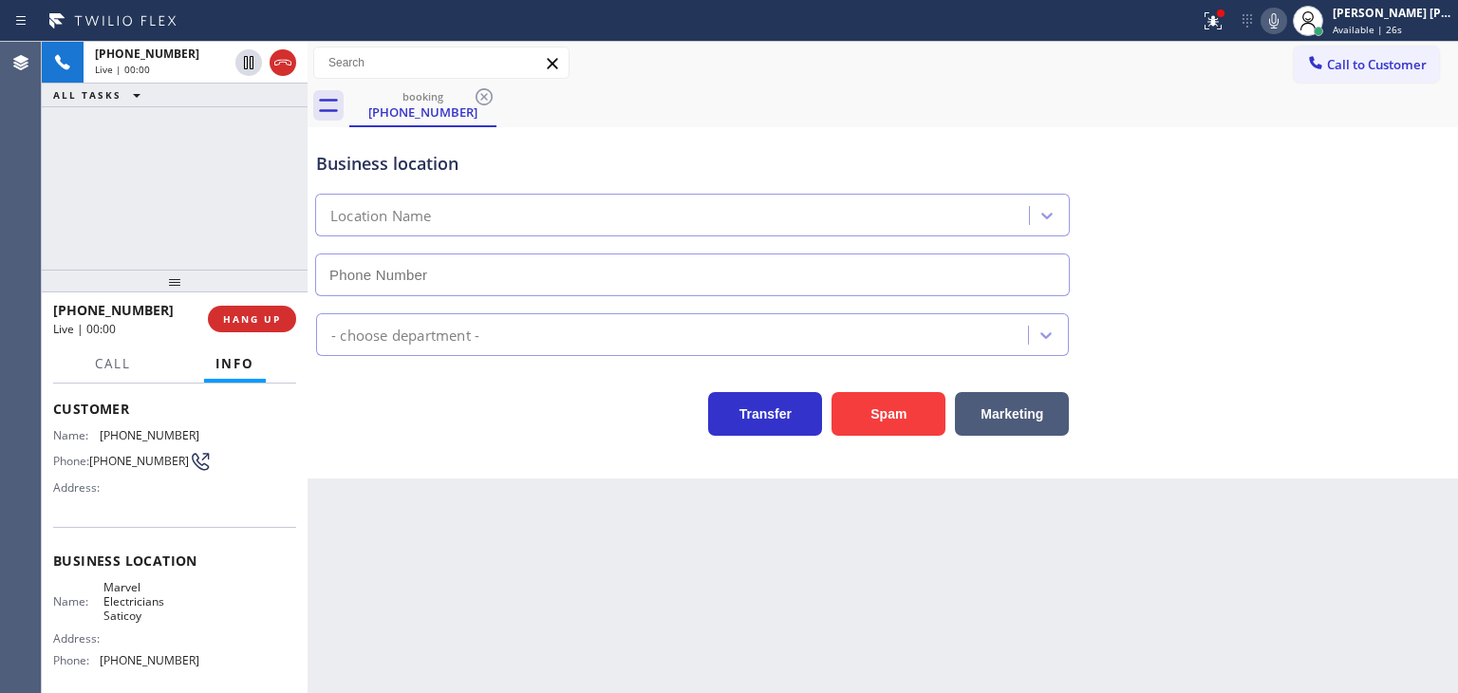
type input "[PHONE_NUMBER]"
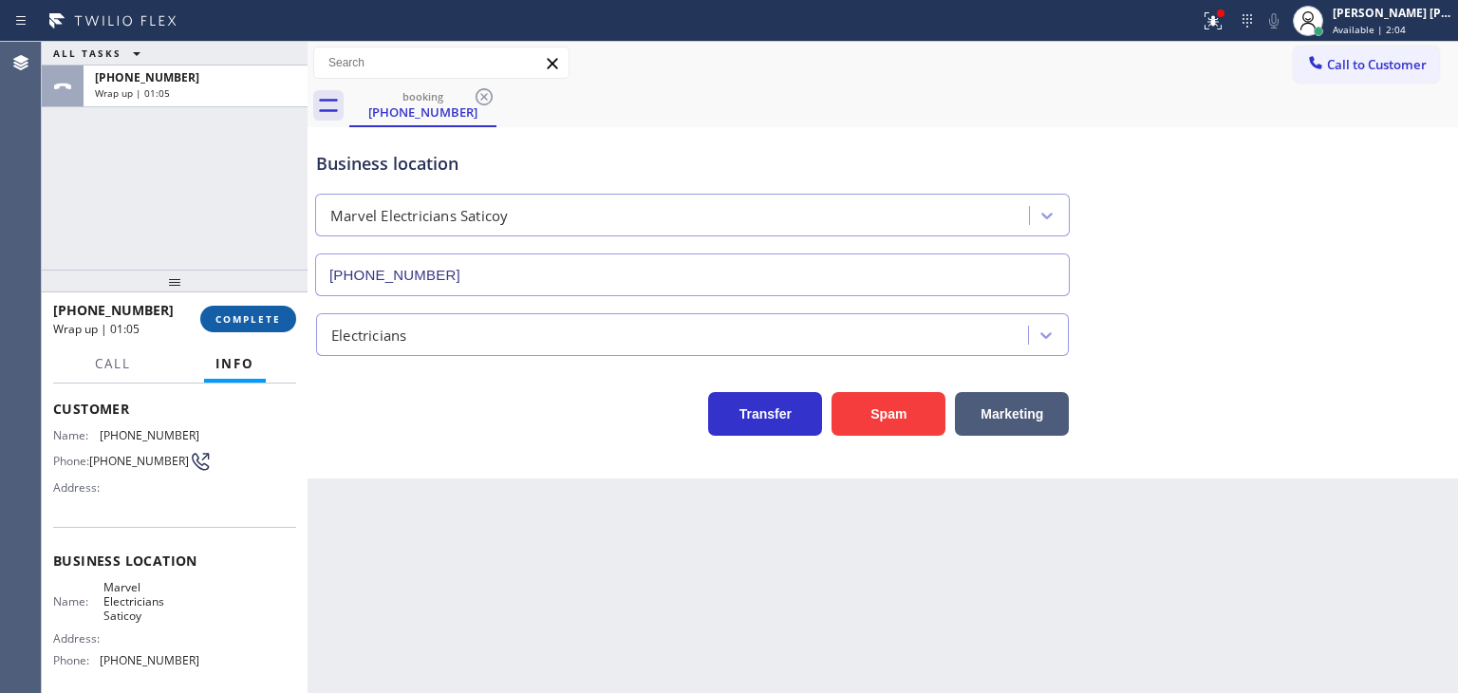
click at [223, 308] on button "COMPLETE" at bounding box center [248, 319] width 96 height 27
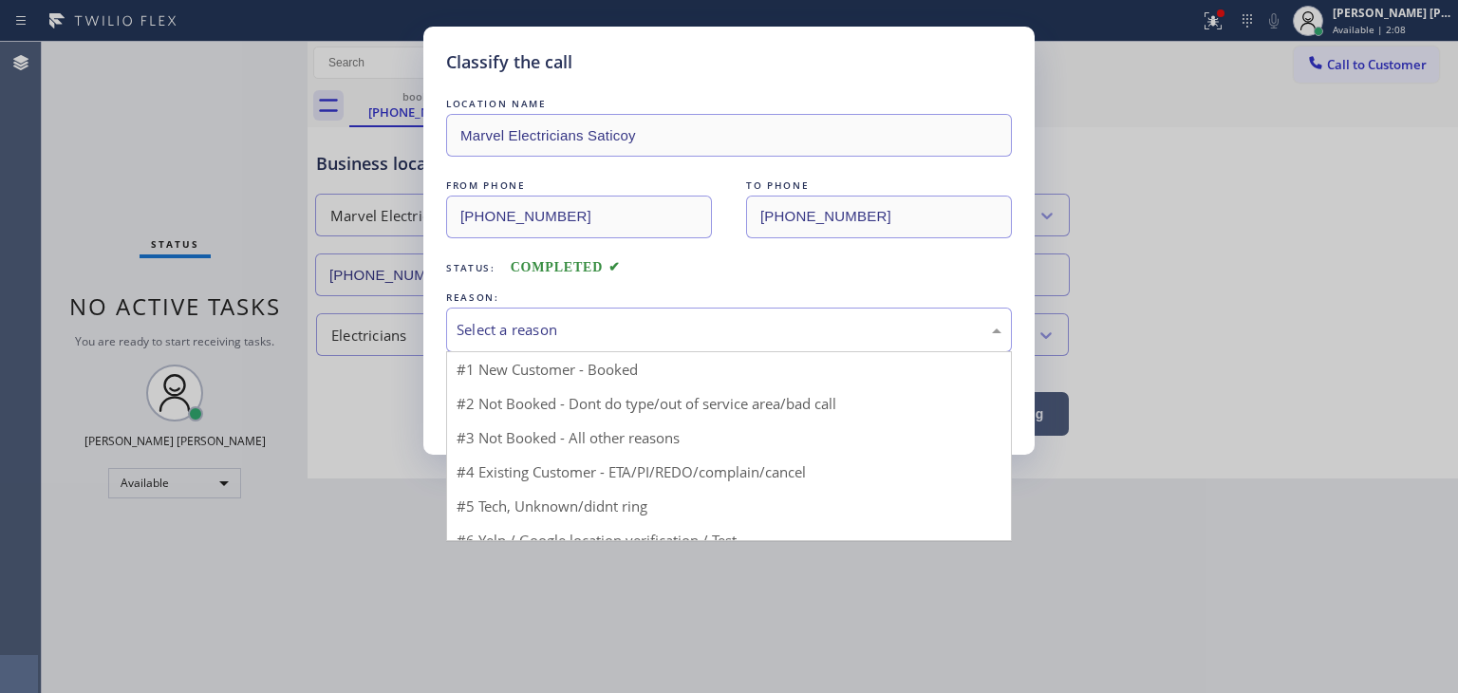
click at [635, 334] on div "Select a reason" at bounding box center [729, 330] width 545 height 22
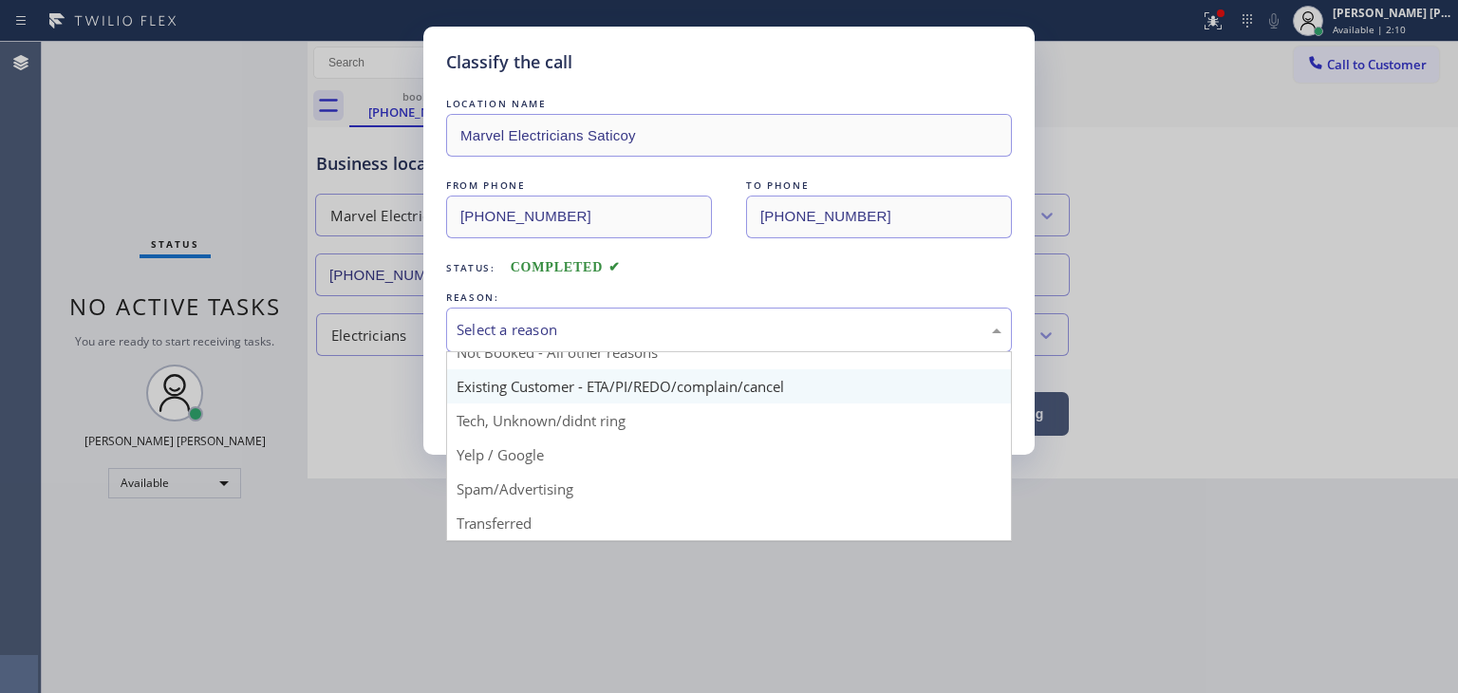
scroll to position [95, 0]
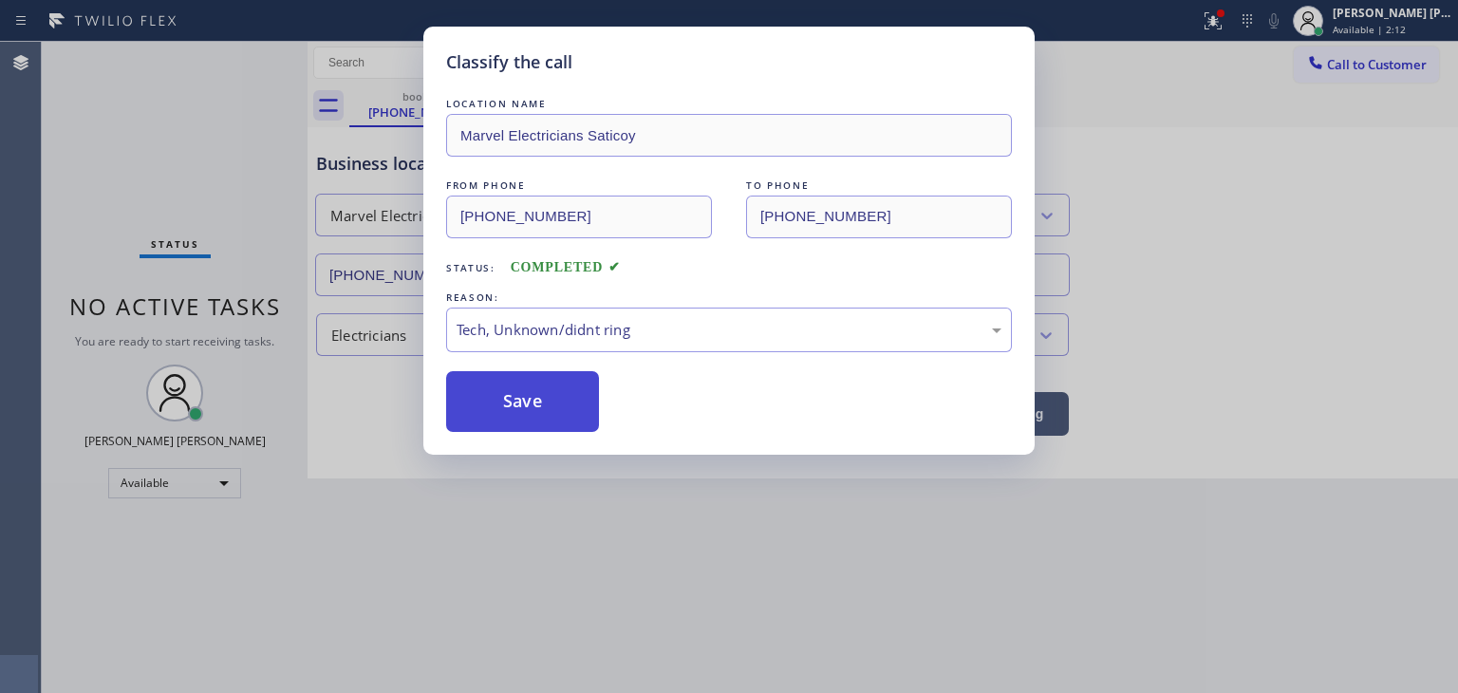
click at [550, 385] on button "Save" at bounding box center [522, 401] width 153 height 61
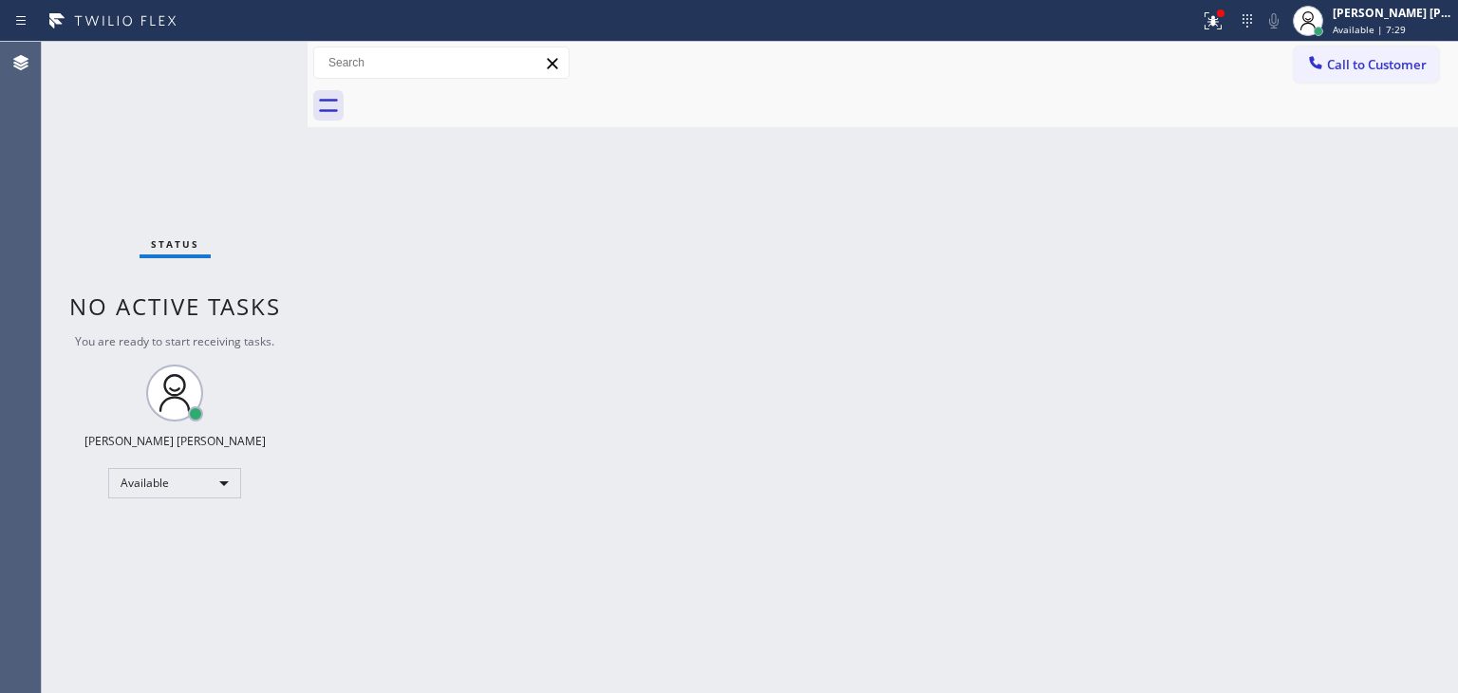
click at [243, 62] on div "Status No active tasks You are ready to start receiving tasks. [PERSON_NAME] [P…" at bounding box center [175, 367] width 266 height 651
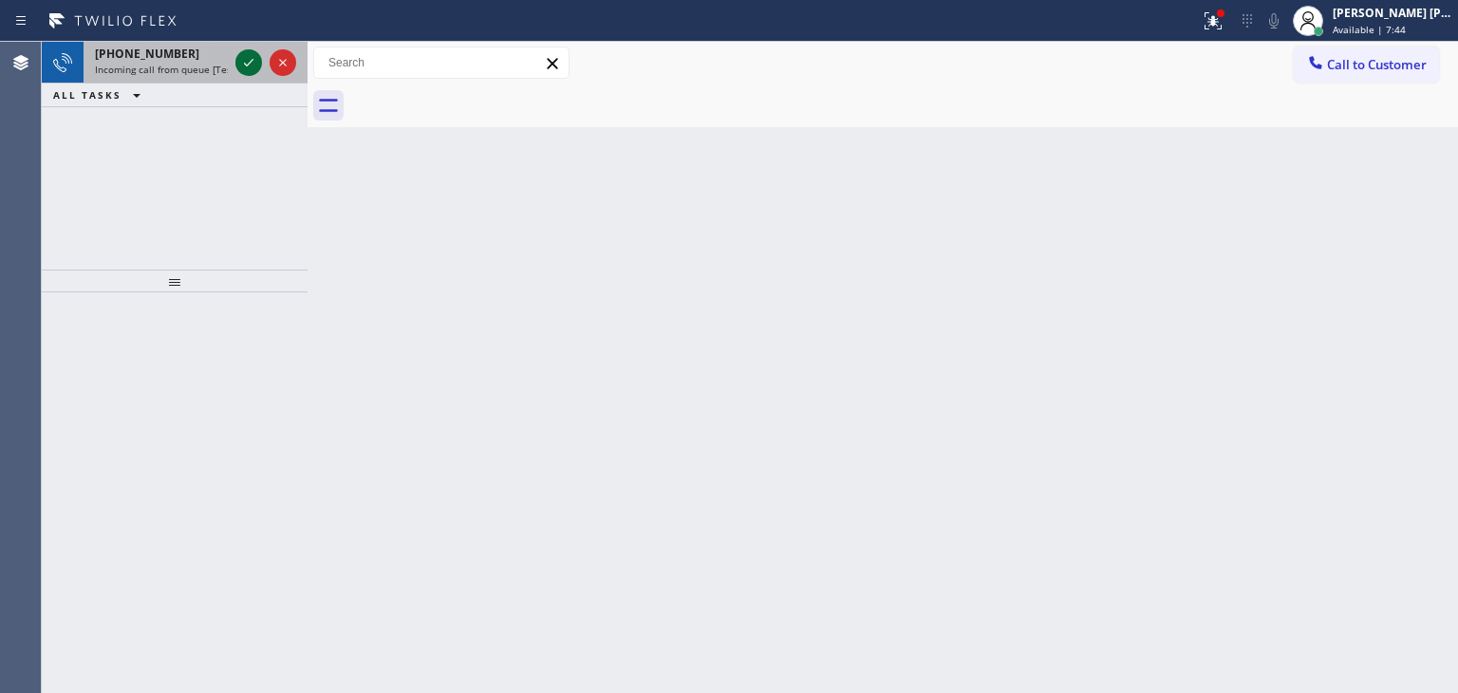
click at [243, 62] on icon at bounding box center [248, 62] width 23 height 23
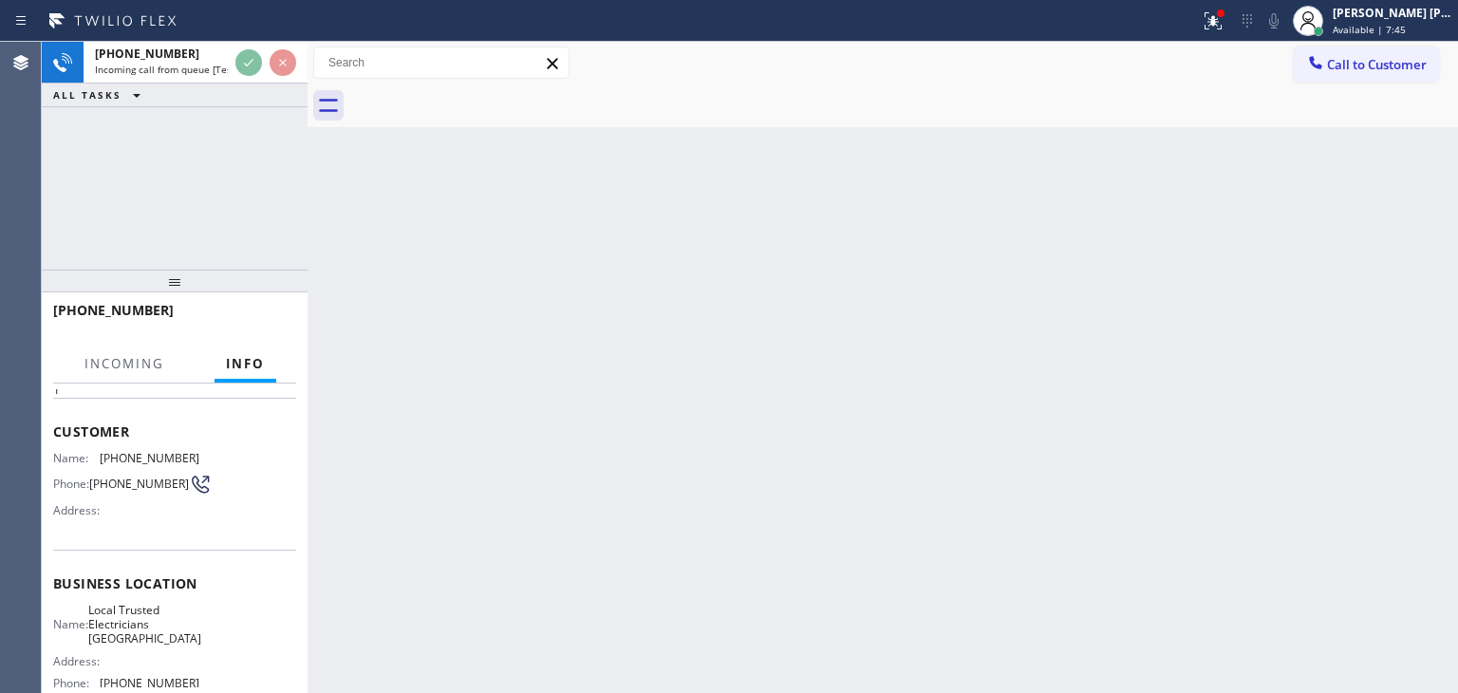
scroll to position [190, 0]
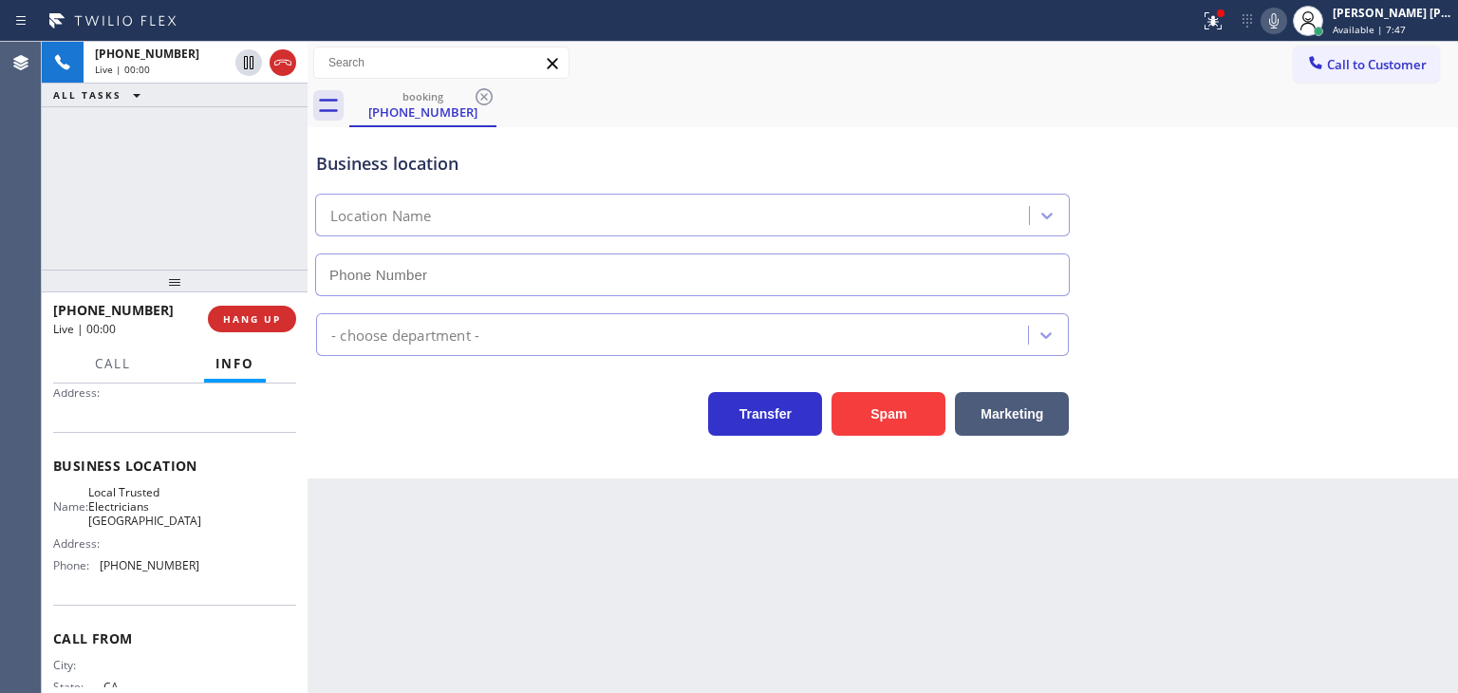
type input "[PHONE_NUMBER]"
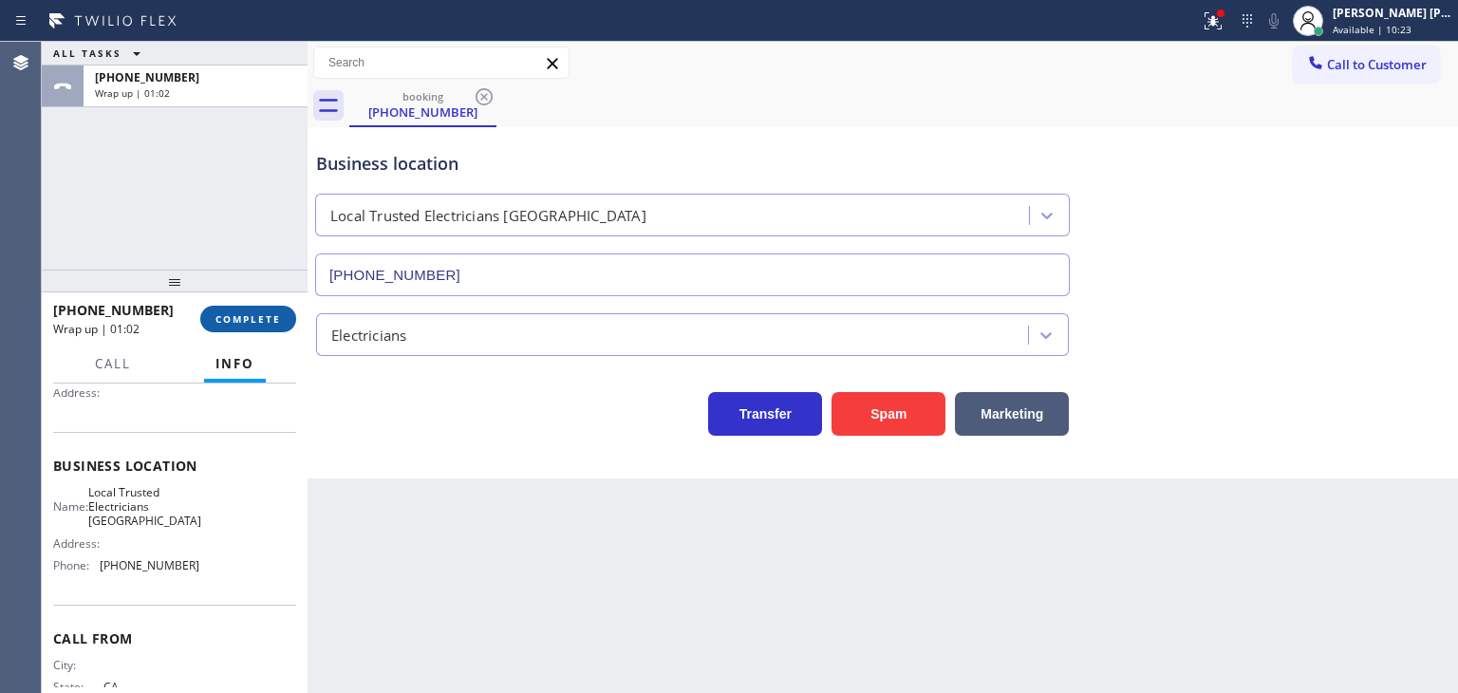
click at [259, 315] on span "COMPLETE" at bounding box center [247, 318] width 65 height 13
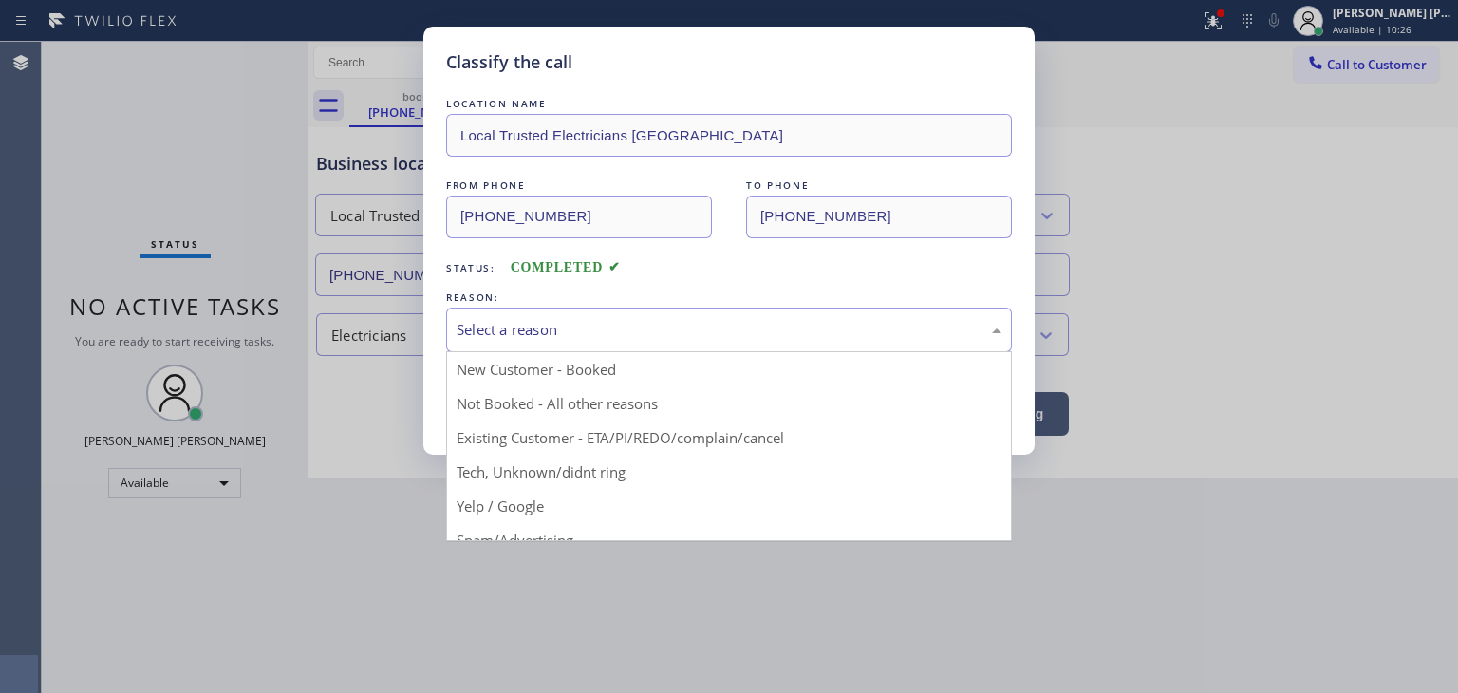
click at [592, 325] on div "Select a reason" at bounding box center [729, 330] width 545 height 22
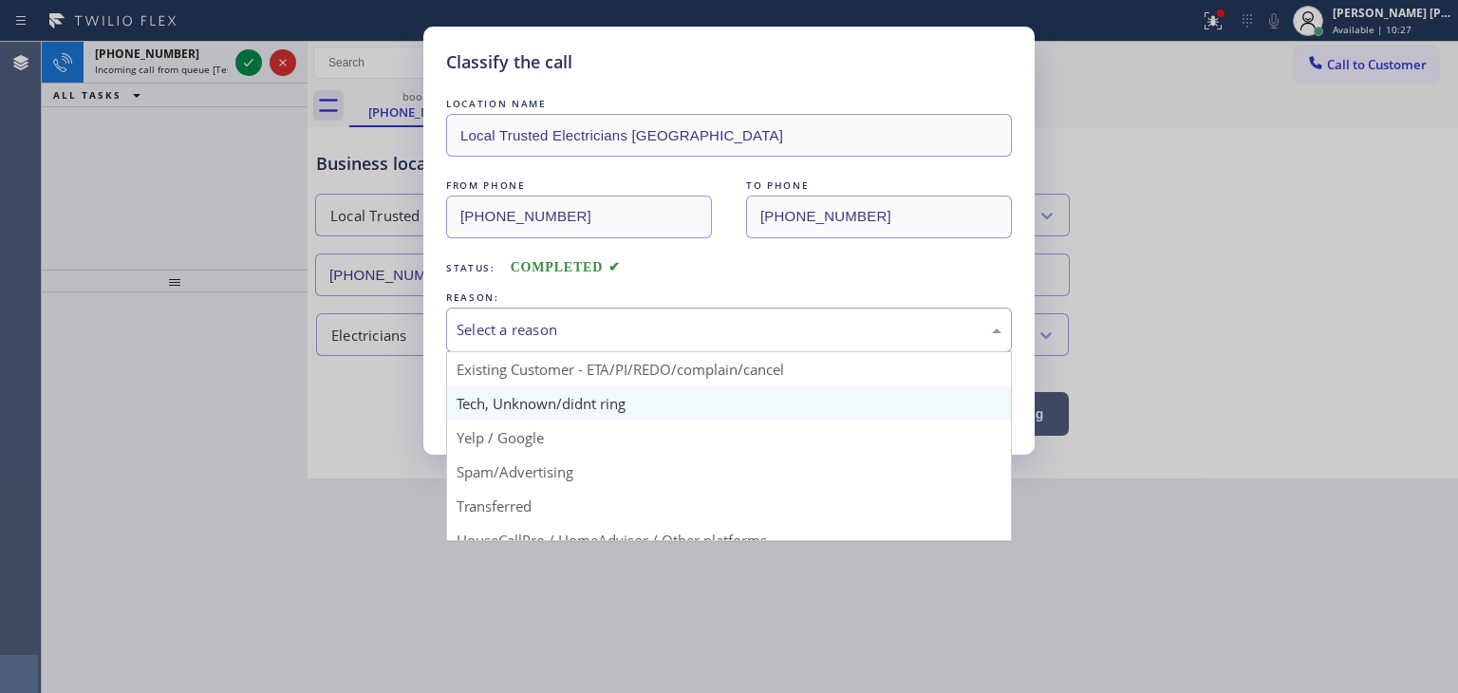
scroll to position [95, 0]
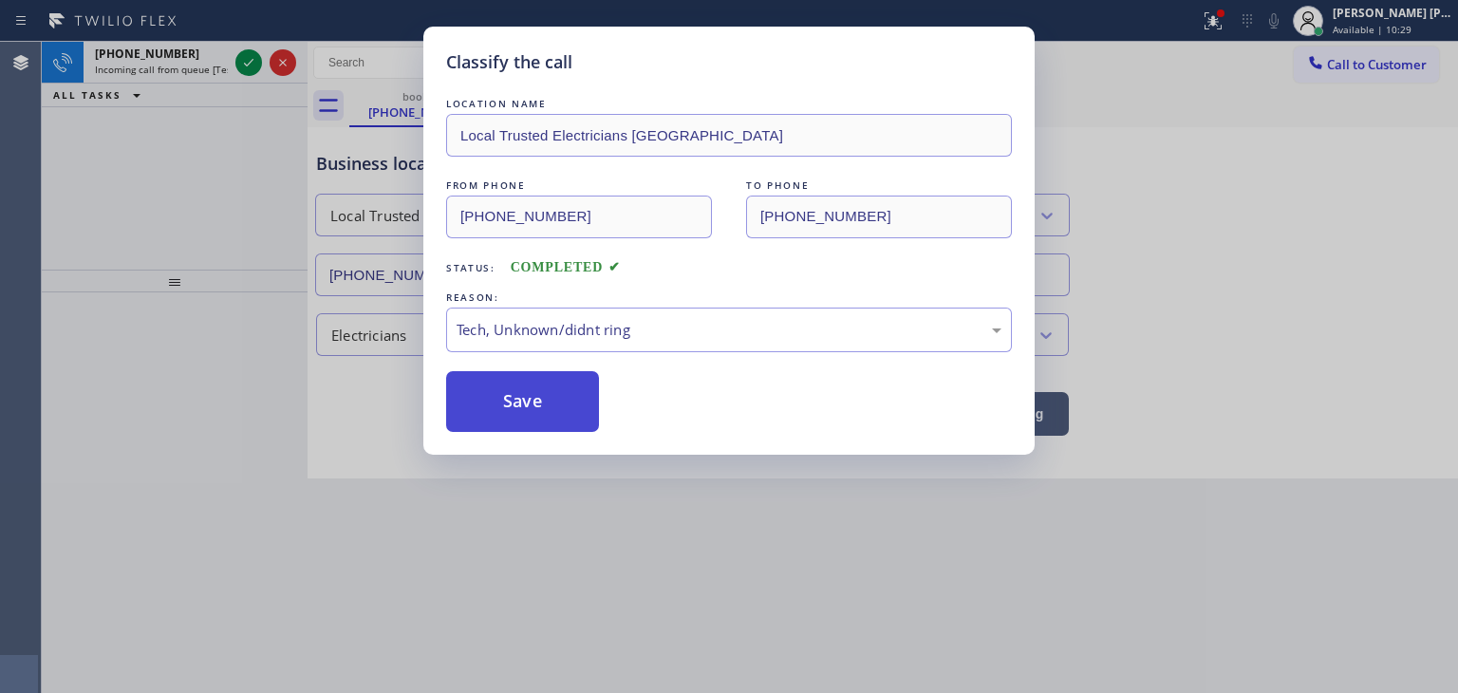
click at [555, 415] on button "Save" at bounding box center [522, 401] width 153 height 61
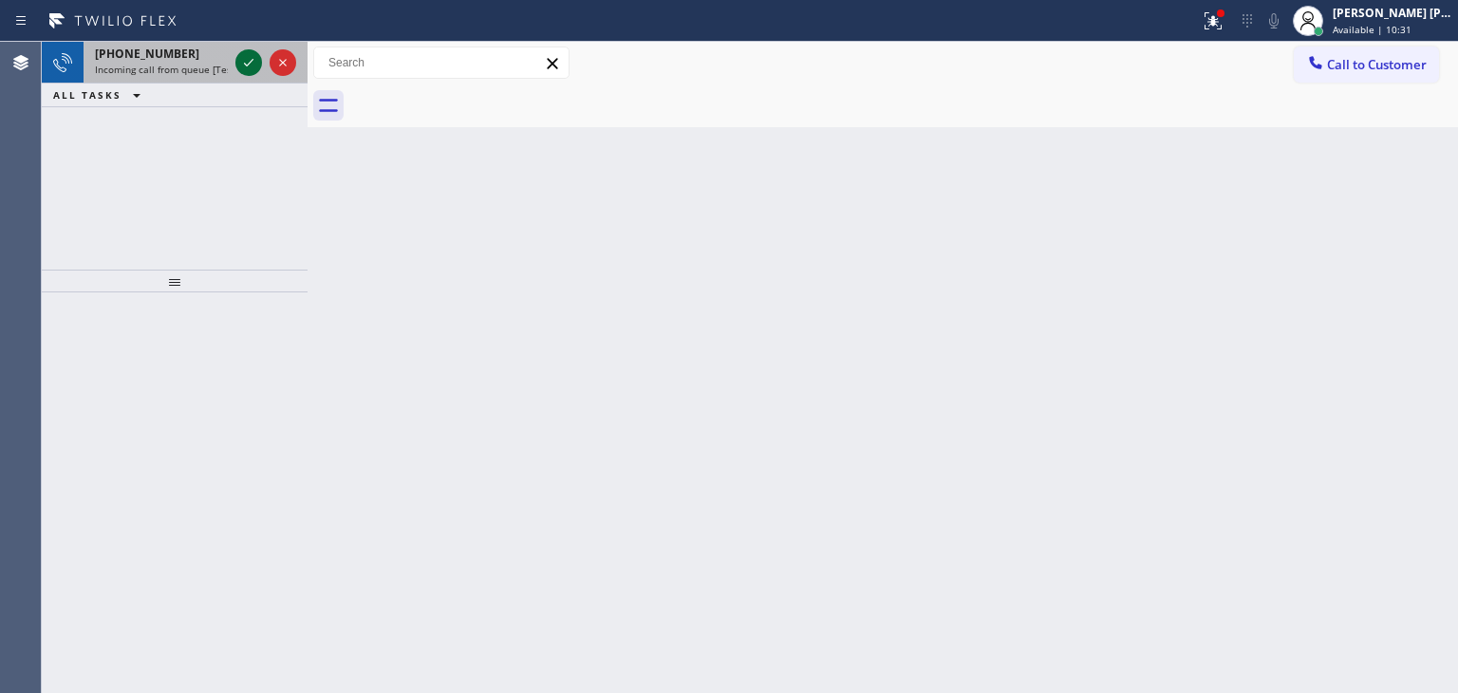
click at [249, 64] on icon at bounding box center [248, 63] width 9 height 8
click at [263, 79] on div at bounding box center [266, 63] width 68 height 42
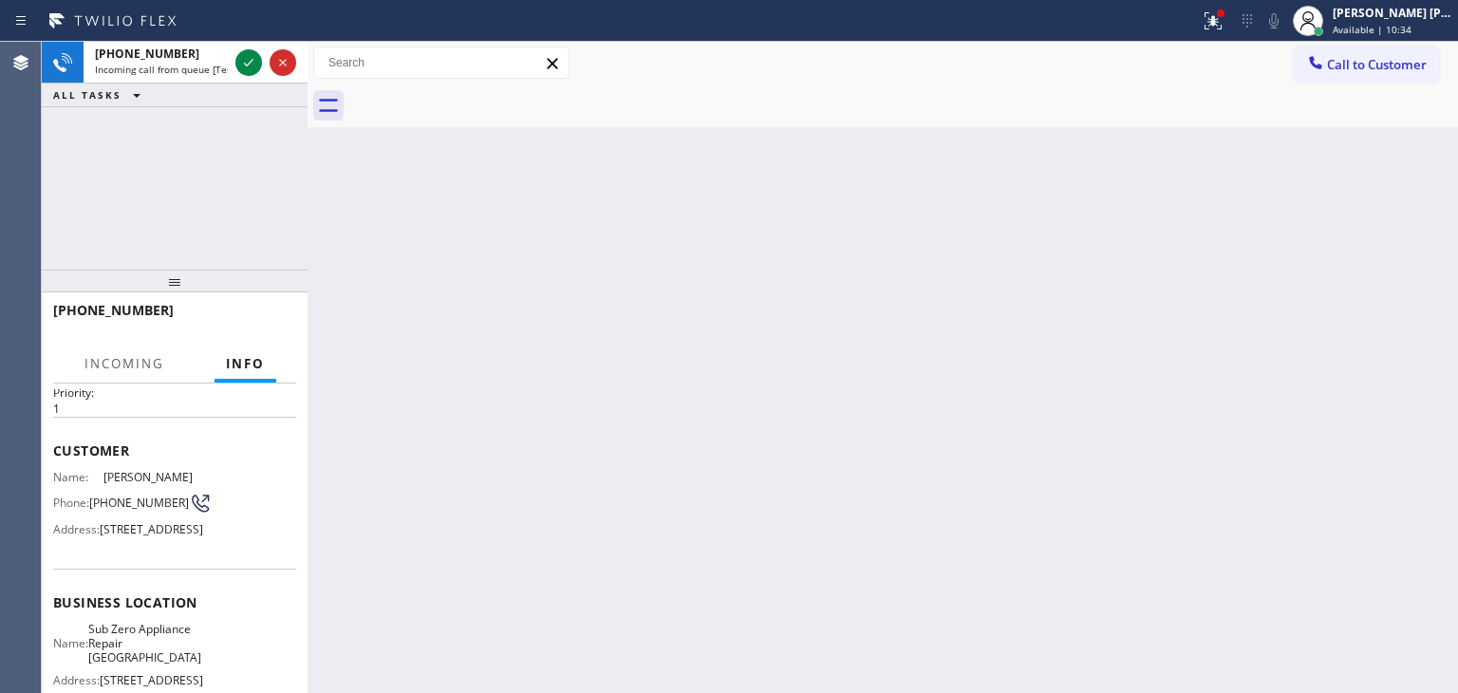
scroll to position [95, 0]
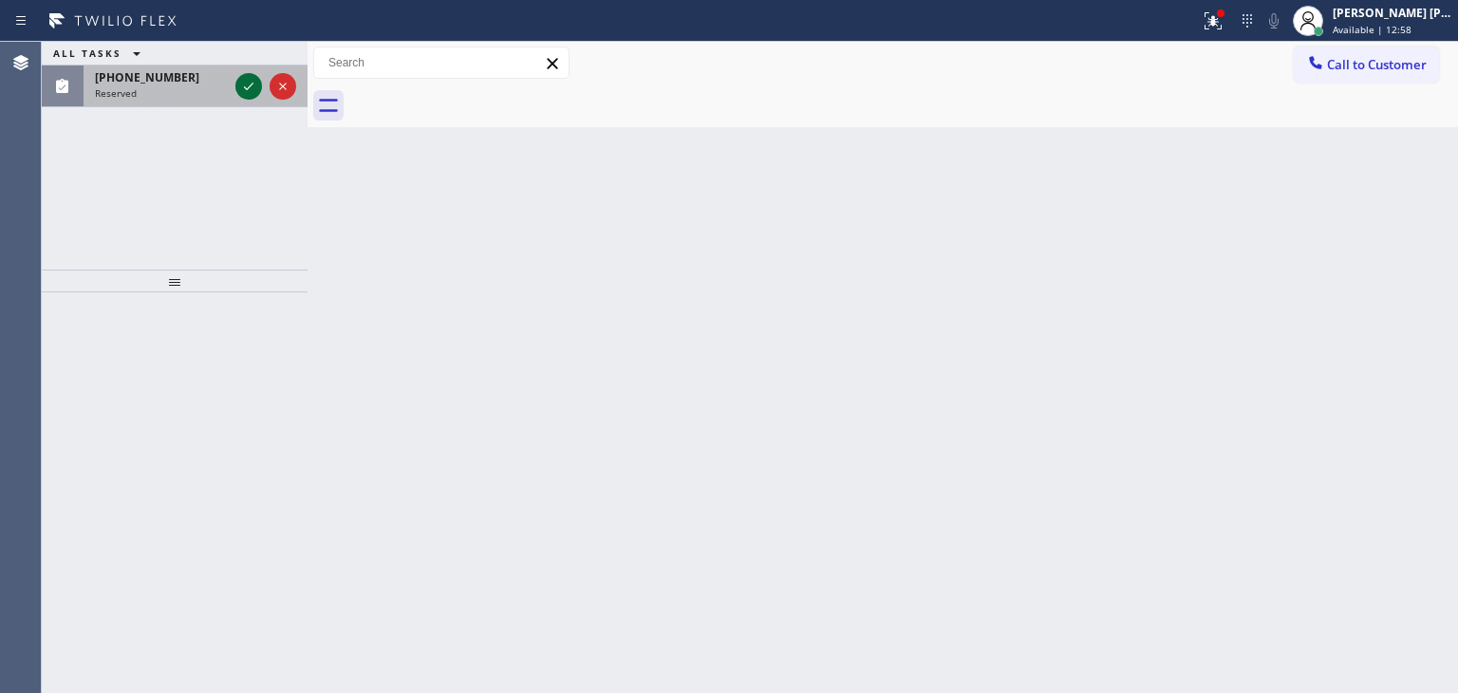
click at [242, 93] on icon at bounding box center [248, 86] width 23 height 23
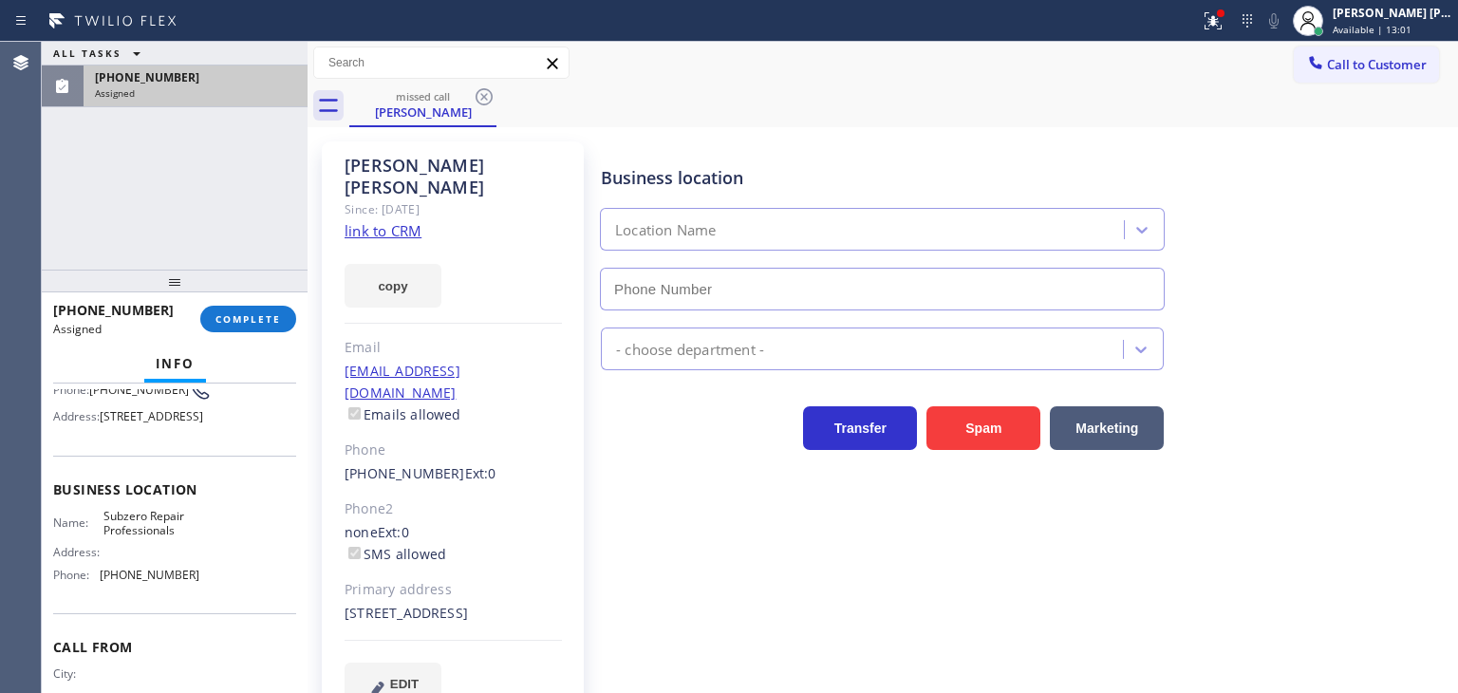
scroll to position [190, 0]
type input "[PHONE_NUMBER]"
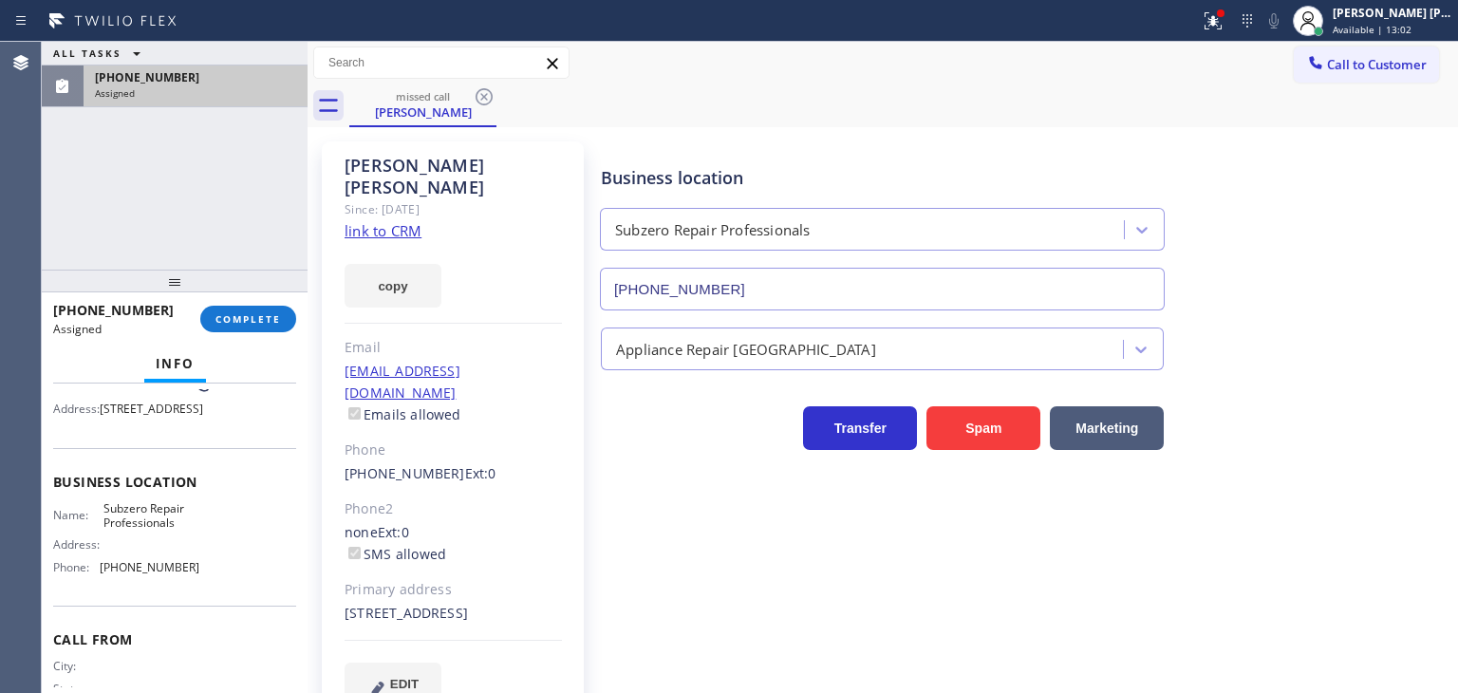
scroll to position [95, 0]
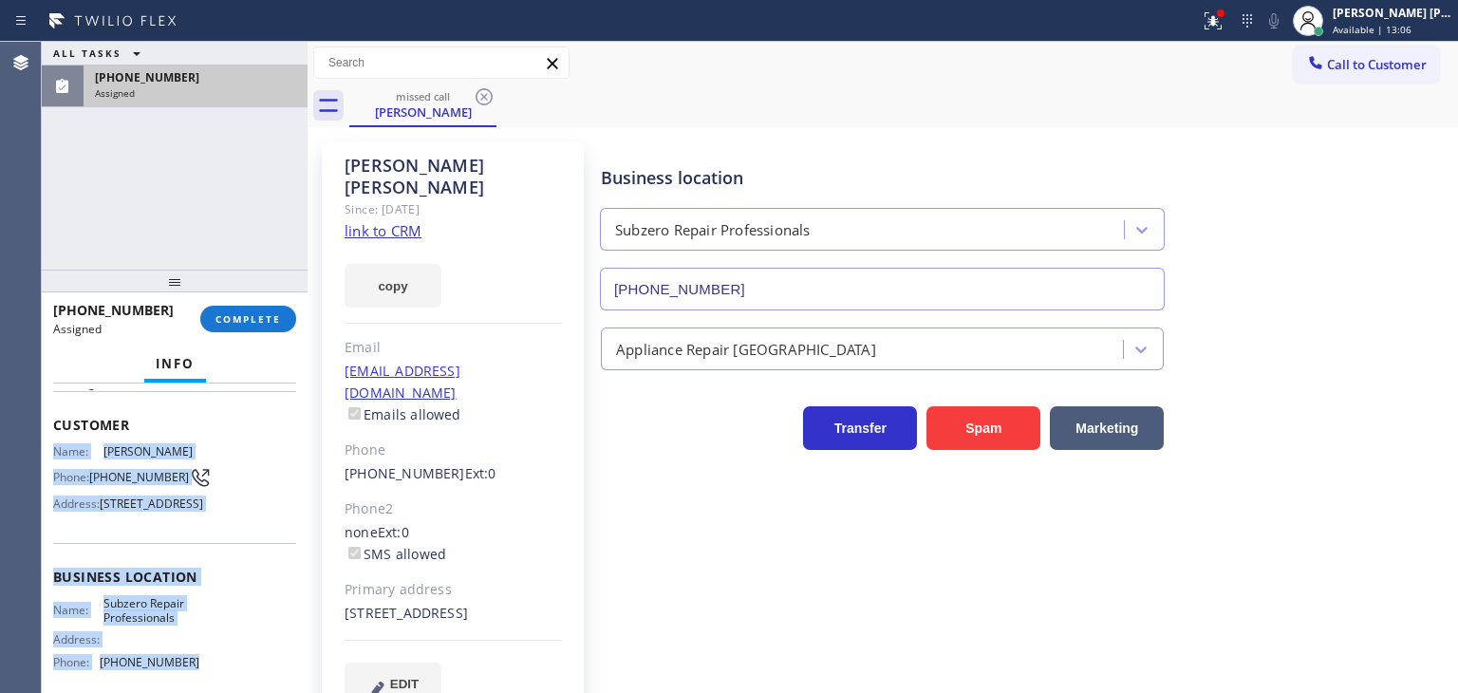
drag, startPoint x: 196, startPoint y: 609, endPoint x: 49, endPoint y: 449, distance: 217.0
click at [49, 449] on div "Context Queue: [Test] All Priority: 0 Task Age: Customer Name: [PERSON_NAME] Ph…" at bounding box center [175, 537] width 266 height 309
click at [244, 319] on span "COMPLETE" at bounding box center [247, 318] width 65 height 13
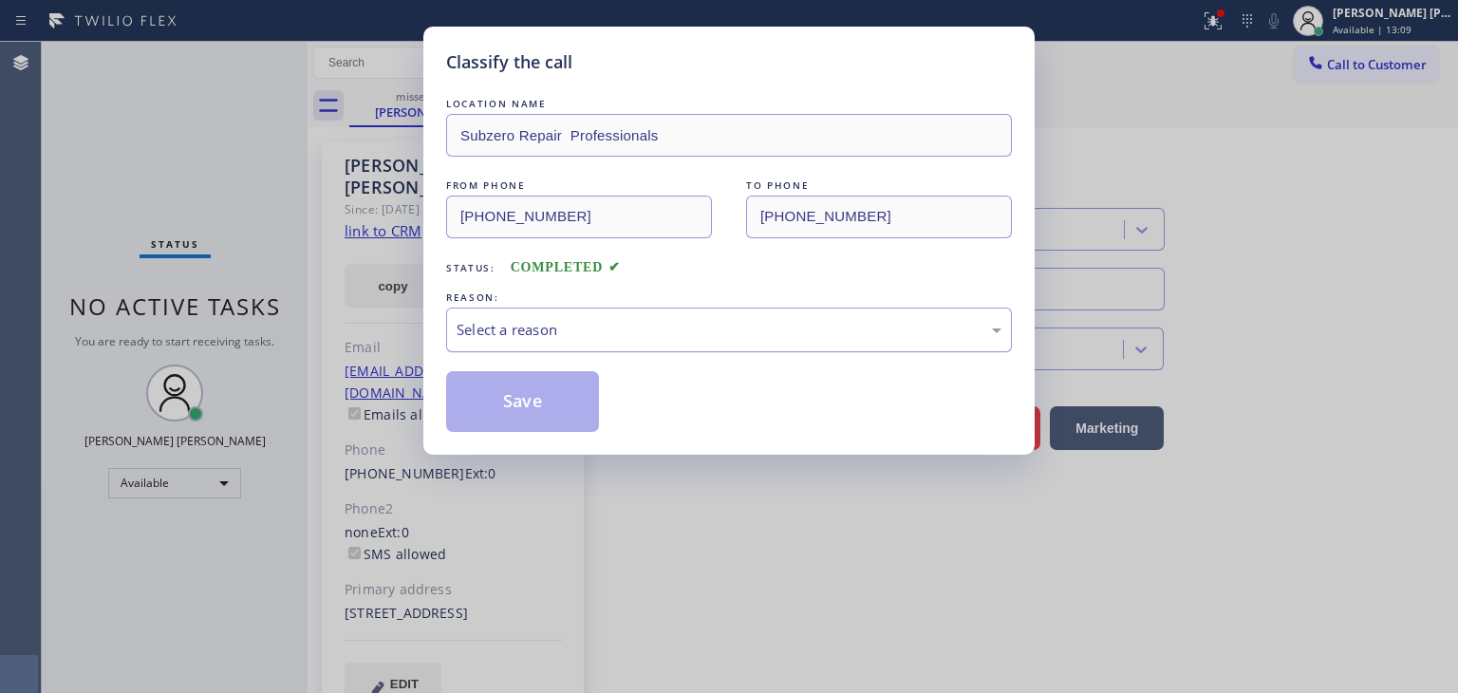
click at [558, 327] on div "Select a reason" at bounding box center [729, 330] width 545 height 22
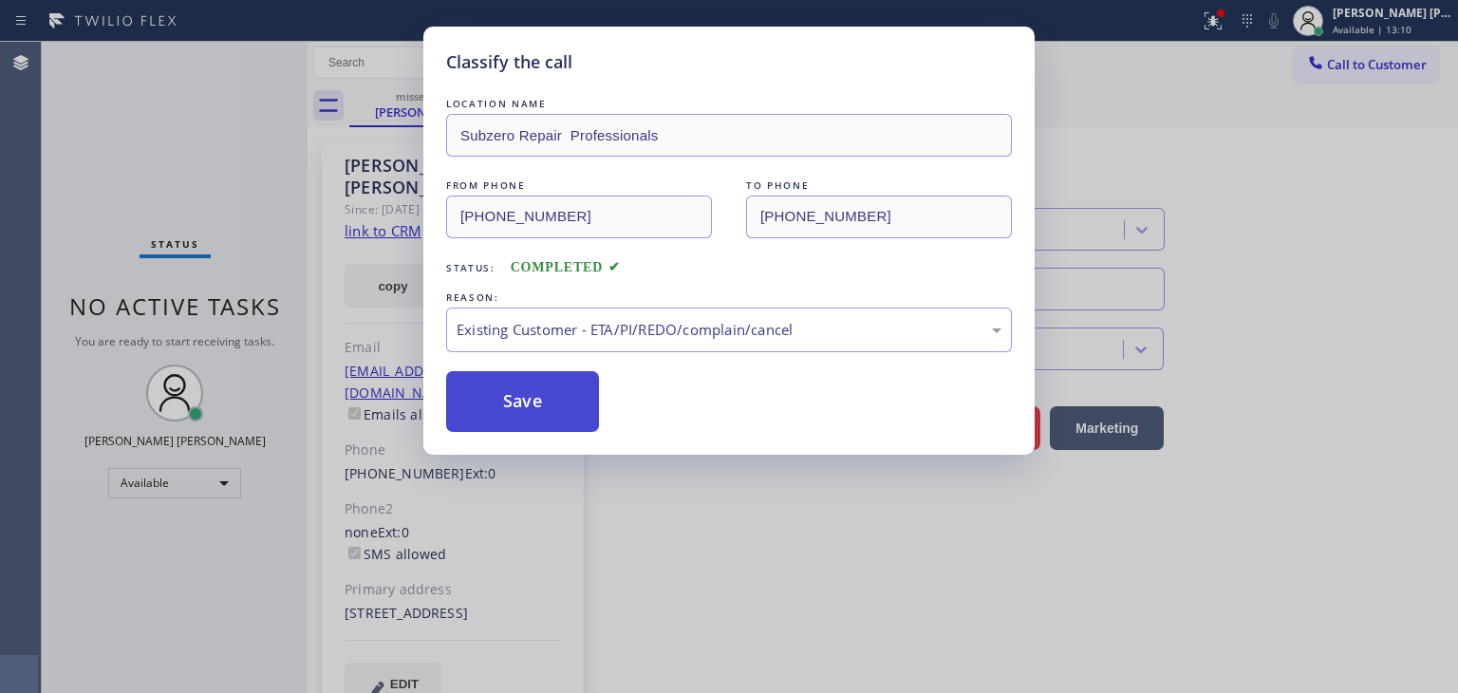
click at [540, 408] on button "Save" at bounding box center [522, 401] width 153 height 61
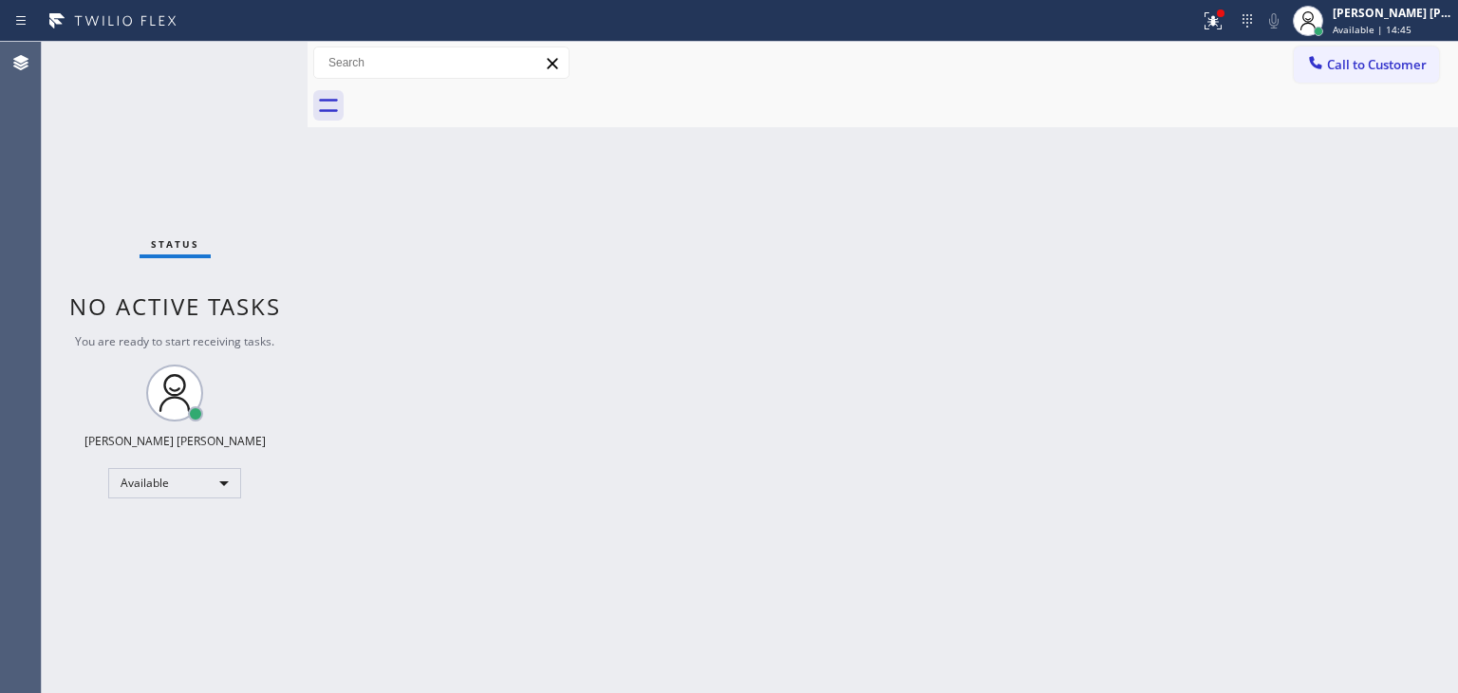
click at [252, 63] on div "Status No active tasks You are ready to start receiving tasks. [PERSON_NAME] [P…" at bounding box center [175, 367] width 266 height 651
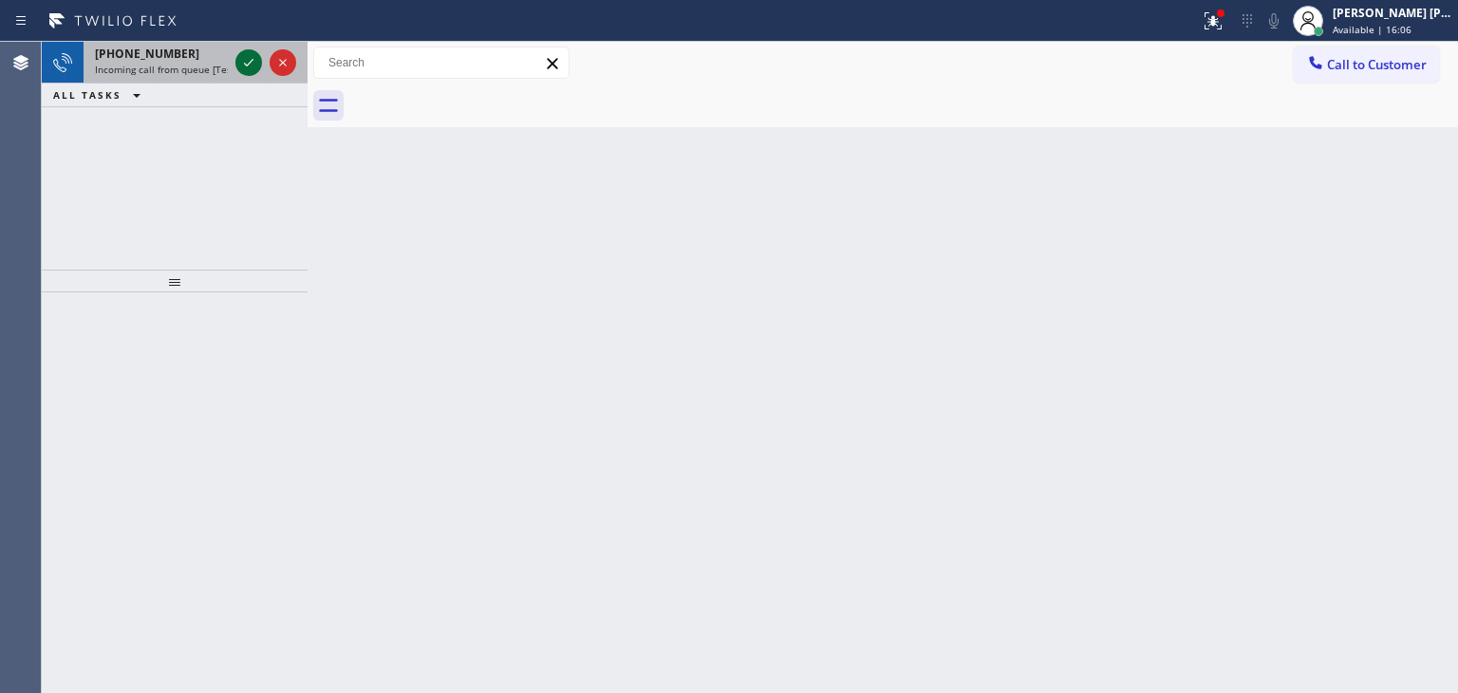
click at [246, 62] on icon at bounding box center [248, 62] width 23 height 23
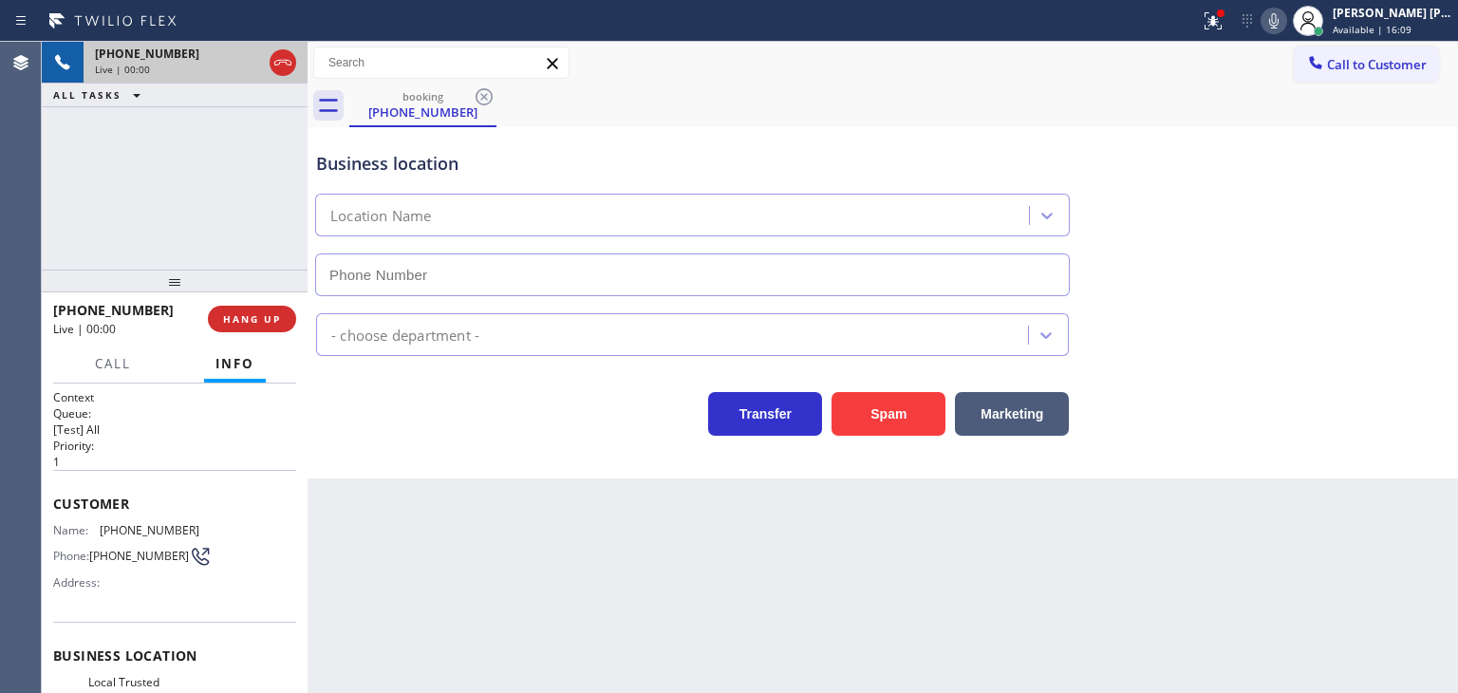
type input "[PHONE_NUMBER]"
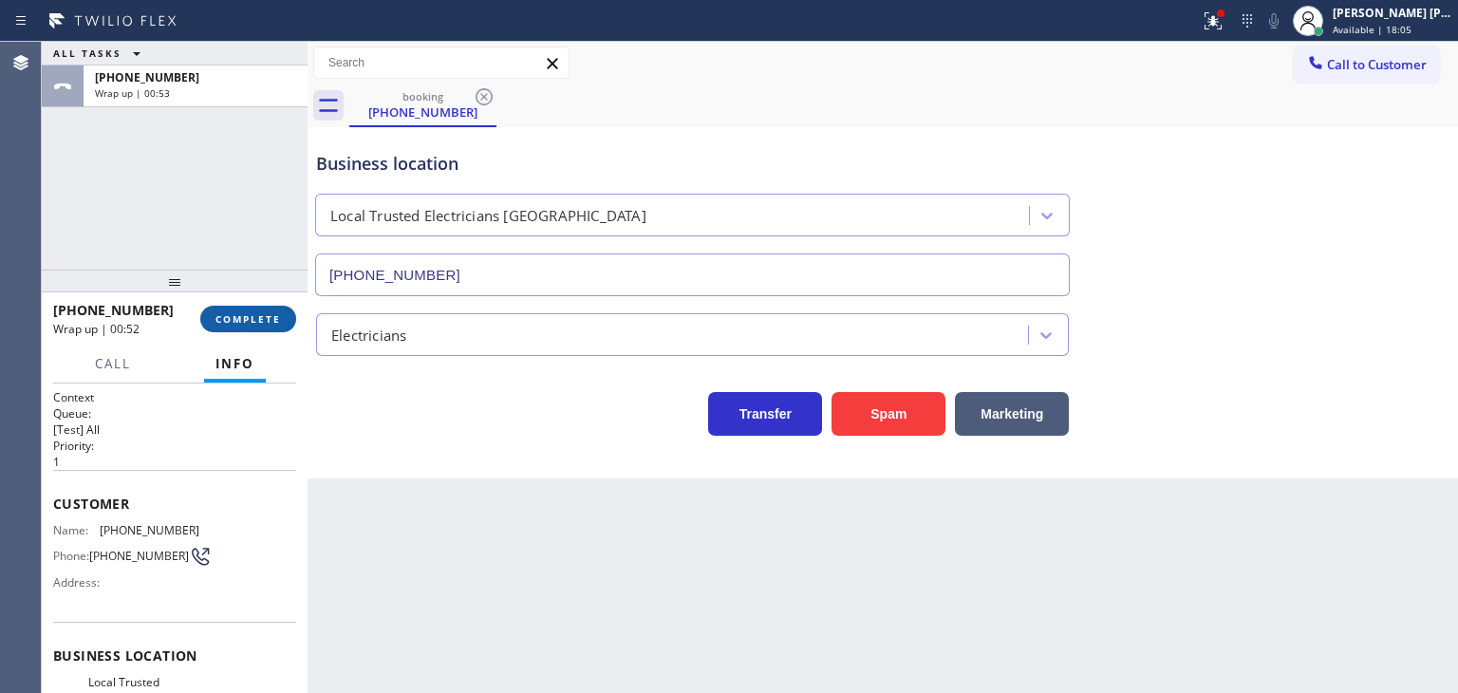
click at [268, 316] on span "COMPLETE" at bounding box center [247, 318] width 65 height 13
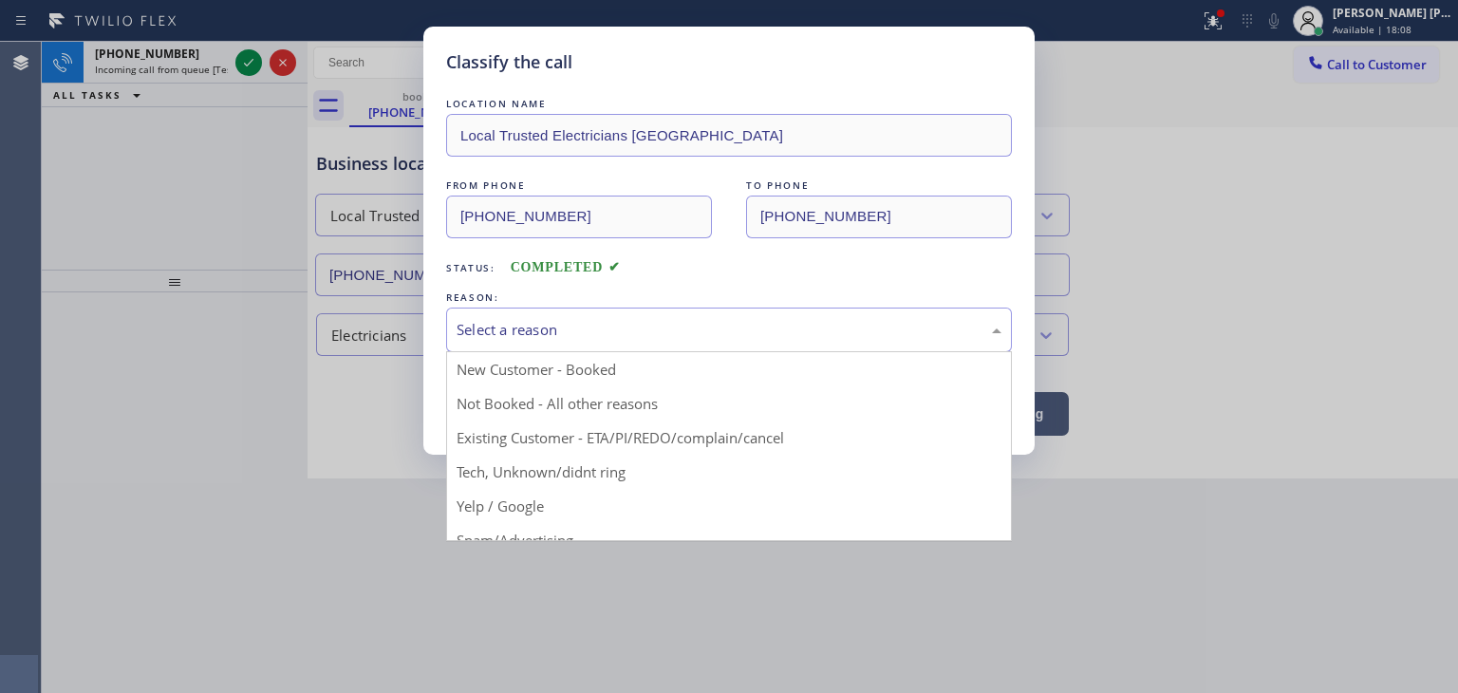
click at [481, 333] on div "Select a reason" at bounding box center [729, 330] width 545 height 22
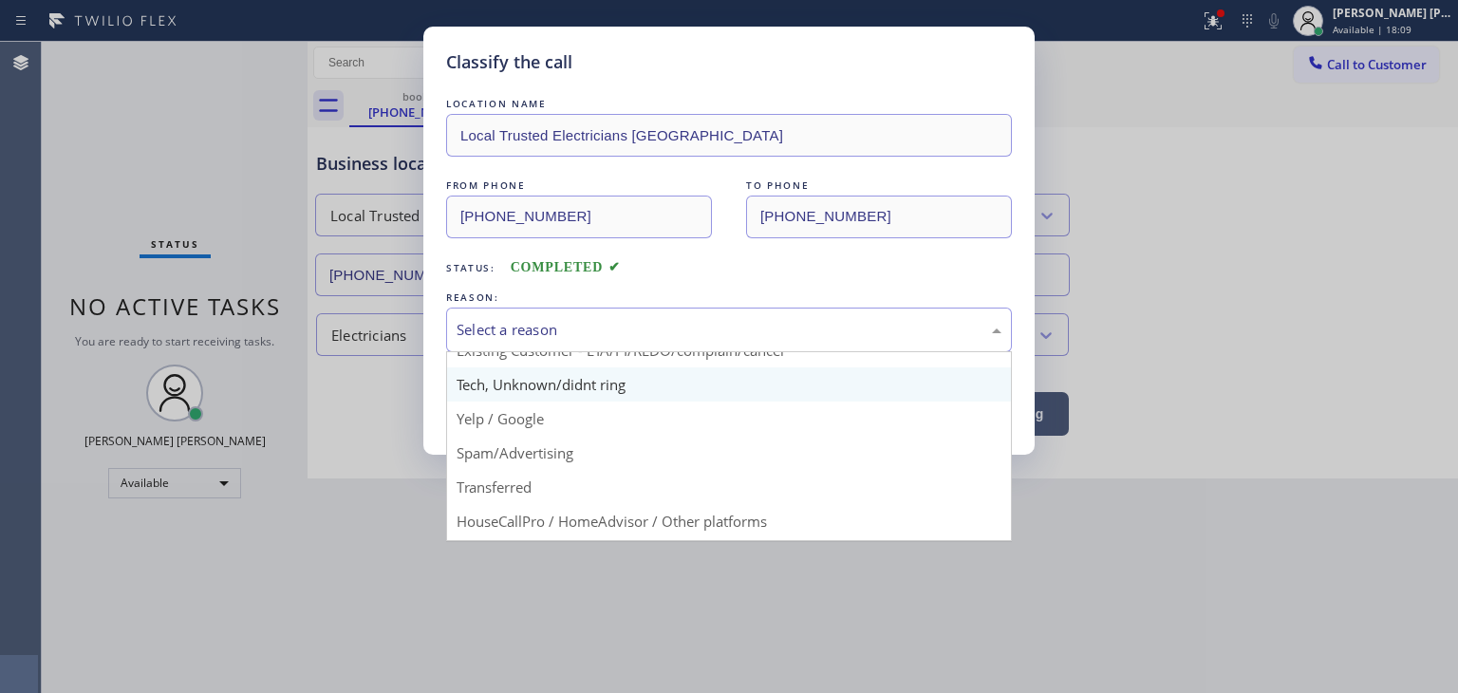
scroll to position [95, 0]
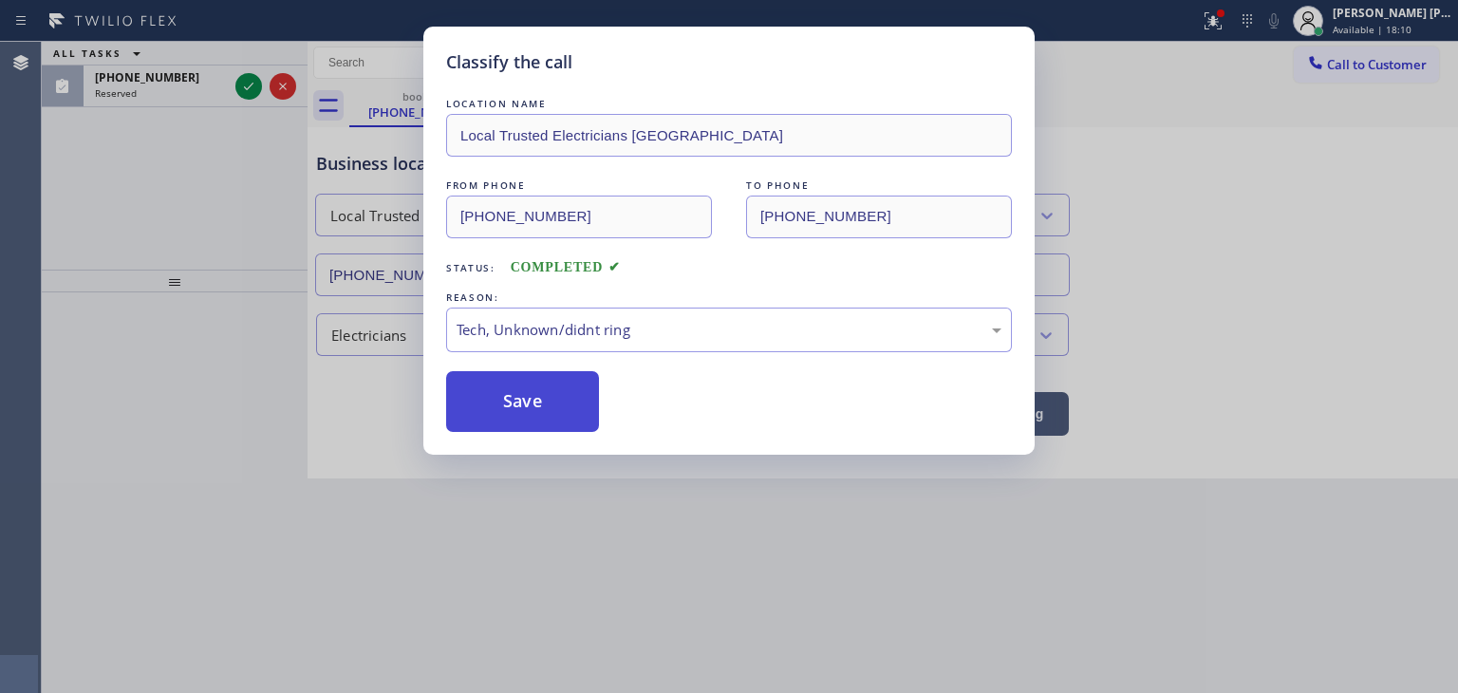
click at [554, 388] on button "Save" at bounding box center [522, 401] width 153 height 61
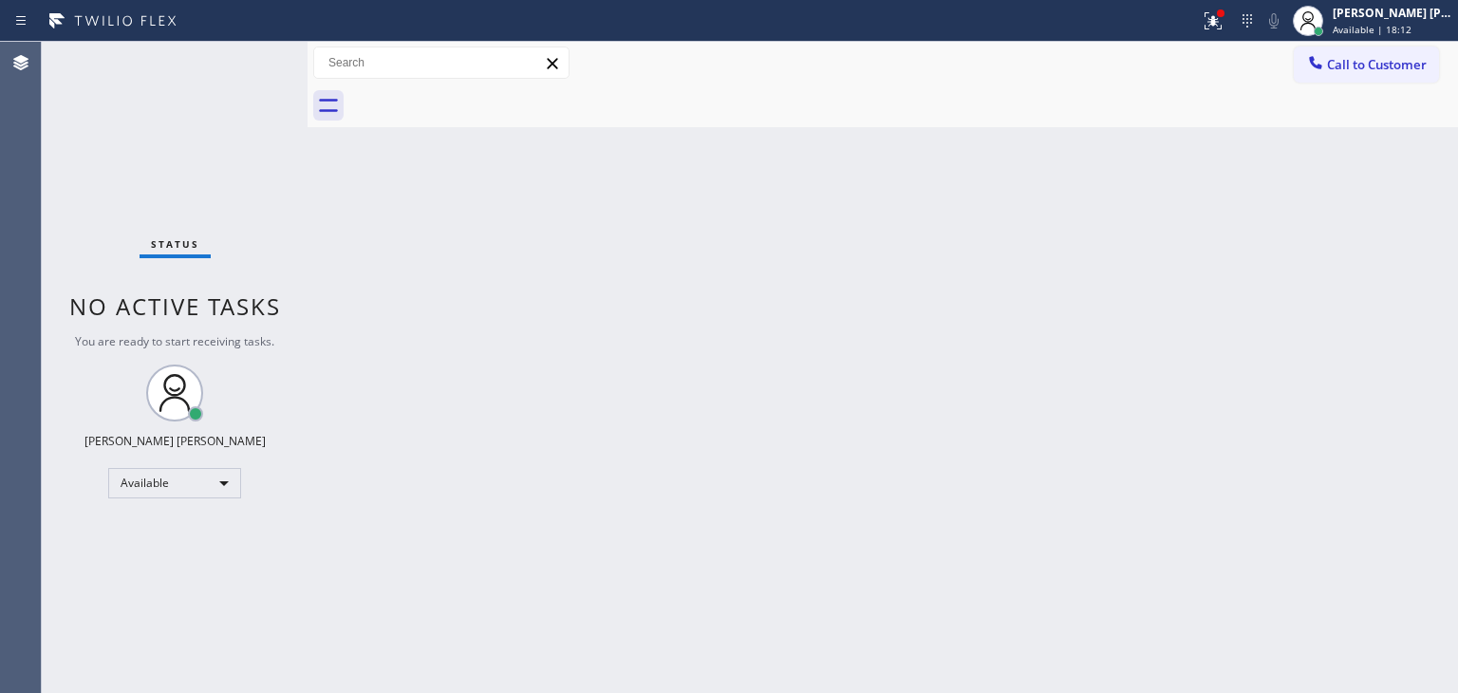
click at [250, 77] on div "Status No active tasks You are ready to start receiving tasks. [PERSON_NAME] [P…" at bounding box center [175, 367] width 266 height 651
click at [1401, 31] on span "Available | 18:13" at bounding box center [1372, 29] width 79 height 13
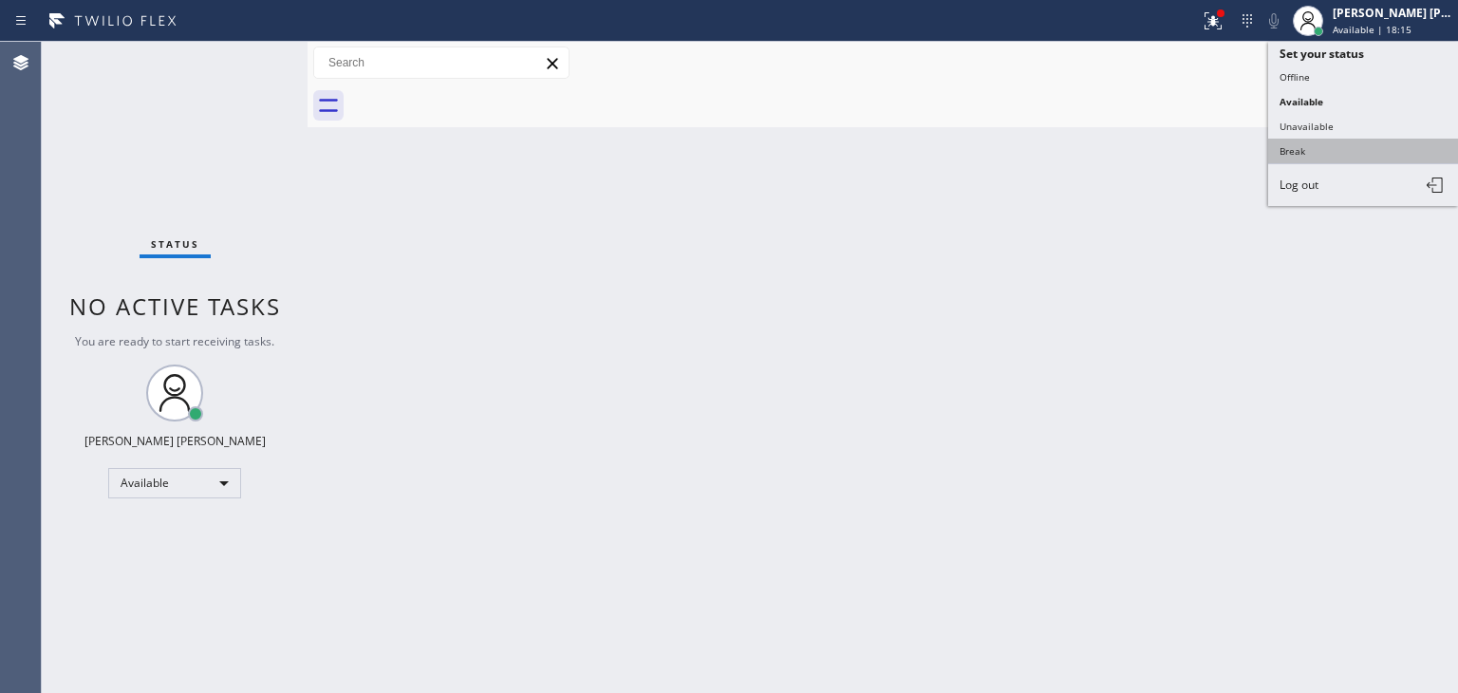
click at [1334, 140] on button "Break" at bounding box center [1363, 151] width 190 height 25
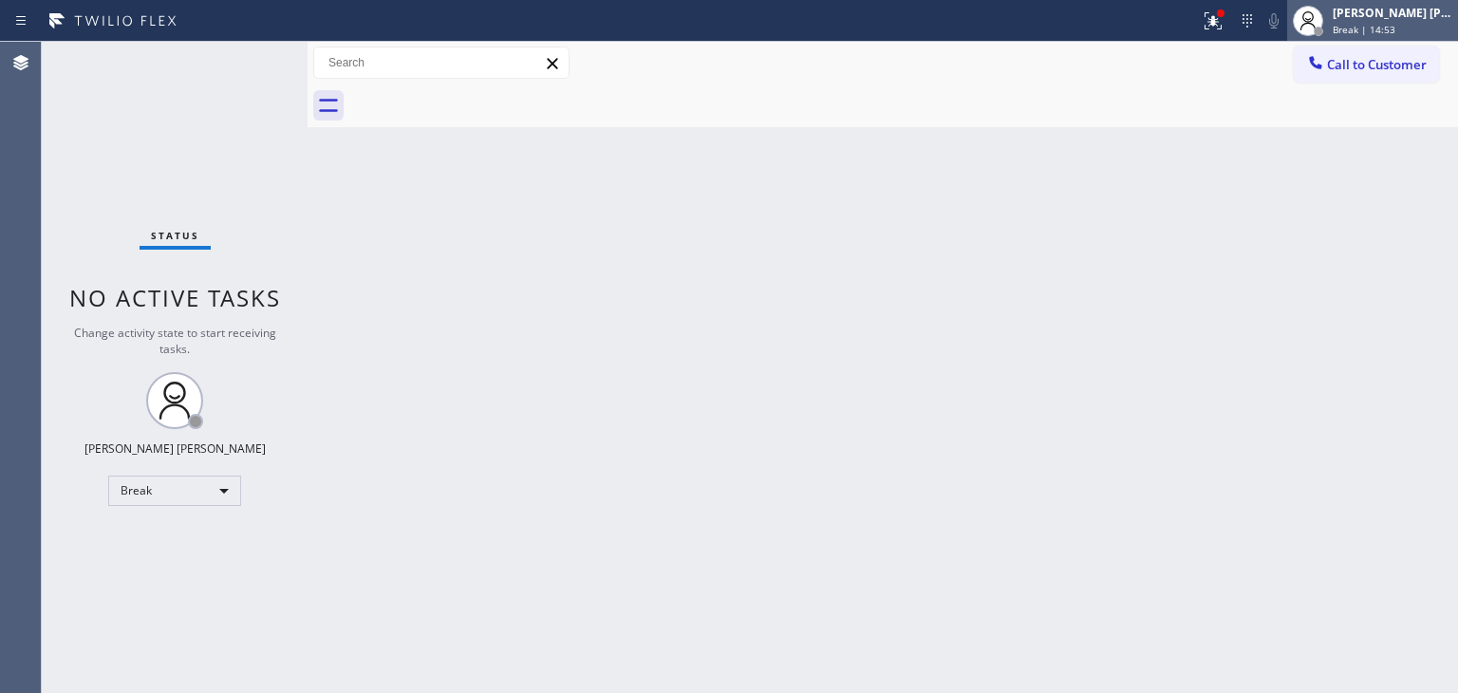
click at [1395, 25] on span "Break | 14:53" at bounding box center [1364, 29] width 63 height 13
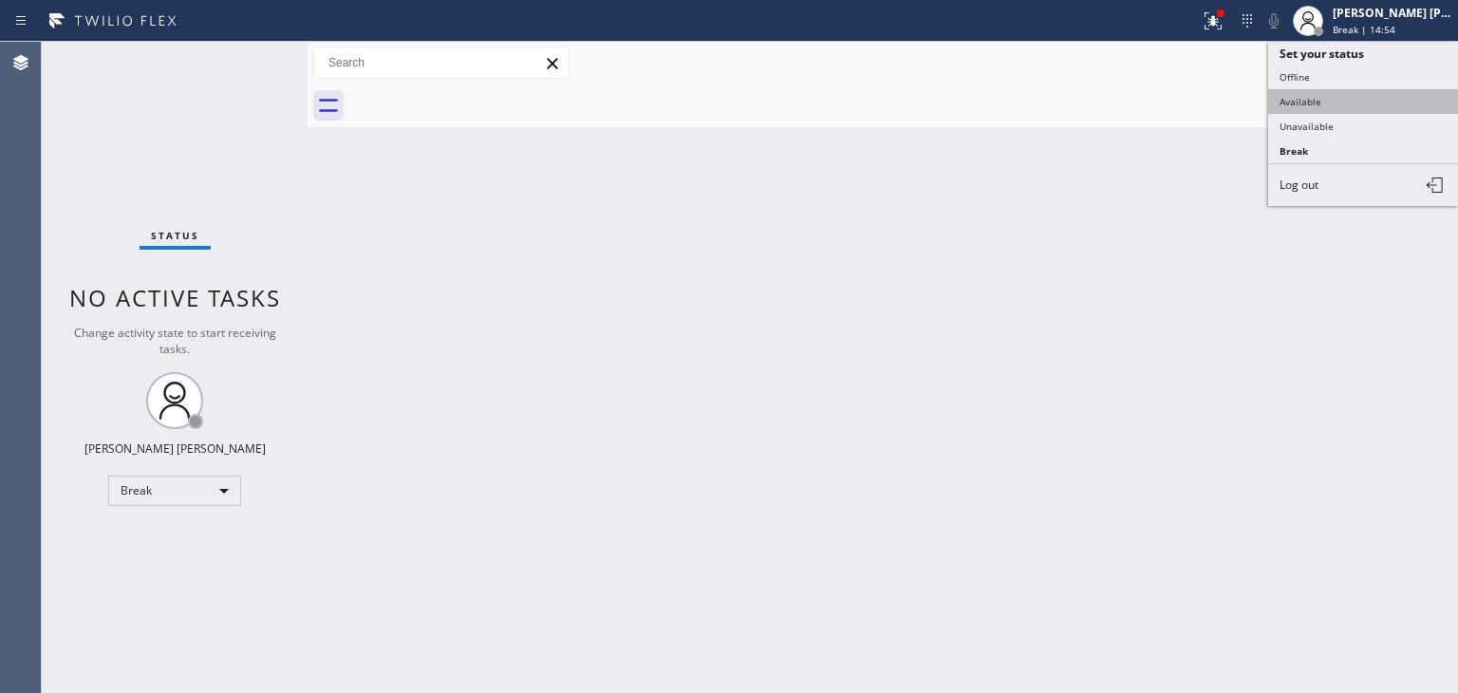
click at [1333, 94] on button "Available" at bounding box center [1363, 101] width 190 height 25
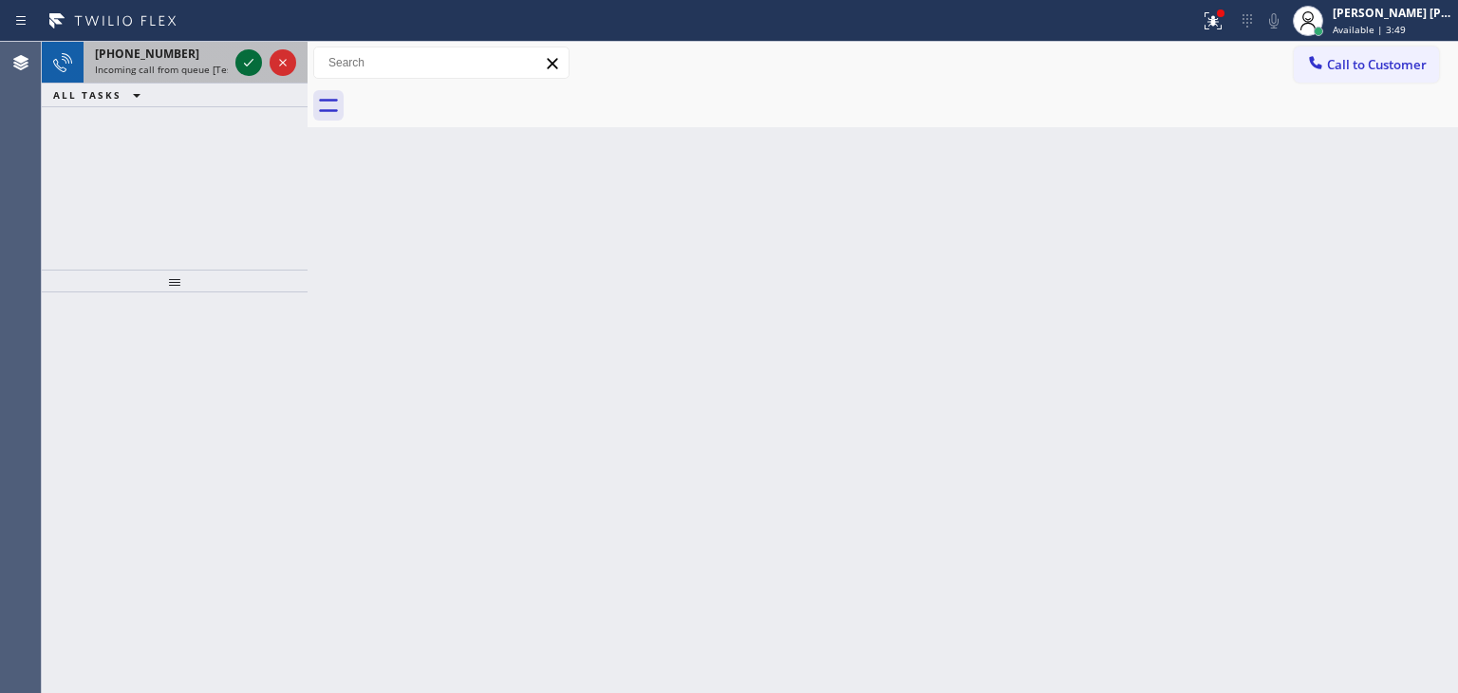
click at [254, 64] on icon at bounding box center [248, 62] width 23 height 23
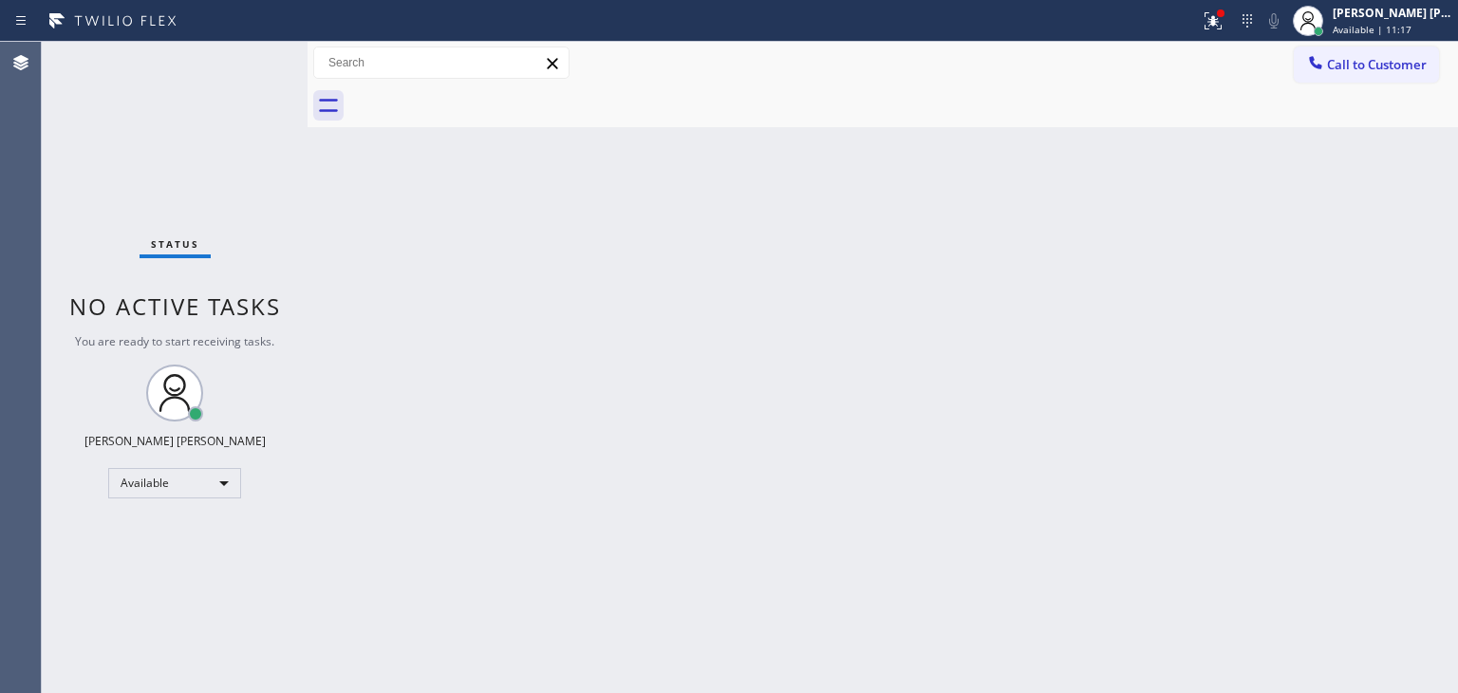
click at [252, 59] on div "Status No active tasks You are ready to start receiving tasks. [PERSON_NAME] [P…" at bounding box center [175, 367] width 266 height 651
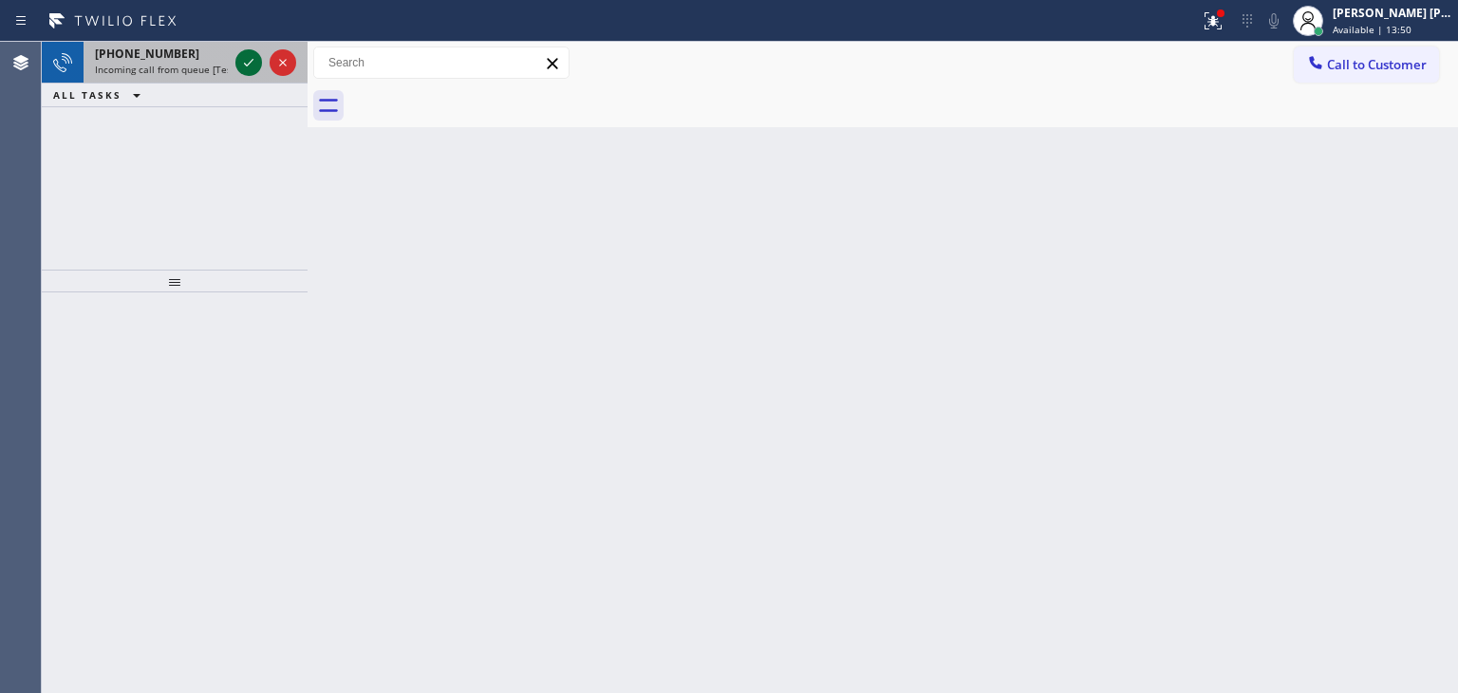
click at [257, 58] on icon at bounding box center [248, 62] width 23 height 23
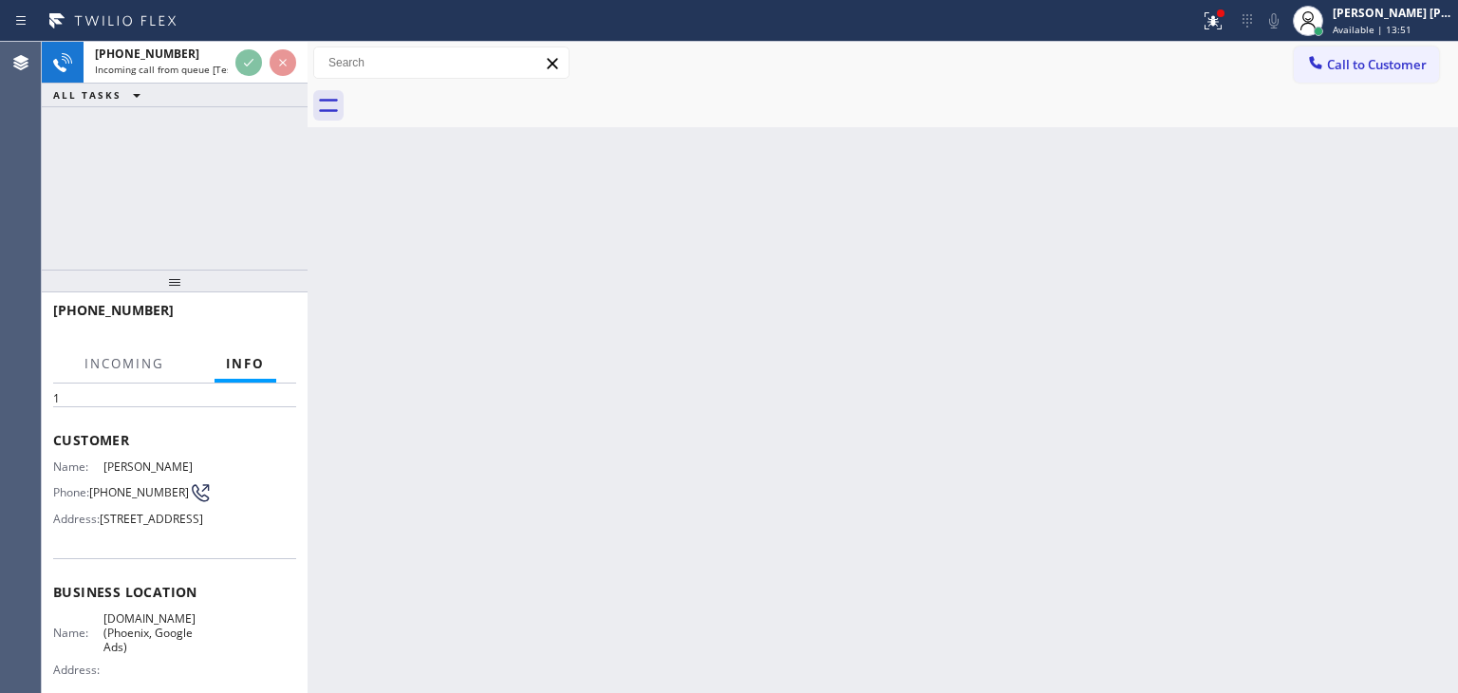
scroll to position [190, 0]
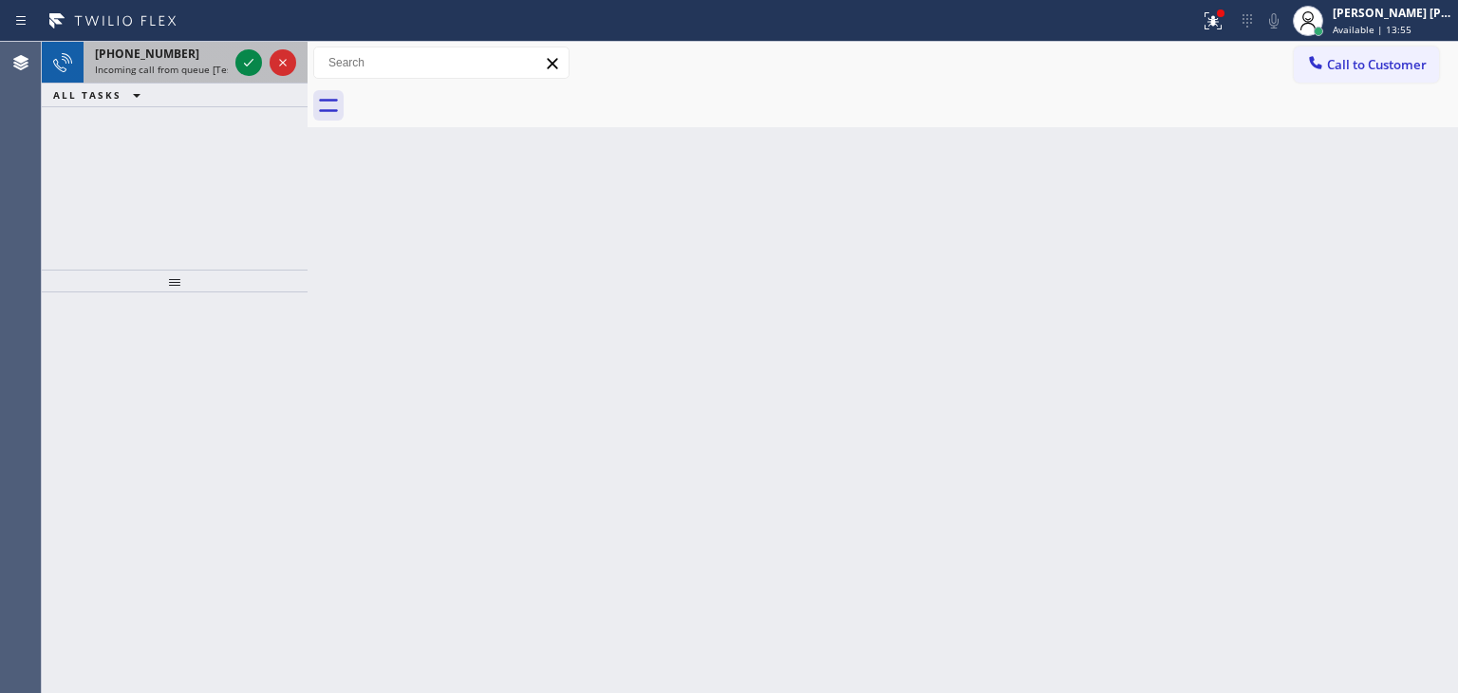
click at [266, 74] on div at bounding box center [266, 63] width 68 height 42
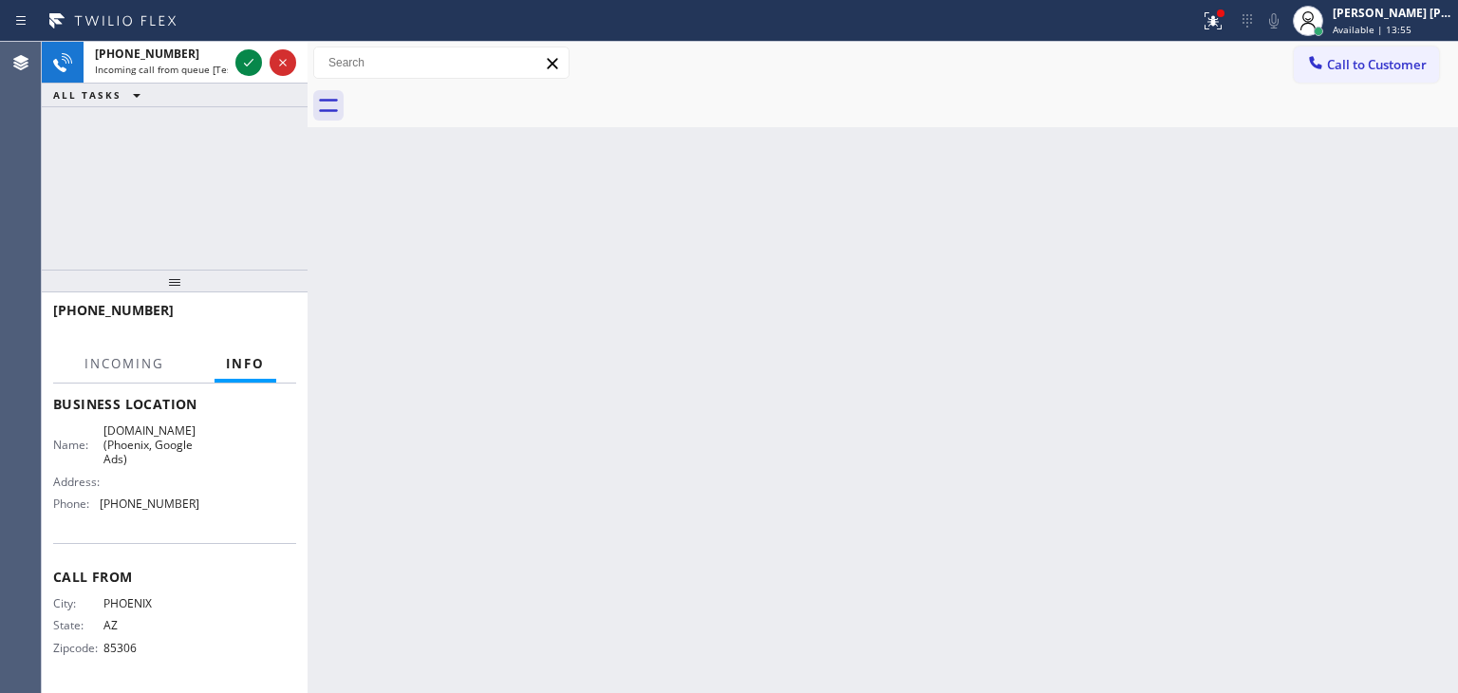
scroll to position [285, 0]
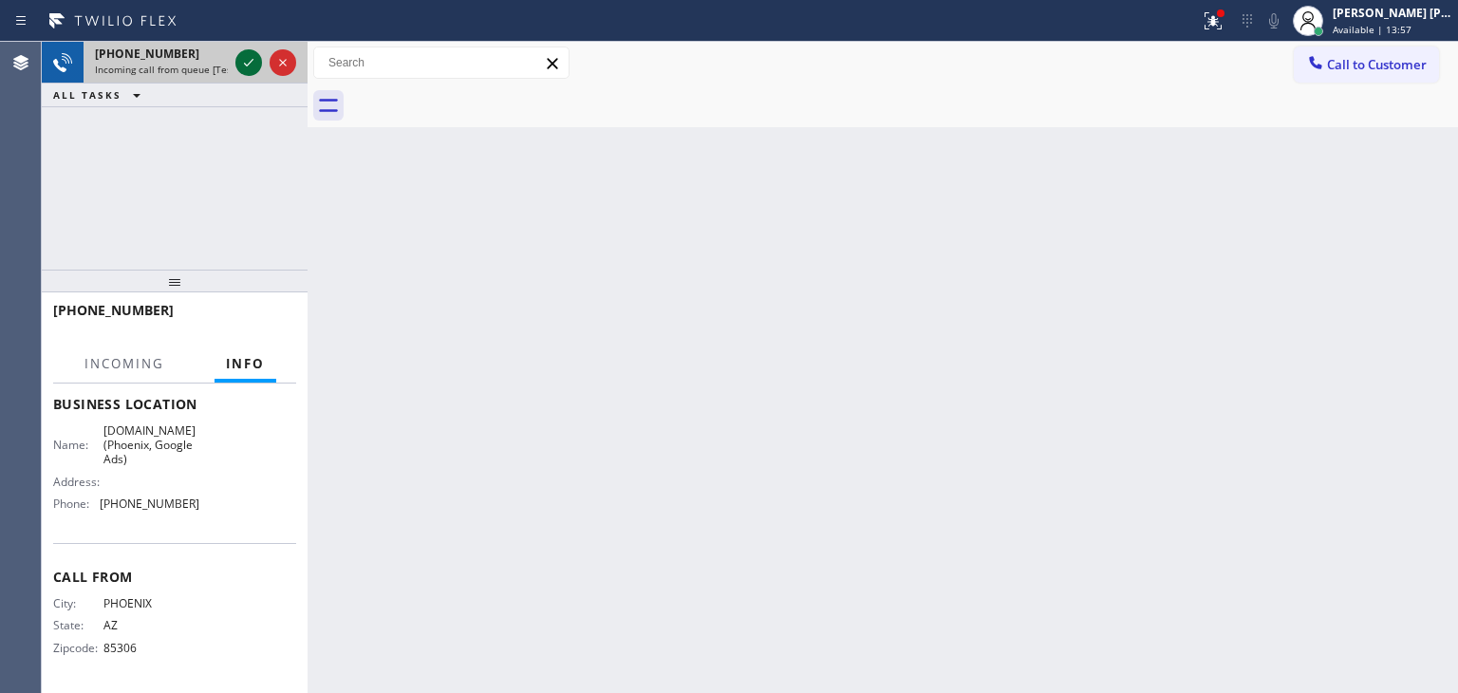
click at [251, 62] on icon at bounding box center [248, 62] width 23 height 23
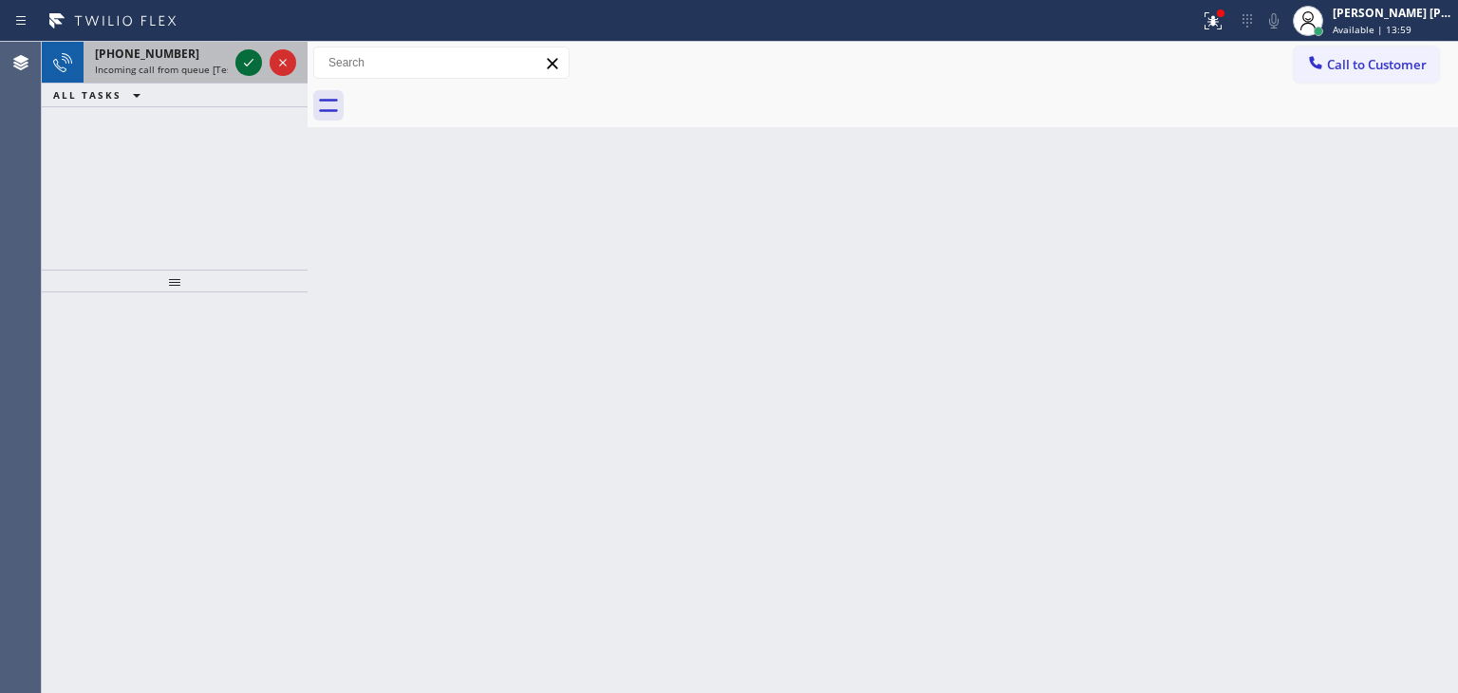
click at [258, 73] on icon at bounding box center [248, 62] width 23 height 23
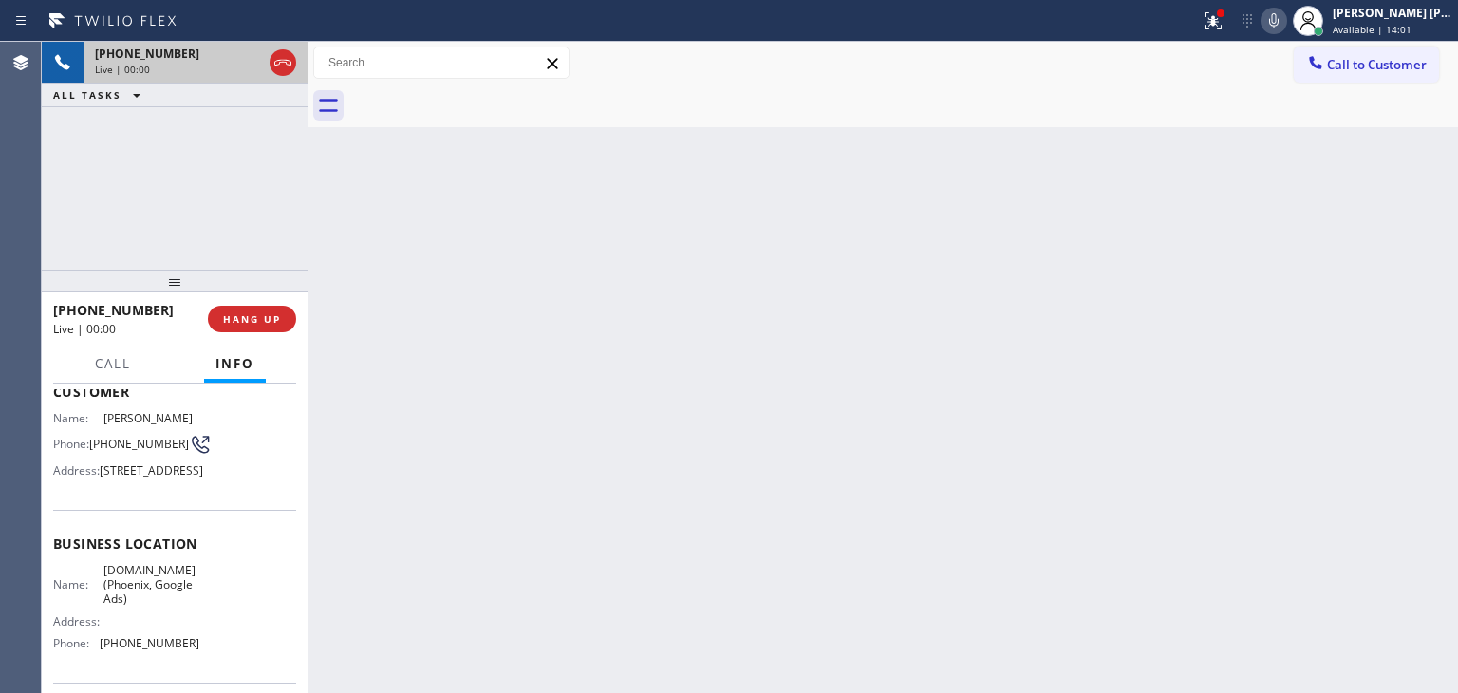
scroll to position [190, 0]
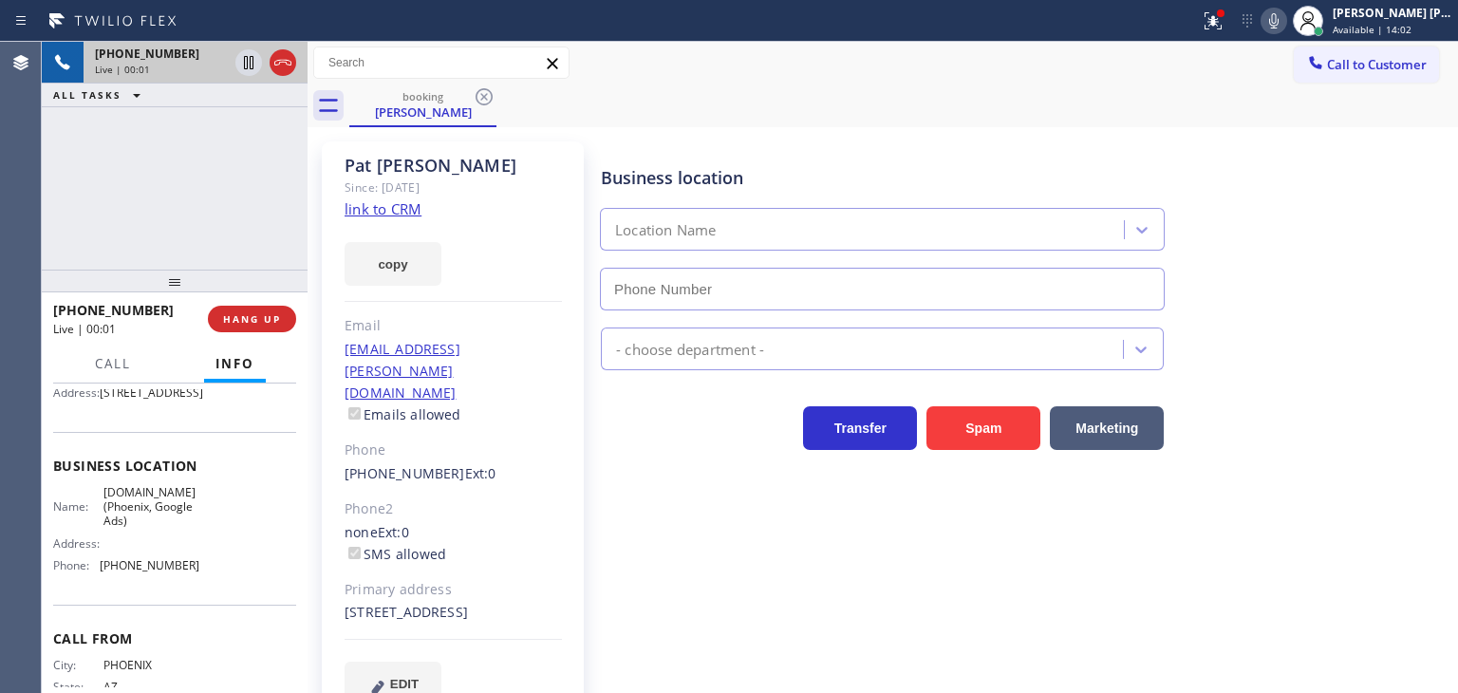
type input "[PHONE_NUMBER]"
drag, startPoint x: 134, startPoint y: 212, endPoint x: 146, endPoint y: 209, distance: 12.7
click at [134, 212] on div "[PHONE_NUMBER] Live | 00:13 ALL TASKS ALL TASKS ACTIVE TASKS TASKS IN WRAP UP" at bounding box center [175, 156] width 266 height 228
click at [372, 210] on link "link to CRM" at bounding box center [383, 208] width 77 height 19
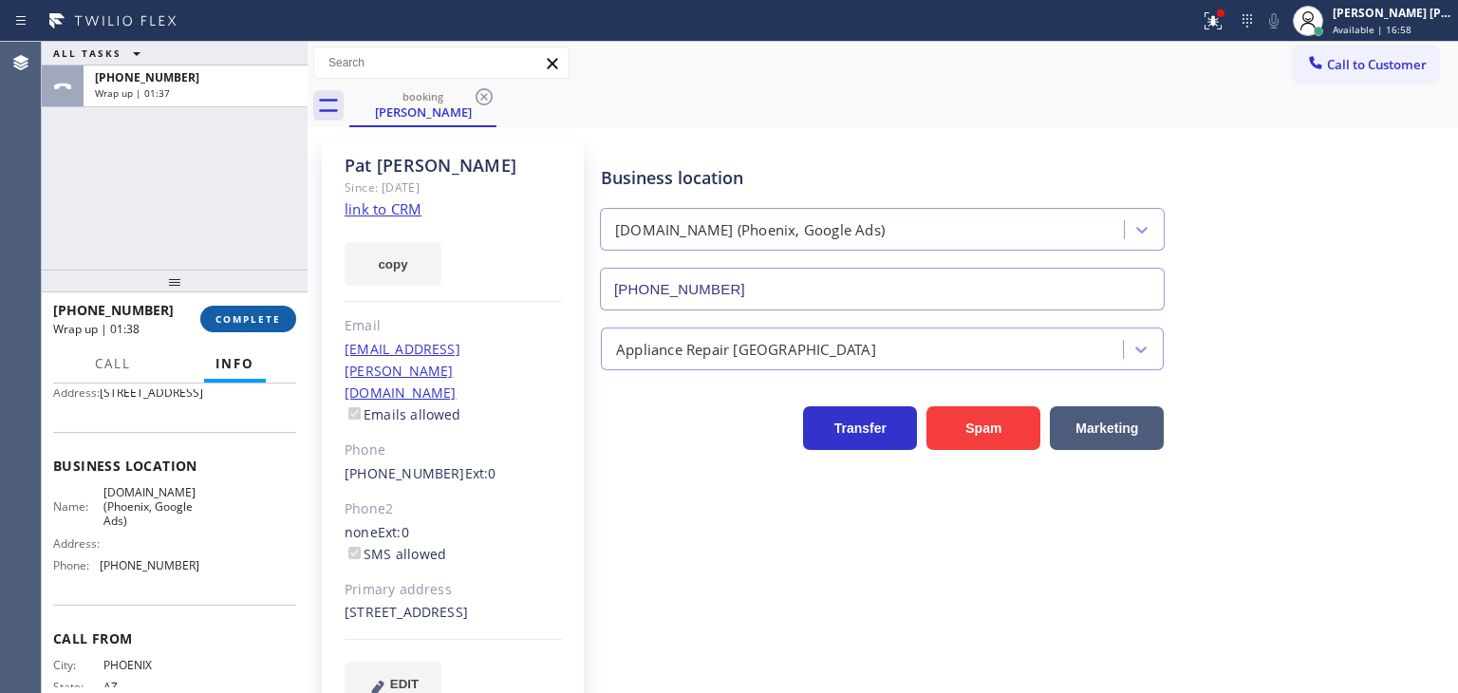
click at [262, 317] on span "COMPLETE" at bounding box center [247, 318] width 65 height 13
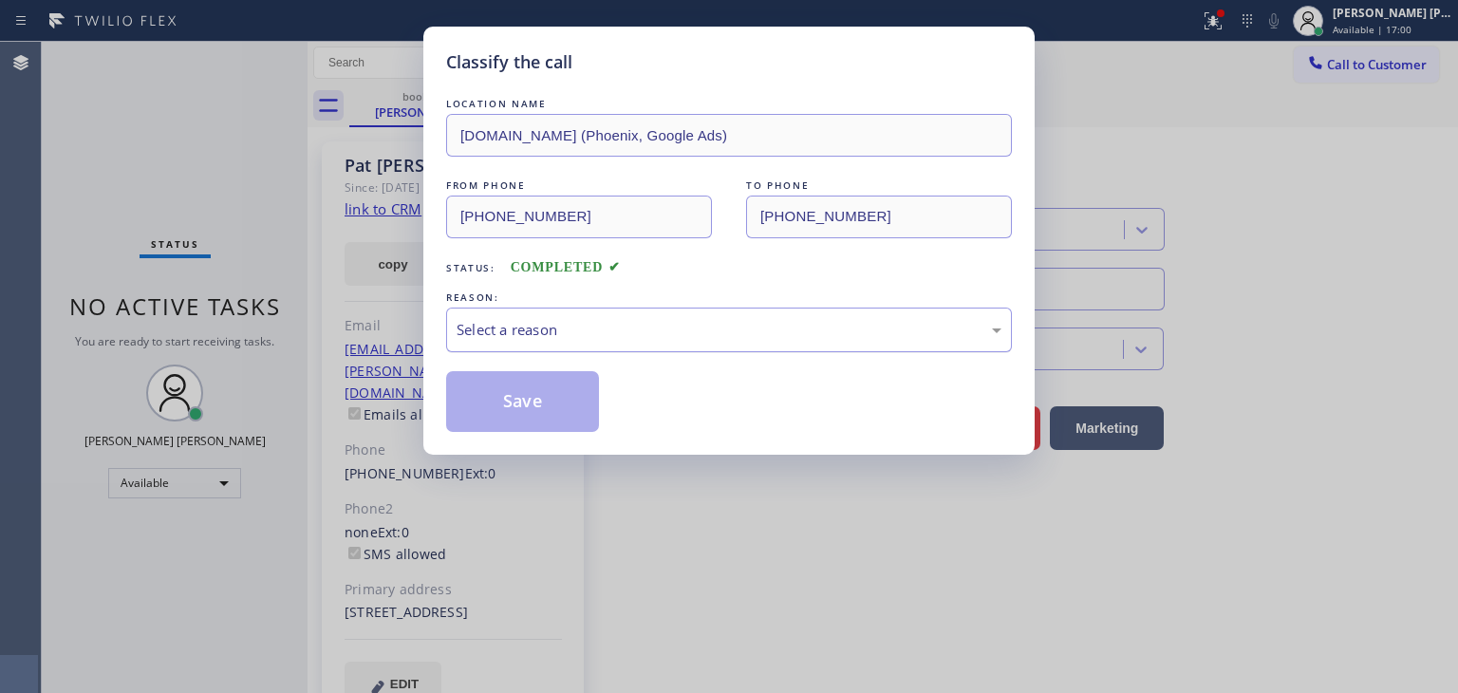
click at [540, 329] on div "Select a reason" at bounding box center [729, 330] width 545 height 22
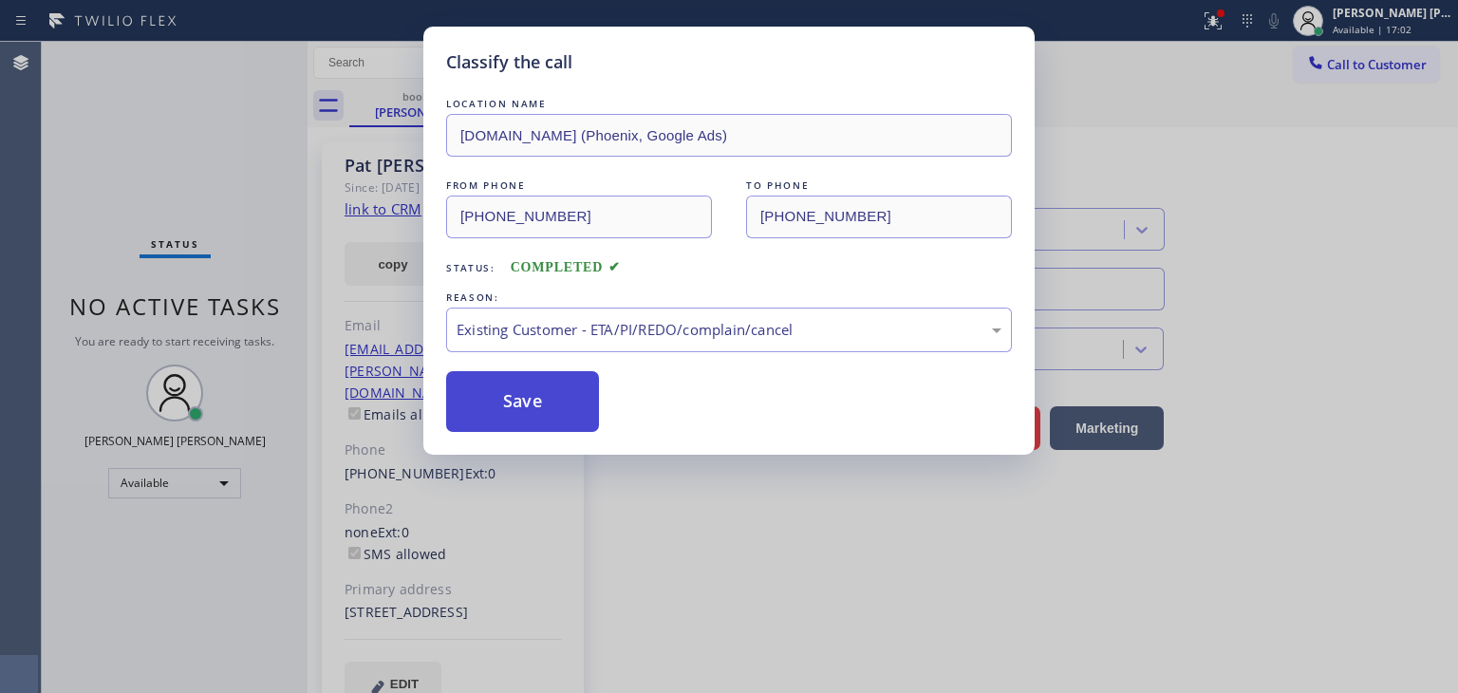
click at [526, 407] on button "Save" at bounding box center [522, 401] width 153 height 61
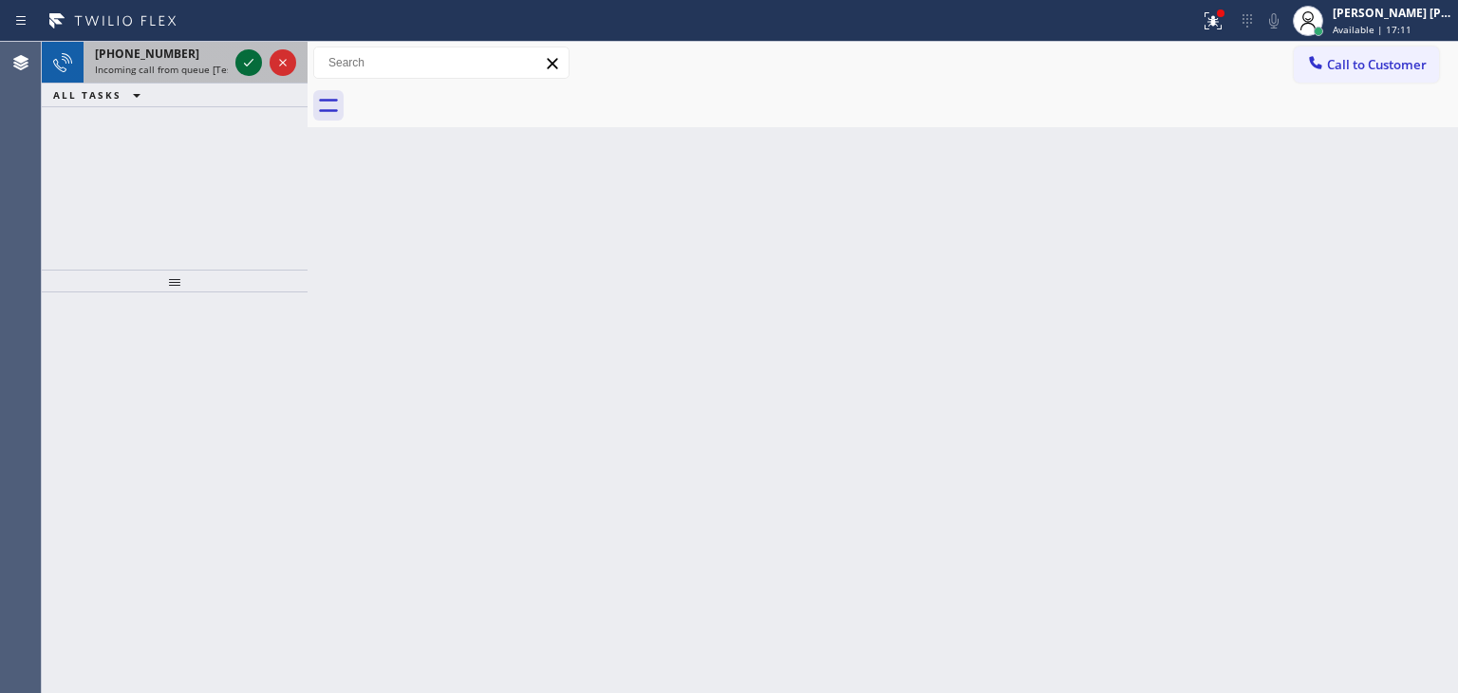
click at [247, 62] on icon at bounding box center [248, 62] width 23 height 23
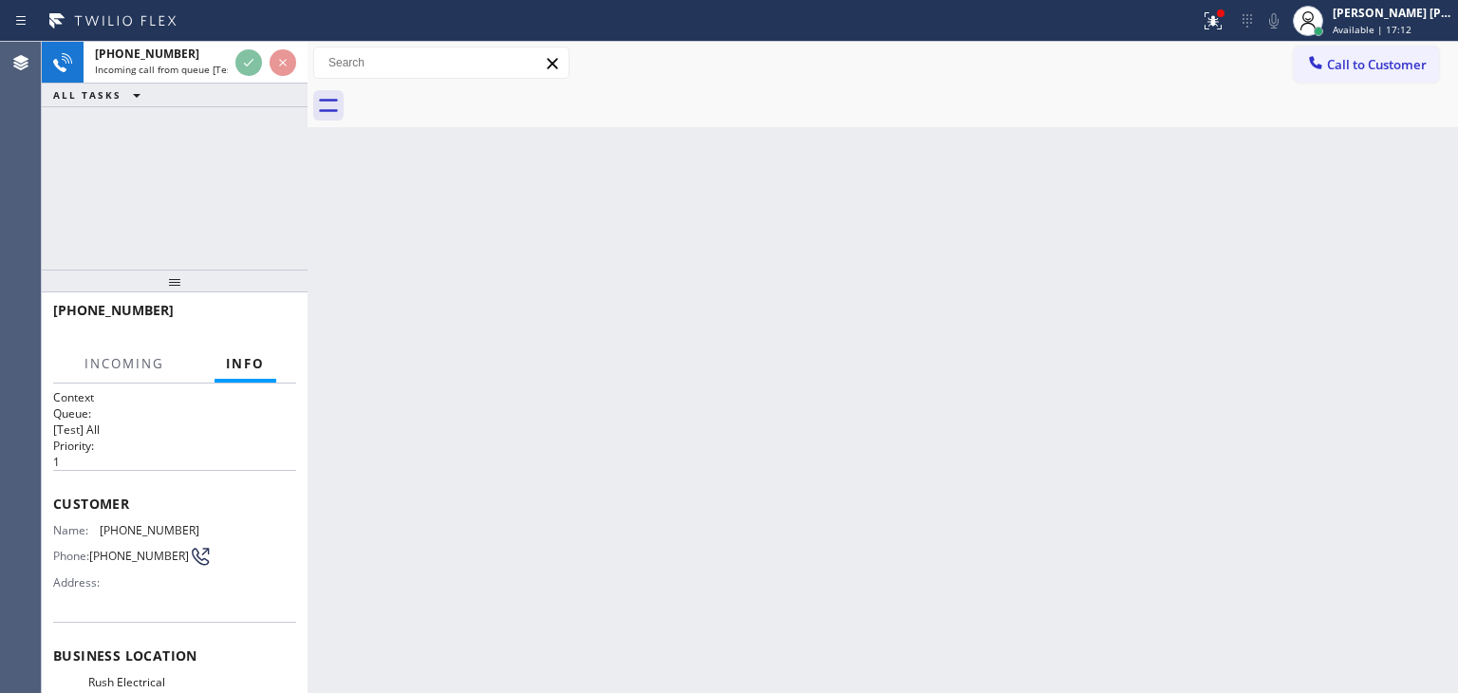
scroll to position [95, 0]
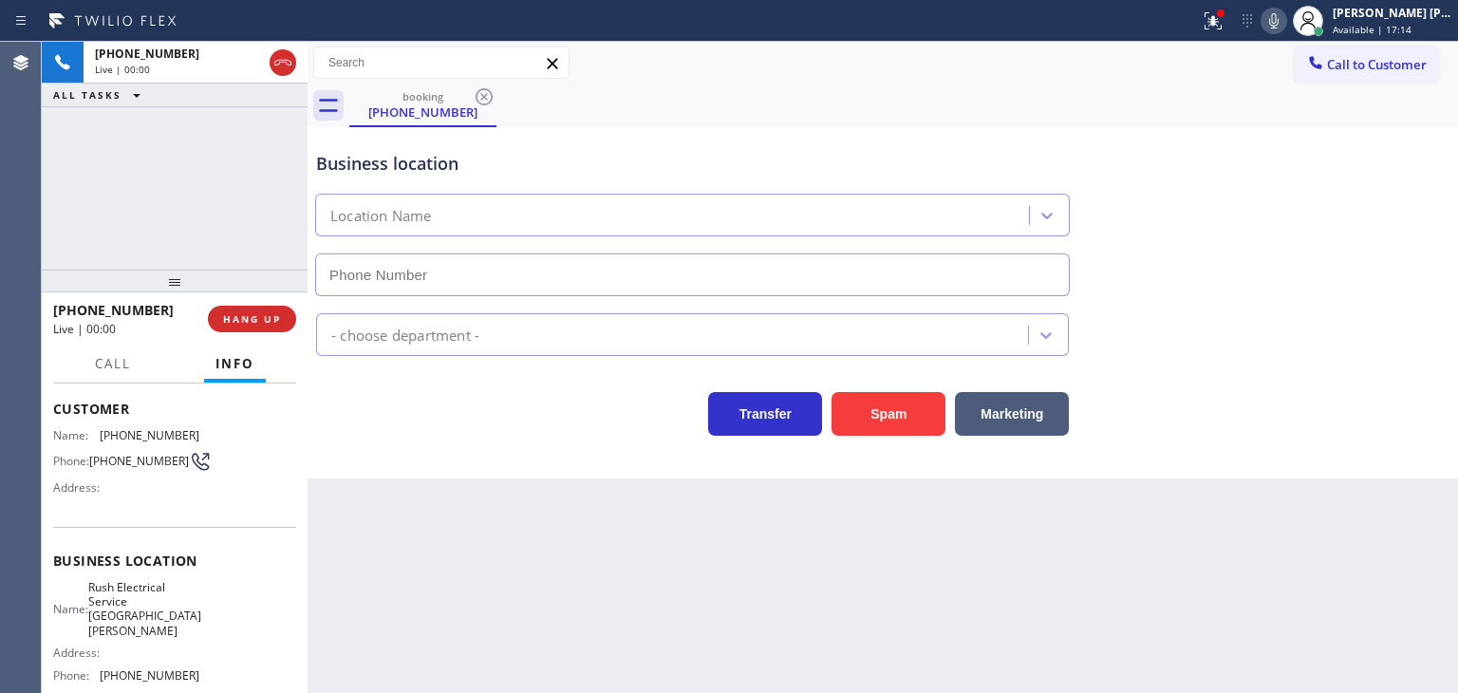
type input "[PHONE_NUMBER]"
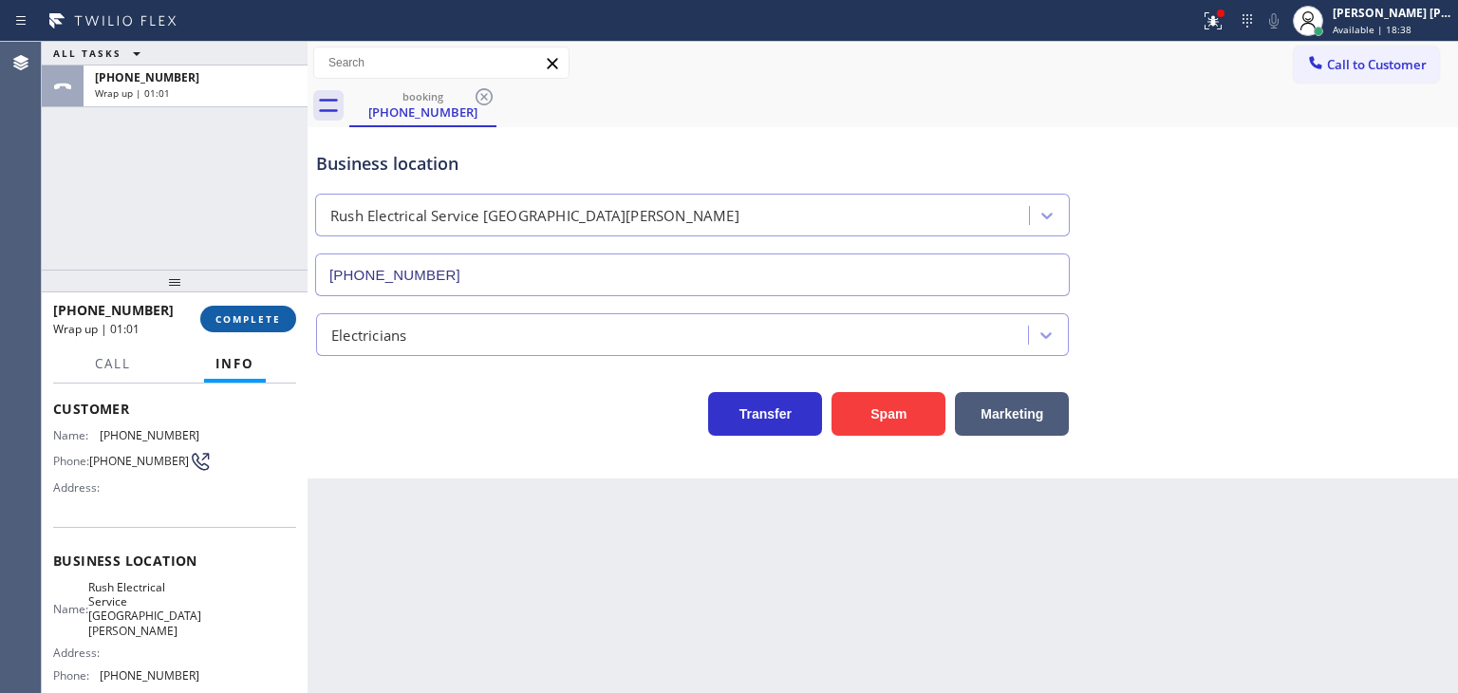
click at [243, 316] on span "COMPLETE" at bounding box center [247, 318] width 65 height 13
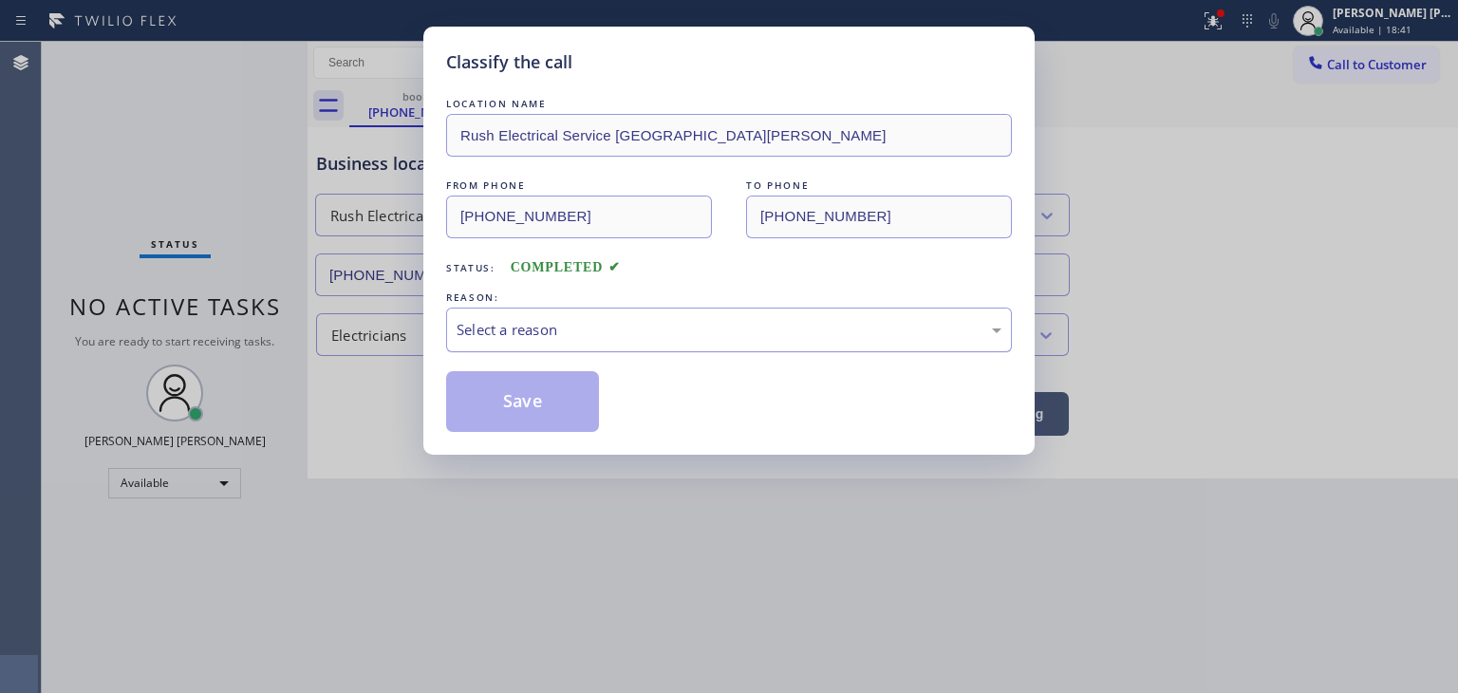
click at [550, 340] on div "Select a reason" at bounding box center [729, 330] width 566 height 45
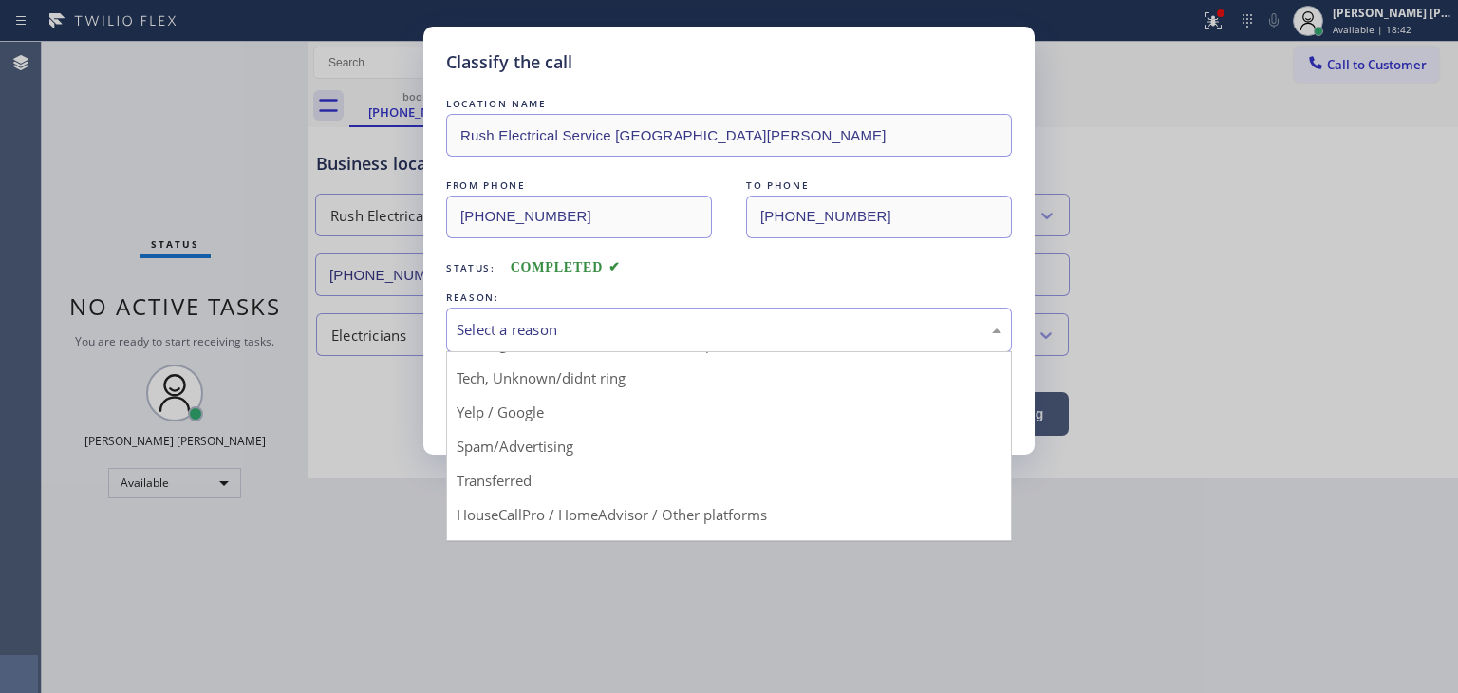
scroll to position [95, 0]
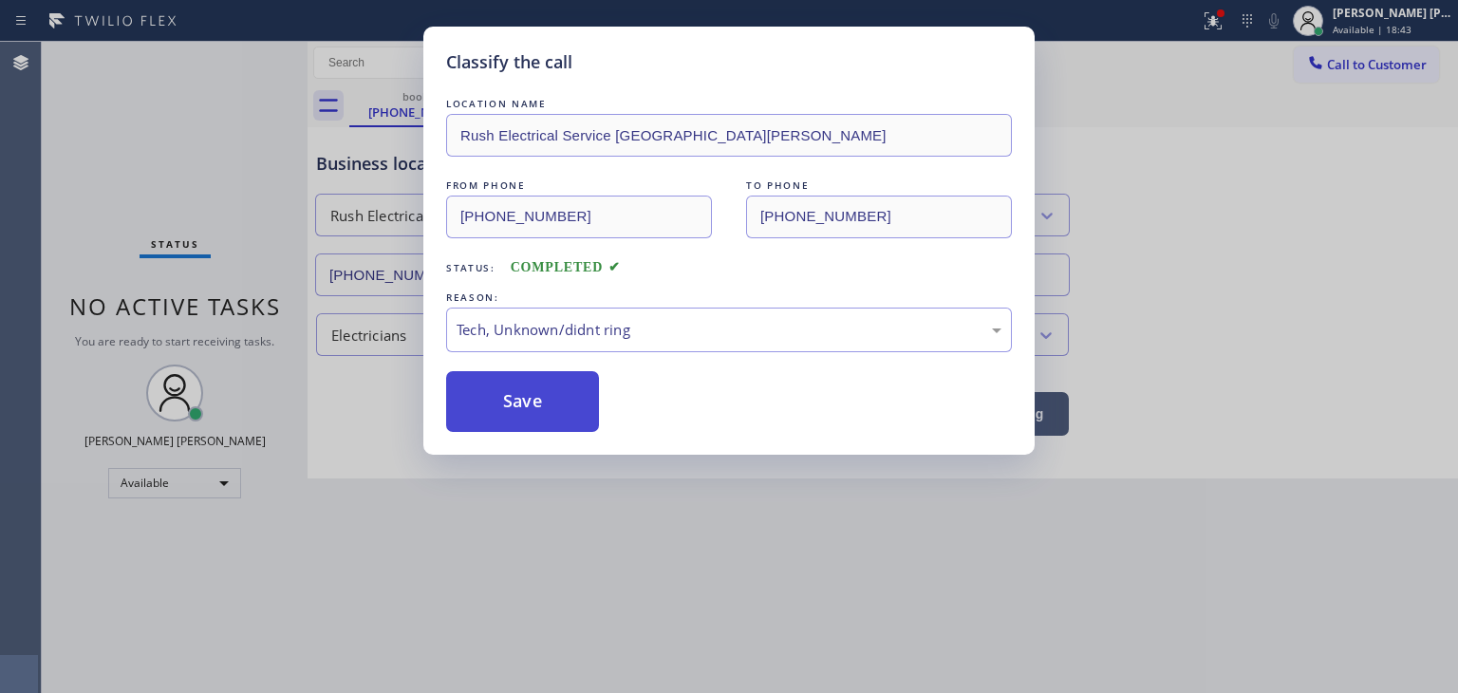
click at [550, 403] on button "Save" at bounding box center [522, 401] width 153 height 61
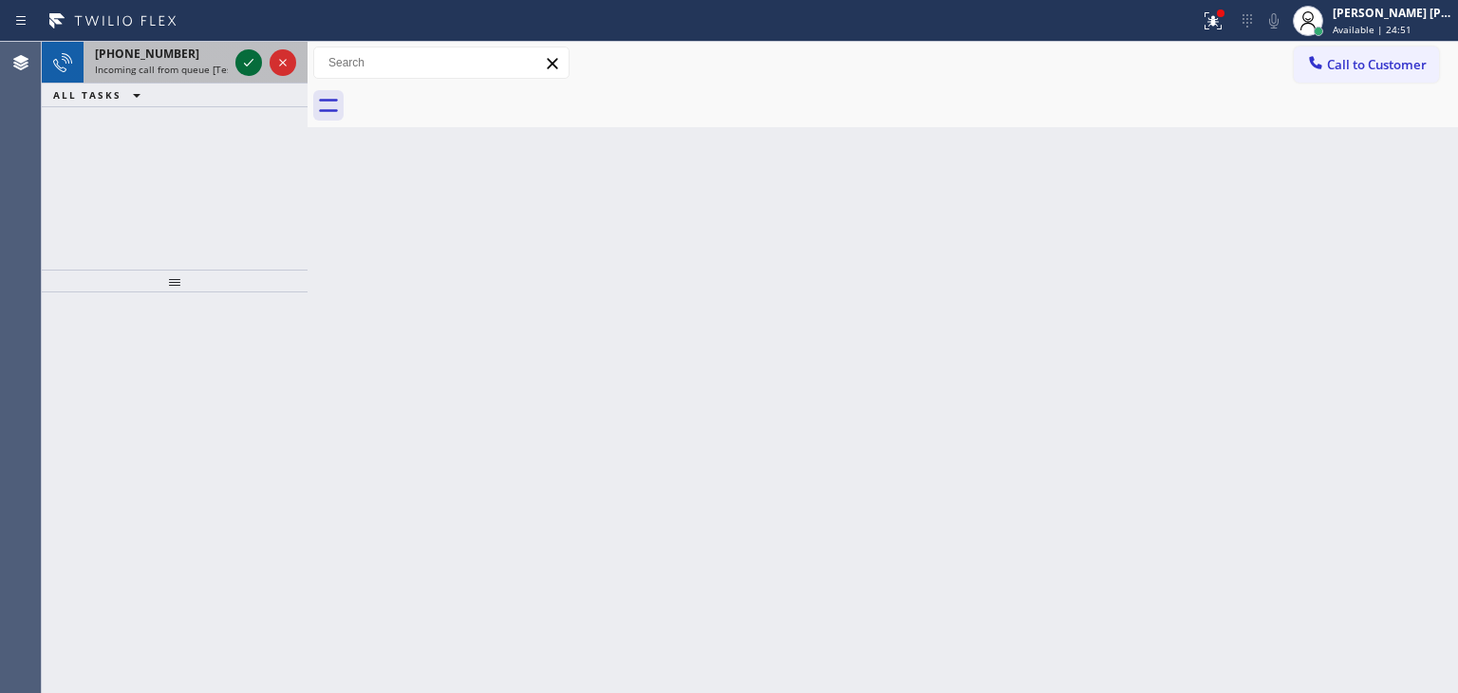
click at [252, 65] on icon at bounding box center [248, 62] width 23 height 23
click at [245, 61] on icon at bounding box center [248, 62] width 23 height 23
click at [252, 59] on icon at bounding box center [248, 63] width 9 height 8
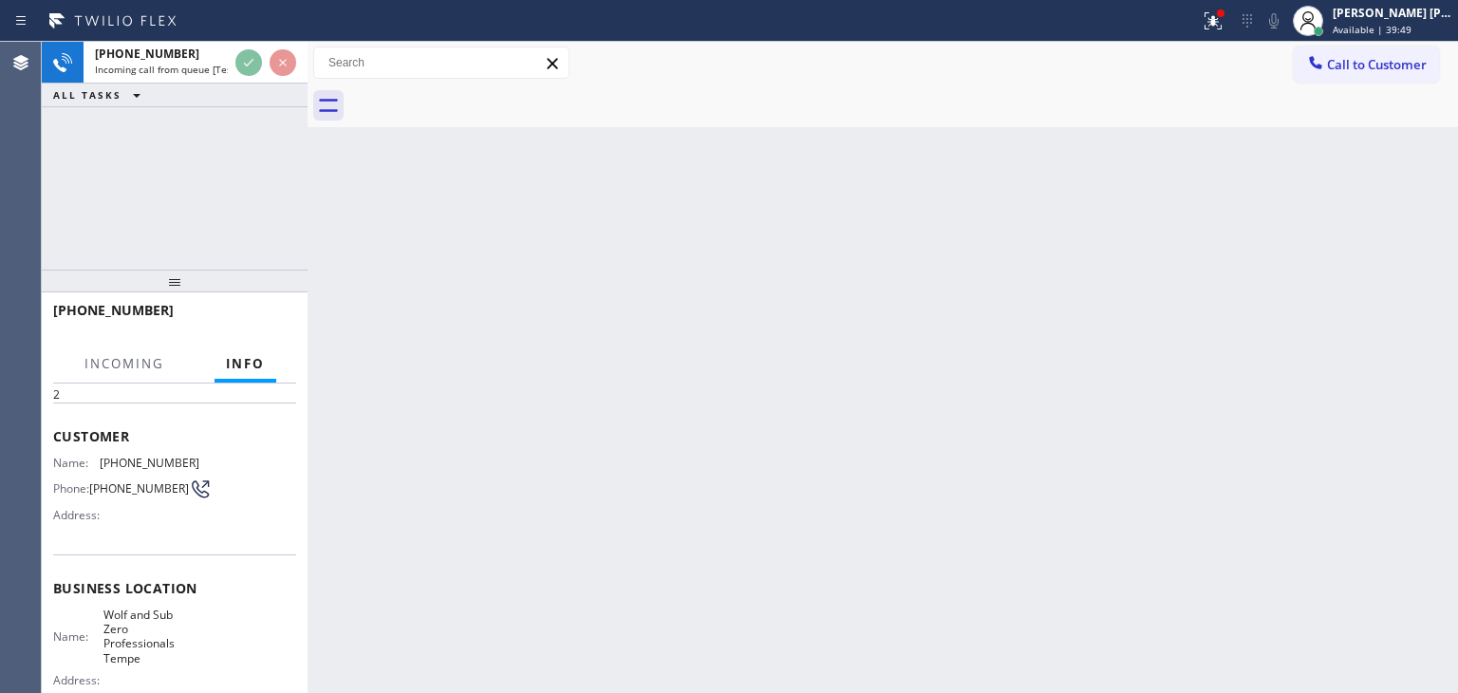
scroll to position [190, 0]
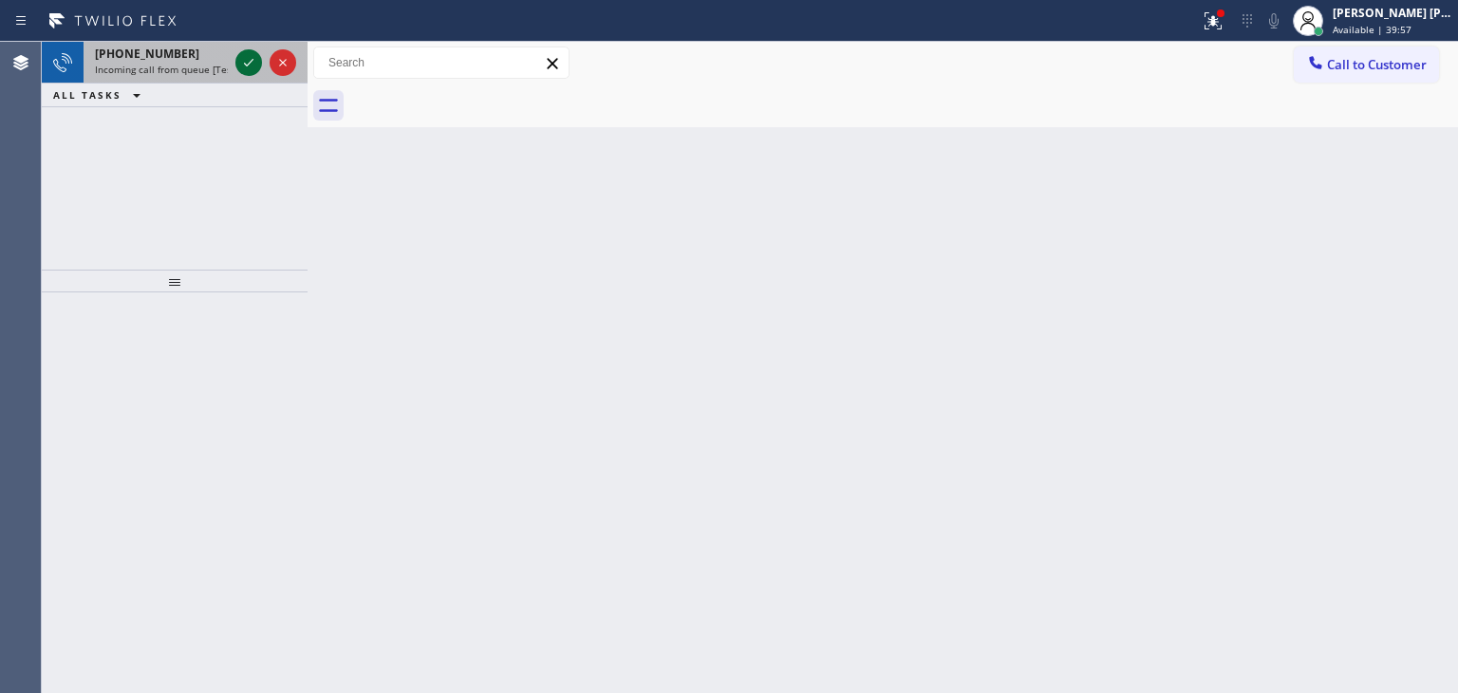
click at [254, 59] on icon at bounding box center [248, 62] width 23 height 23
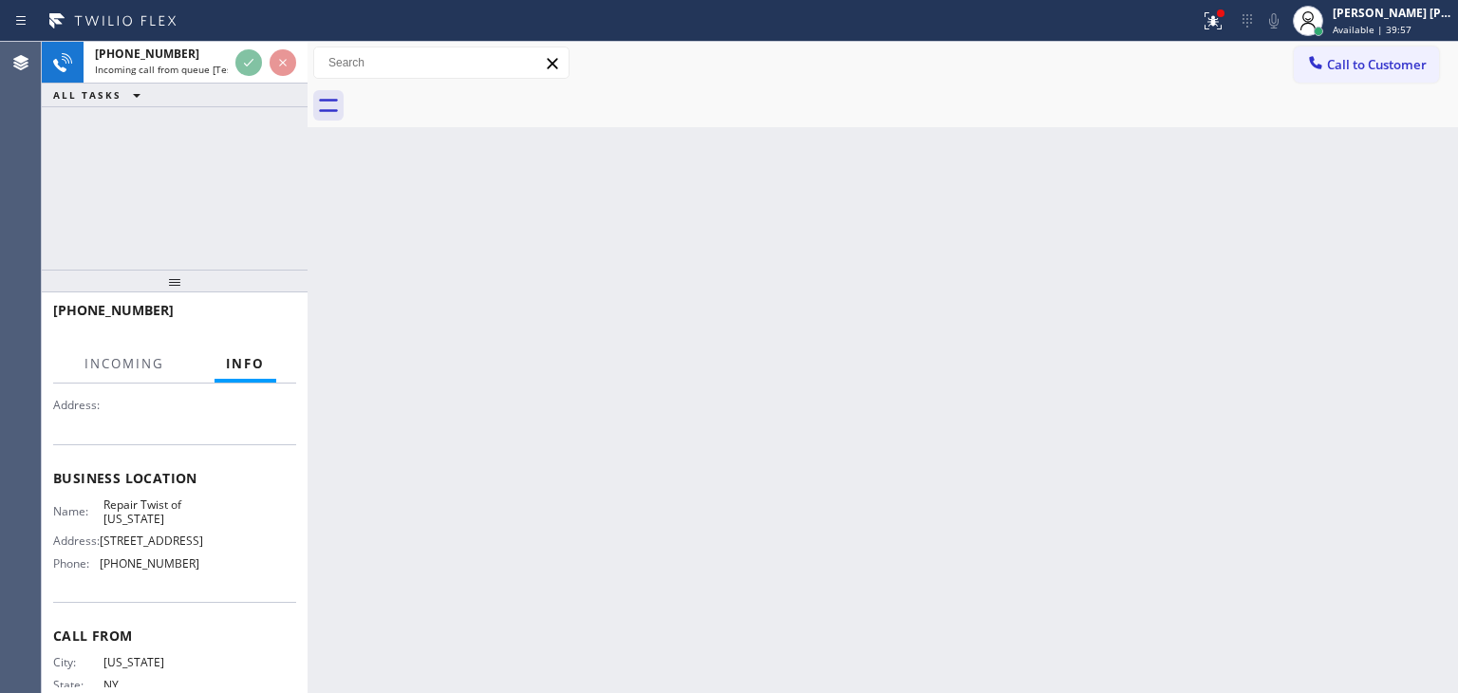
scroll to position [190, 0]
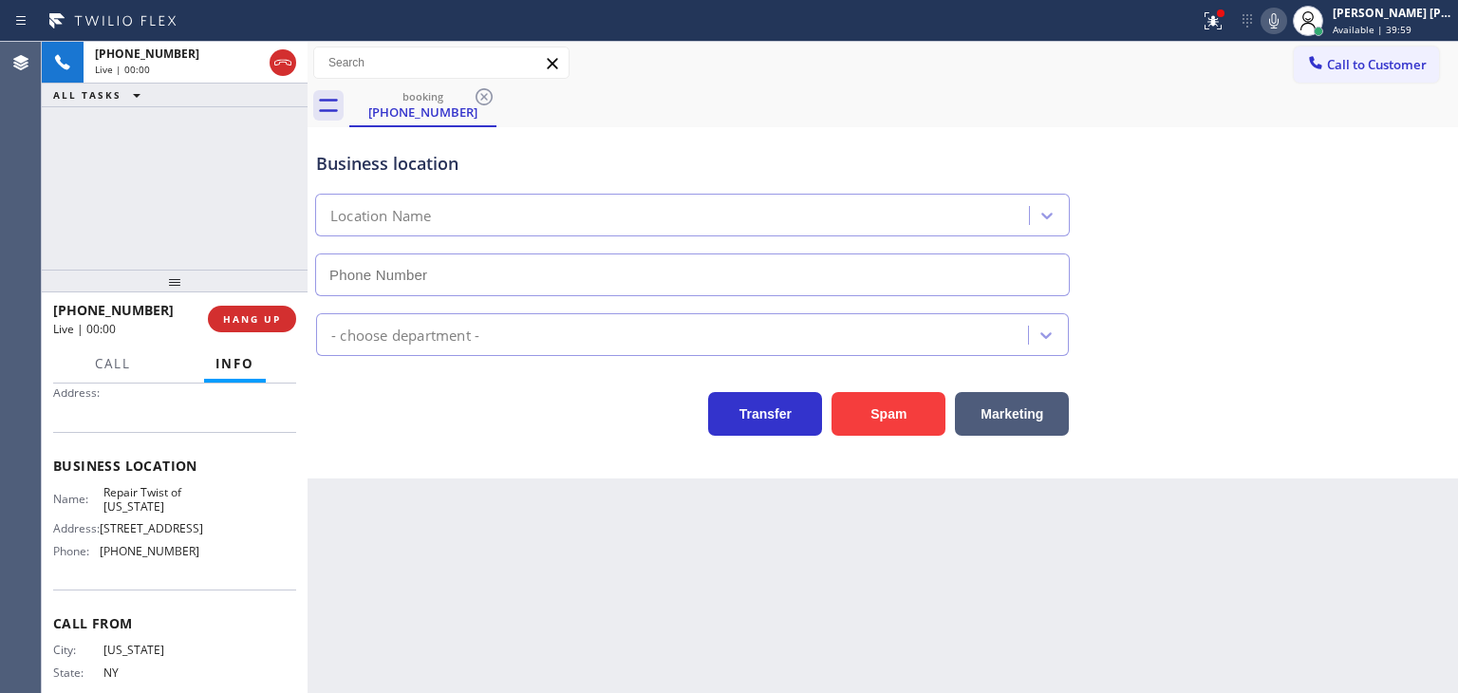
type input "[PHONE_NUMBER]"
click at [1278, 20] on icon at bounding box center [1273, 20] width 9 height 15
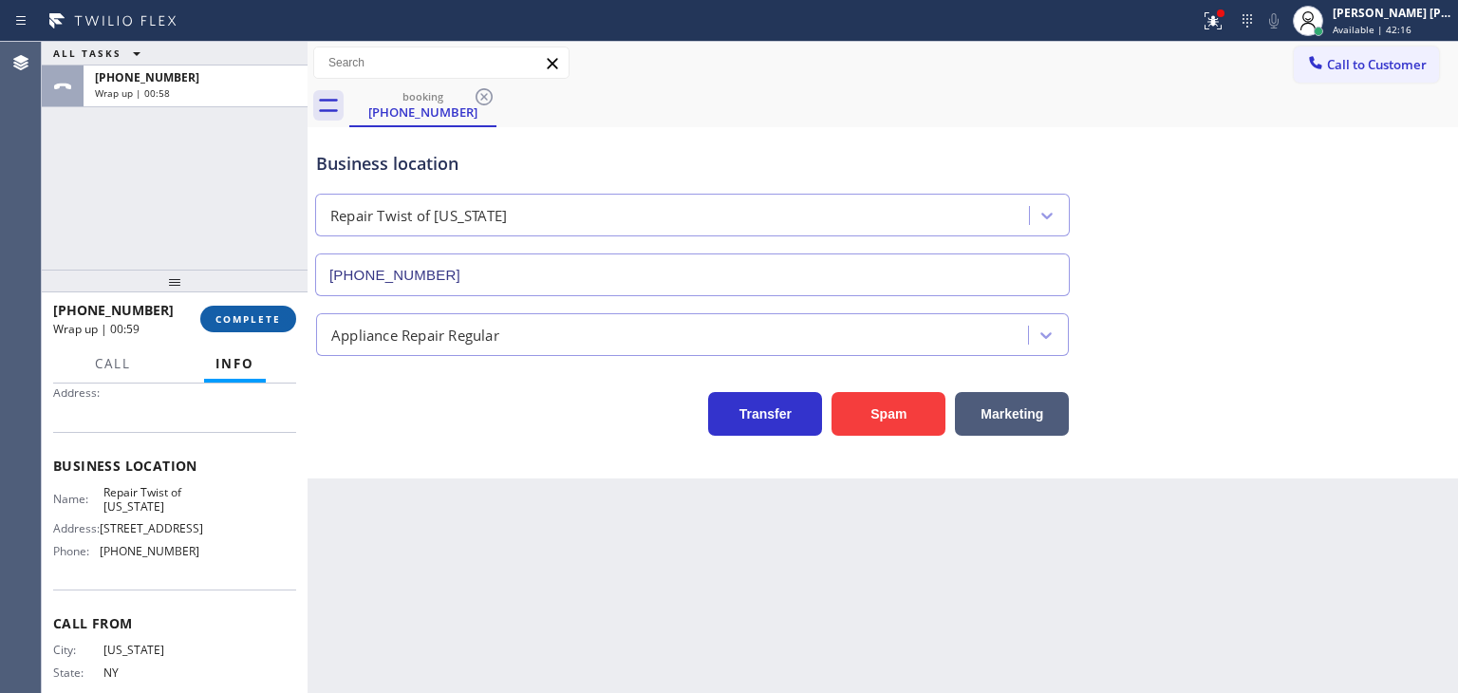
click at [252, 323] on span "COMPLETE" at bounding box center [247, 318] width 65 height 13
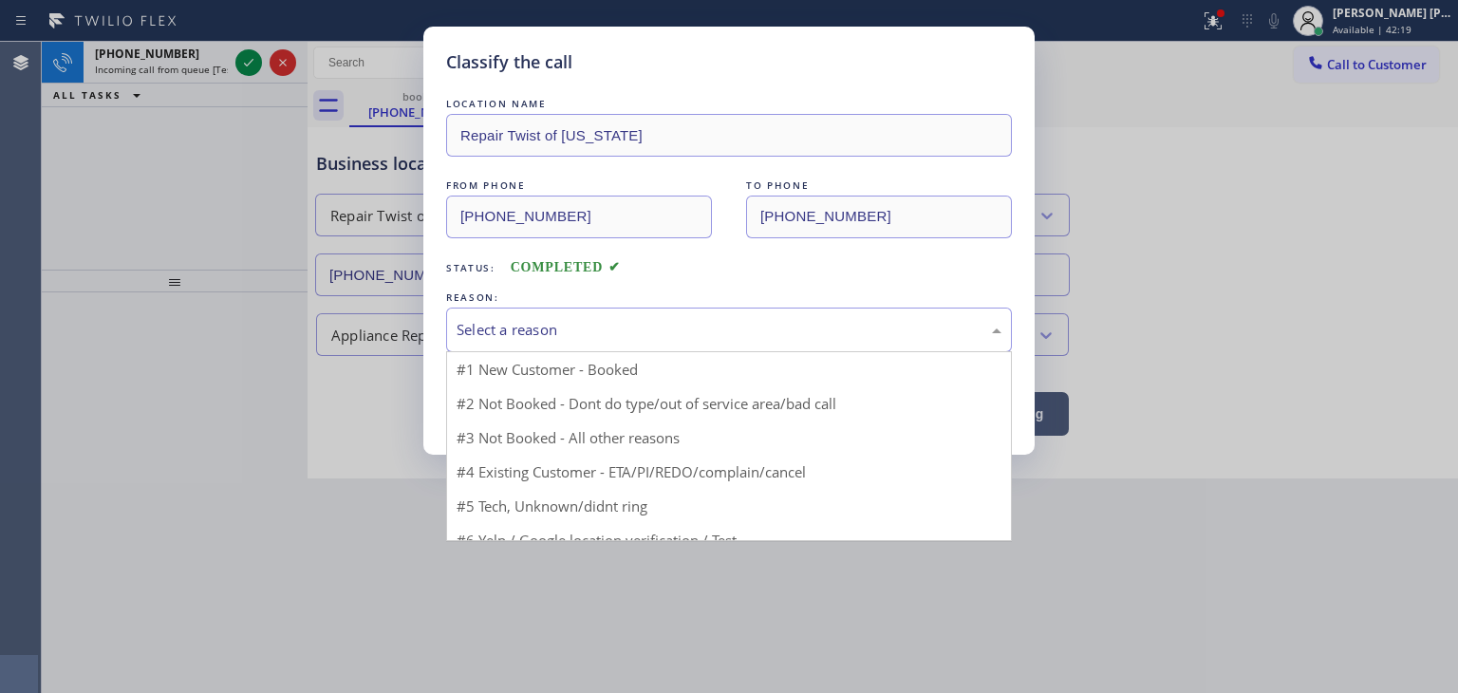
click at [532, 327] on div "Select a reason" at bounding box center [729, 330] width 545 height 22
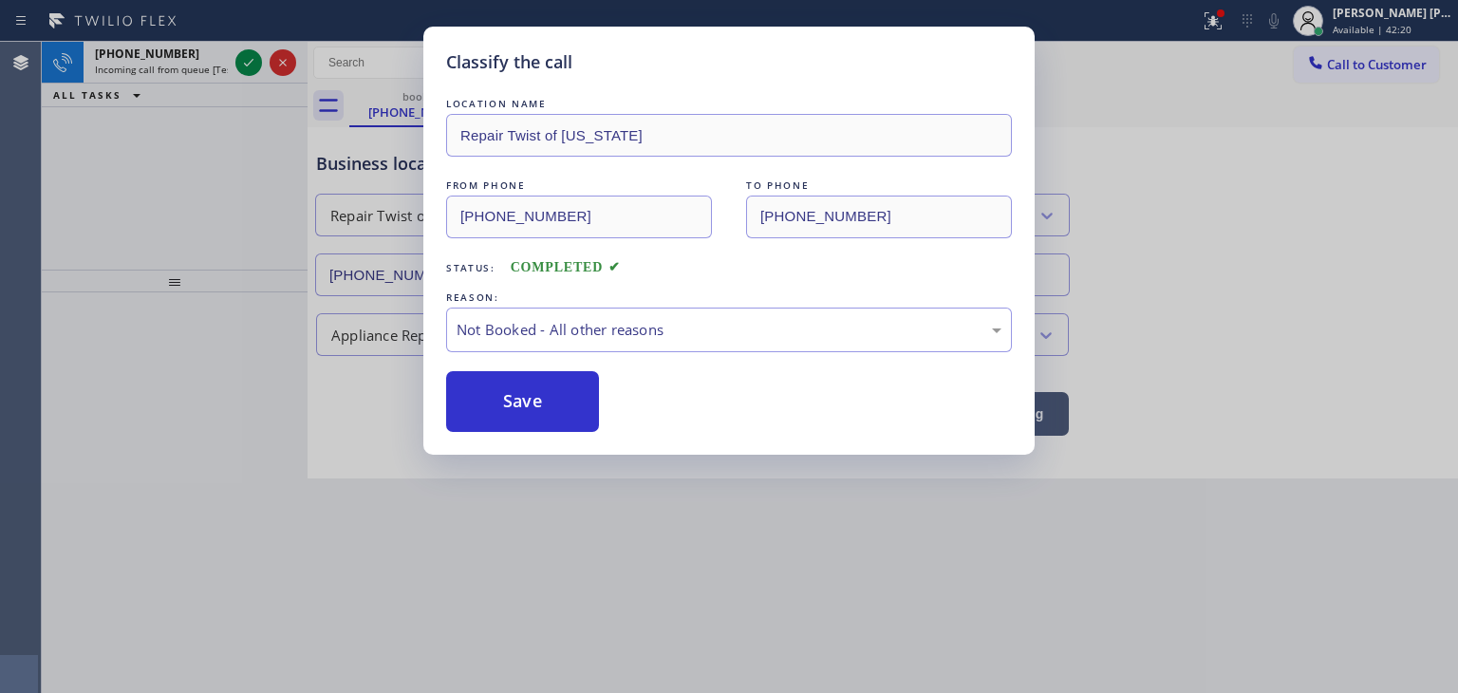
click at [535, 411] on button "Save" at bounding box center [522, 401] width 153 height 61
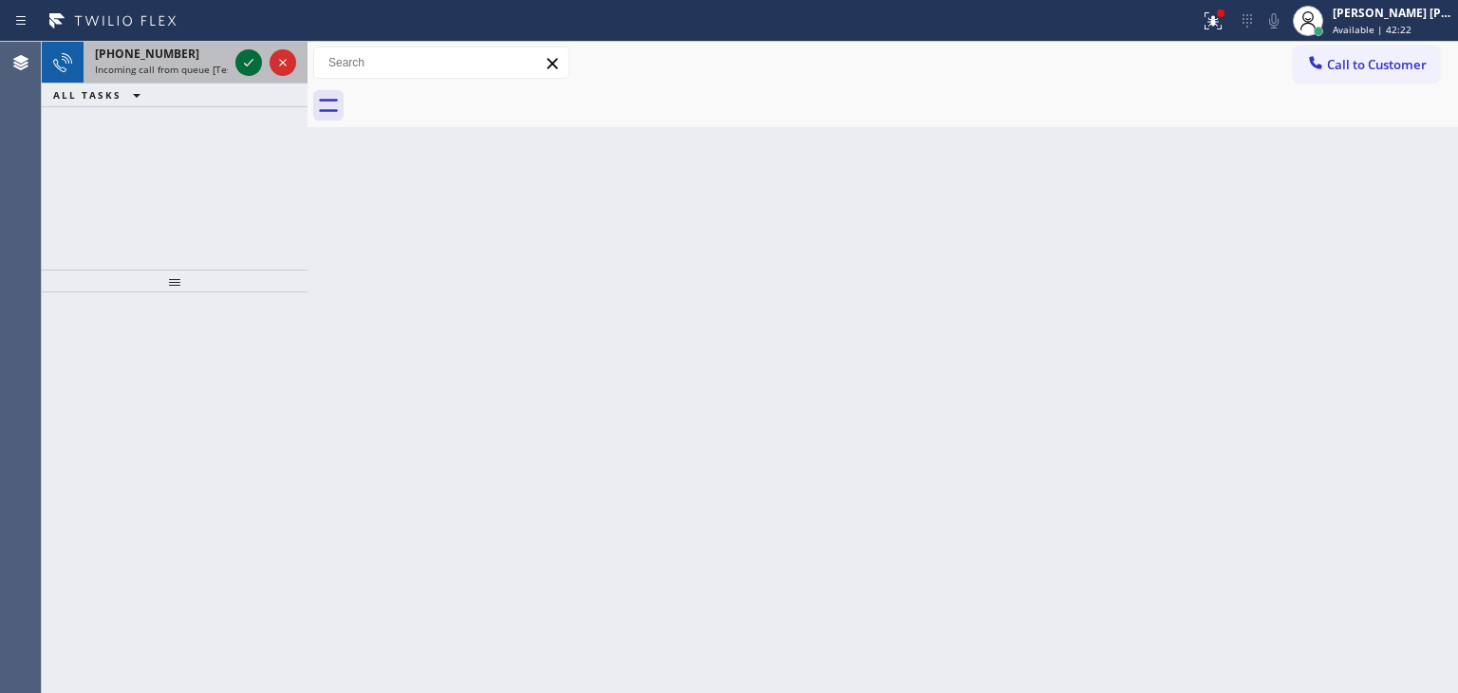
click at [252, 54] on icon at bounding box center [248, 62] width 23 height 23
click at [244, 66] on icon at bounding box center [248, 62] width 23 height 23
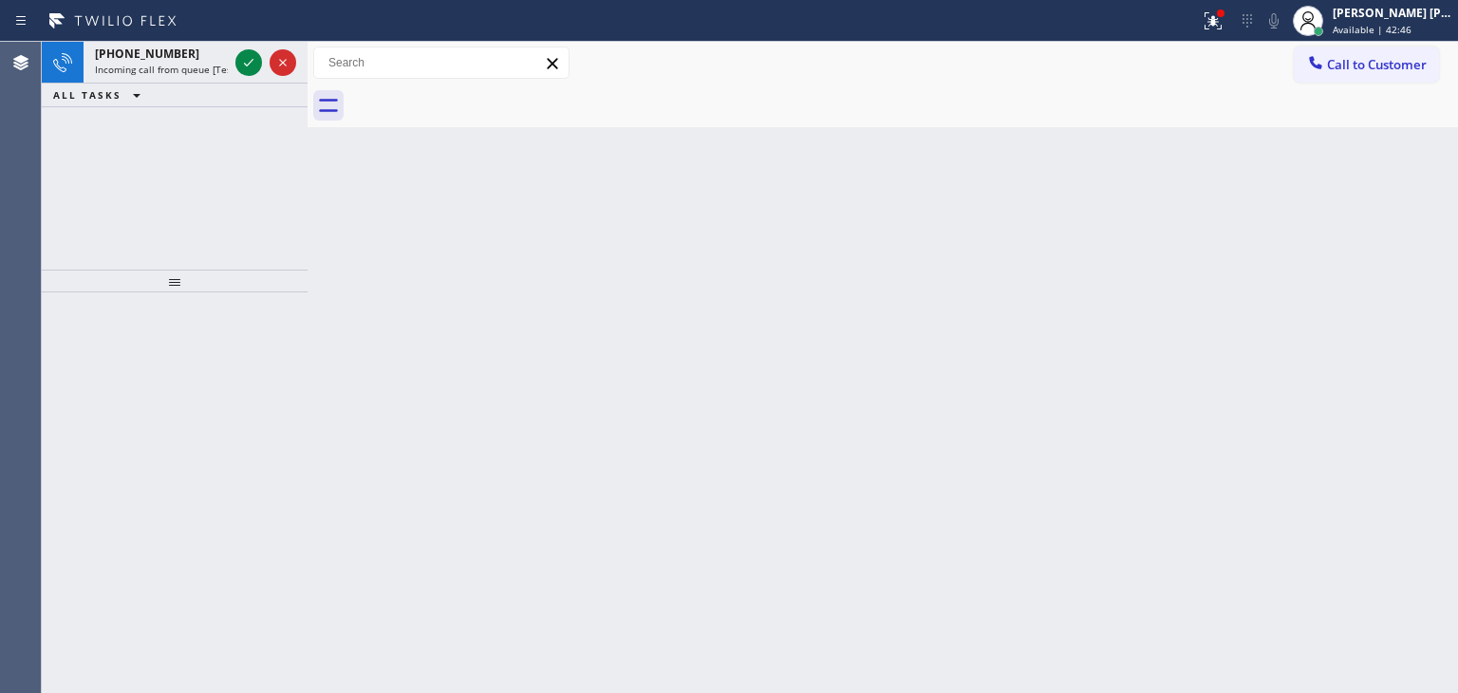
drag, startPoint x: 248, startPoint y: 61, endPoint x: 245, endPoint y: 84, distance: 23.9
click at [248, 61] on icon at bounding box center [248, 62] width 23 height 23
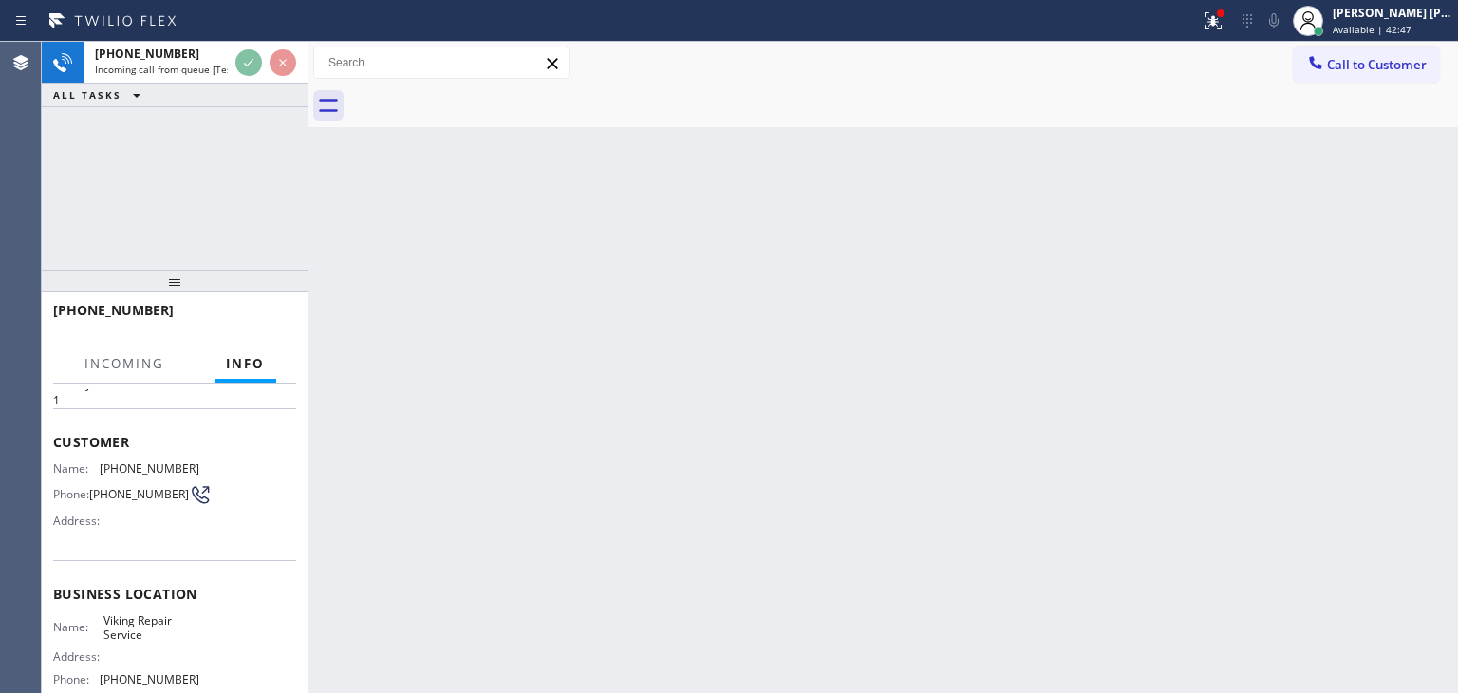
scroll to position [95, 0]
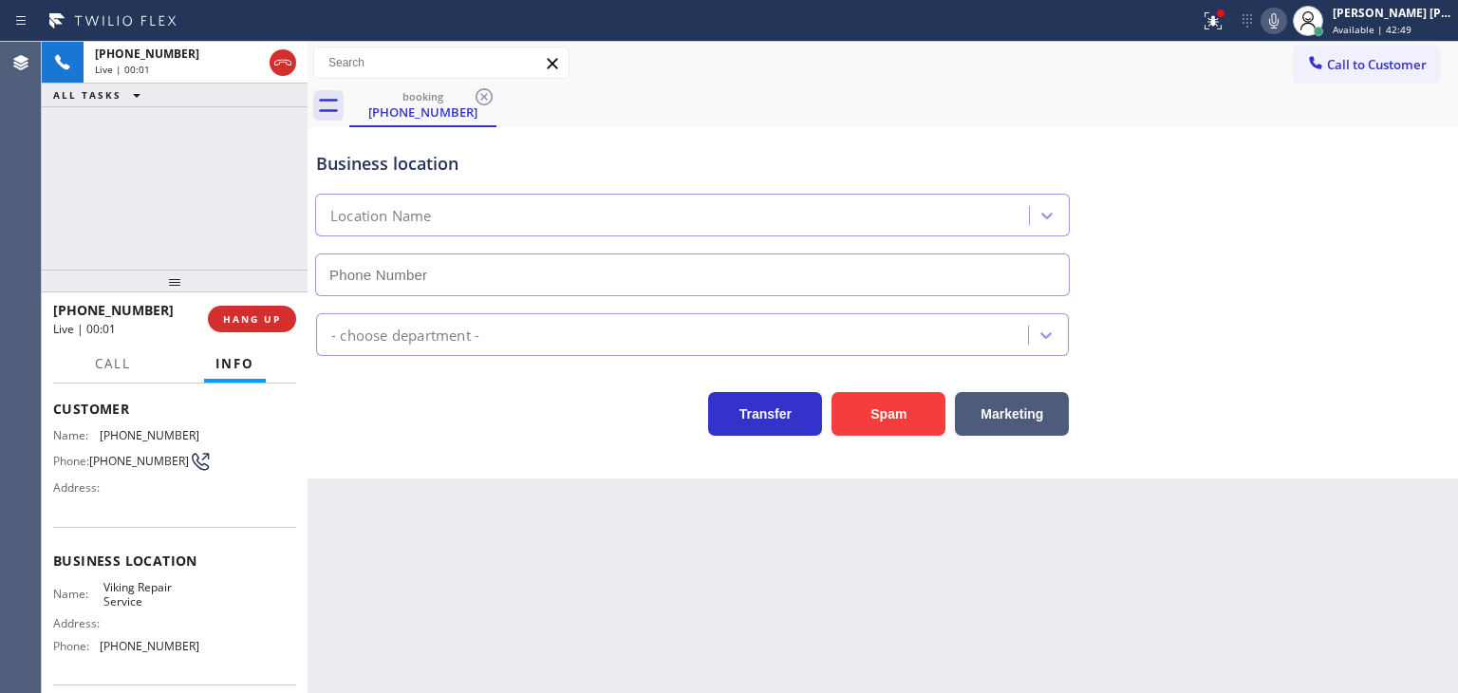
type input "[PHONE_NUMBER]"
drag, startPoint x: 192, startPoint y: 647, endPoint x: 95, endPoint y: 653, distance: 97.0
click at [94, 653] on div "Name: Viking Repair Service Address: Phone: [PHONE_NUMBER]" at bounding box center [174, 621] width 243 height 82
click at [1390, 67] on span "Call to Customer" at bounding box center [1377, 64] width 100 height 17
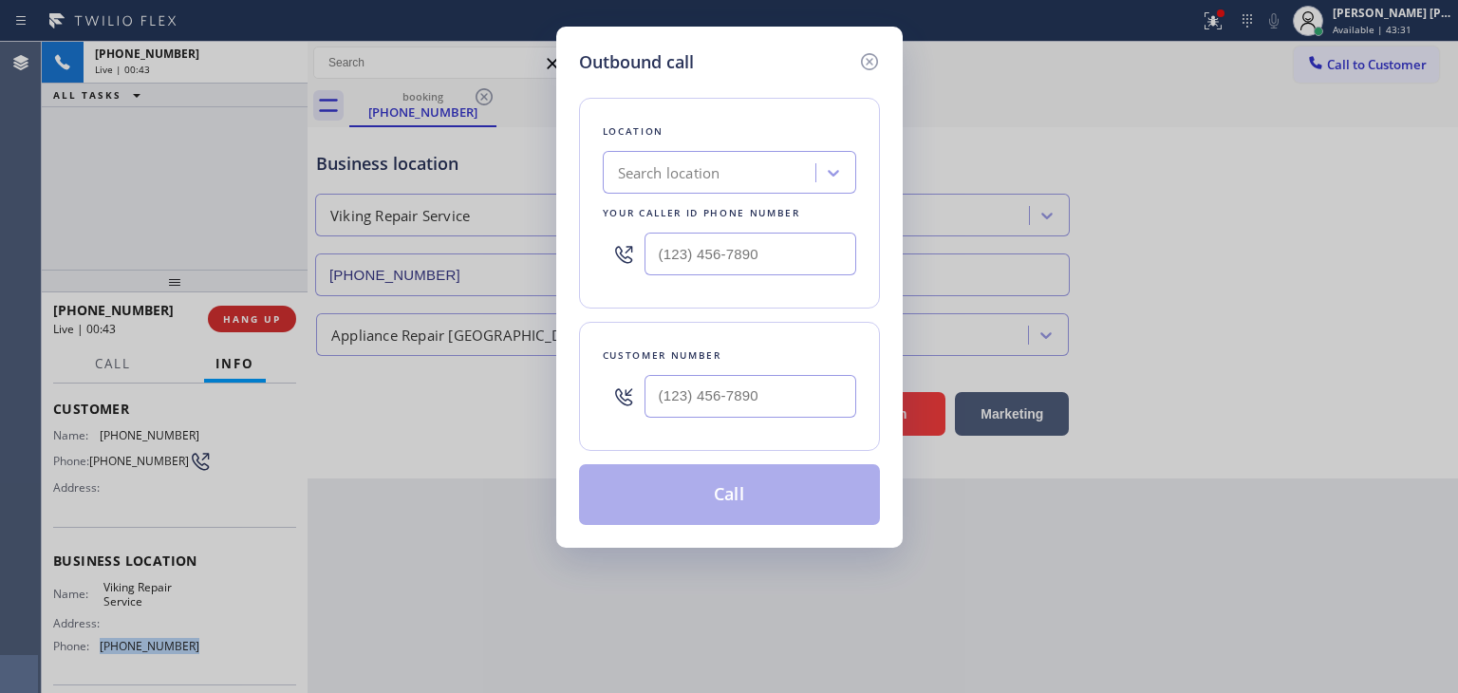
click at [725, 257] on input "text" at bounding box center [750, 254] width 212 height 43
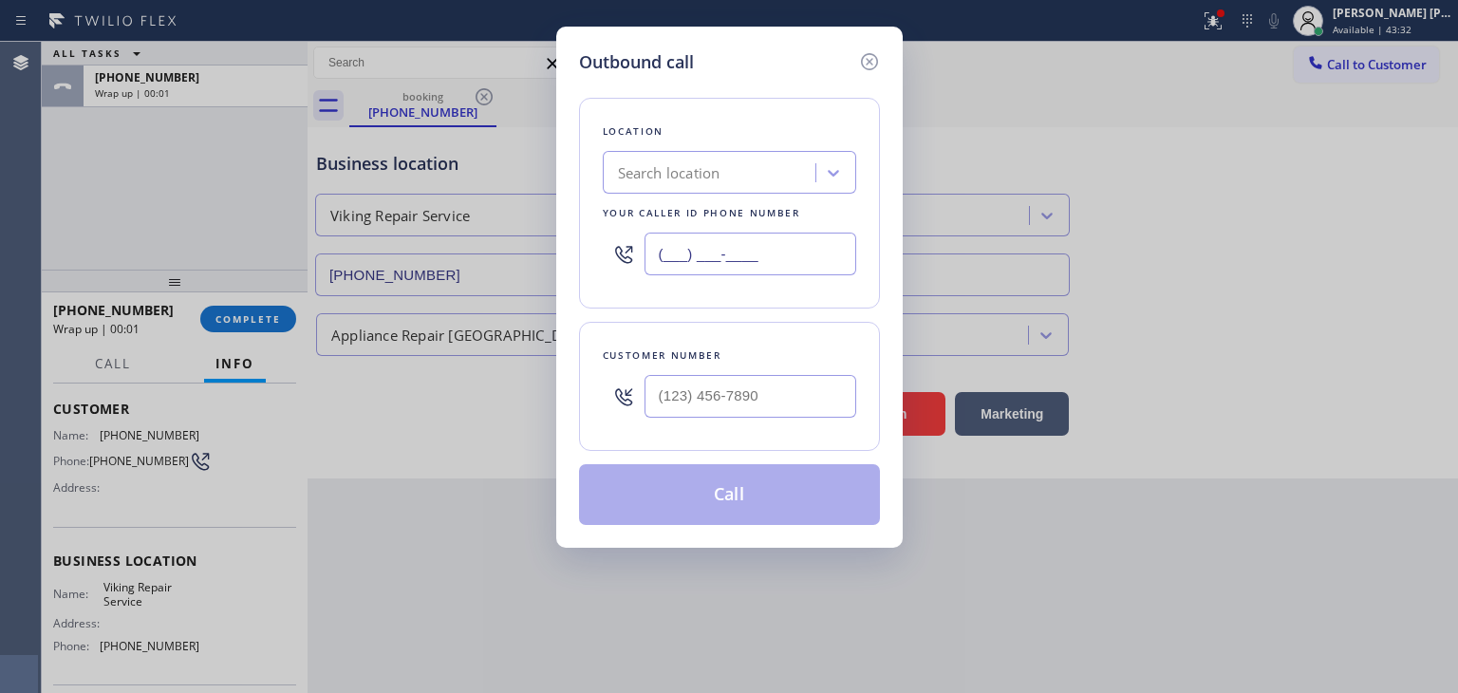
paste input "602) 878-4370"
type input "[PHONE_NUMBER]"
click at [864, 62] on icon at bounding box center [869, 61] width 23 height 23
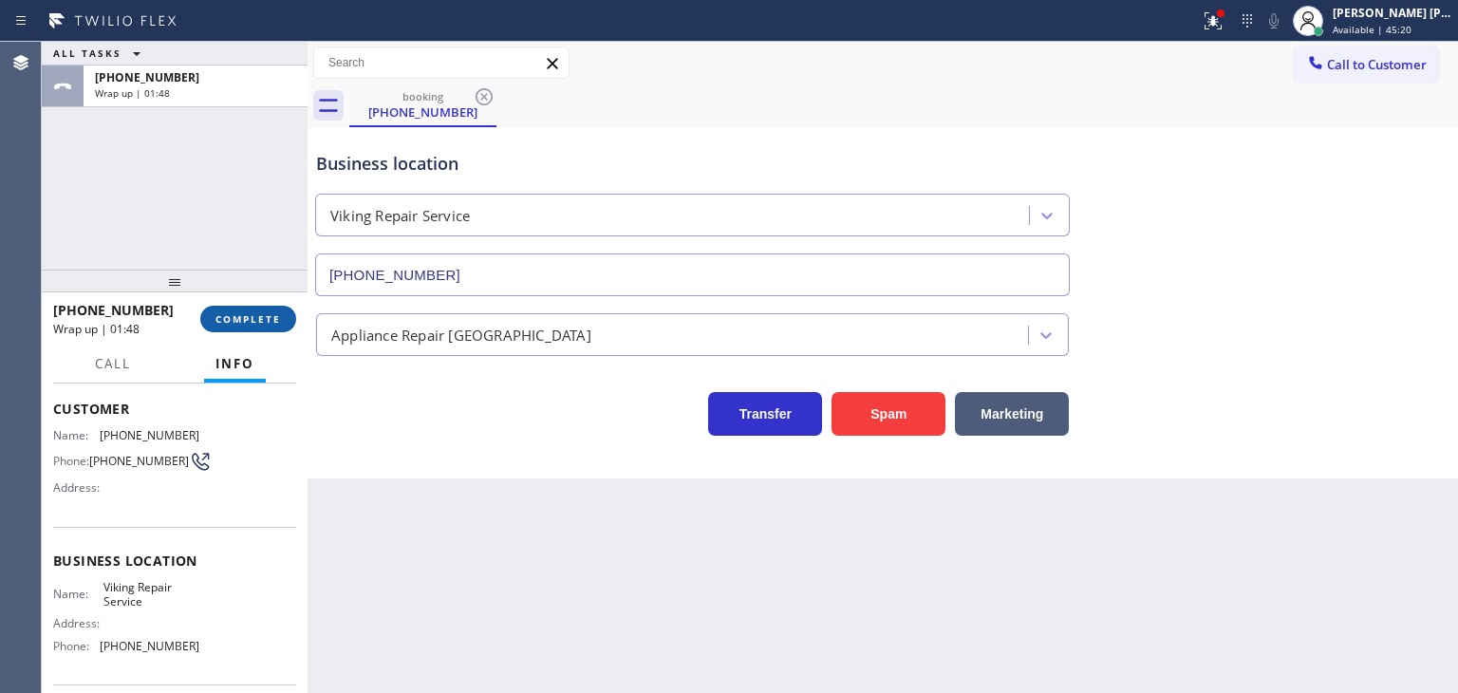
click at [249, 321] on span "COMPLETE" at bounding box center [247, 318] width 65 height 13
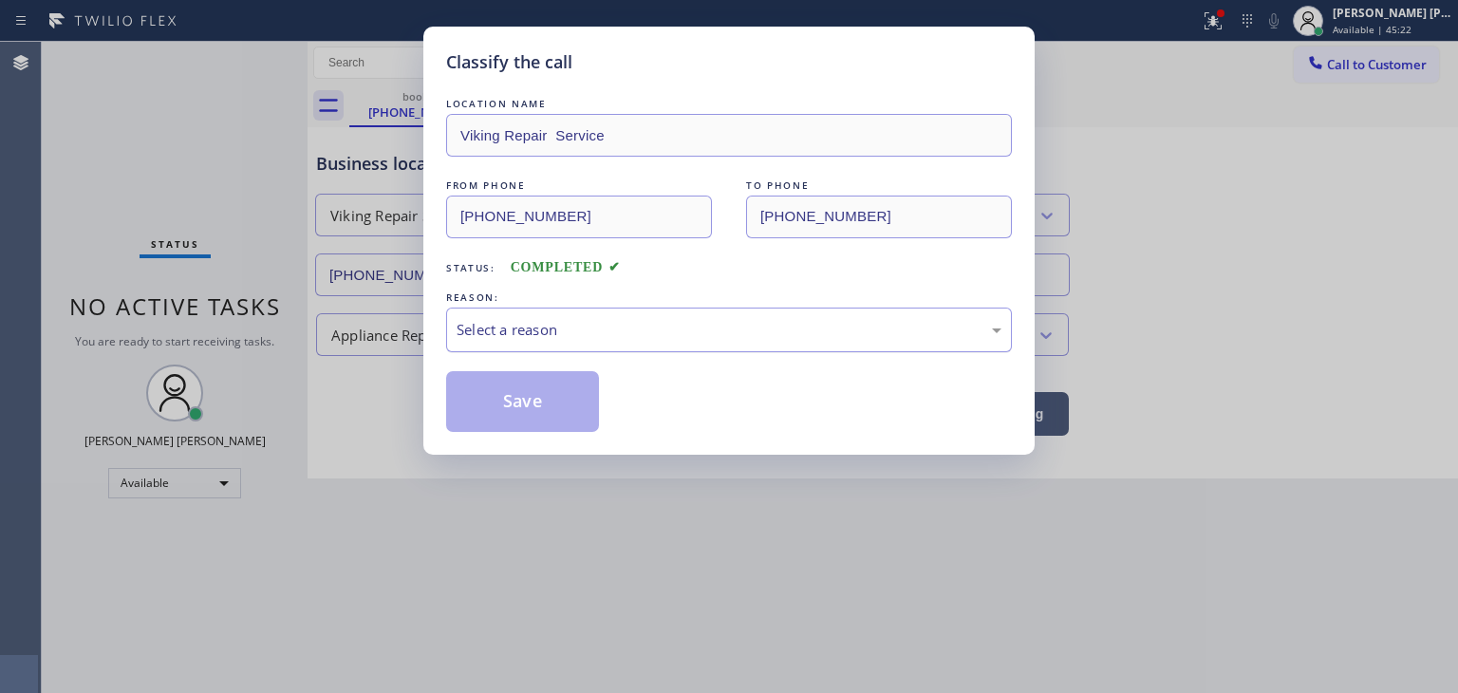
click at [587, 335] on div "Select a reason" at bounding box center [729, 330] width 545 height 22
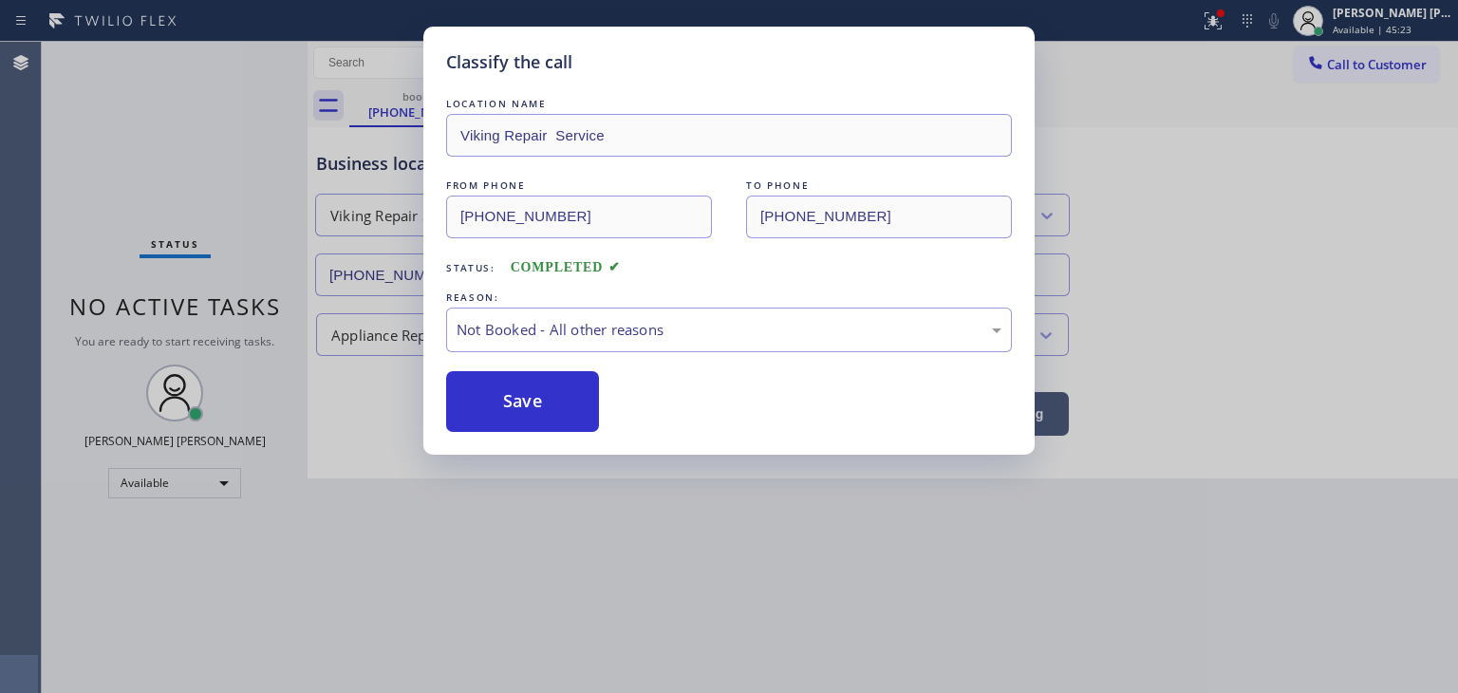
click at [532, 405] on button "Save" at bounding box center [522, 401] width 153 height 61
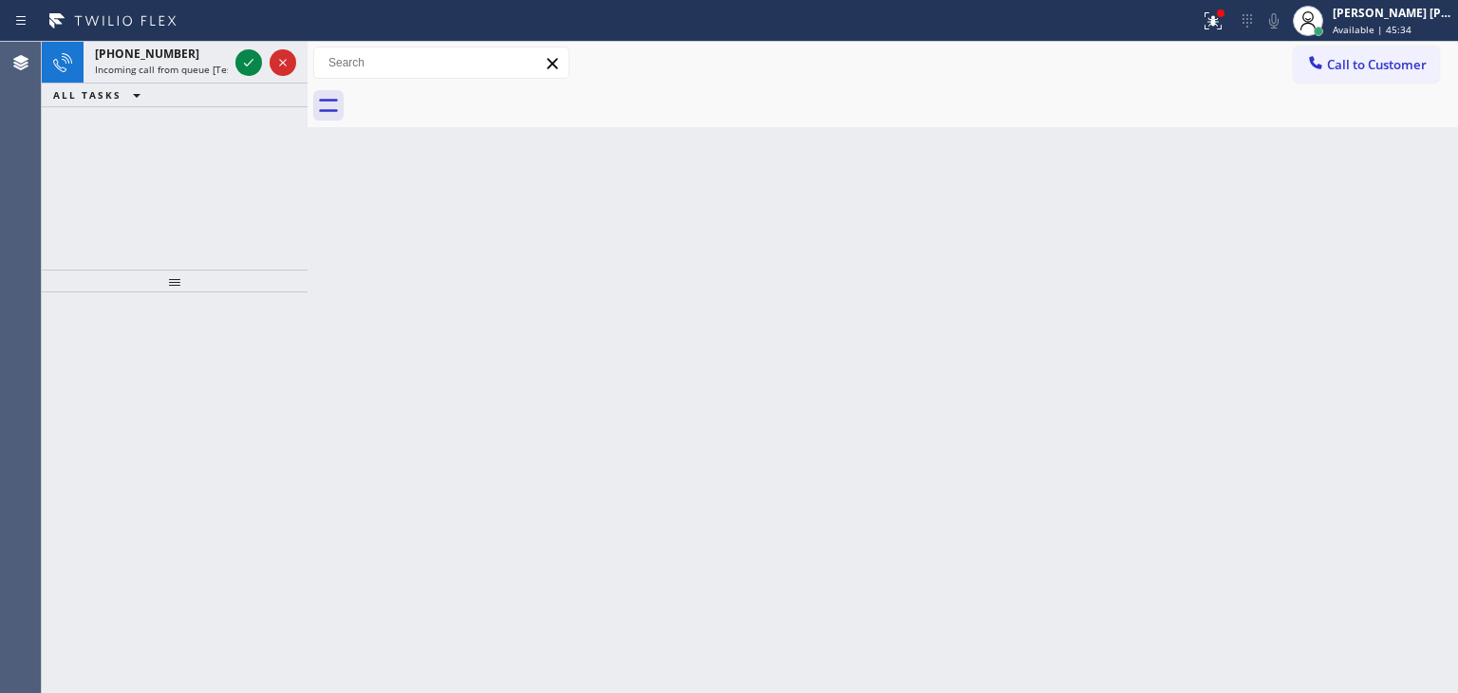
click at [253, 57] on icon at bounding box center [248, 62] width 23 height 23
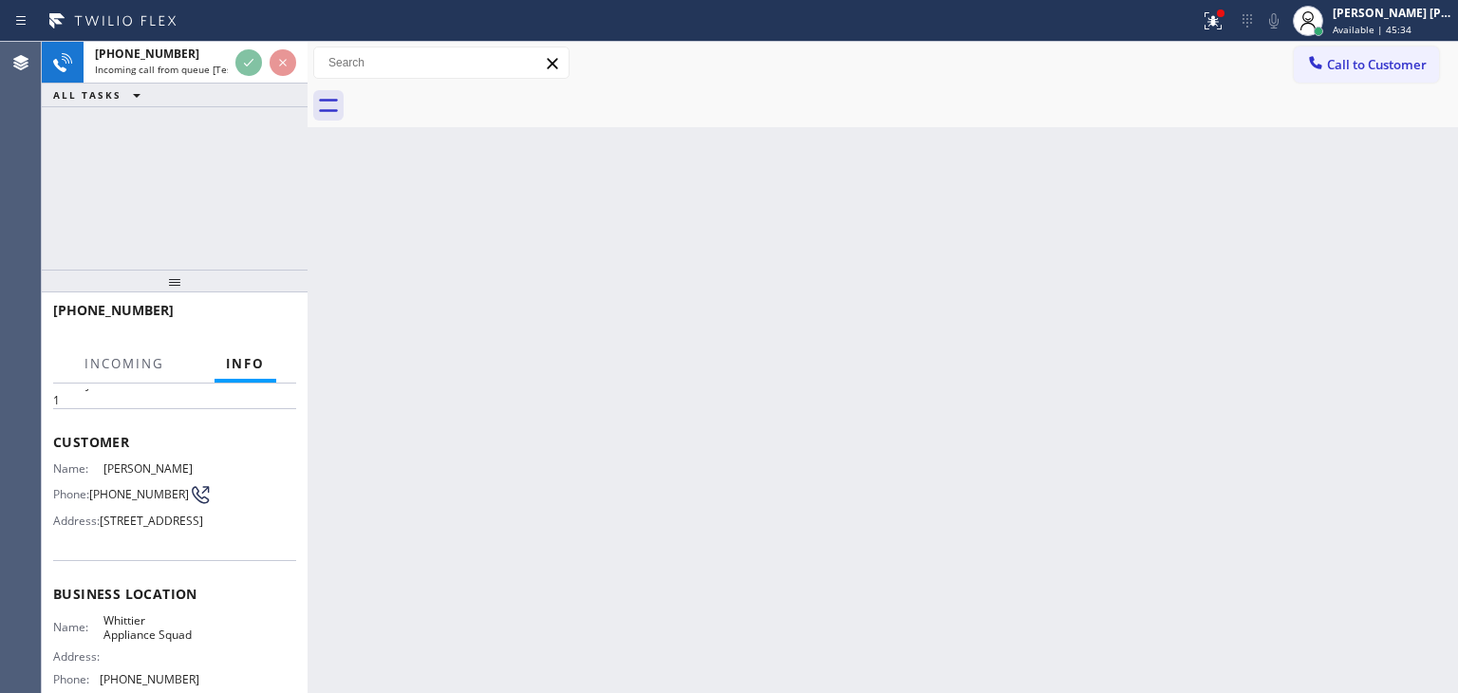
scroll to position [95, 0]
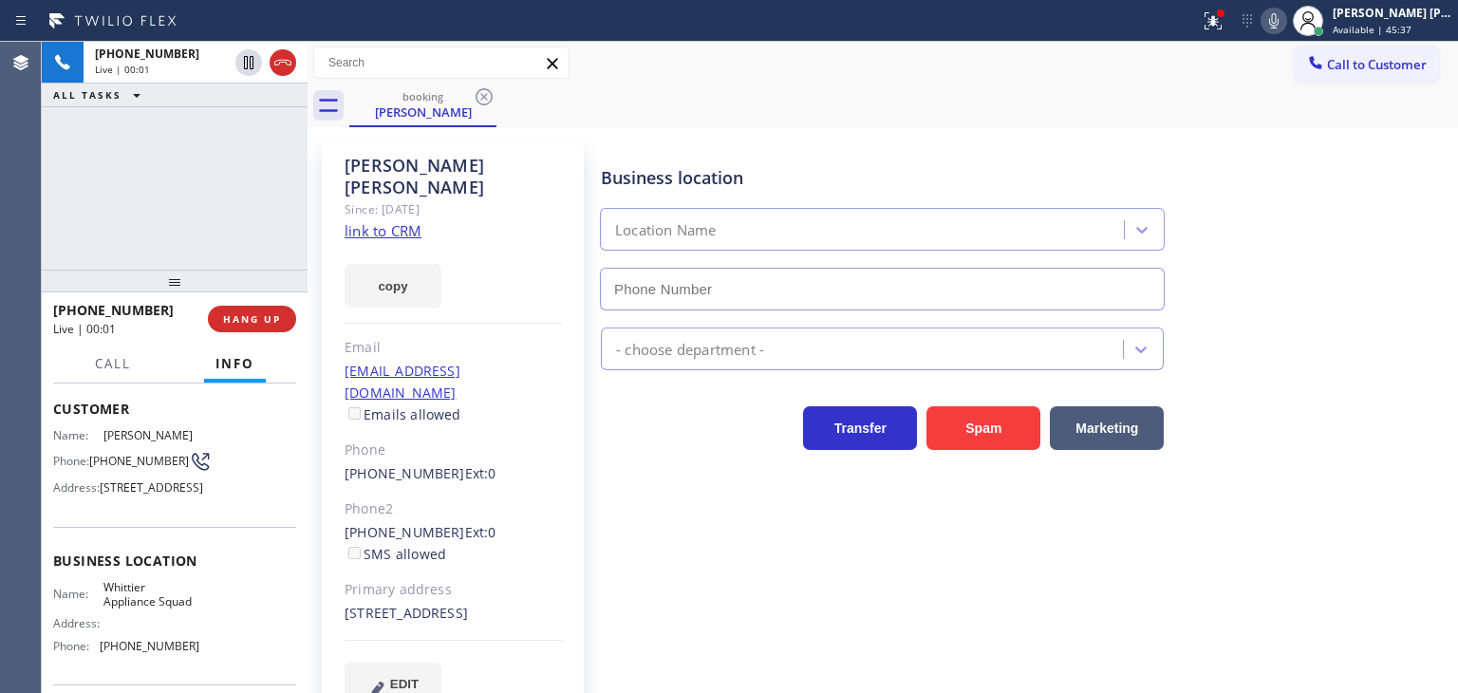
type input "[PHONE_NUMBER]"
click at [393, 221] on link "link to CRM" at bounding box center [383, 230] width 77 height 19
click at [1285, 12] on icon at bounding box center [1273, 20] width 23 height 23
click at [1280, 24] on rect at bounding box center [1273, 18] width 13 height 13
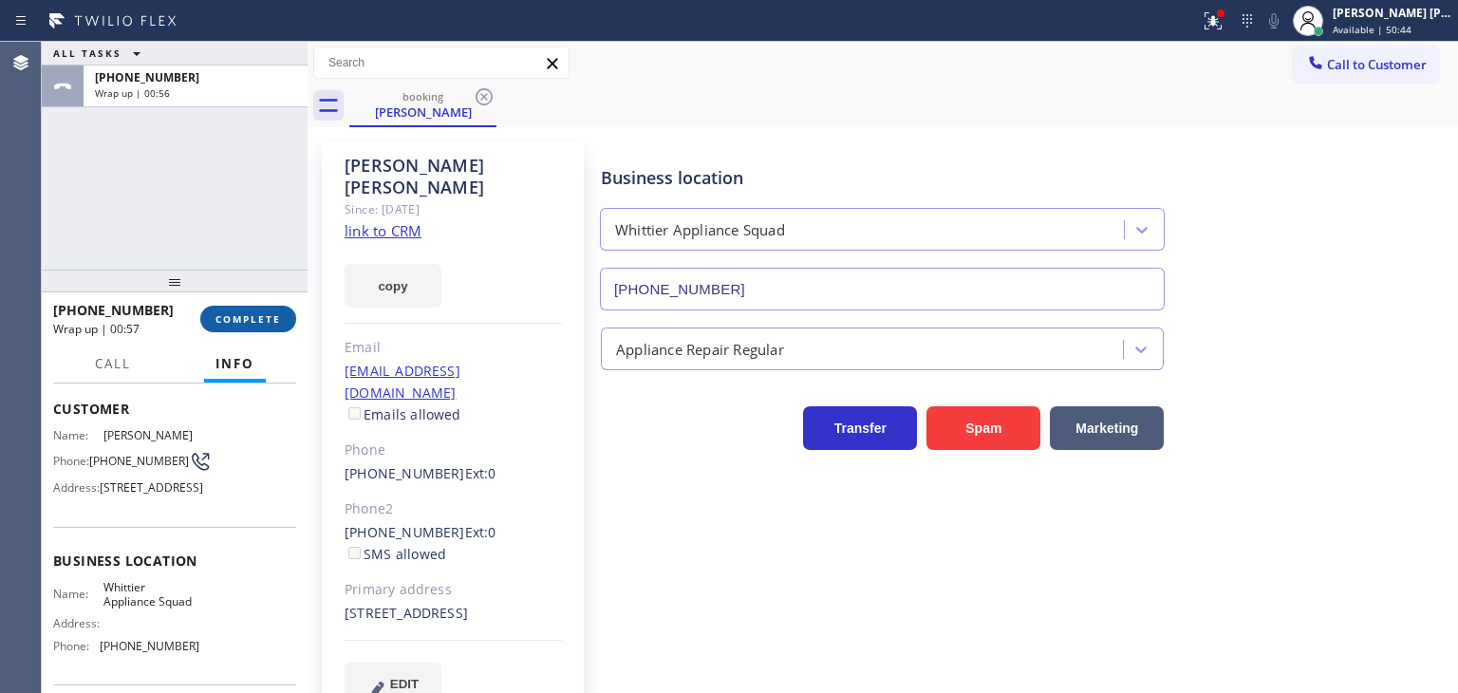
click at [255, 308] on button "COMPLETE" at bounding box center [248, 319] width 96 height 27
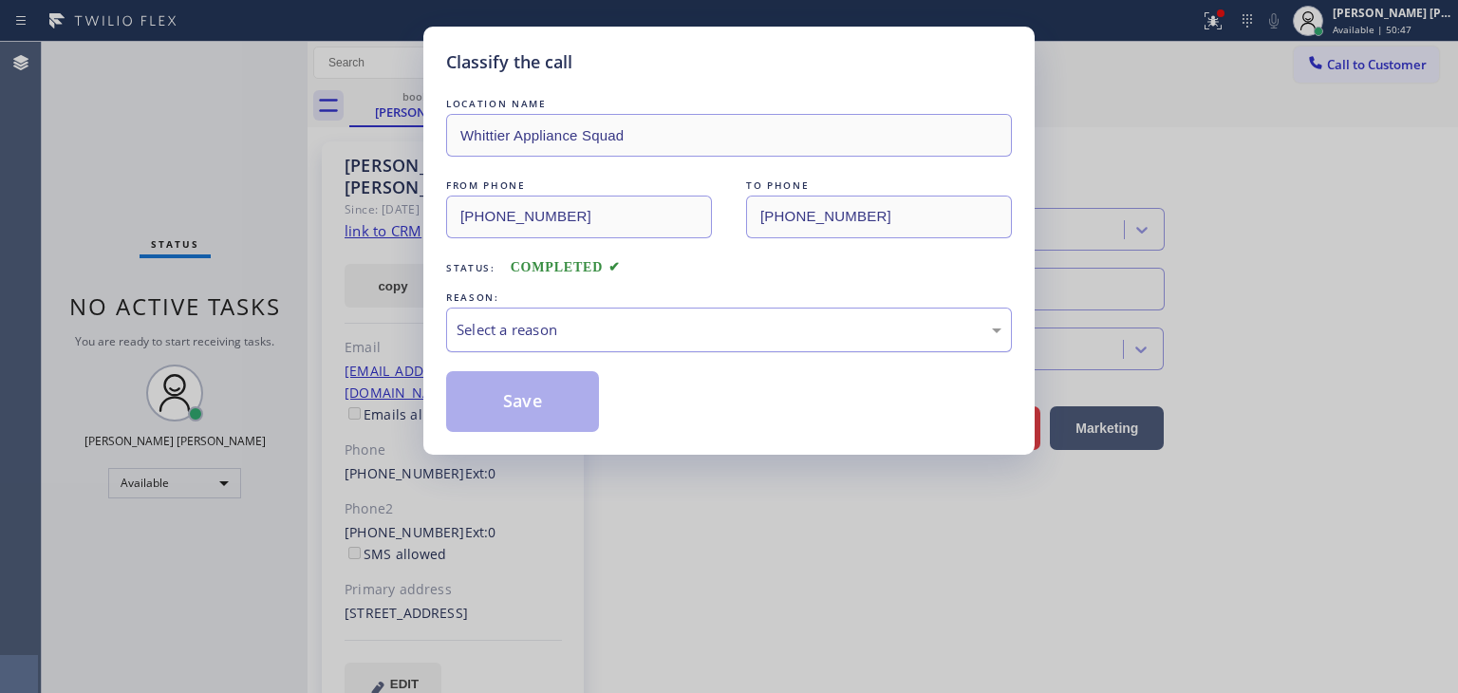
click at [616, 312] on div "Select a reason" at bounding box center [729, 330] width 566 height 45
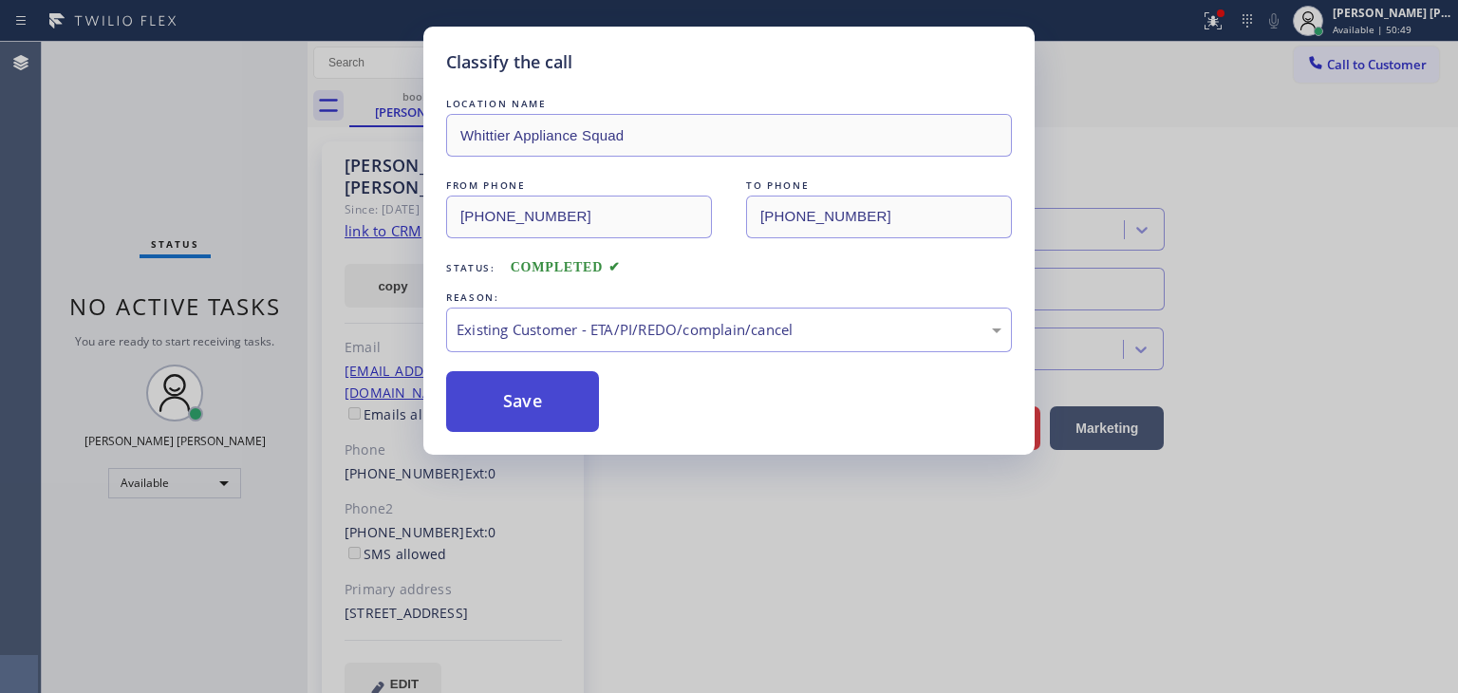
click at [527, 396] on button "Save" at bounding box center [522, 401] width 153 height 61
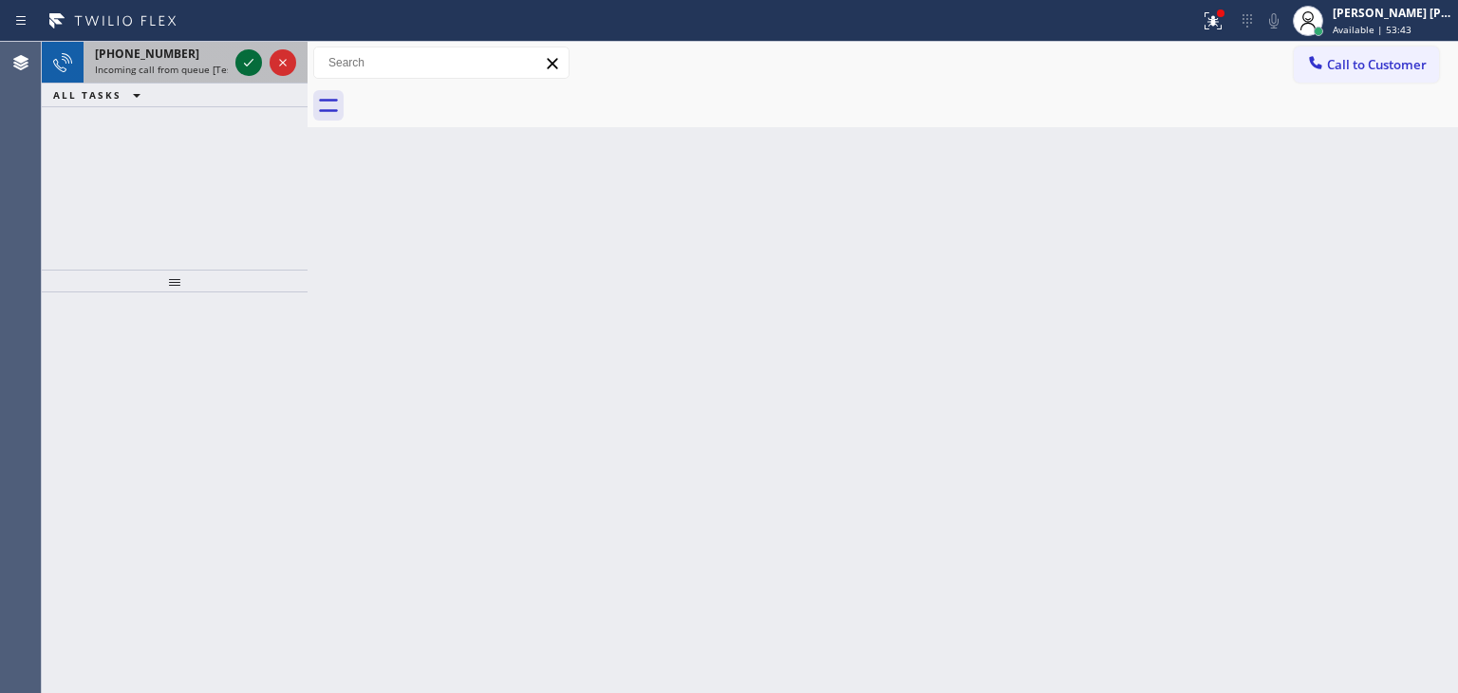
click at [247, 65] on icon at bounding box center [248, 63] width 9 height 8
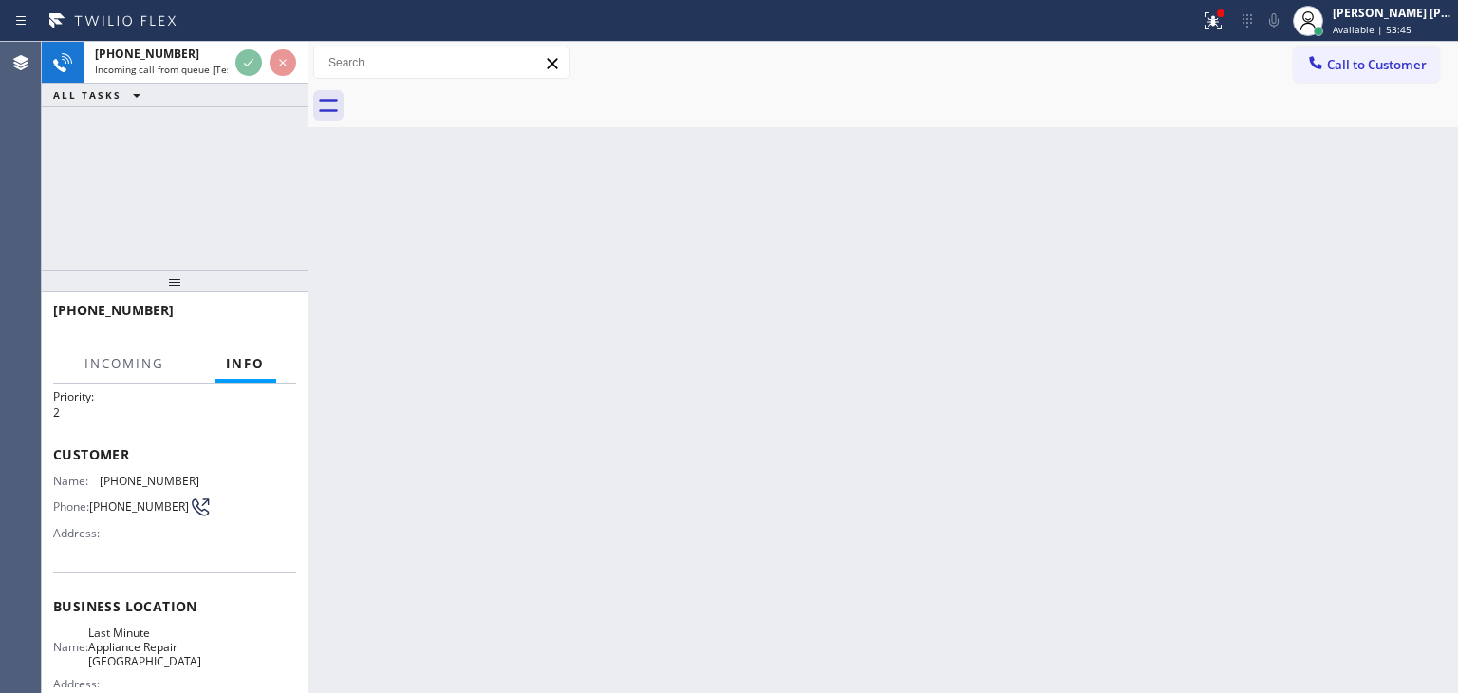
scroll to position [95, 0]
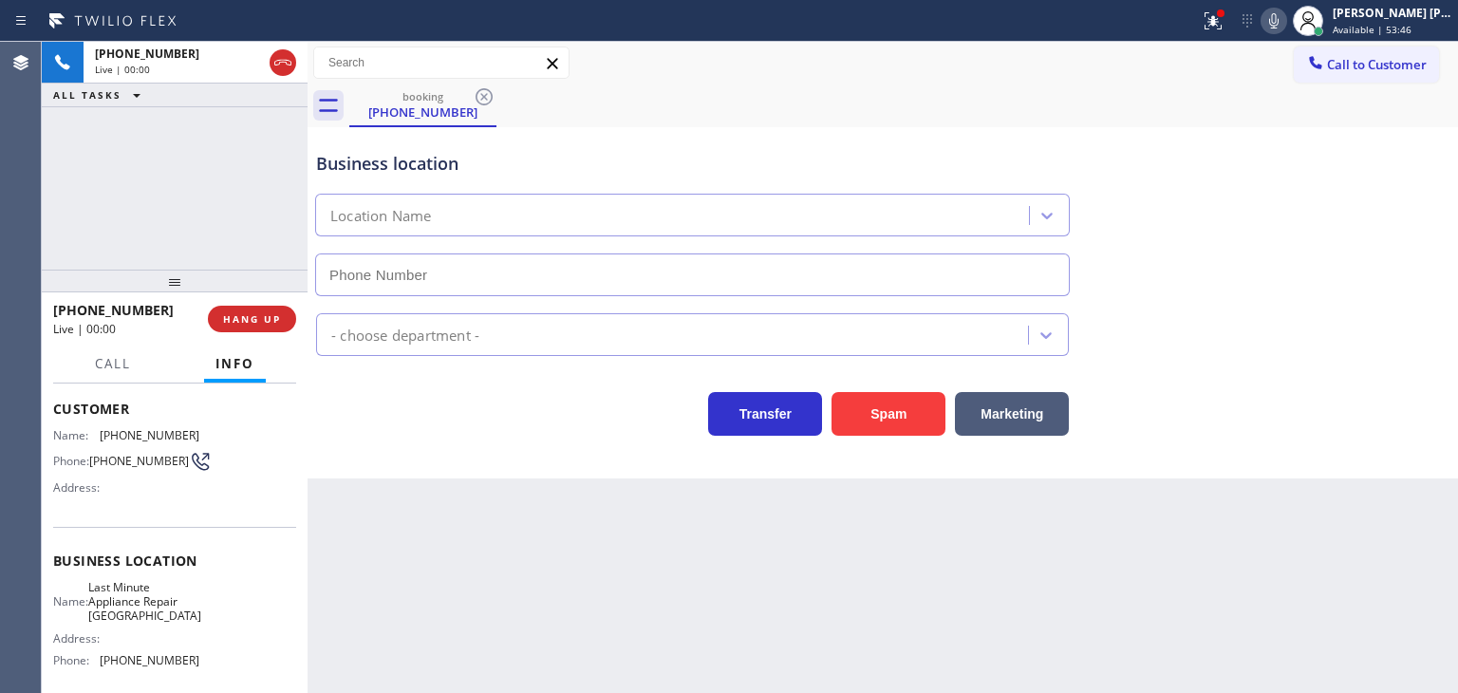
type input "[PHONE_NUMBER]"
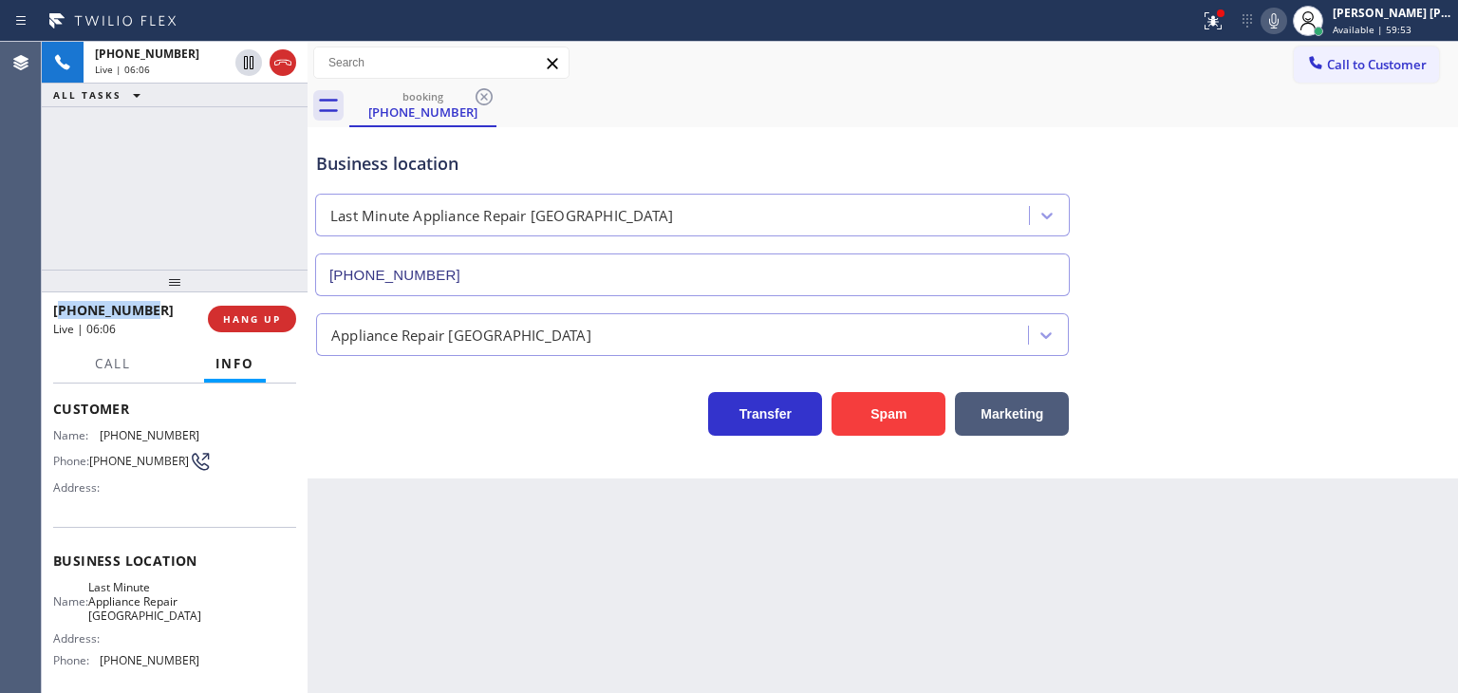
drag, startPoint x: 156, startPoint y: 307, endPoint x: 64, endPoint y: 305, distance: 92.1
click at [64, 305] on div "[PHONE_NUMBER]" at bounding box center [123, 310] width 141 height 18
click at [177, 308] on div "[PHONE_NUMBER]" at bounding box center [123, 310] width 141 height 18
drag, startPoint x: 177, startPoint y: 308, endPoint x: 133, endPoint y: 312, distance: 44.9
click at [133, 312] on div "[PHONE_NUMBER]" at bounding box center [123, 310] width 141 height 18
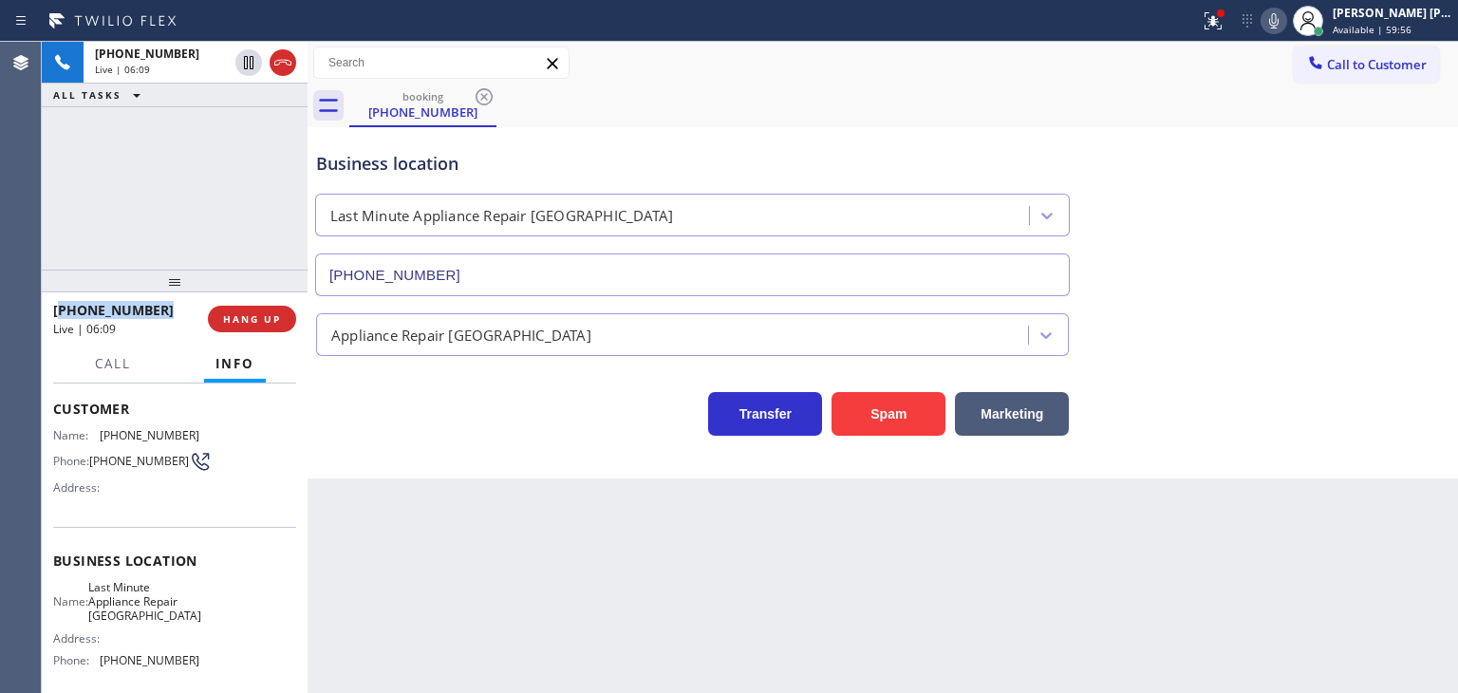
click at [140, 312] on span "[PHONE_NUMBER]" at bounding box center [113, 310] width 121 height 18
drag, startPoint x: 158, startPoint y: 312, endPoint x: 68, endPoint y: 306, distance: 90.4
click at [68, 306] on div "[PHONE_NUMBER]" at bounding box center [123, 310] width 141 height 18
drag, startPoint x: 1251, startPoint y: 176, endPoint x: 1148, endPoint y: 96, distance: 129.9
click at [1247, 172] on div "Business location Last Minute Appliance Repair [GEOGRAPHIC_DATA] [PHONE_NUMBER]" at bounding box center [882, 210] width 1141 height 172
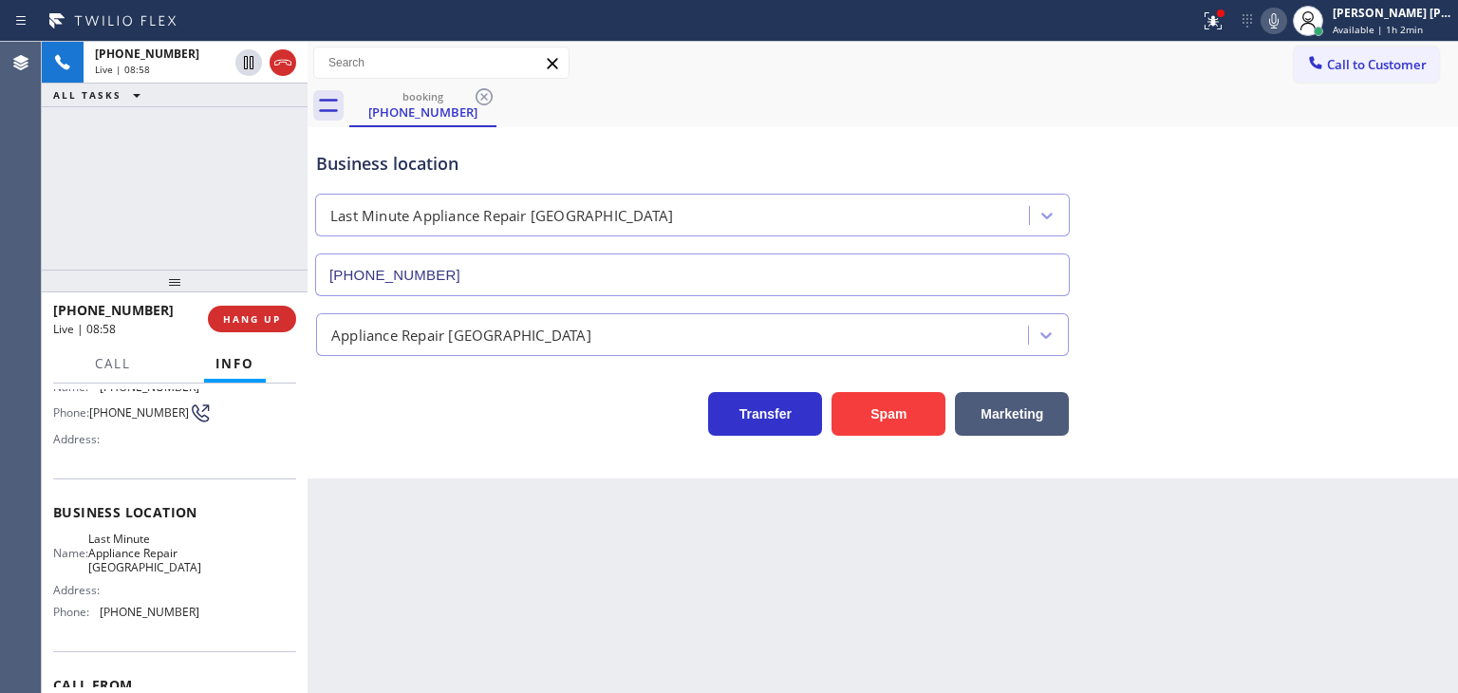
scroll to position [190, 0]
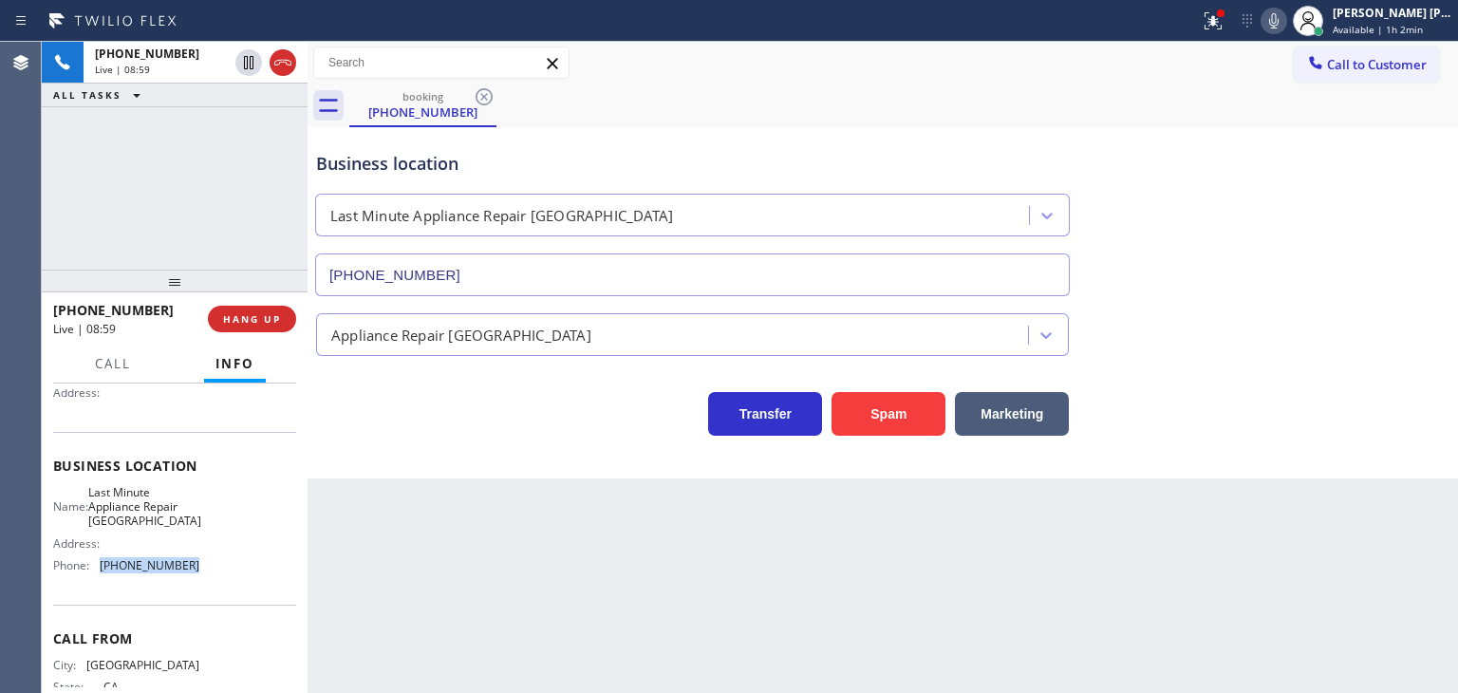
drag, startPoint x: 195, startPoint y: 570, endPoint x: 99, endPoint y: 569, distance: 95.9
click at [99, 569] on div "Name: Last Minute Appliance Repair [GEOGRAPHIC_DATA] Address: Phone: [PHONE_NUM…" at bounding box center [174, 533] width 243 height 96
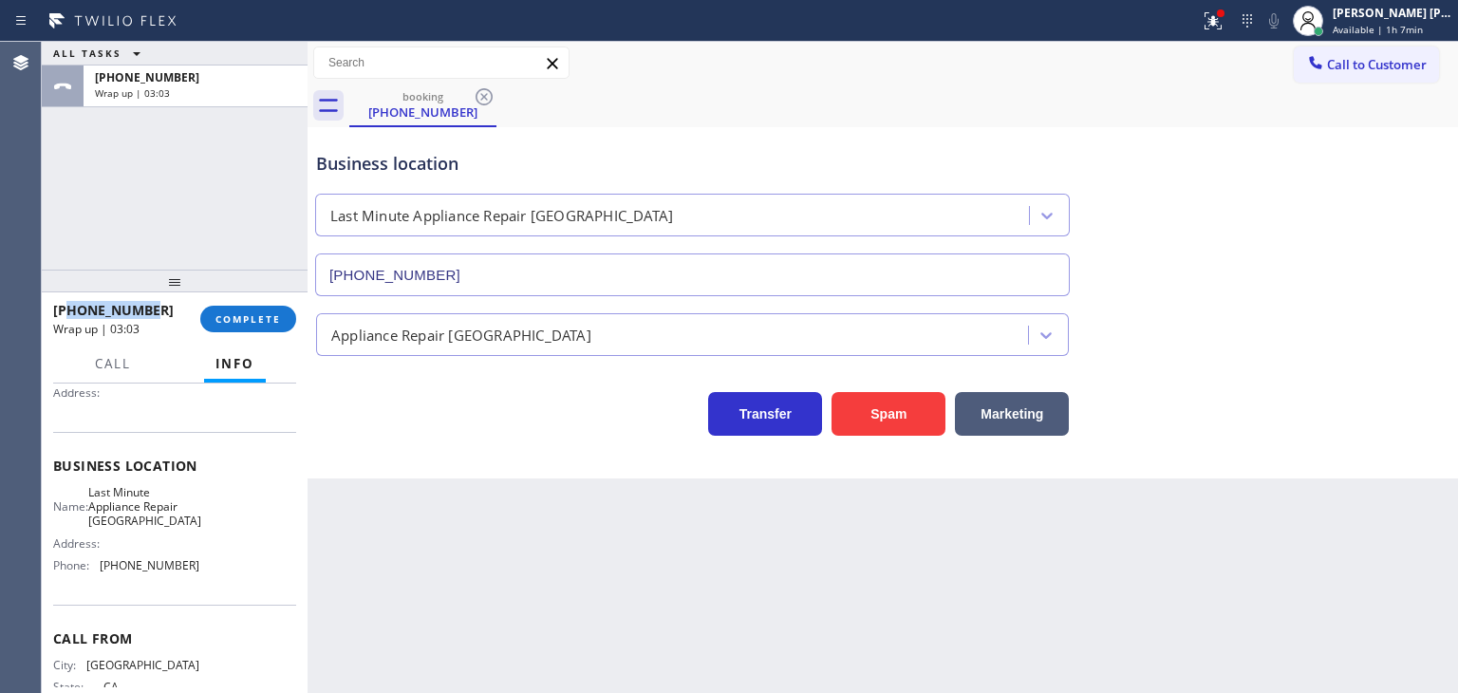
drag, startPoint x: 160, startPoint y: 311, endPoint x: 72, endPoint y: 301, distance: 88.9
click at [72, 301] on div "[PHONE_NUMBER]" at bounding box center [120, 310] width 134 height 18
click at [232, 320] on span "COMPLETE" at bounding box center [247, 318] width 65 height 13
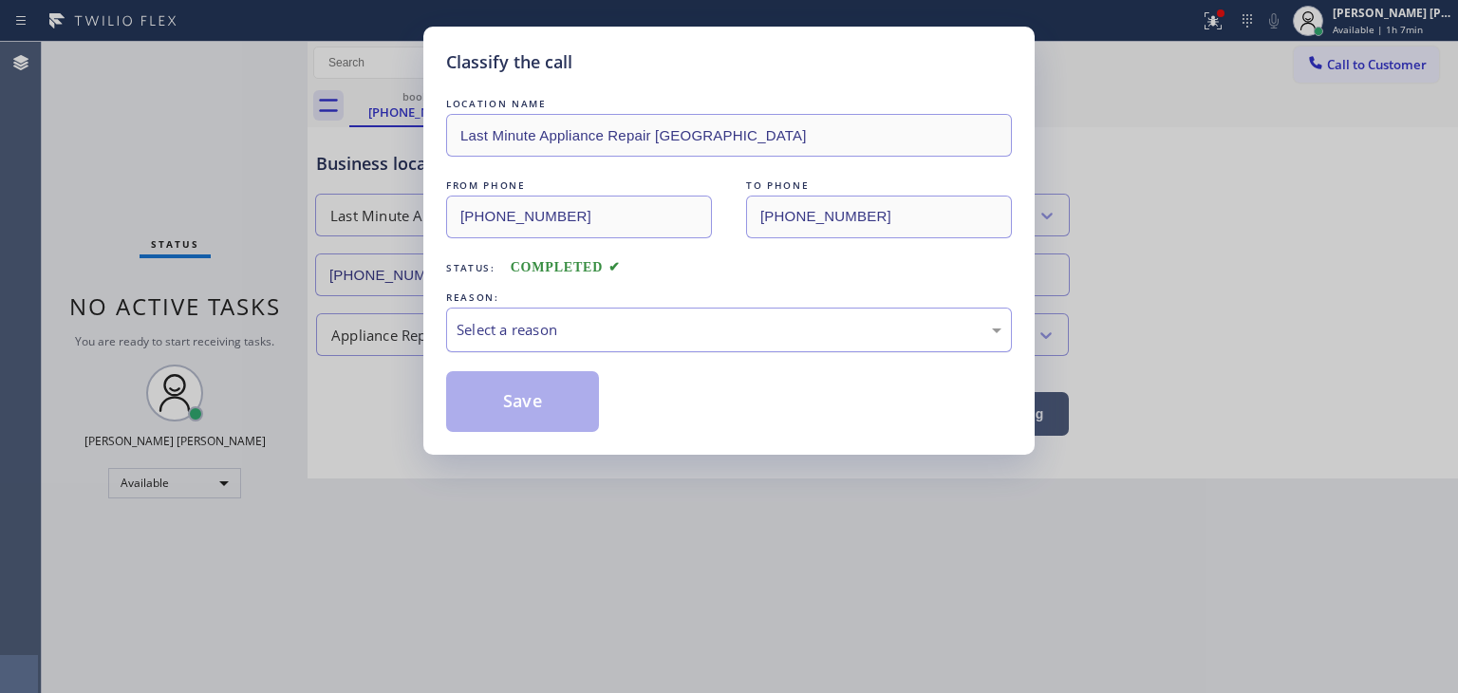
click at [510, 316] on div "Select a reason" at bounding box center [729, 330] width 566 height 45
click at [520, 393] on button "Save" at bounding box center [522, 401] width 153 height 61
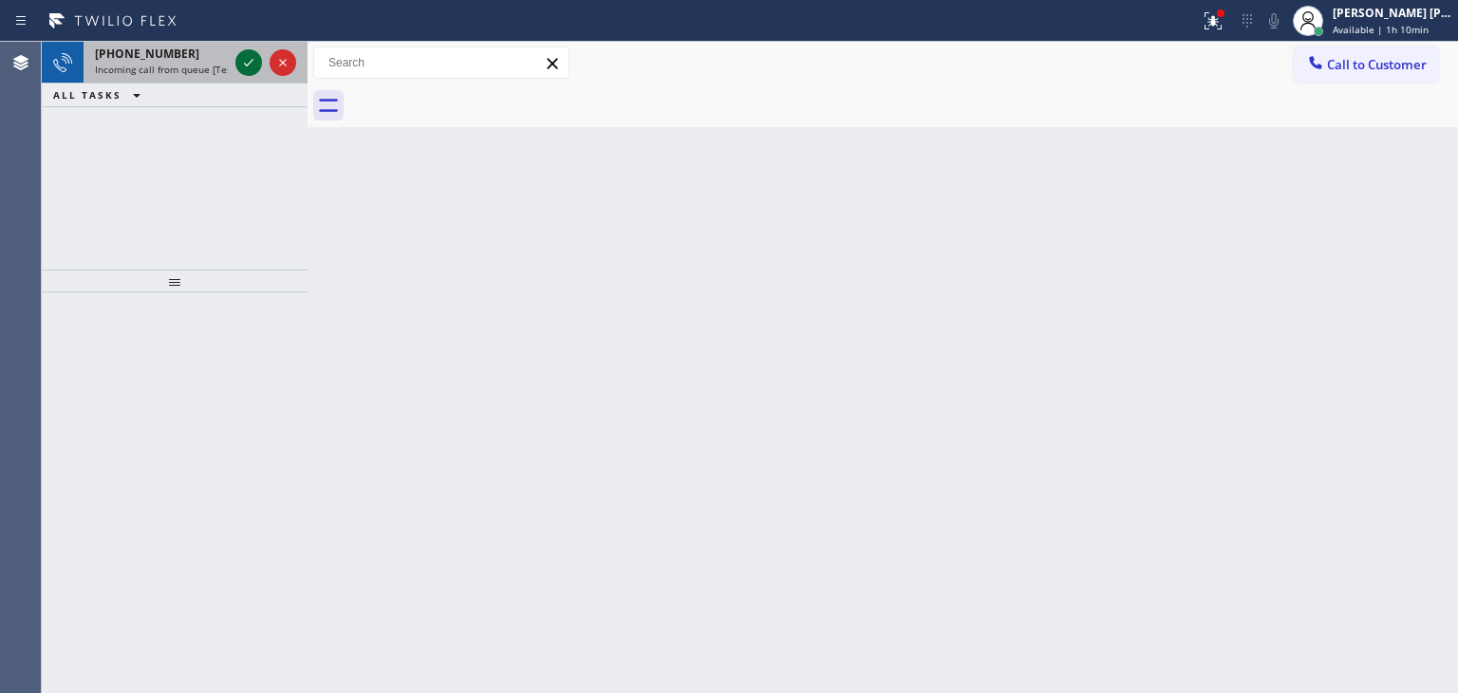
click at [249, 62] on icon at bounding box center [248, 62] width 23 height 23
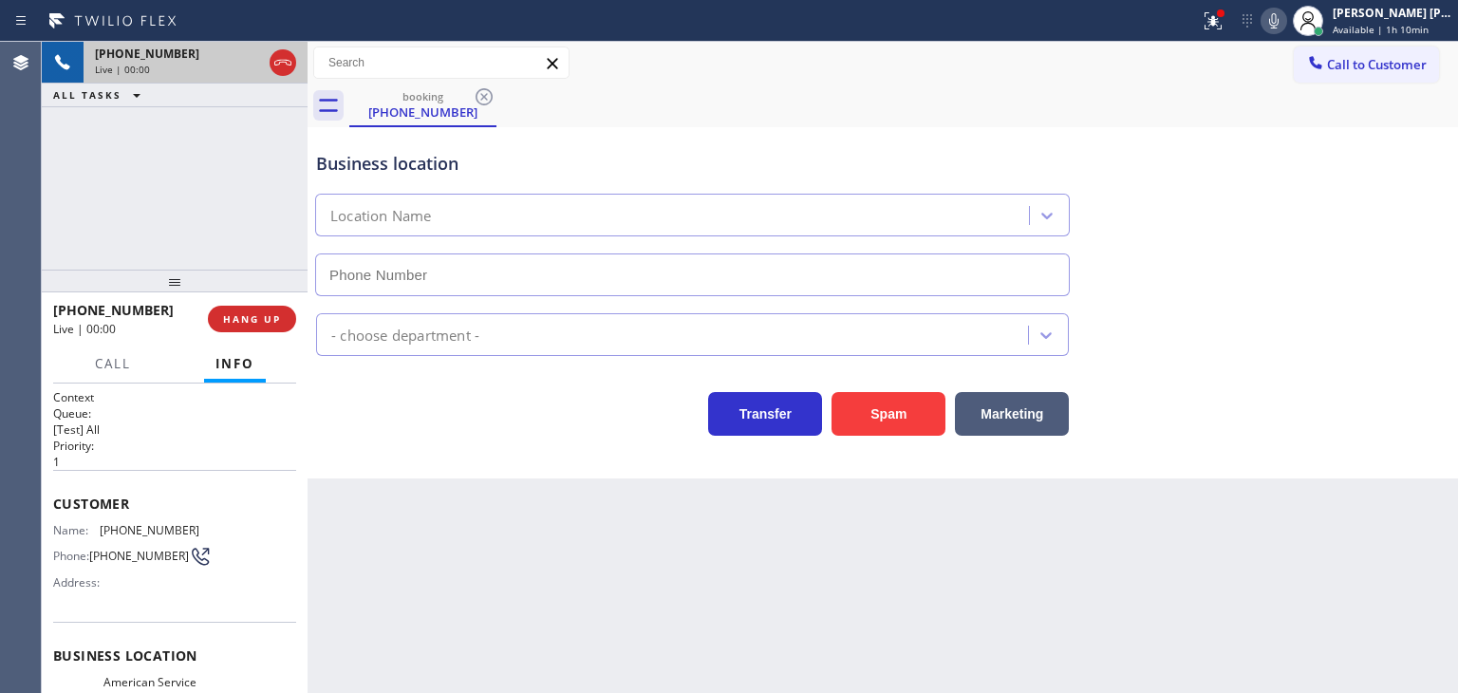
type input "[PHONE_NUMBER]"
drag, startPoint x: 189, startPoint y: 311, endPoint x: 76, endPoint y: 303, distance: 113.3
click at [76, 303] on div "[PHONE_NUMBER]" at bounding box center [123, 310] width 141 height 18
click at [165, 305] on div "[PHONE_NUMBER]" at bounding box center [123, 310] width 141 height 18
drag, startPoint x: 163, startPoint y: 306, endPoint x: 68, endPoint y: 303, distance: 95.0
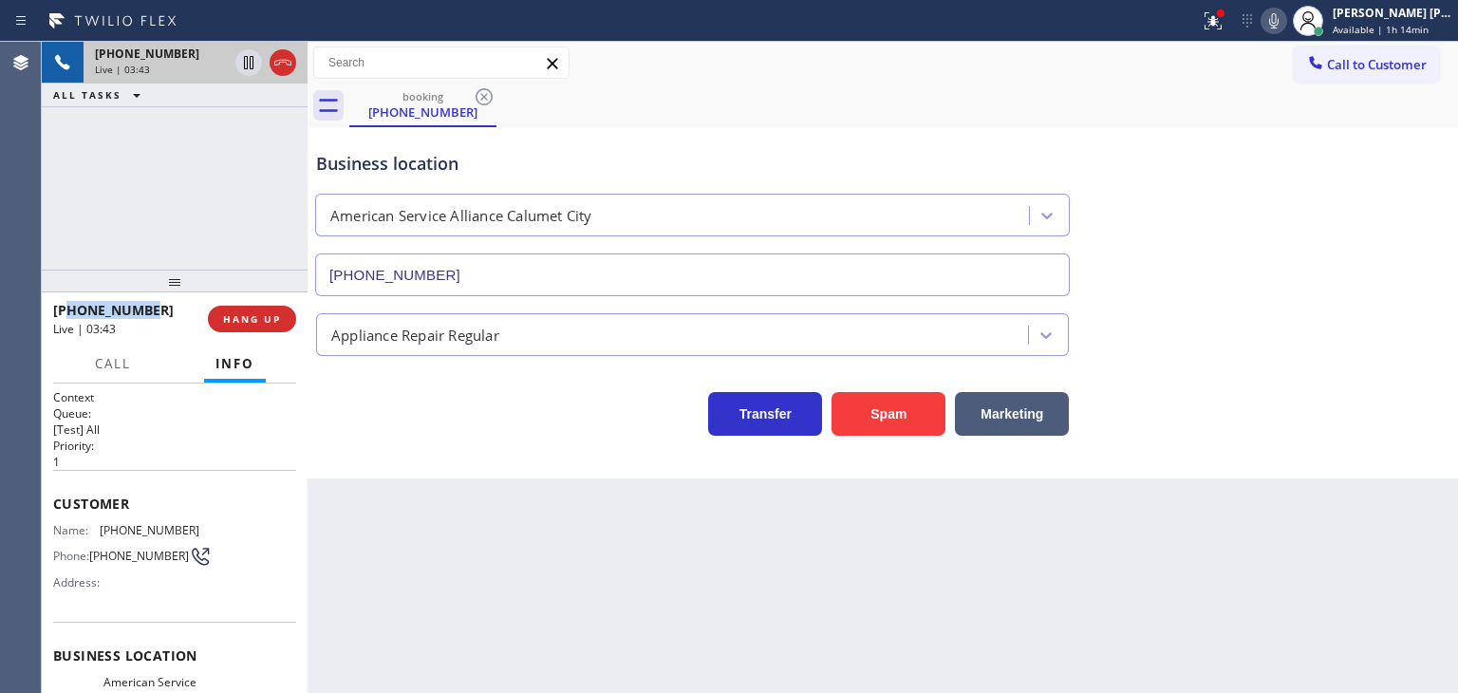
click at [68, 303] on div "[PHONE_NUMBER]" at bounding box center [123, 310] width 141 height 18
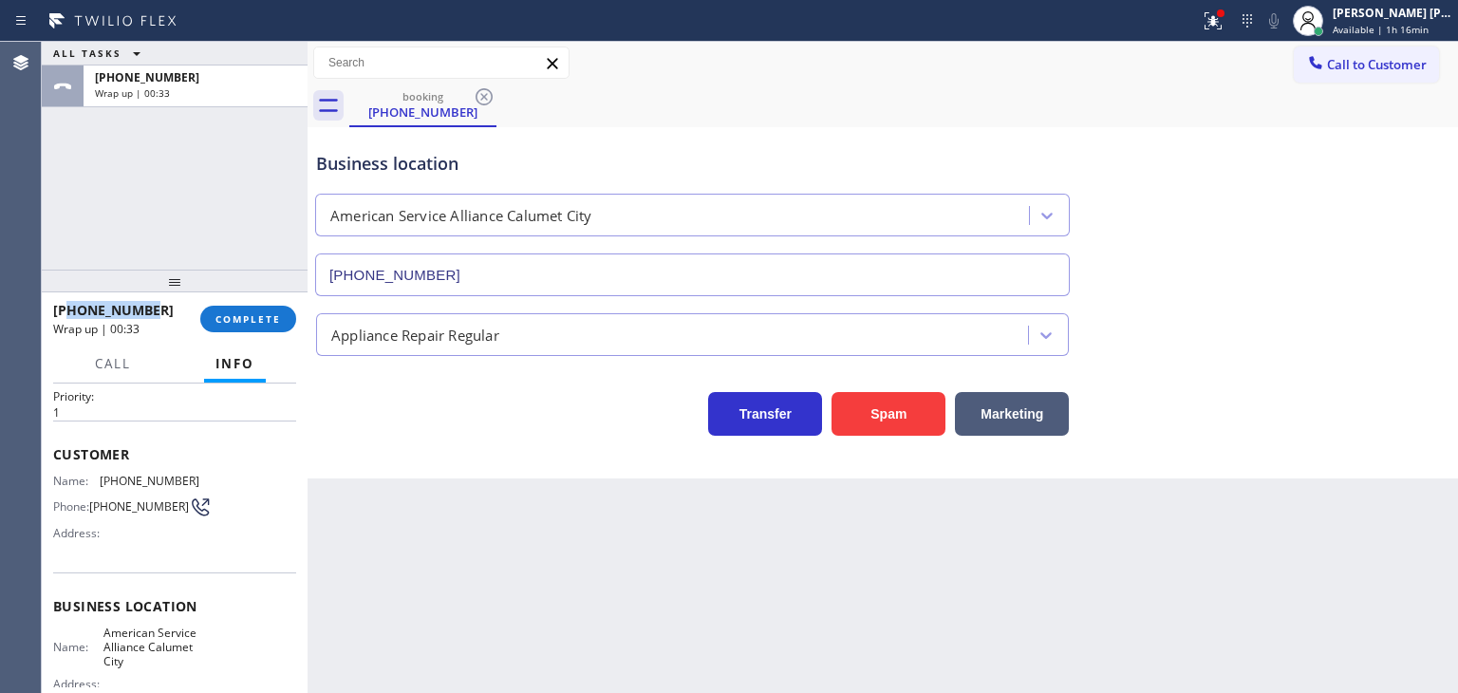
scroll to position [95, 0]
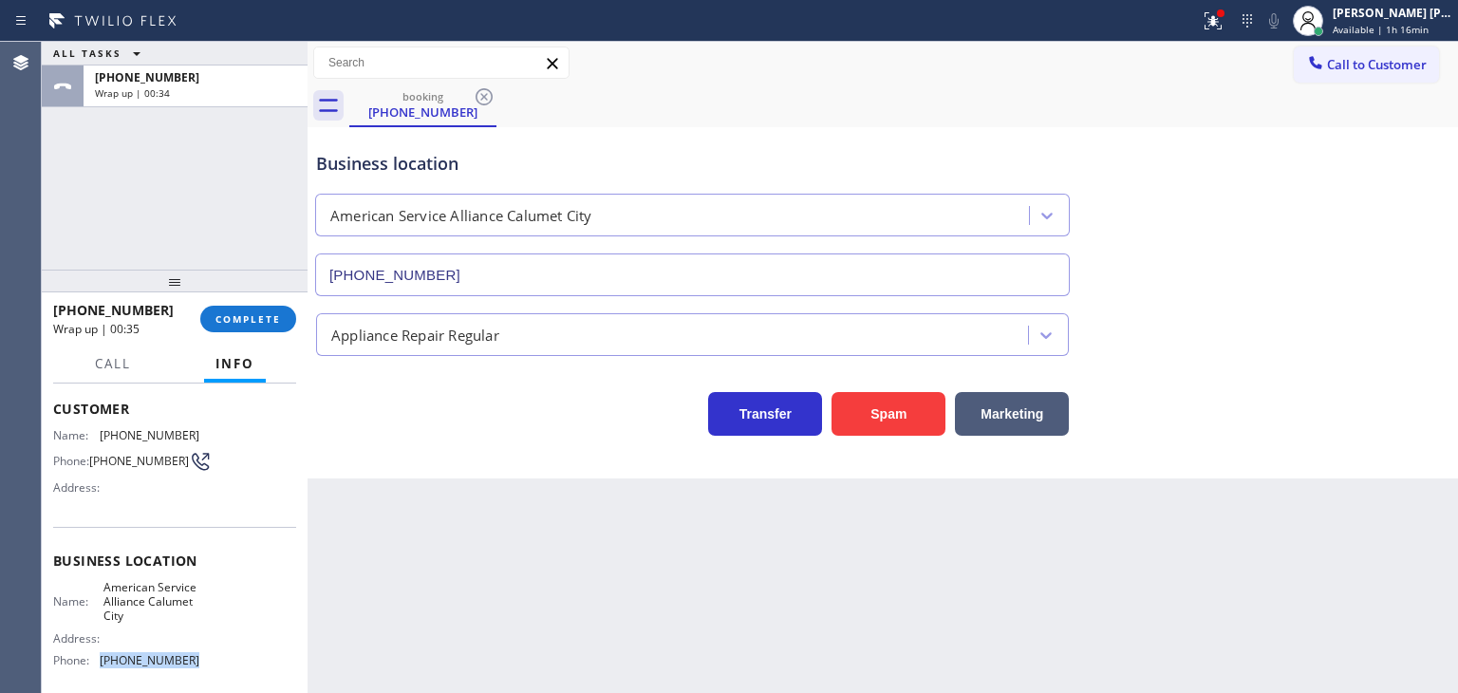
drag, startPoint x: 201, startPoint y: 652, endPoint x: 101, endPoint y: 665, distance: 101.5
click at [101, 665] on div "Name: American Service Alliance Calumet City Address: Phone: [PHONE_NUMBER]" at bounding box center [174, 628] width 243 height 96
click at [285, 317] on button "COMPLETE" at bounding box center [248, 319] width 96 height 27
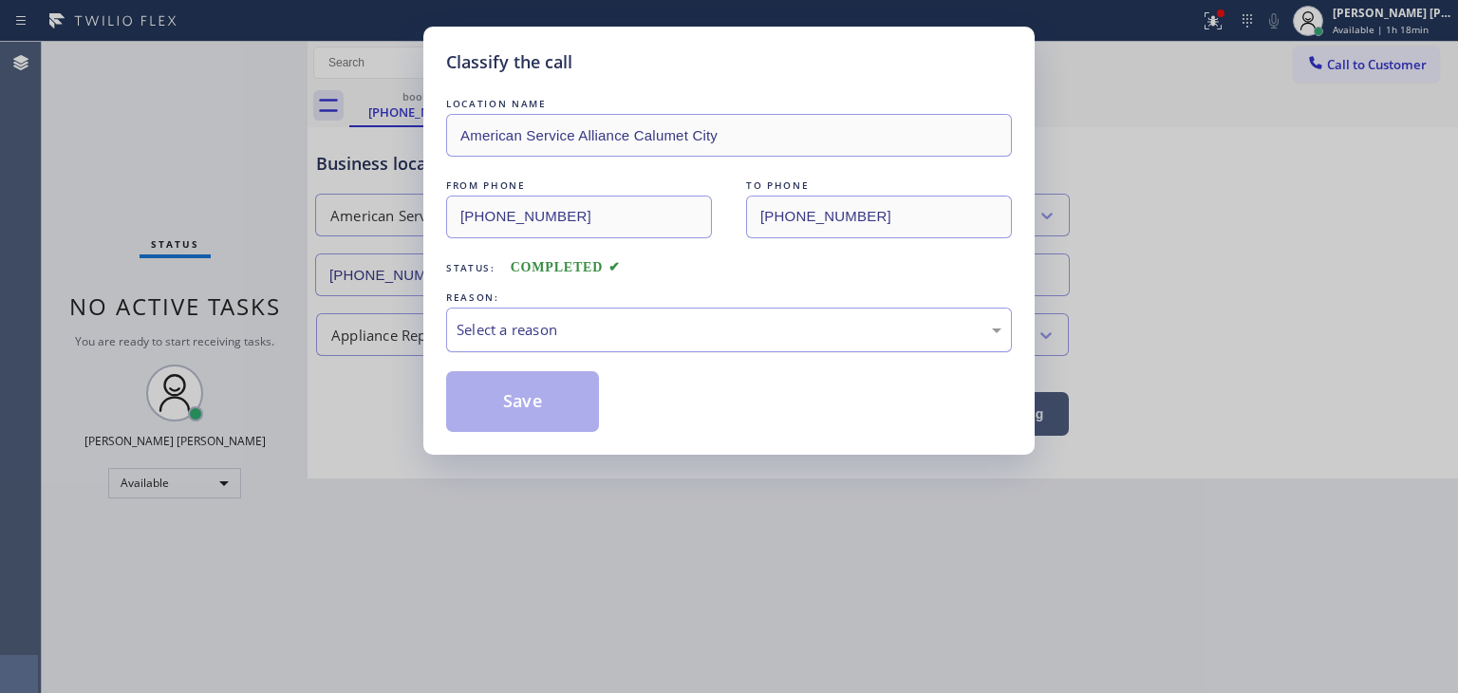
click at [522, 324] on div "Select a reason" at bounding box center [729, 330] width 545 height 22
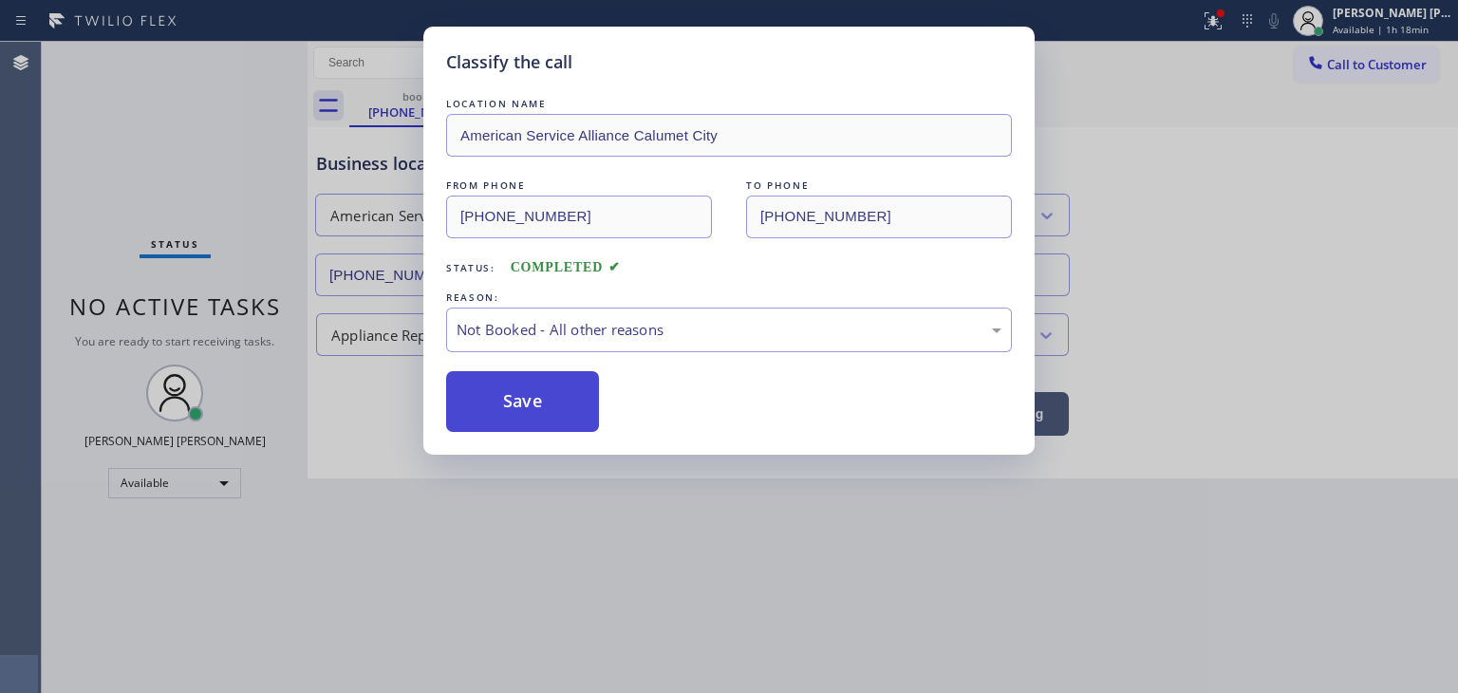
click at [527, 407] on button "Save" at bounding box center [522, 401] width 153 height 61
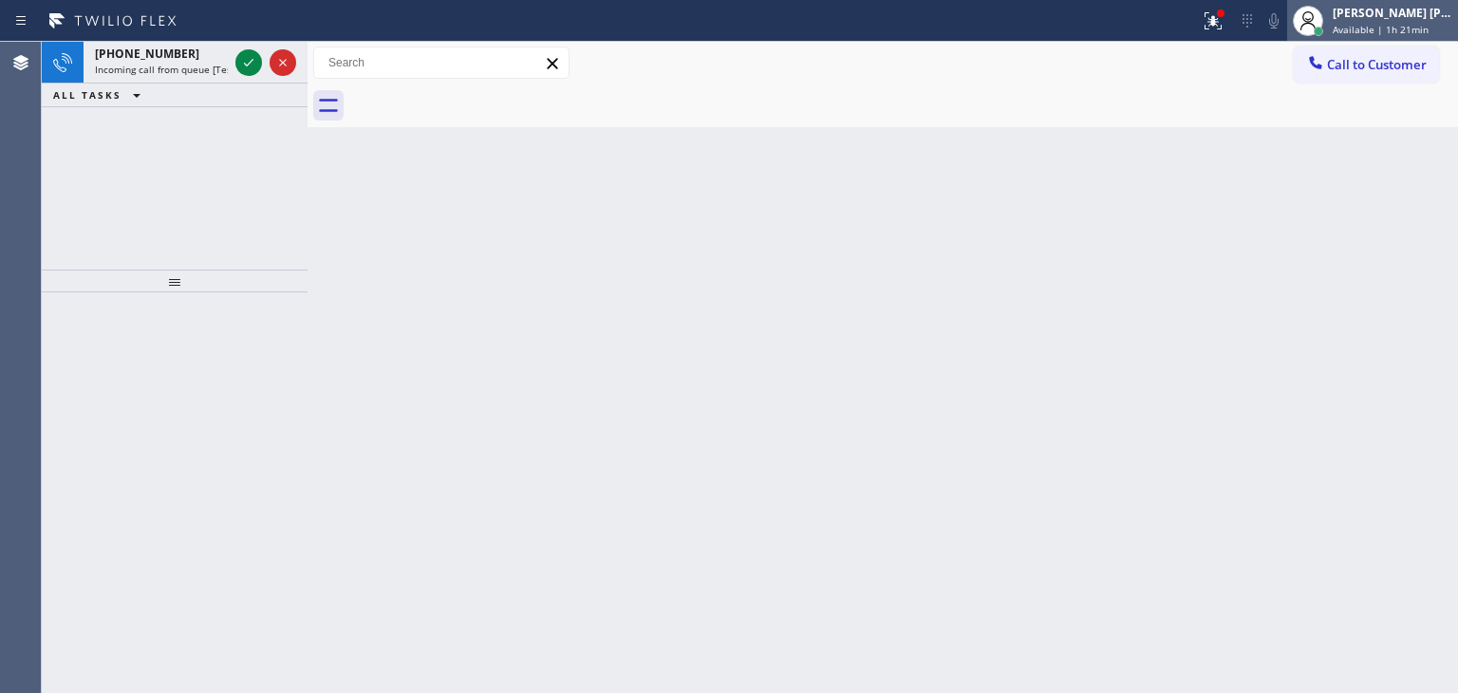
click at [1420, 11] on div "[PERSON_NAME] [PERSON_NAME]" at bounding box center [1393, 13] width 120 height 16
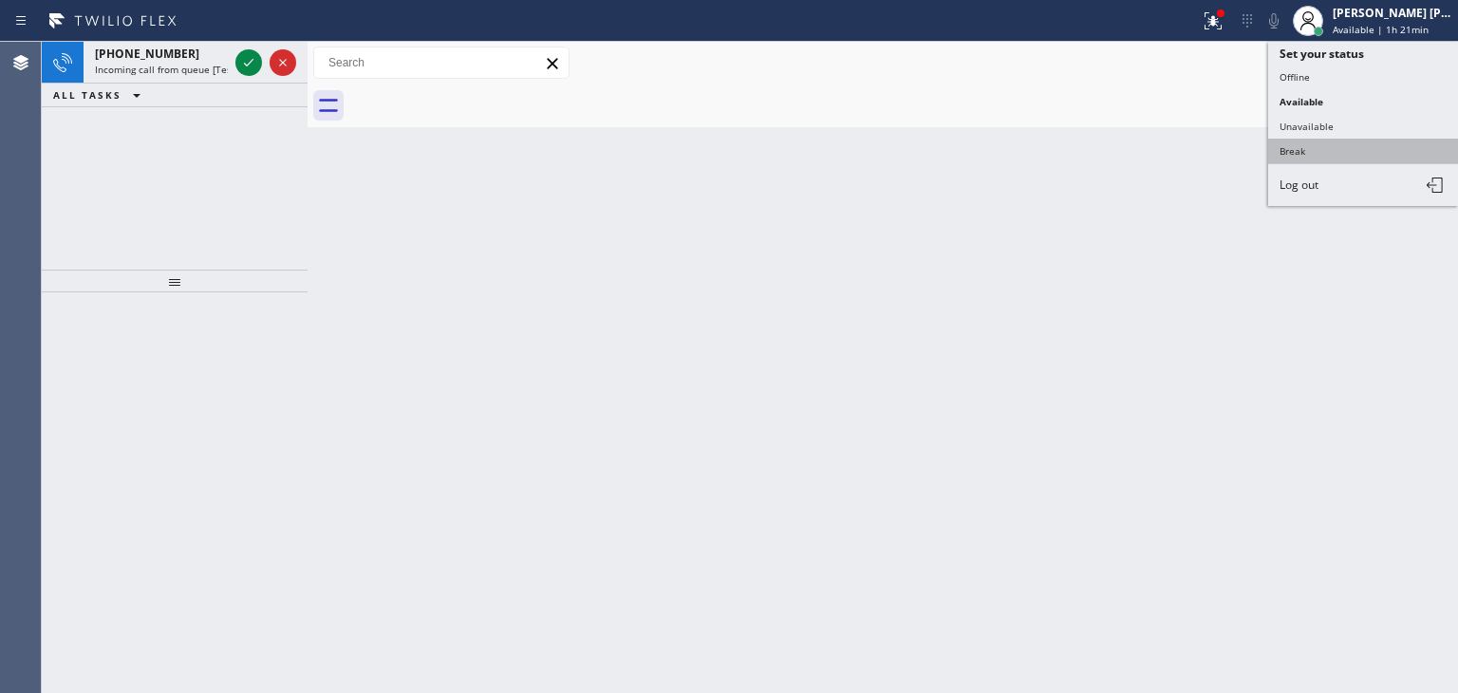
click at [1322, 152] on button "Break" at bounding box center [1363, 151] width 190 height 25
